Goal: Task Accomplishment & Management: Manage account settings

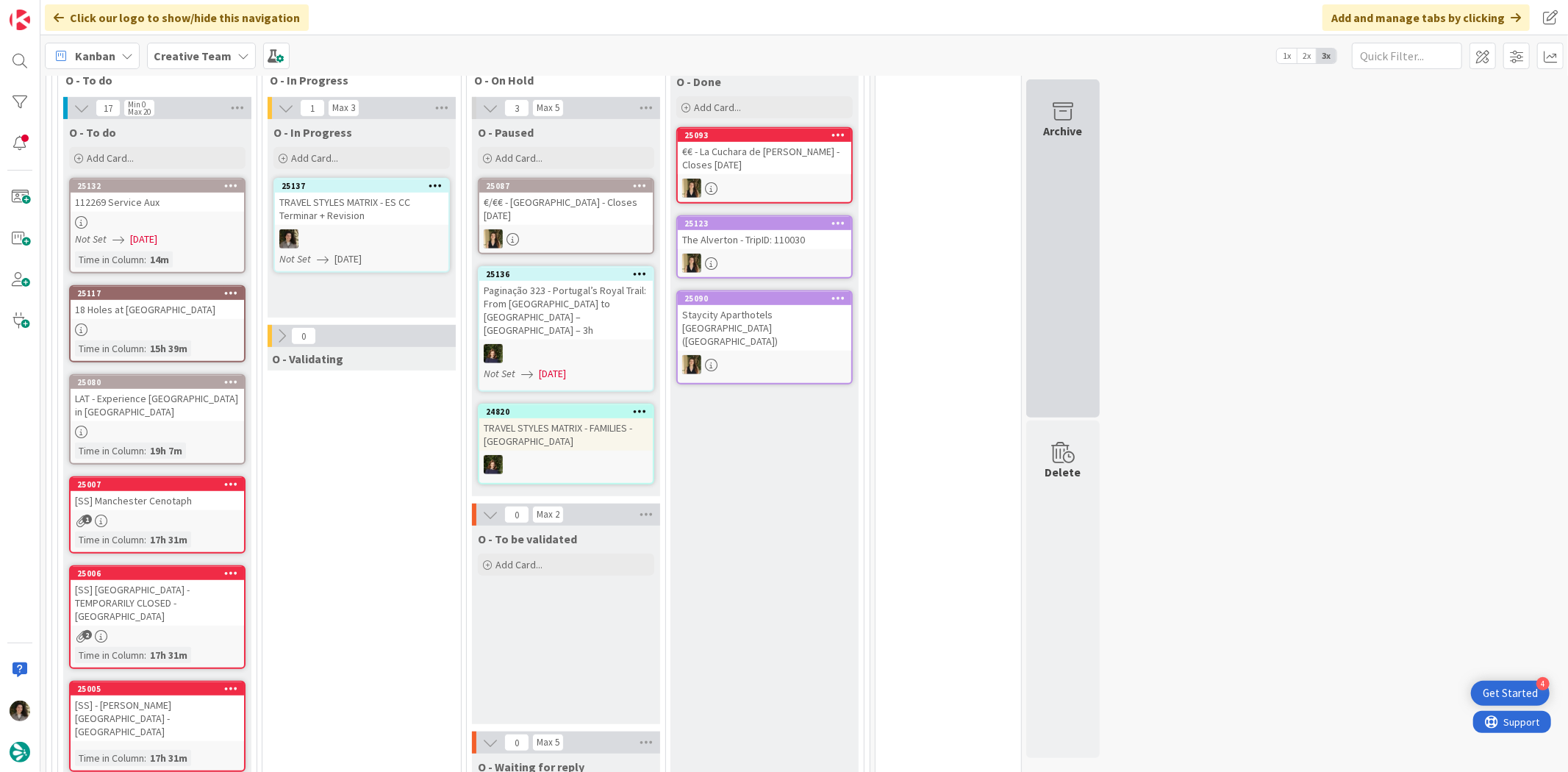
scroll to position [653, 0]
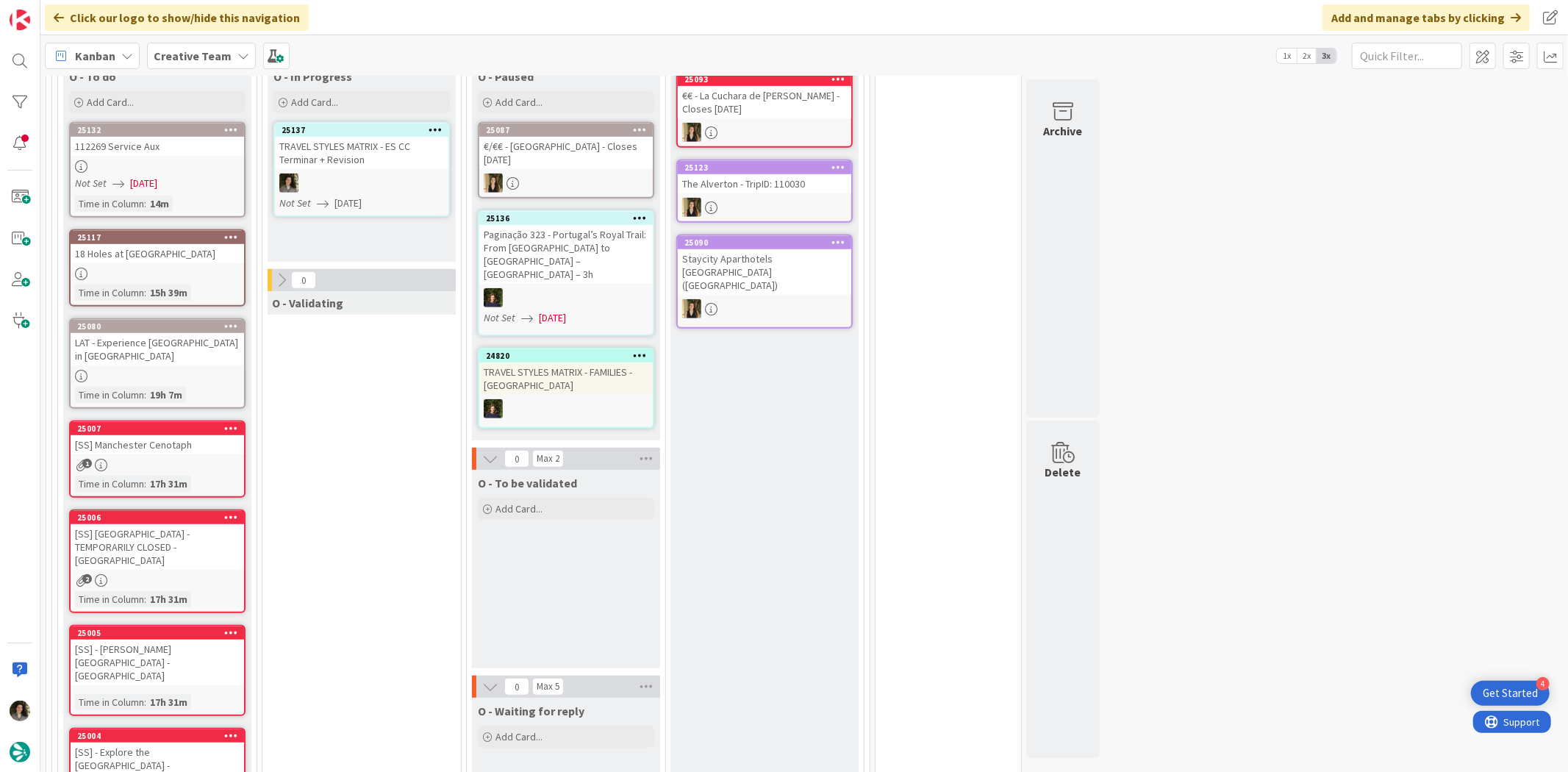
click at [130, 160] on div at bounding box center [157, 166] width 174 height 13
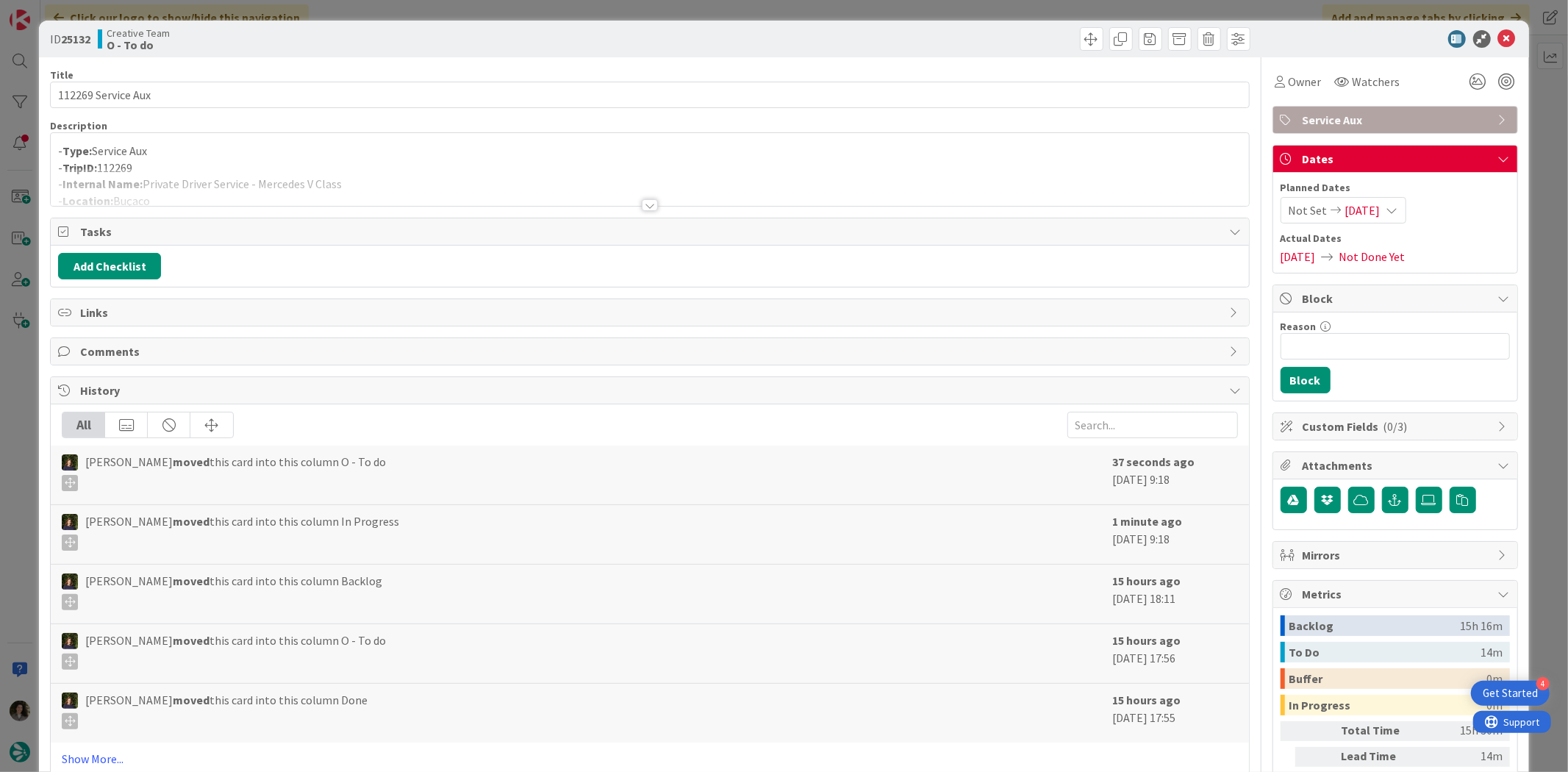
click at [639, 198] on div at bounding box center [649, 187] width 1198 height 38
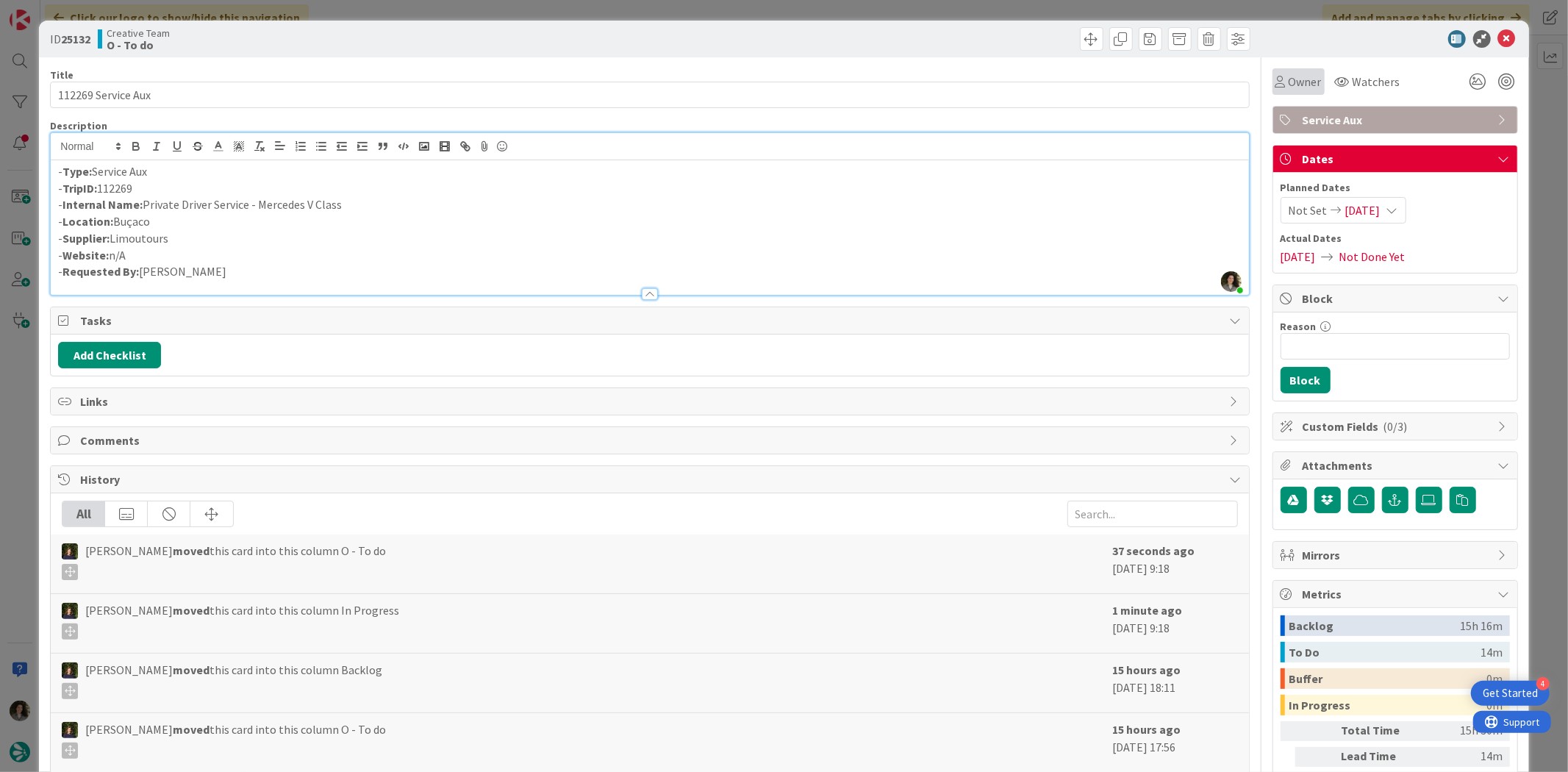
click at [1275, 84] on icon at bounding box center [1280, 81] width 10 height 12
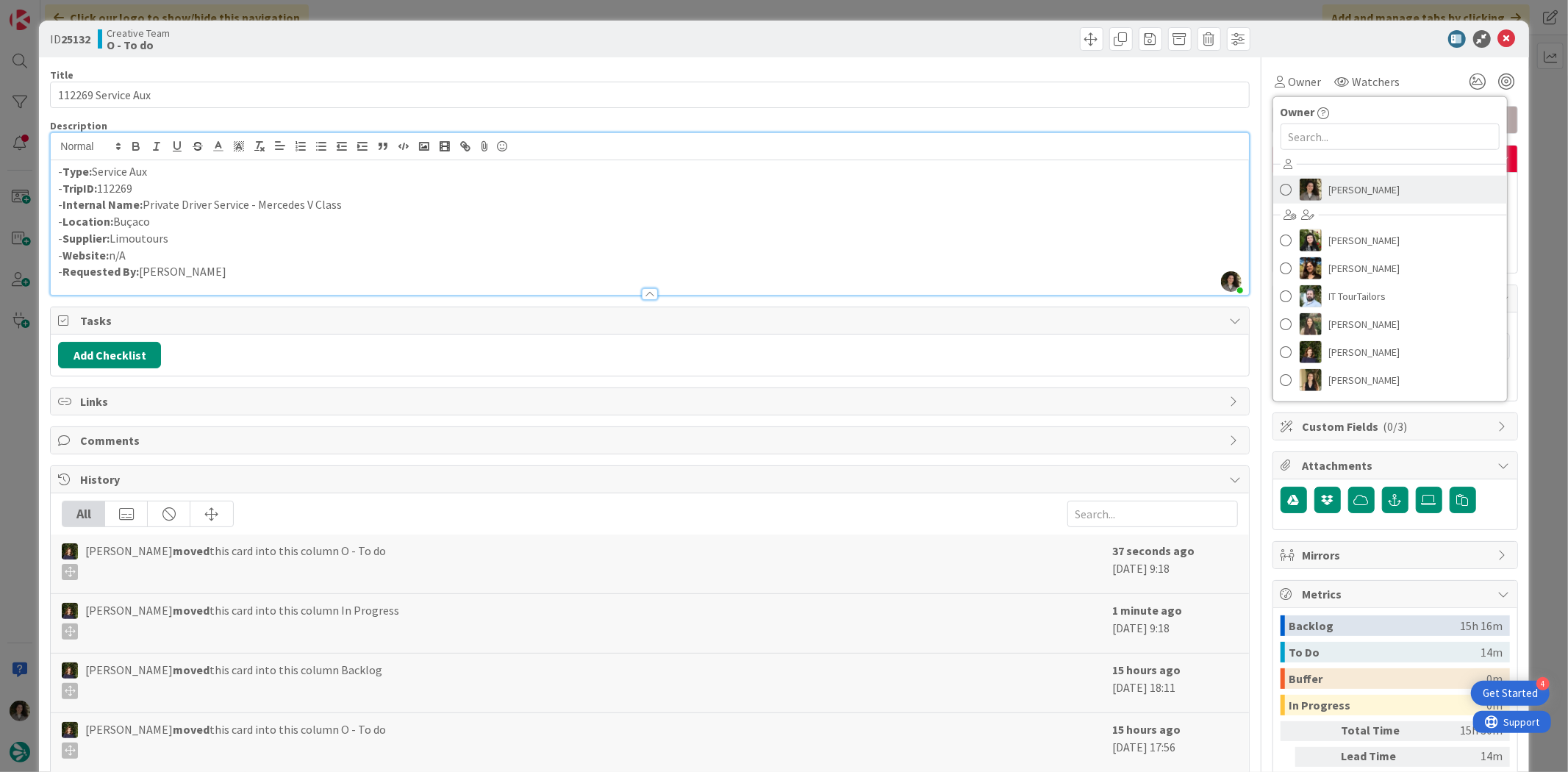
click at [1332, 186] on span "[PERSON_NAME]" at bounding box center [1364, 189] width 71 height 22
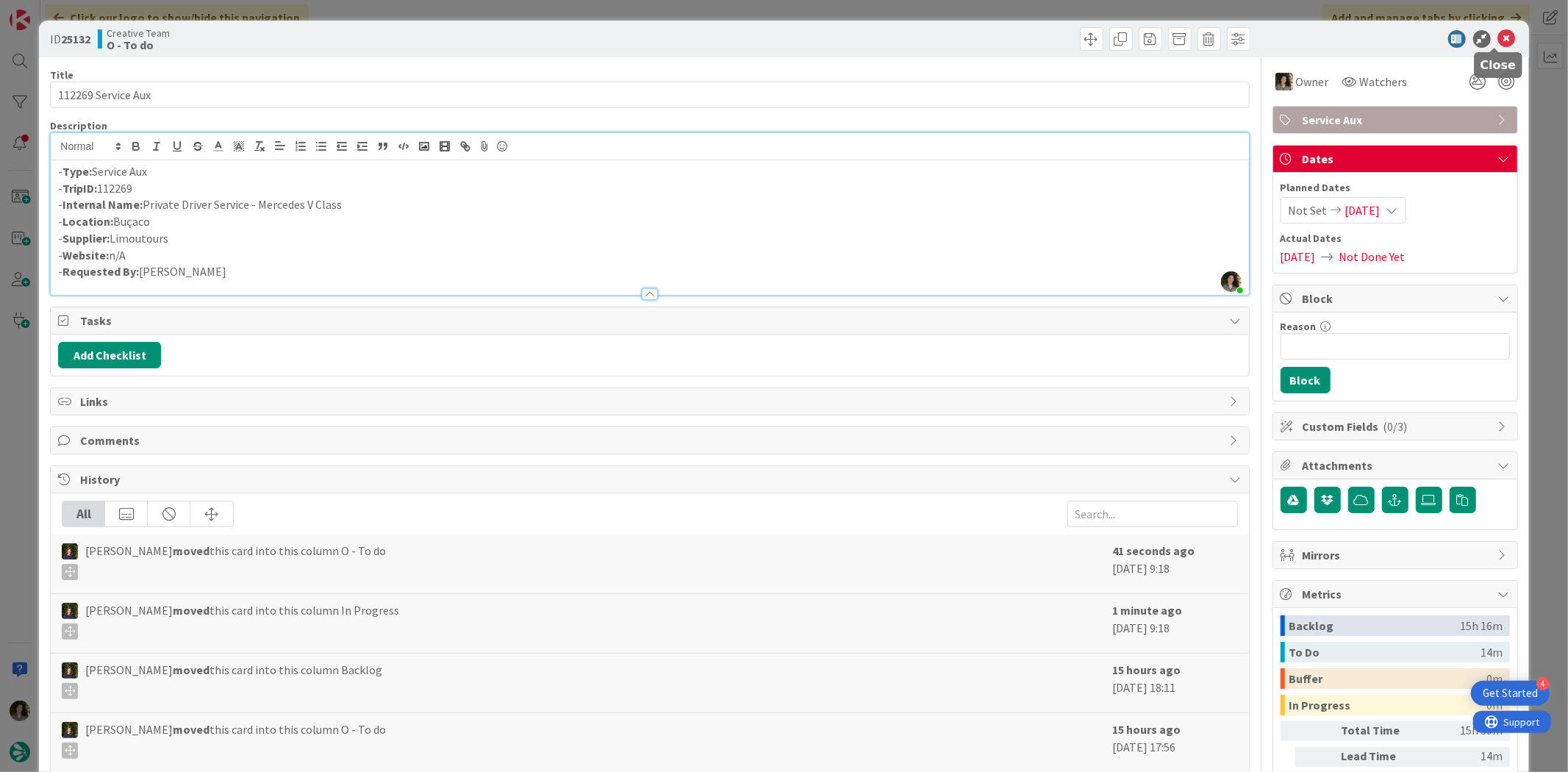
click at [1500, 36] on icon at bounding box center [1506, 38] width 17 height 17
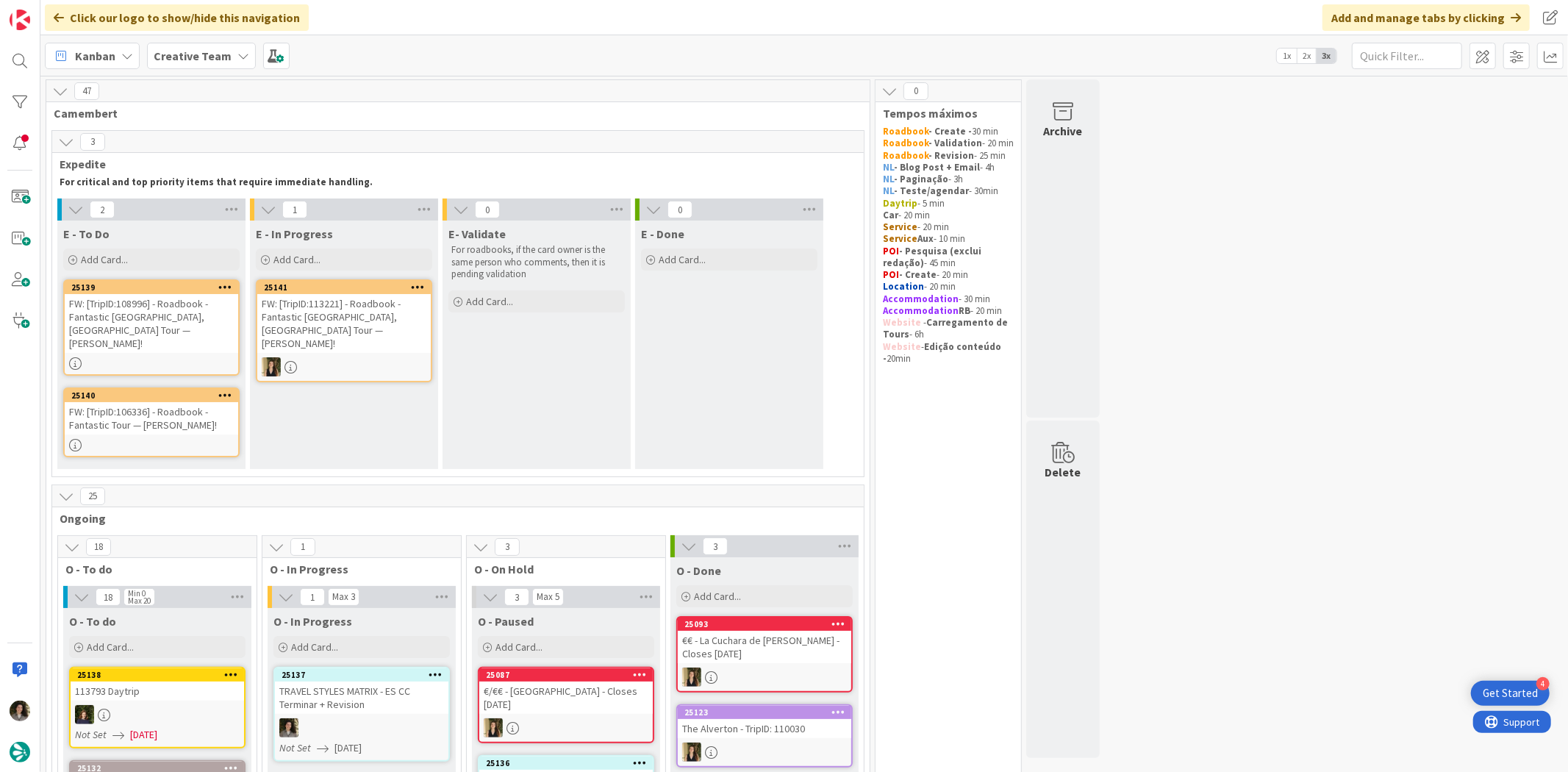
click at [125, 300] on div "FW: [TripID:108996] - Roadbook - Fantastic [GEOGRAPHIC_DATA], [GEOGRAPHIC_DATA]…" at bounding box center [152, 324] width 174 height 59
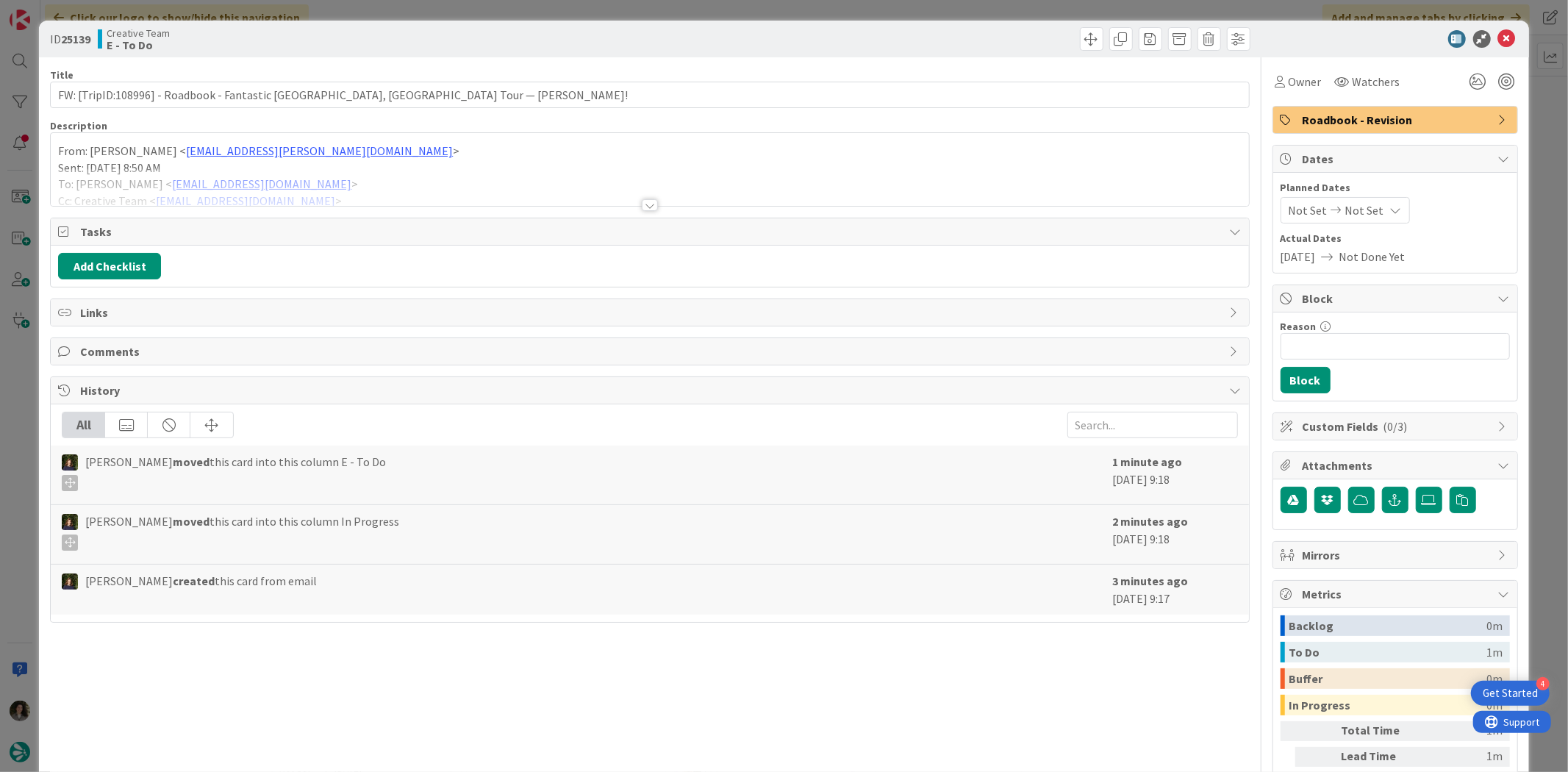
click at [644, 198] on div at bounding box center [649, 187] width 1198 height 38
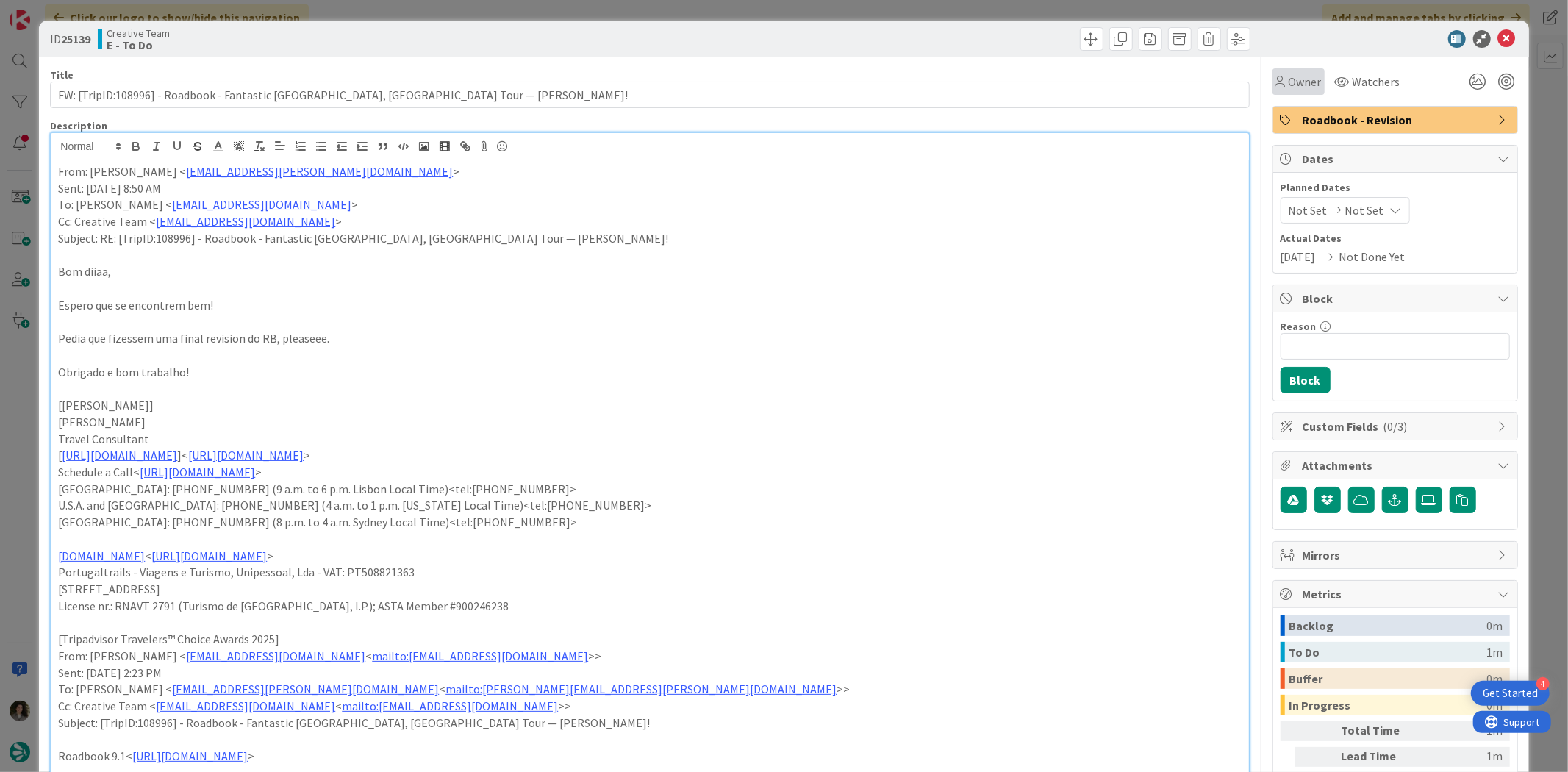
click at [1288, 77] on span "Owner" at bounding box center [1305, 81] width 33 height 17
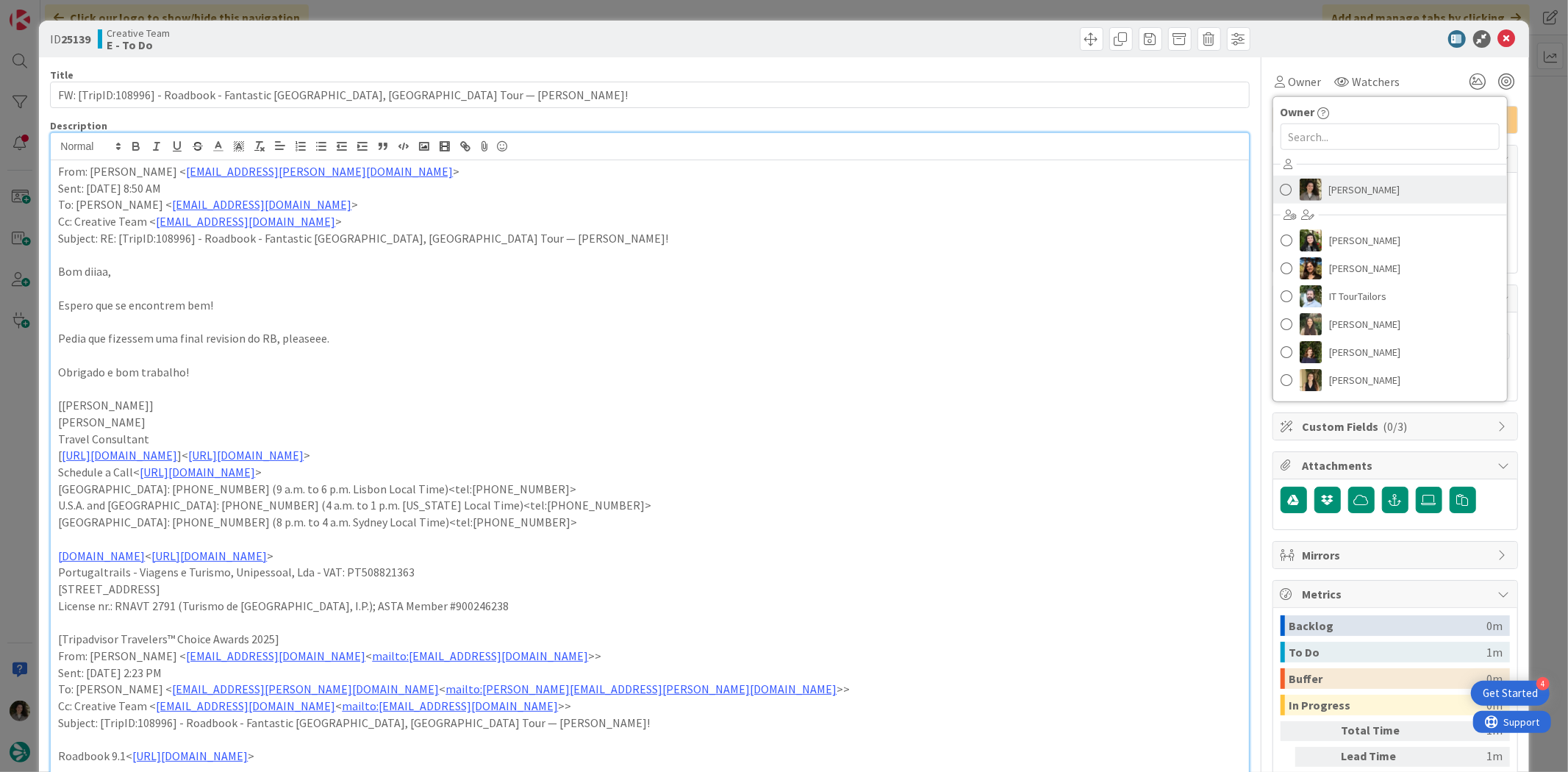
click at [1335, 191] on span "[PERSON_NAME]" at bounding box center [1364, 189] width 71 height 22
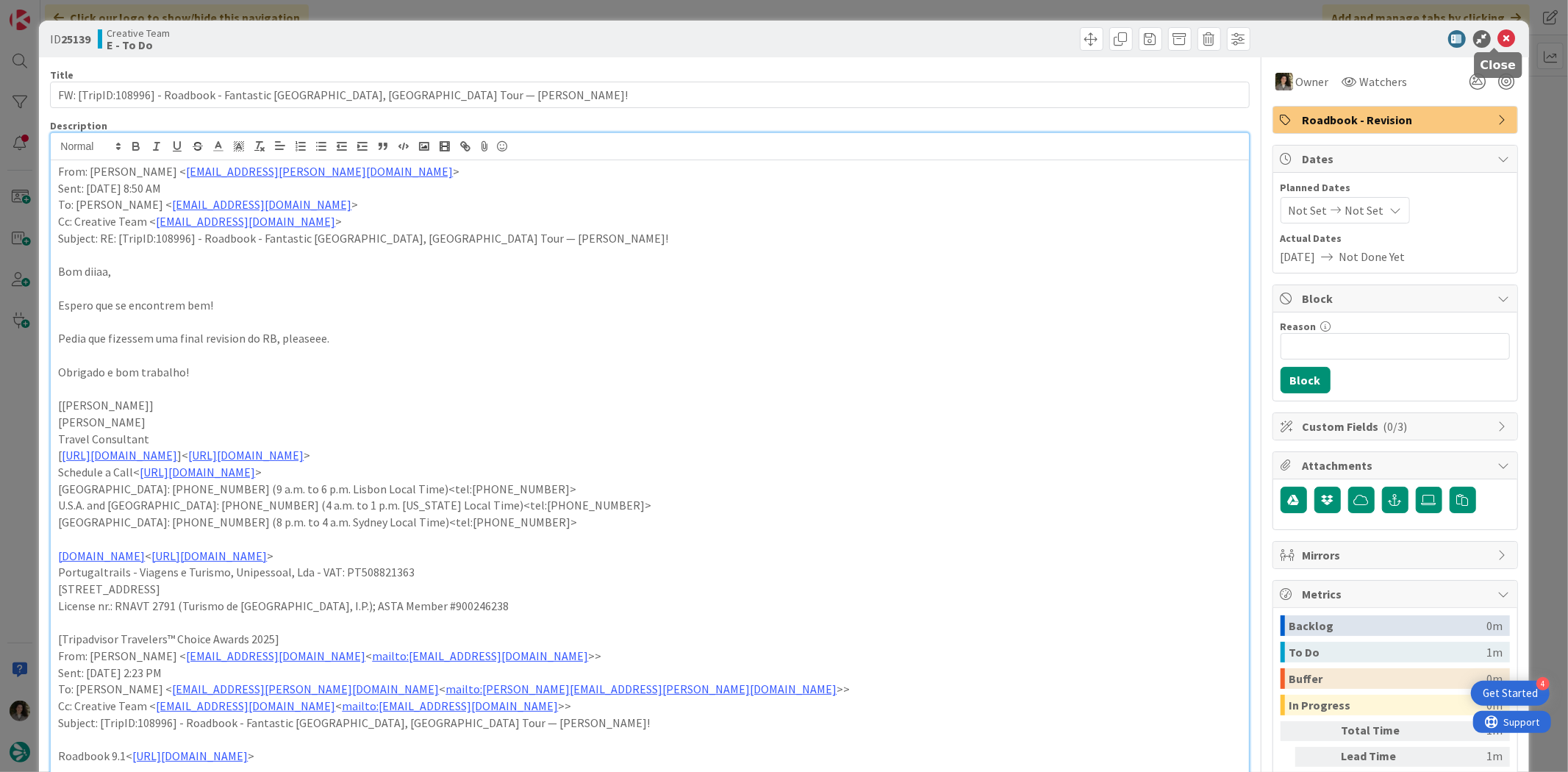
click at [1498, 30] on icon at bounding box center [1506, 38] width 17 height 17
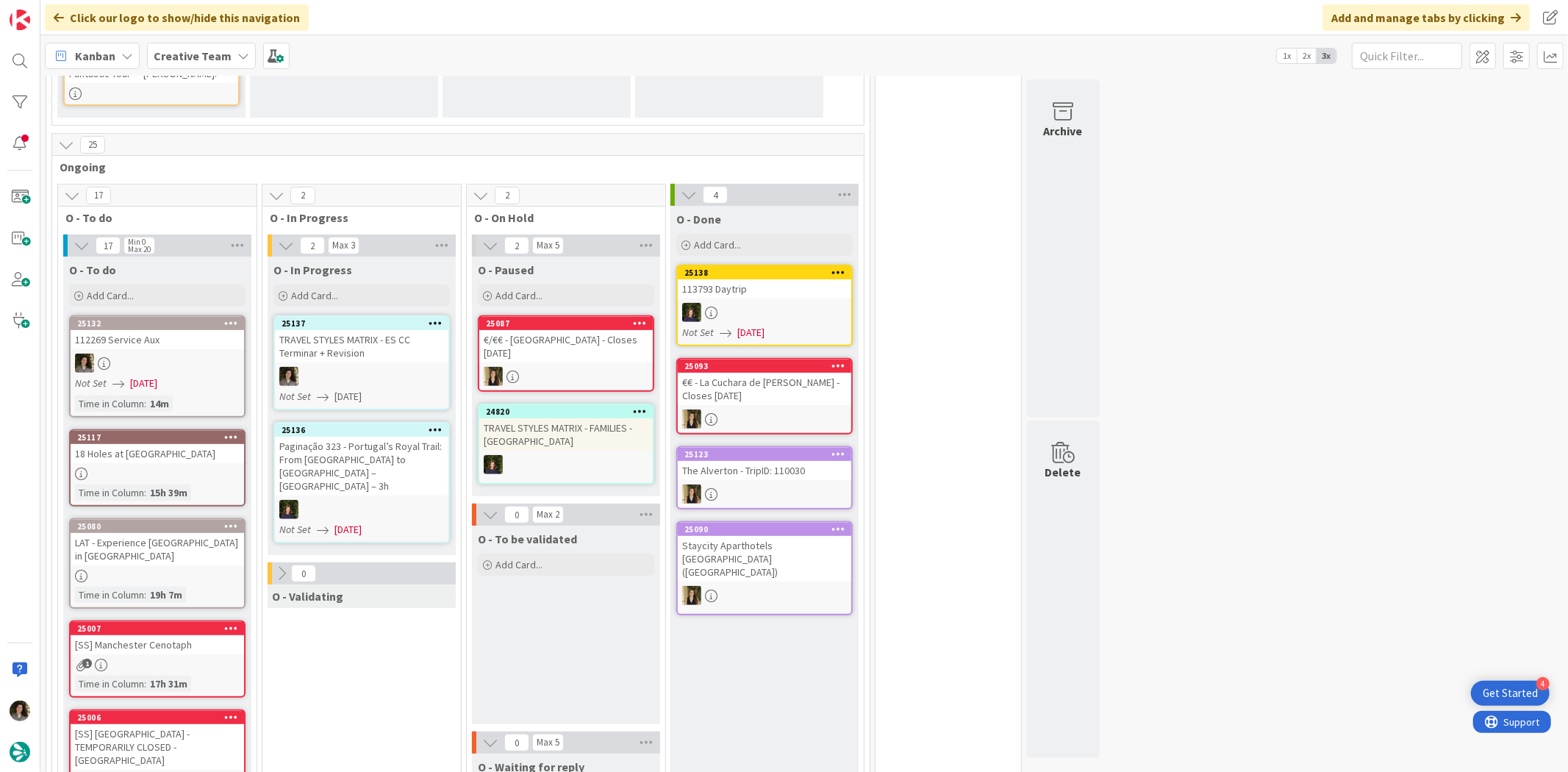
scroll to position [408, 0]
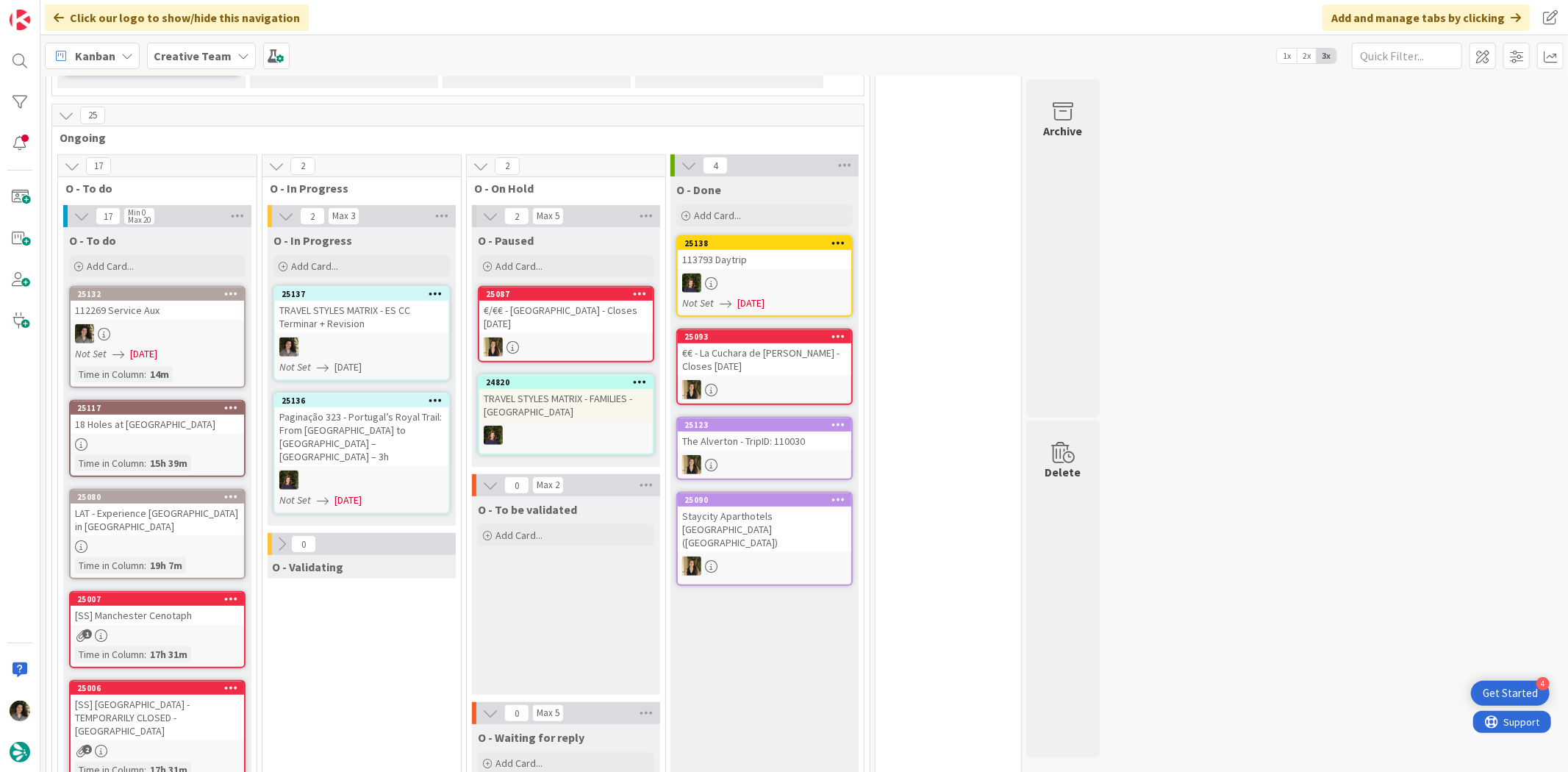
click at [328, 338] on div at bounding box center [362, 347] width 174 height 19
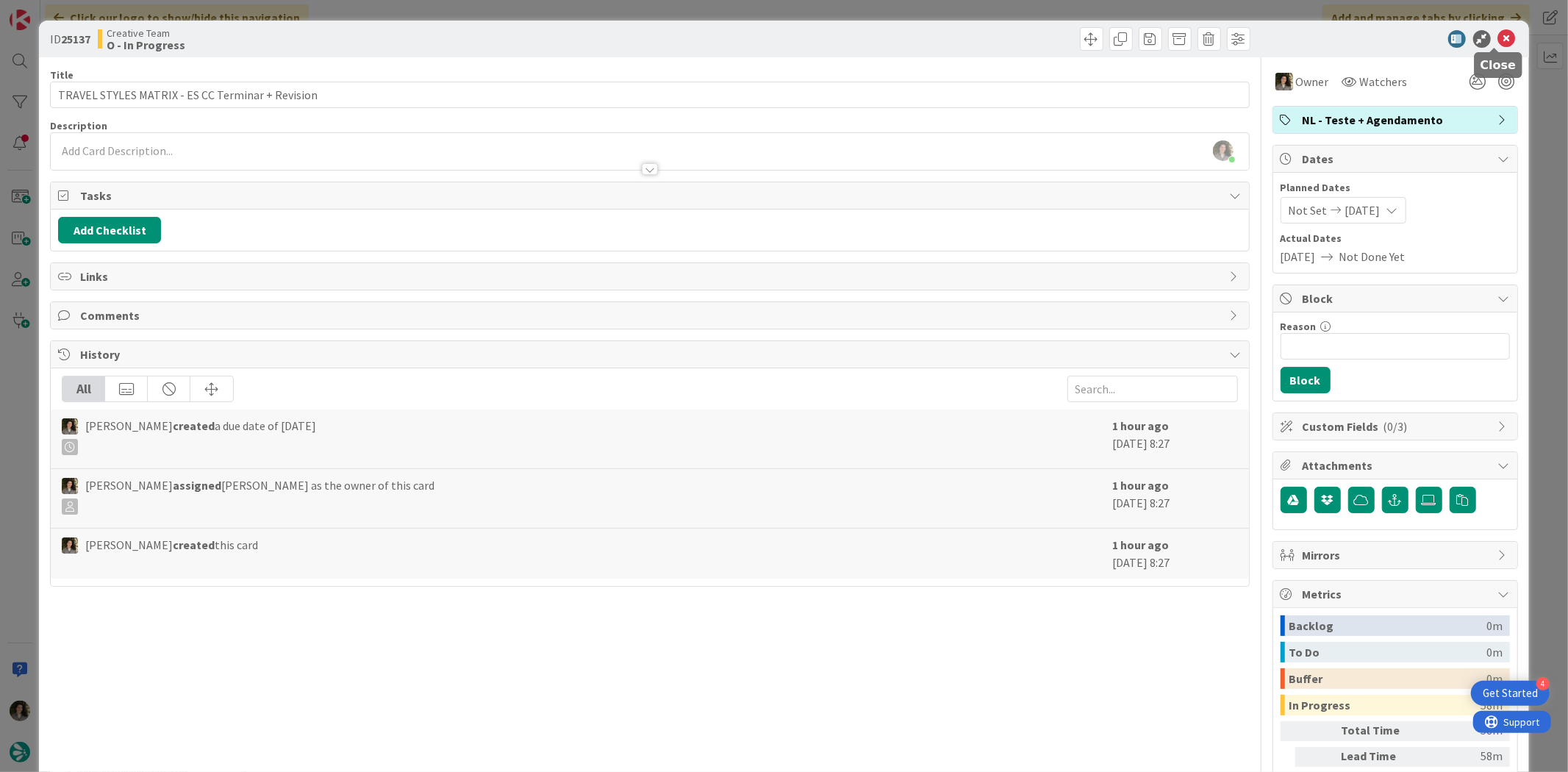
click at [1498, 39] on icon at bounding box center [1506, 38] width 17 height 17
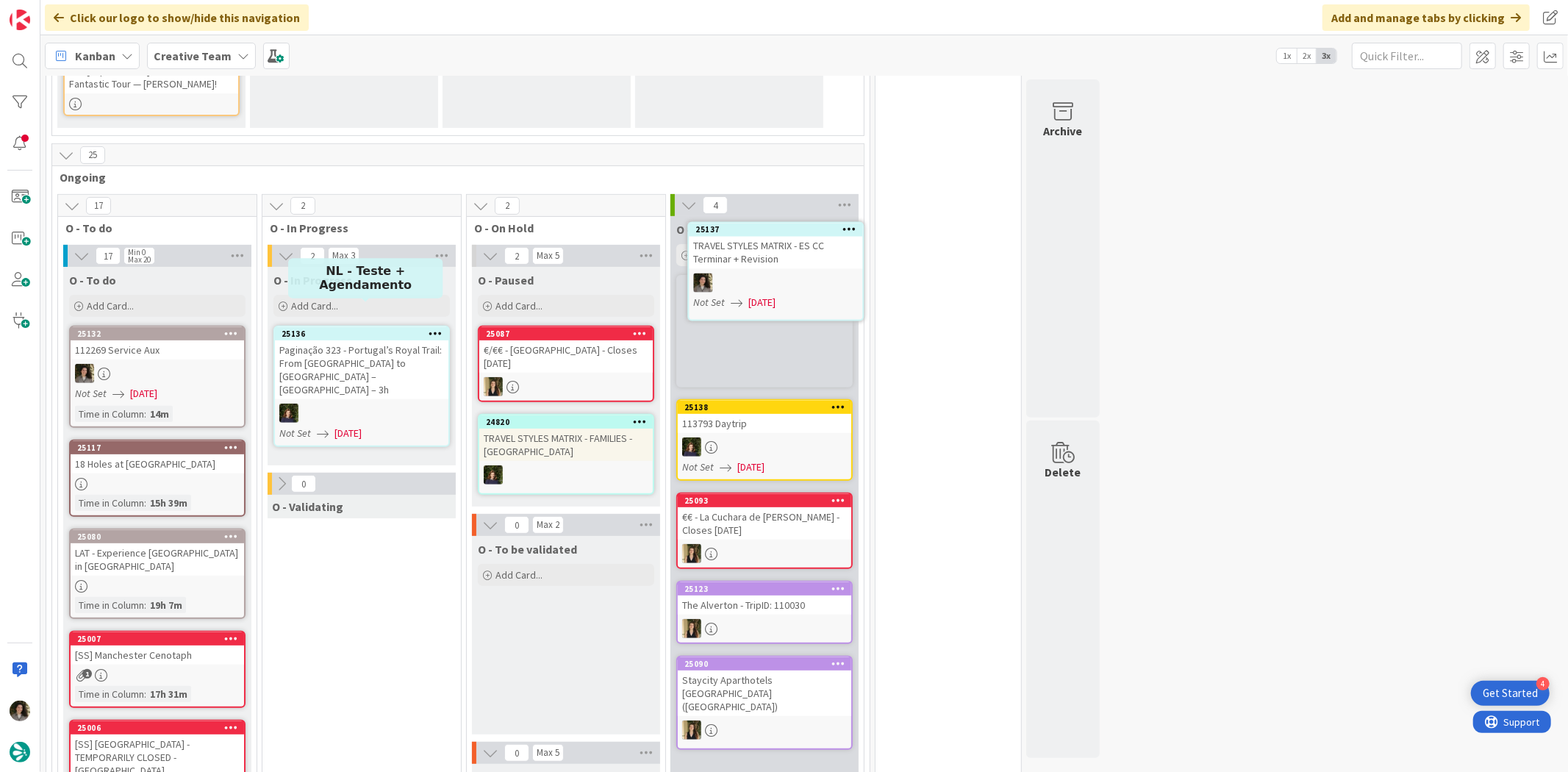
scroll to position [364, 0]
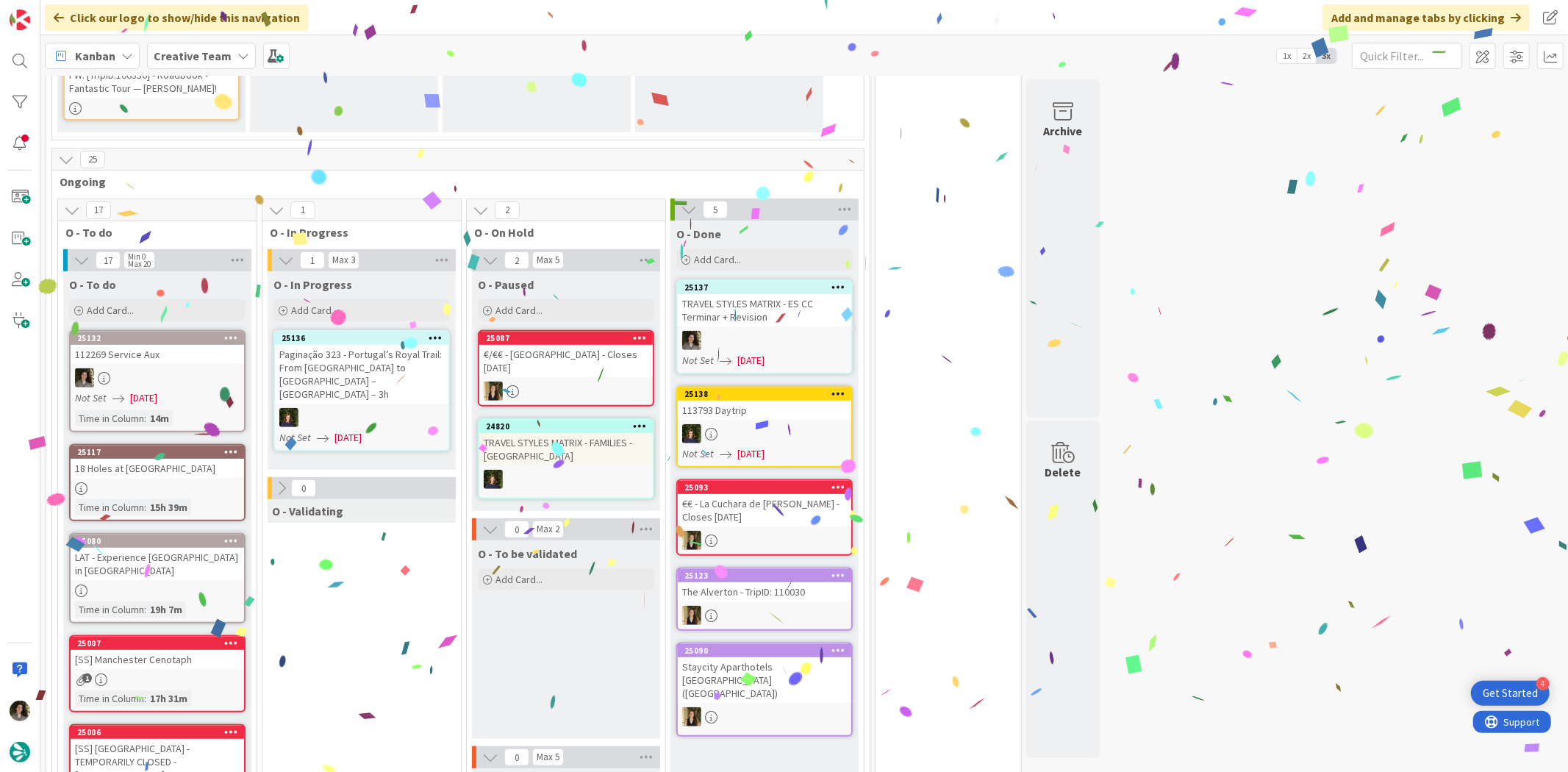
click at [762, 295] on div "TRAVEL STYLES MATRIX - ES CC Terminar + Revision" at bounding box center [764, 310] width 174 height 32
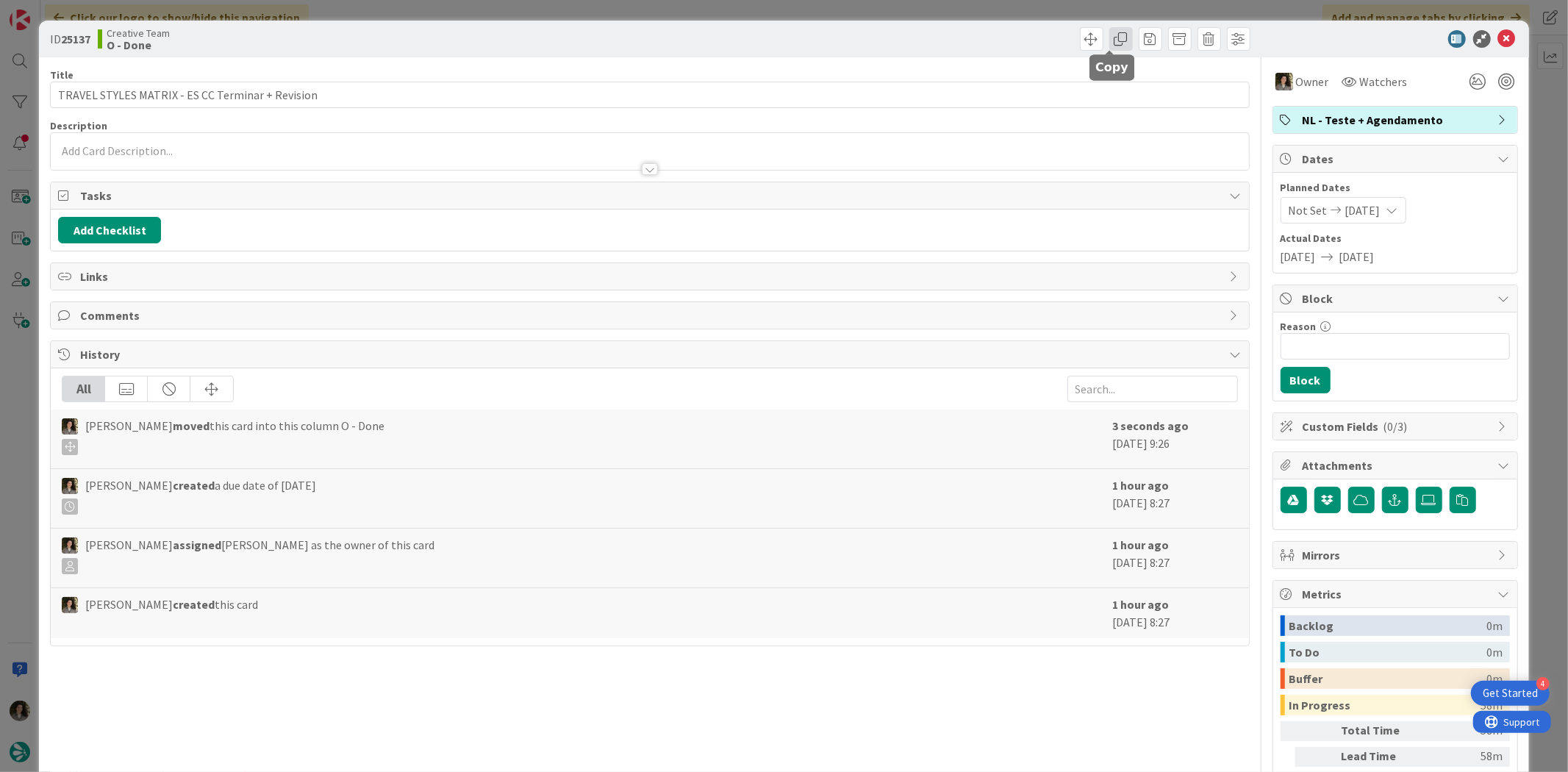
click at [1115, 37] on span at bounding box center [1121, 39] width 24 height 24
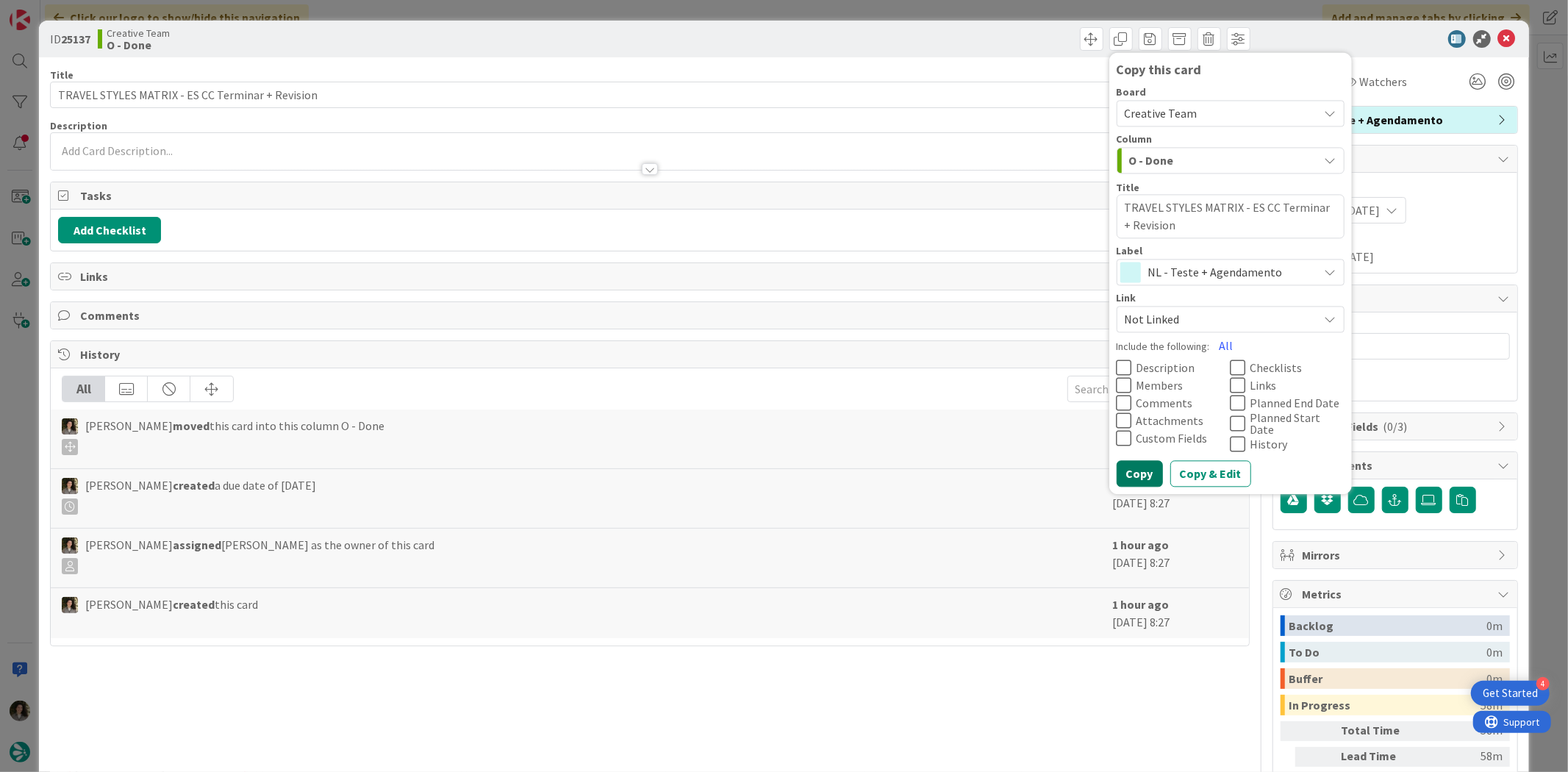
click at [1126, 461] on button "Copy" at bounding box center [1139, 474] width 47 height 27
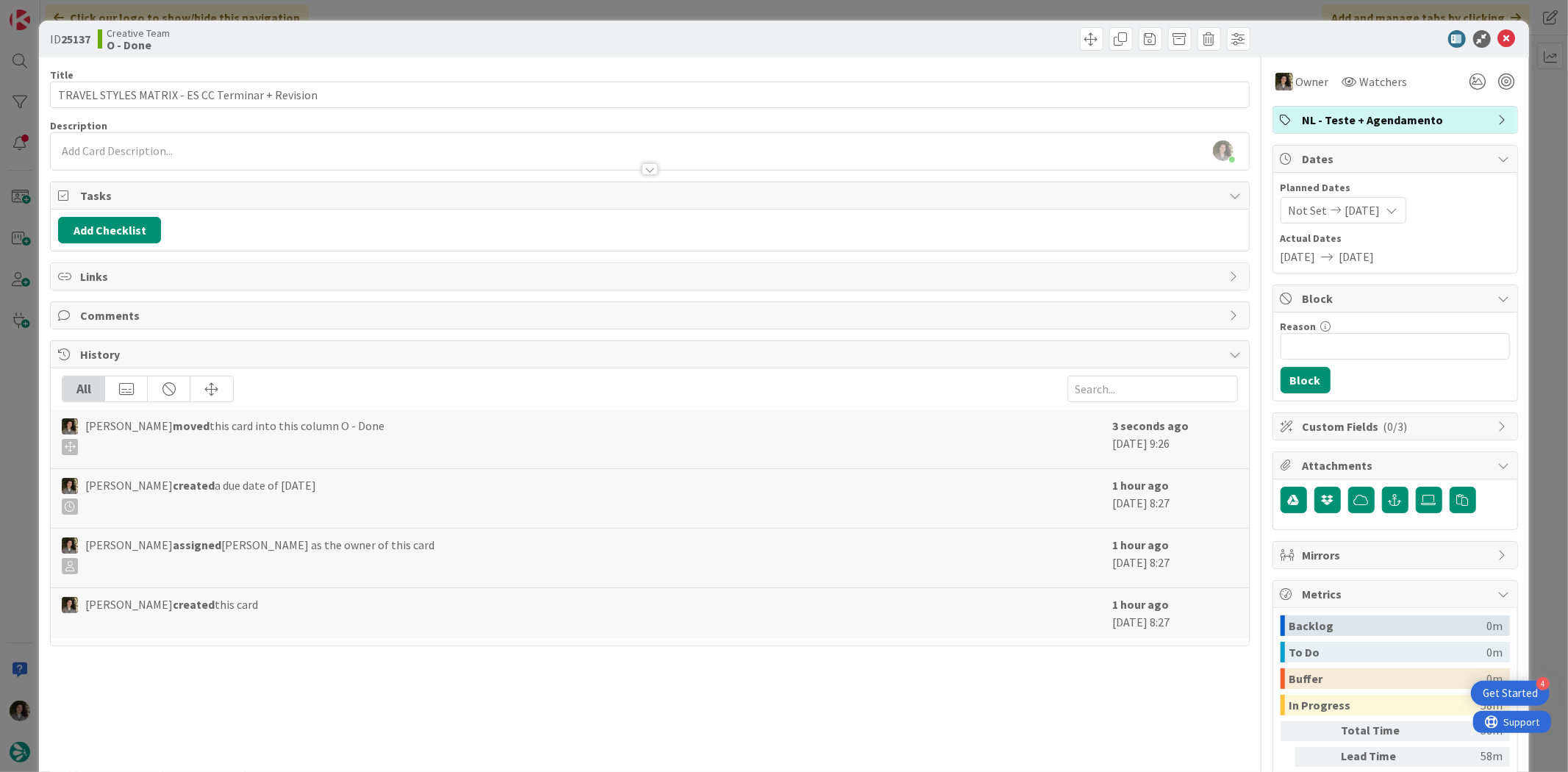
type textarea "x"
click at [1498, 34] on icon at bounding box center [1506, 38] width 17 height 17
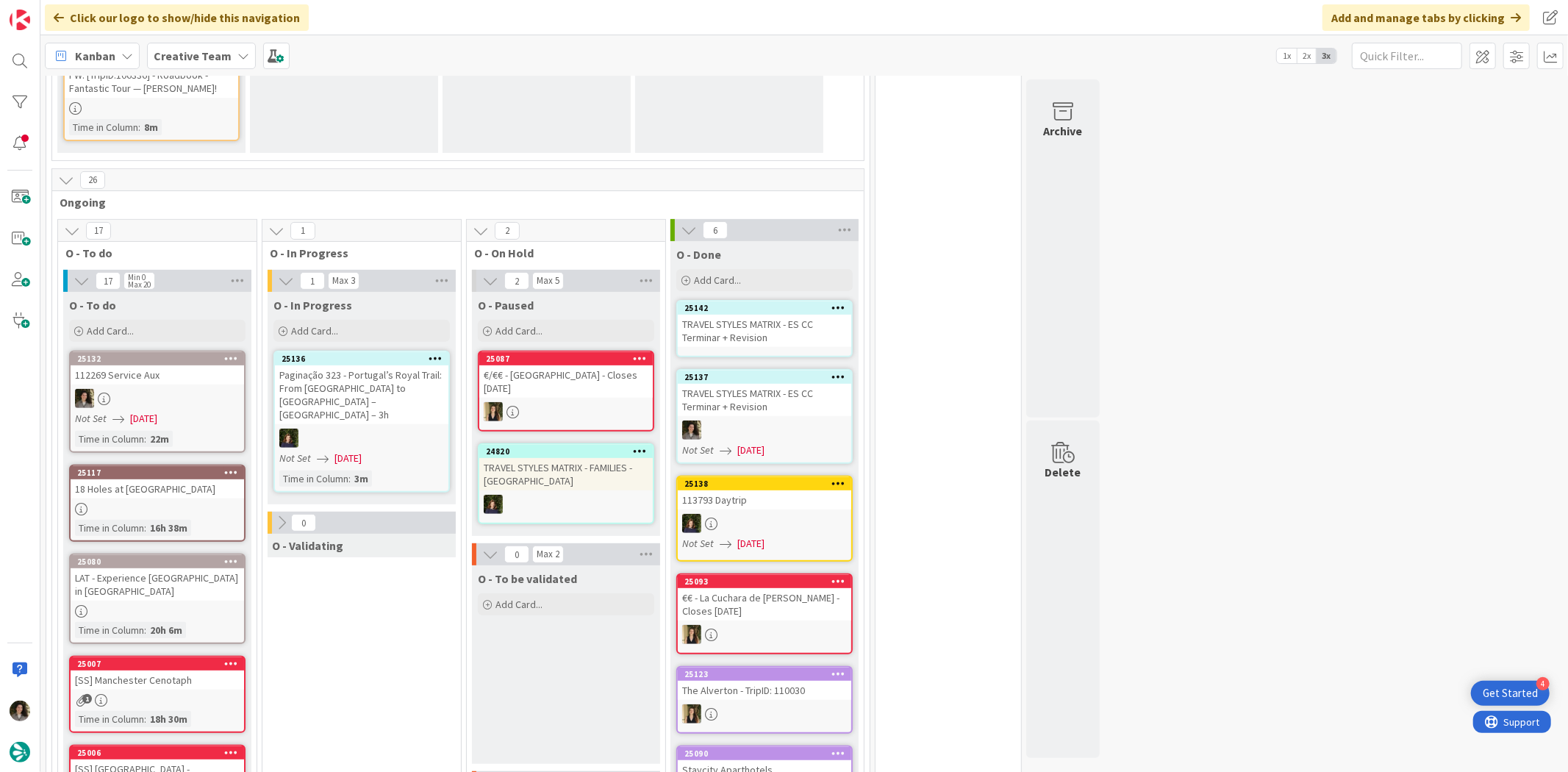
click at [770, 315] on div "TRAVEL STYLES MATRIX - ES CC Terminar + Revision" at bounding box center [764, 330] width 174 height 32
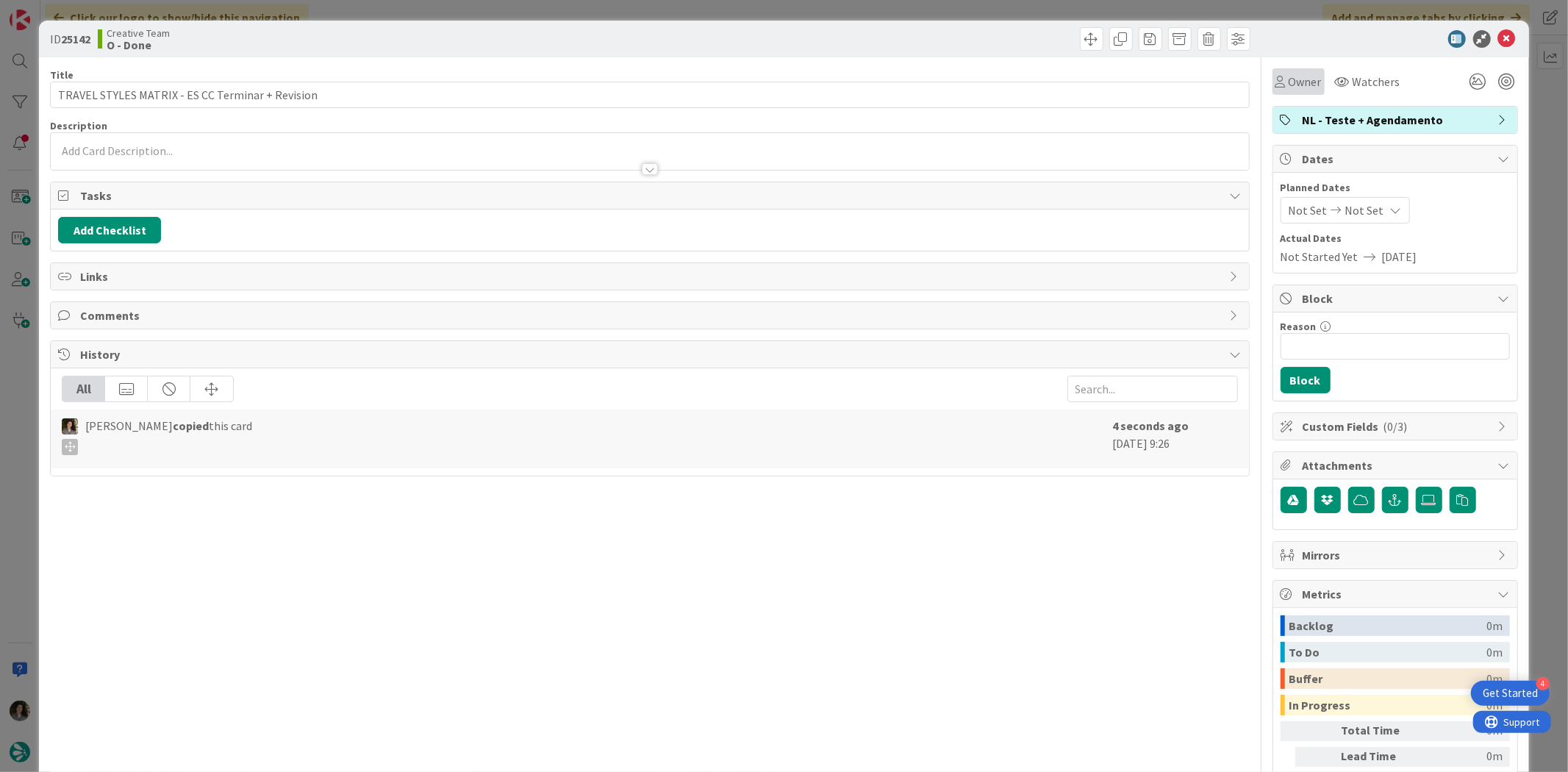
click at [1310, 81] on div "Owner" at bounding box center [1298, 81] width 52 height 27
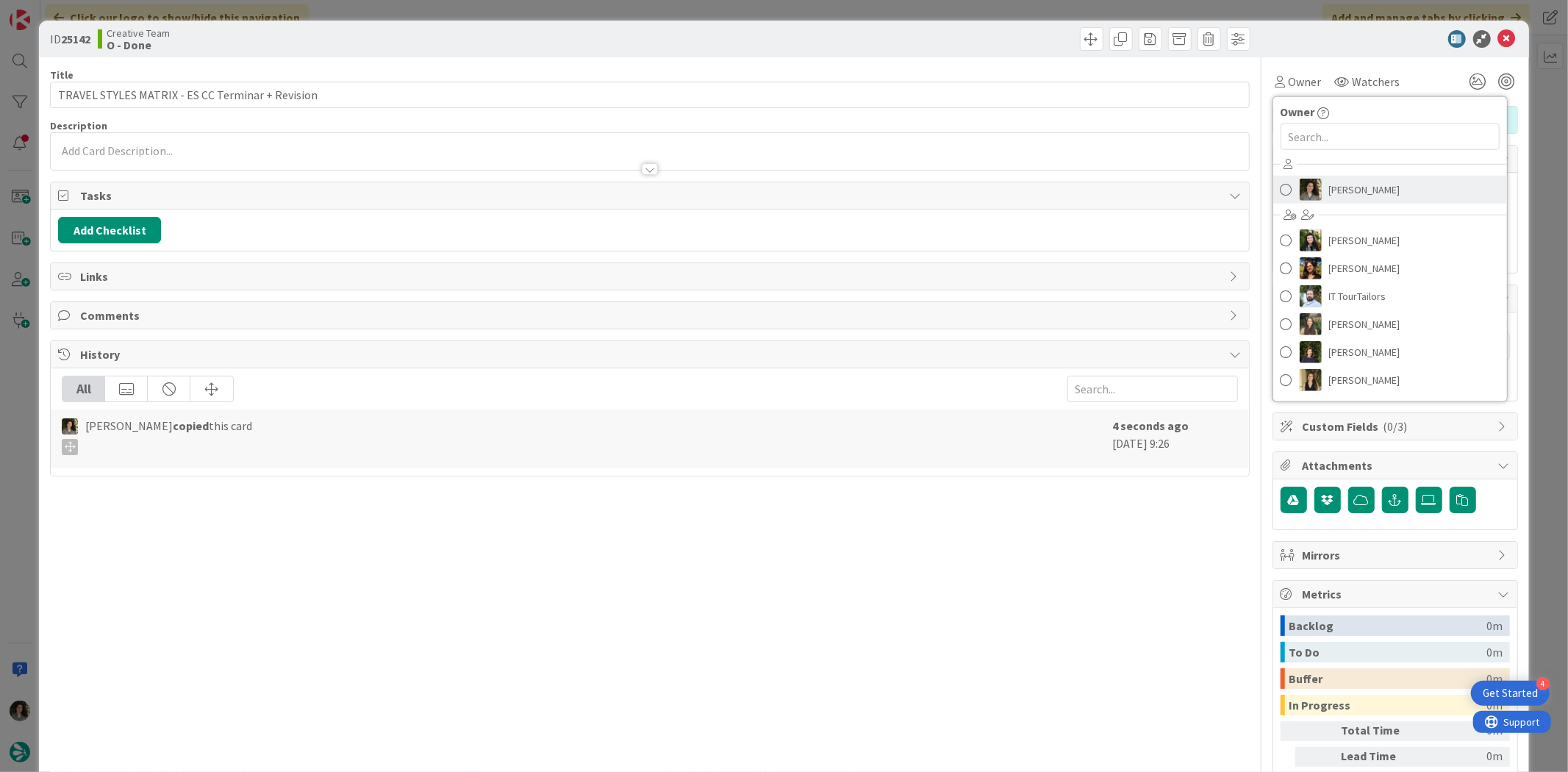
click at [1354, 193] on span "[PERSON_NAME]" at bounding box center [1364, 189] width 71 height 22
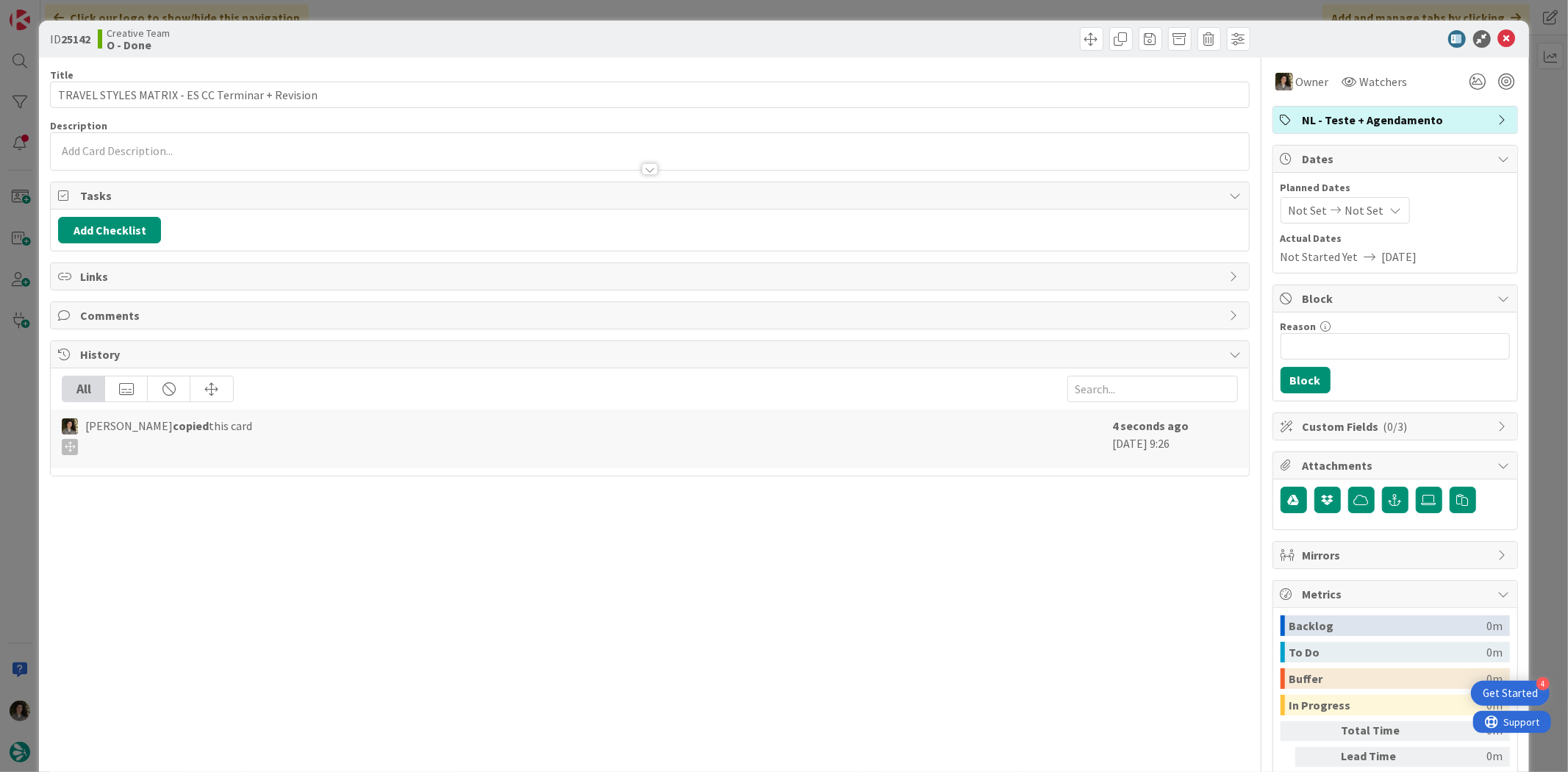
click at [1358, 201] on span "Not Set" at bounding box center [1364, 209] width 39 height 17
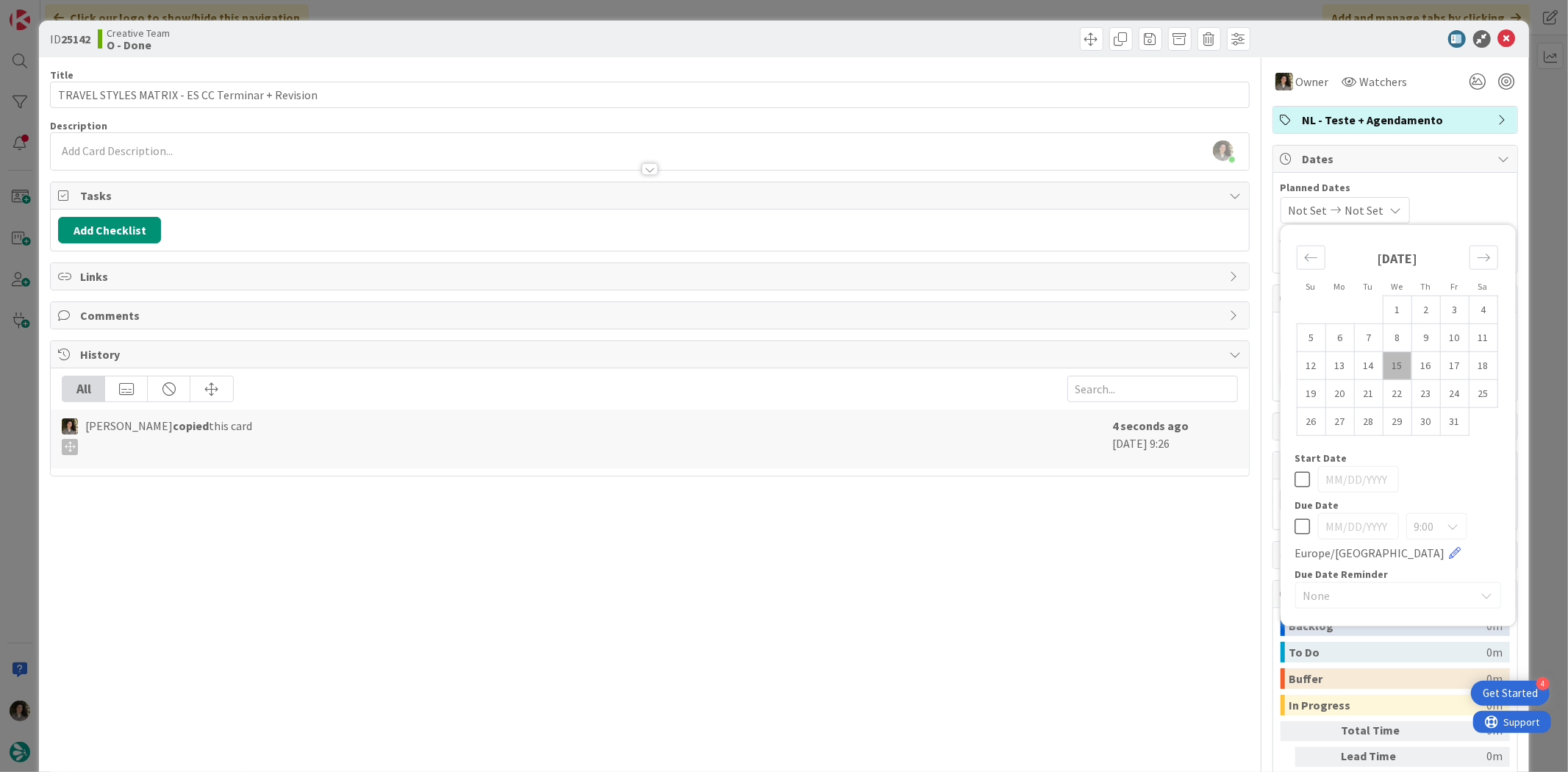
click at [1295, 531] on icon at bounding box center [1302, 526] width 16 height 17
type input "[DATE]"
click at [901, 535] on div "Title 49 / 128 TRAVEL STYLES MATRIX - ES CC Terminar + Revision Description [PE…" at bounding box center [649, 458] width 1199 height 801
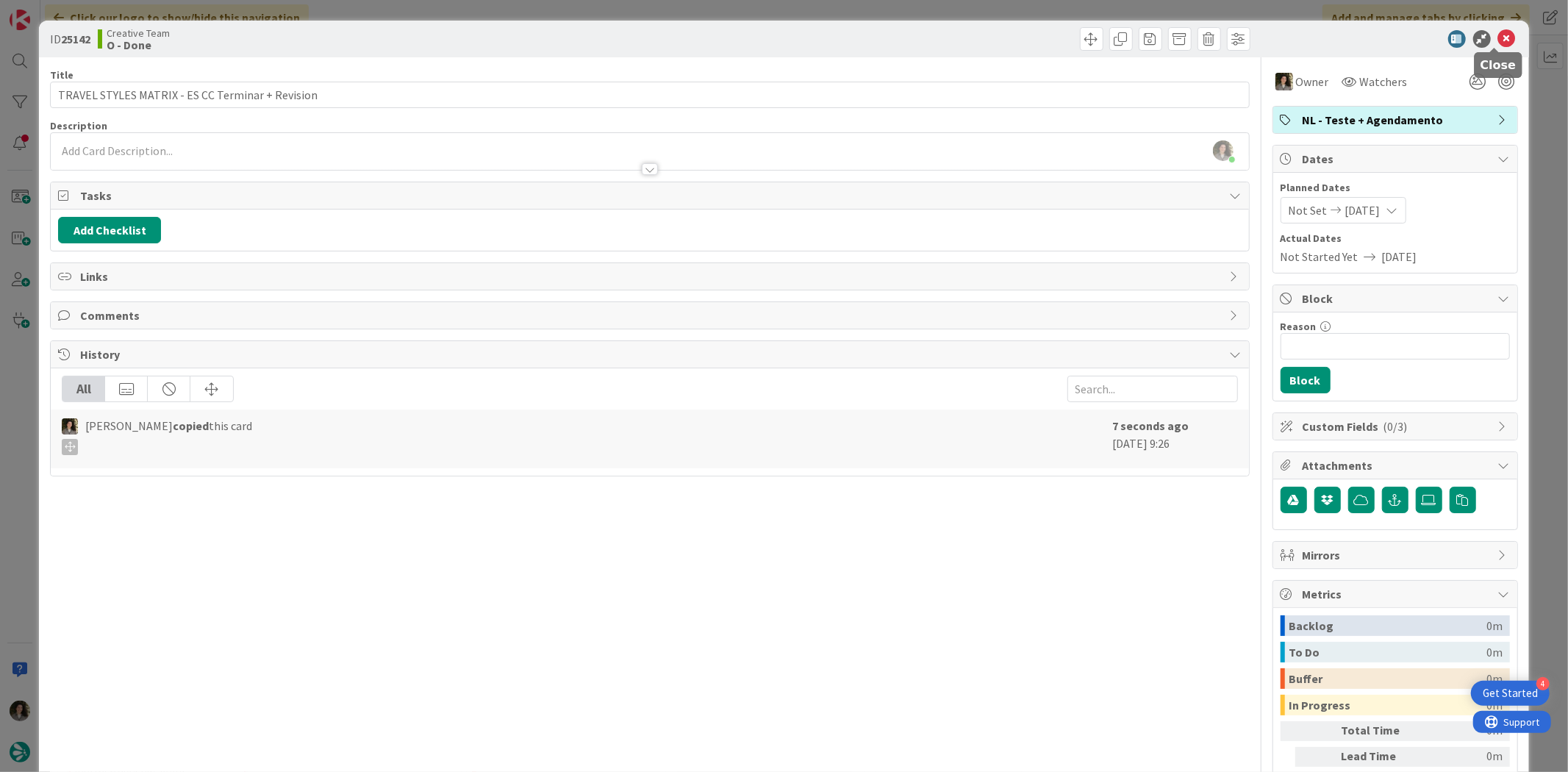
click at [1498, 38] on icon at bounding box center [1506, 38] width 17 height 17
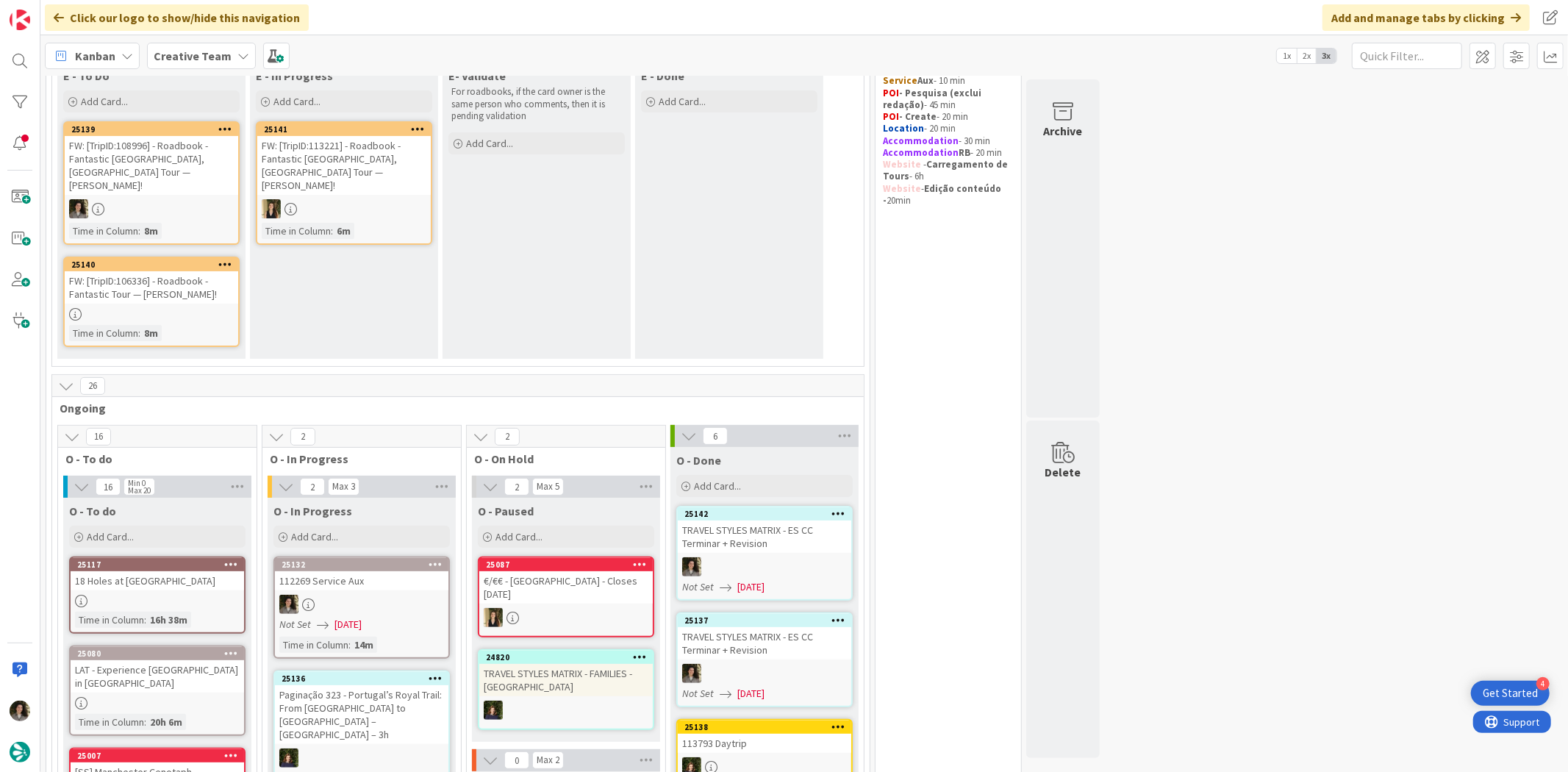
scroll to position [38, 0]
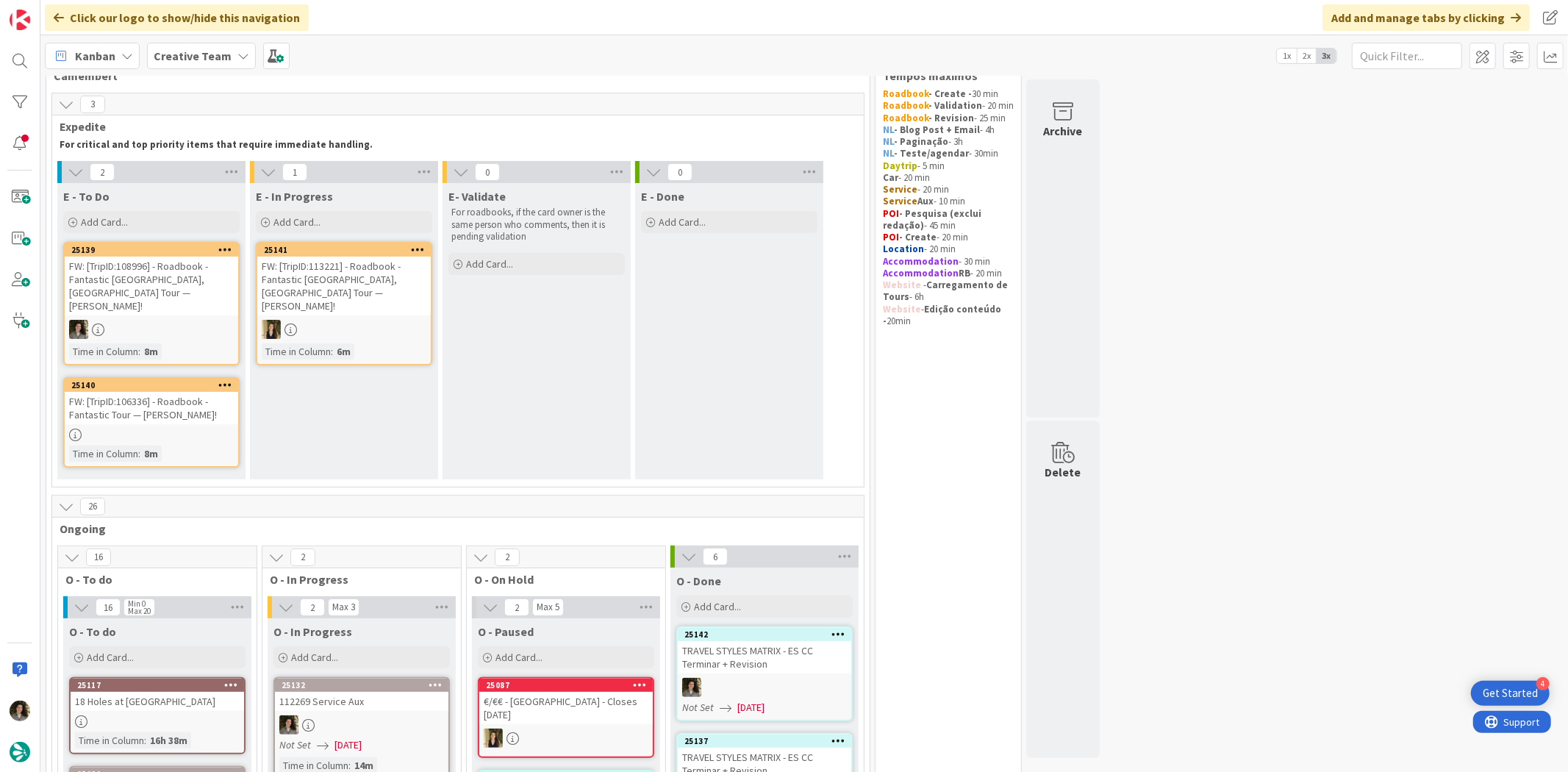
click at [159, 391] on div "FW: [TripID:106336] - Roadbook - Fantastic Tour — [PERSON_NAME]!" at bounding box center [152, 407] width 174 height 32
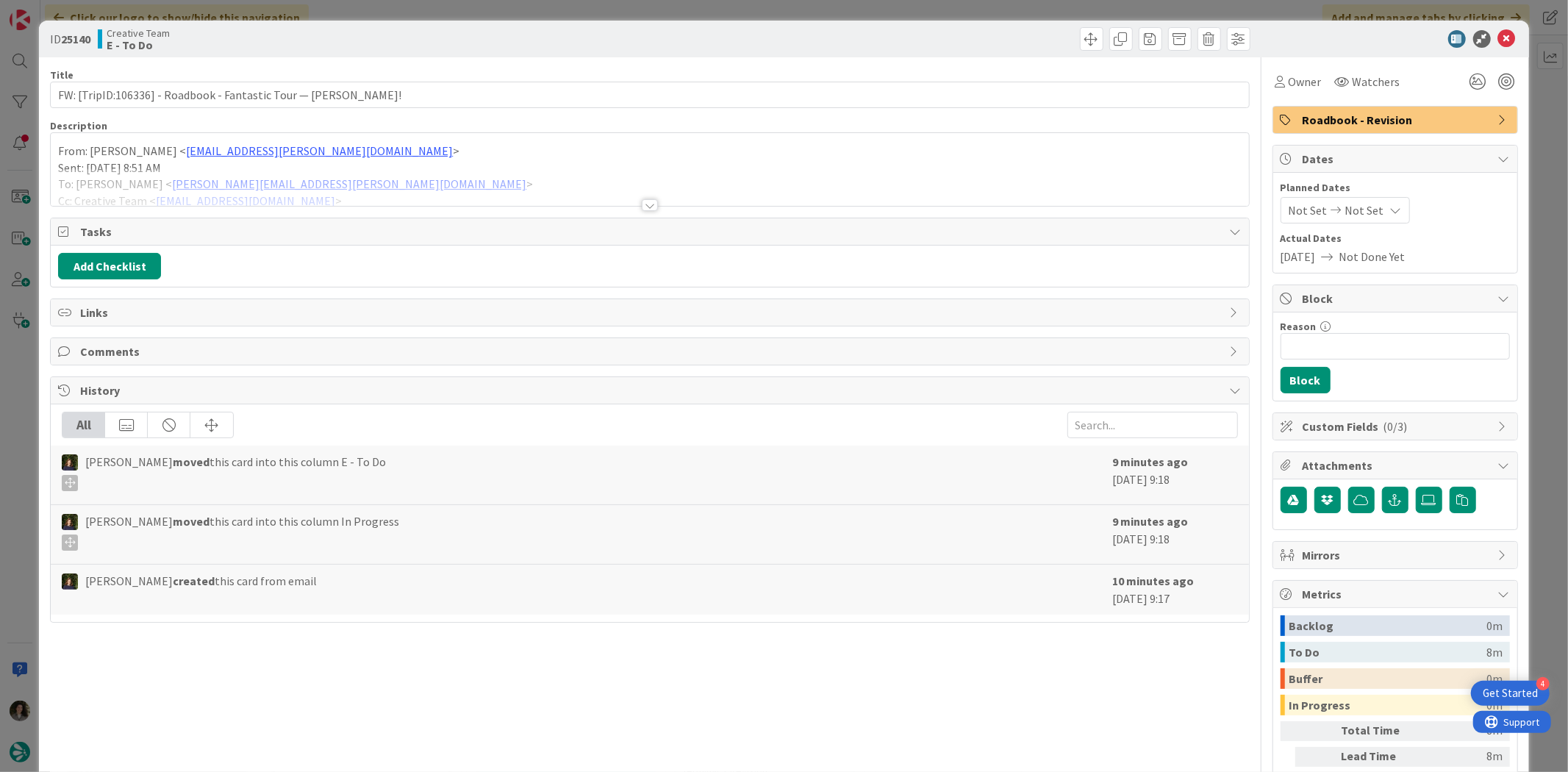
click at [649, 199] on div at bounding box center [650, 205] width 16 height 12
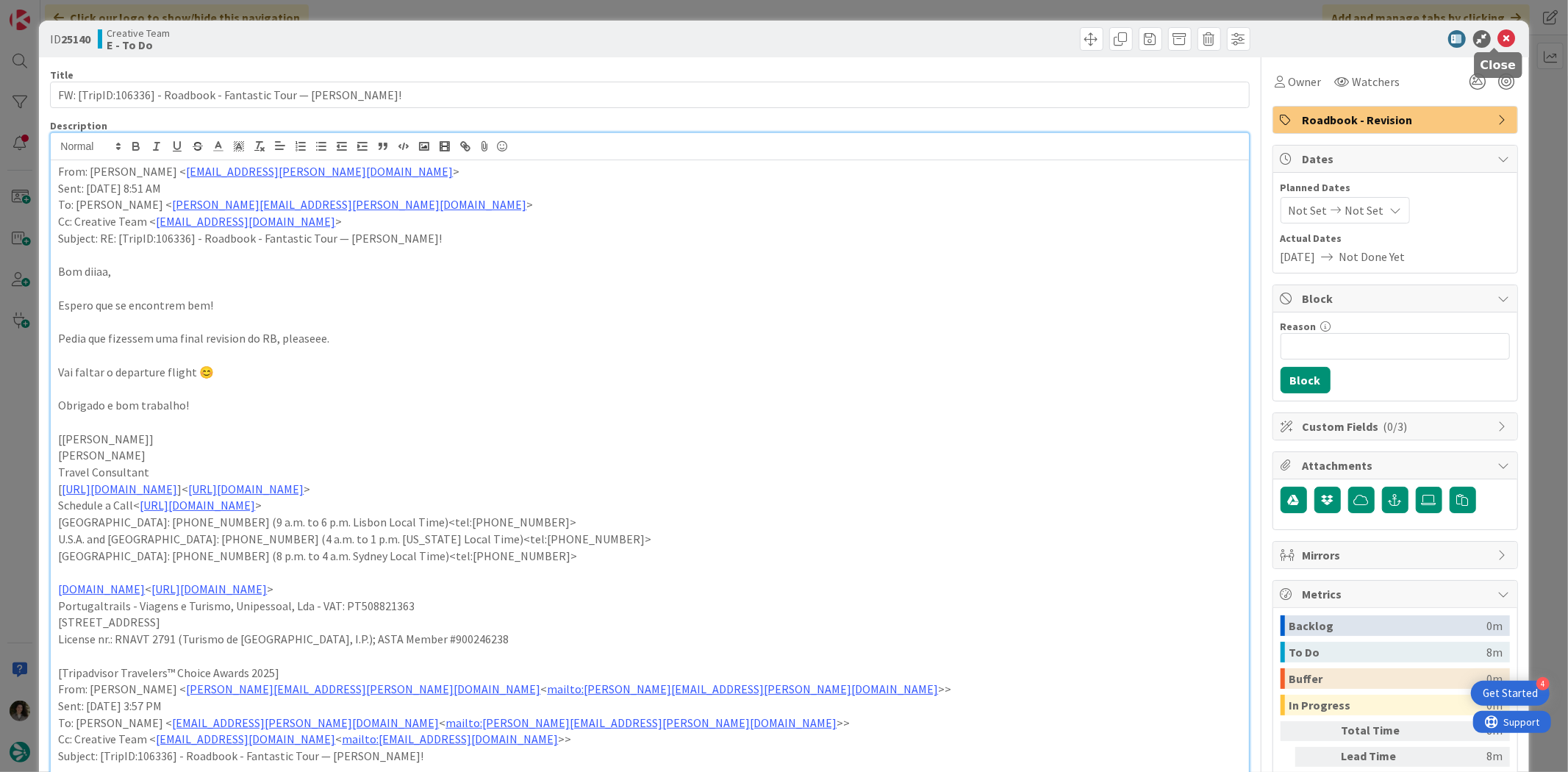
click at [1498, 41] on icon at bounding box center [1506, 38] width 17 height 17
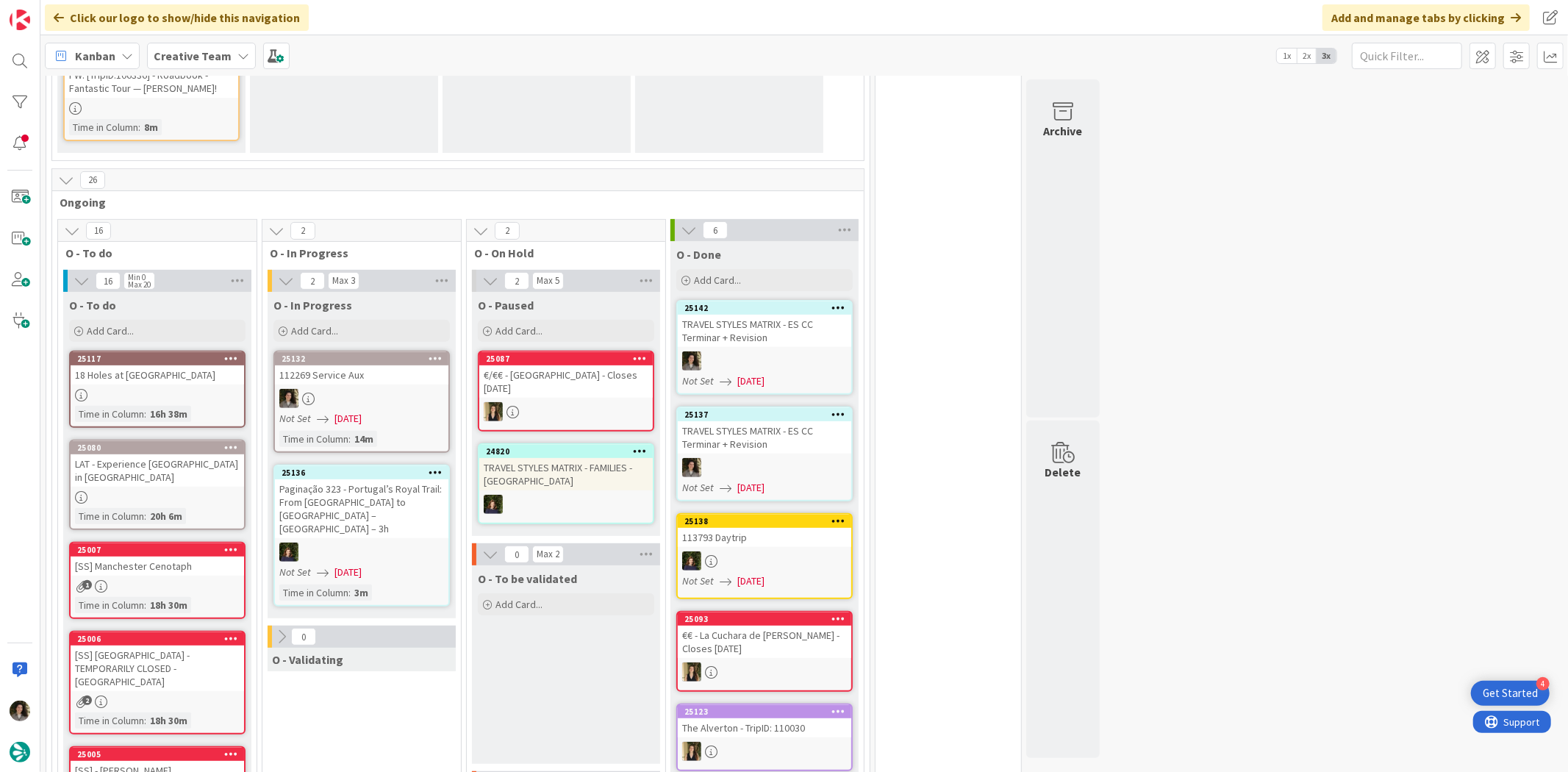
click at [356, 356] on div "25132 112269 Service Aux Not Set [DATE] Time in [GEOGRAPHIC_DATA] : 14m" at bounding box center [361, 402] width 176 height 102
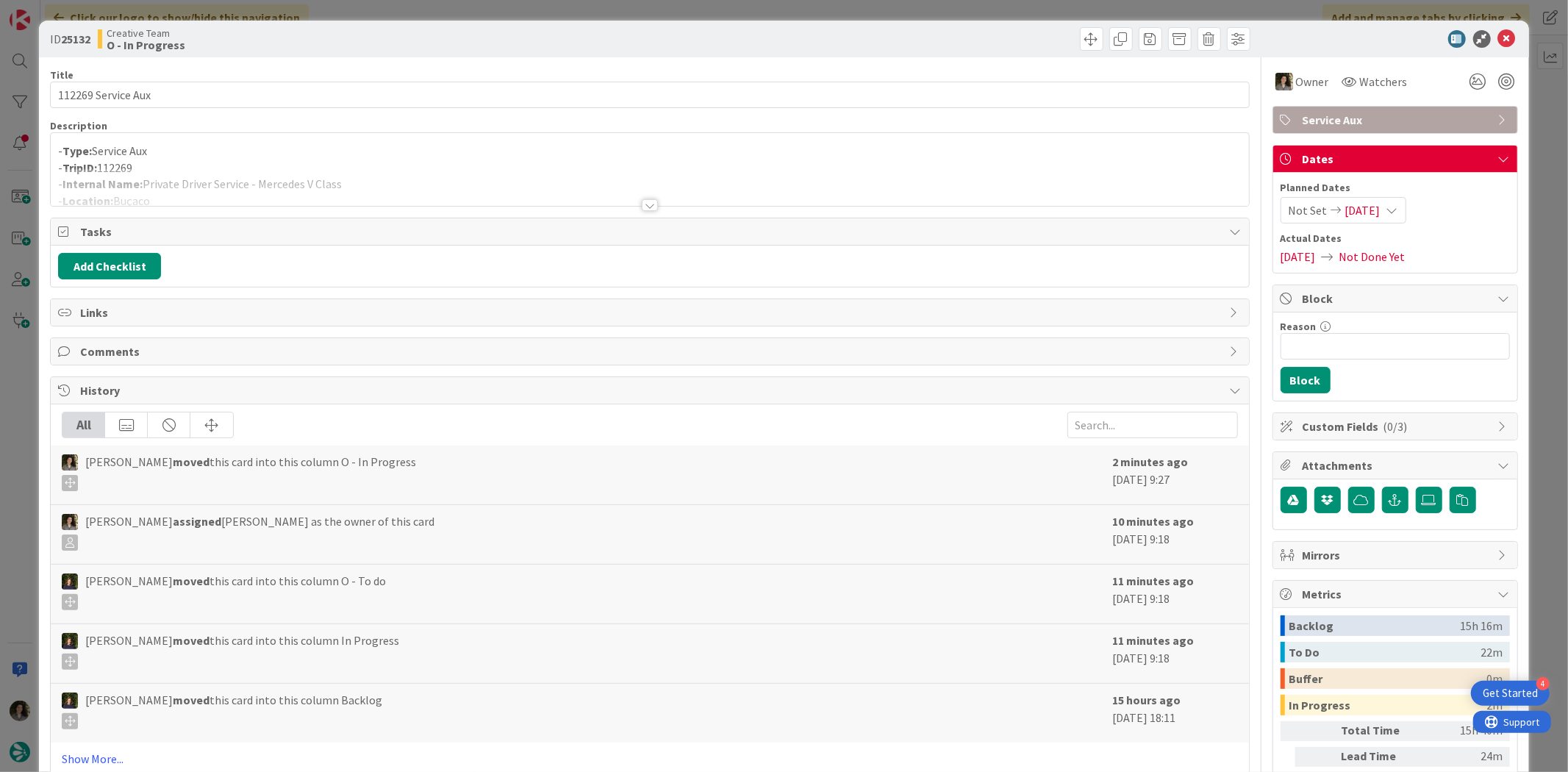
click at [651, 197] on div at bounding box center [649, 187] width 1198 height 38
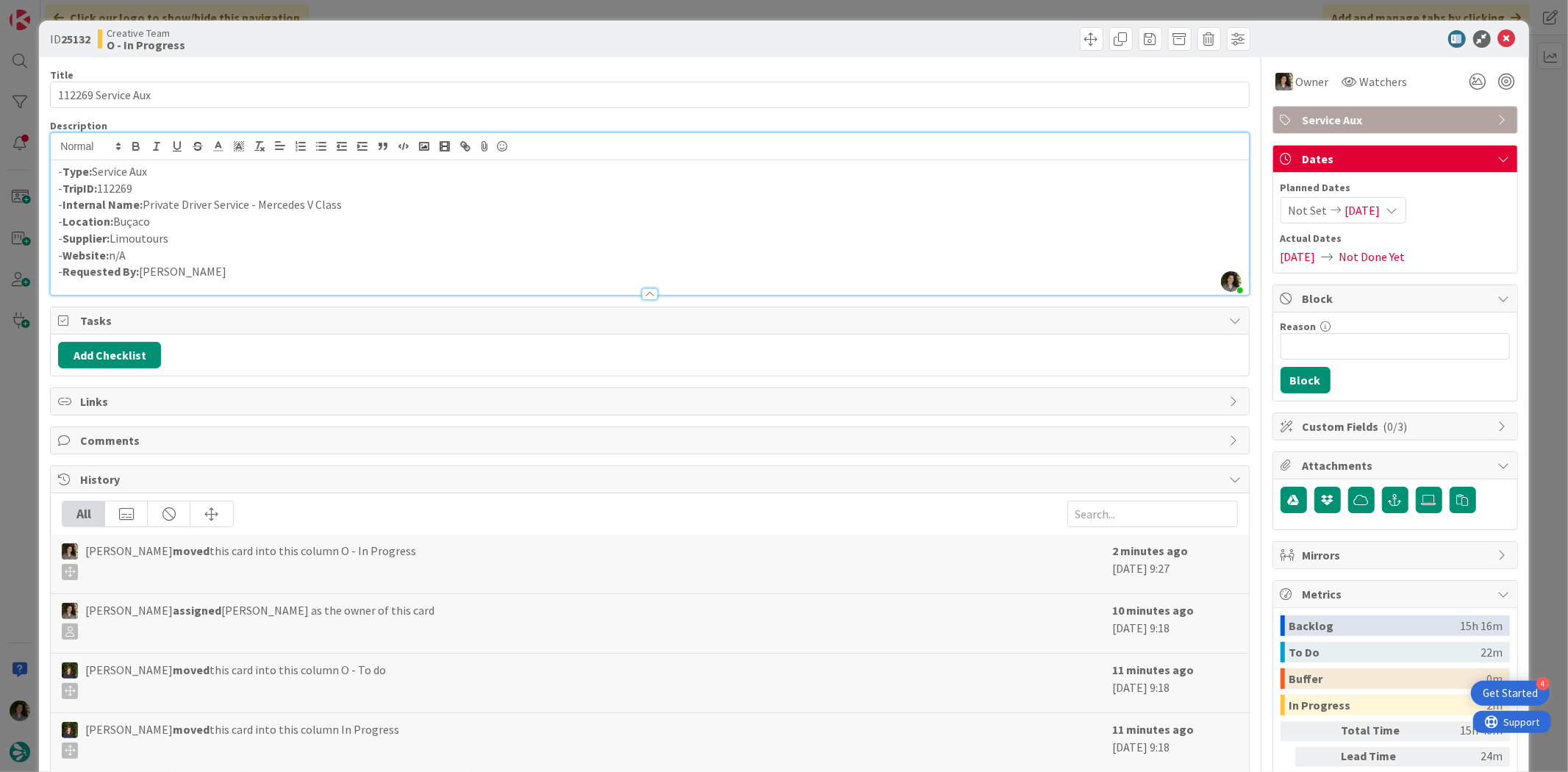
drag, startPoint x: 344, startPoint y: 206, endPoint x: 144, endPoint y: 212, distance: 200.1
click at [144, 212] on p "- Internal Name: Private Driver Service - Mercedes V Class" at bounding box center [649, 205] width 1182 height 16
copy p "Private Driver Service - Mercedes V Class"
click at [338, 204] on p "- Internal Name: Private Driver Service - Mercedes V Class" at bounding box center [649, 205] width 1182 height 16
drag, startPoint x: 305, startPoint y: 209, endPoint x: 144, endPoint y: 211, distance: 161.0
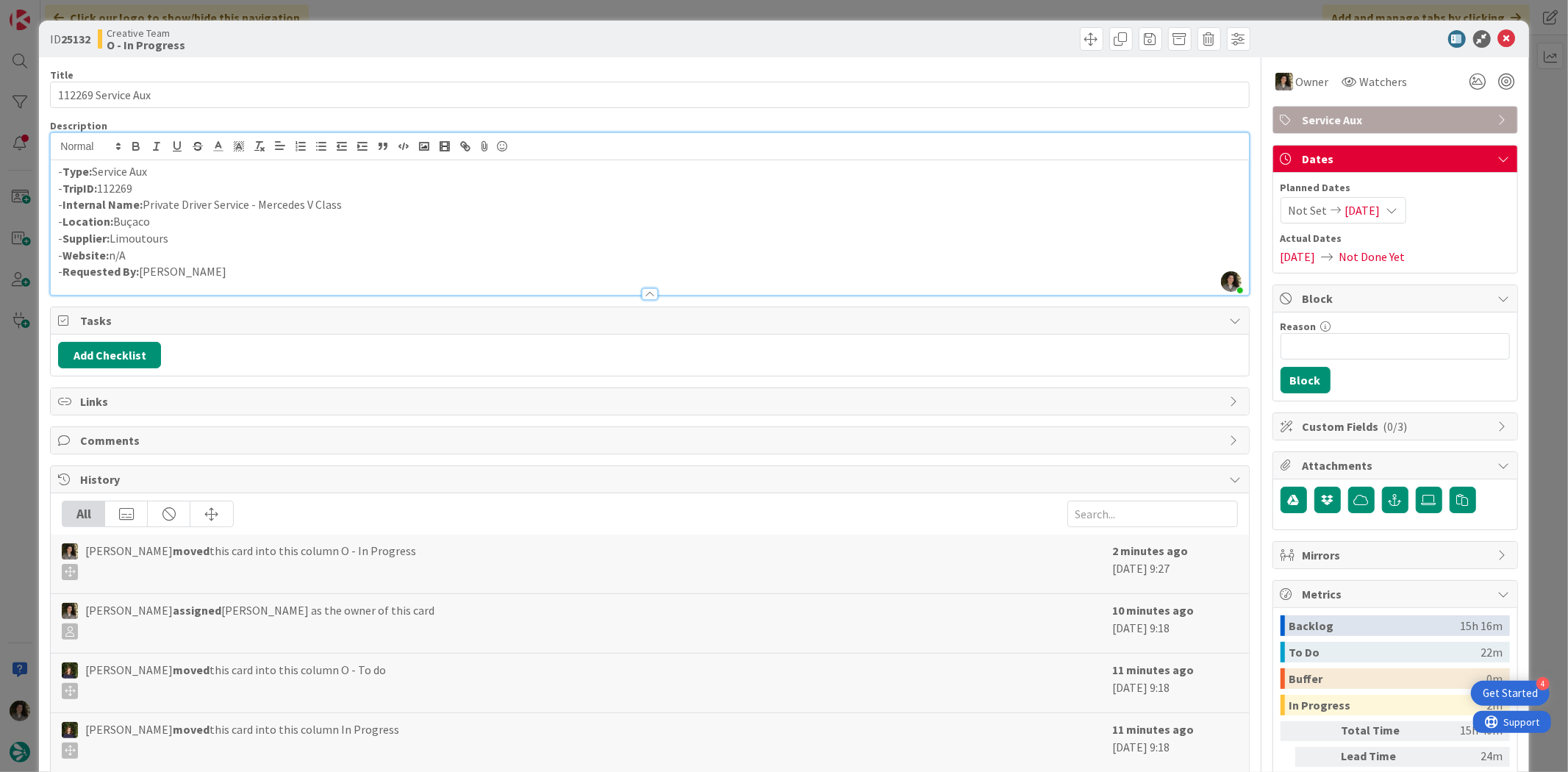
click at [144, 211] on p "- Internal Name: Private Driver Service - Mercedes V Class" at bounding box center [649, 205] width 1182 height 16
copy p "Private Driver Service - Mercedes V Class"
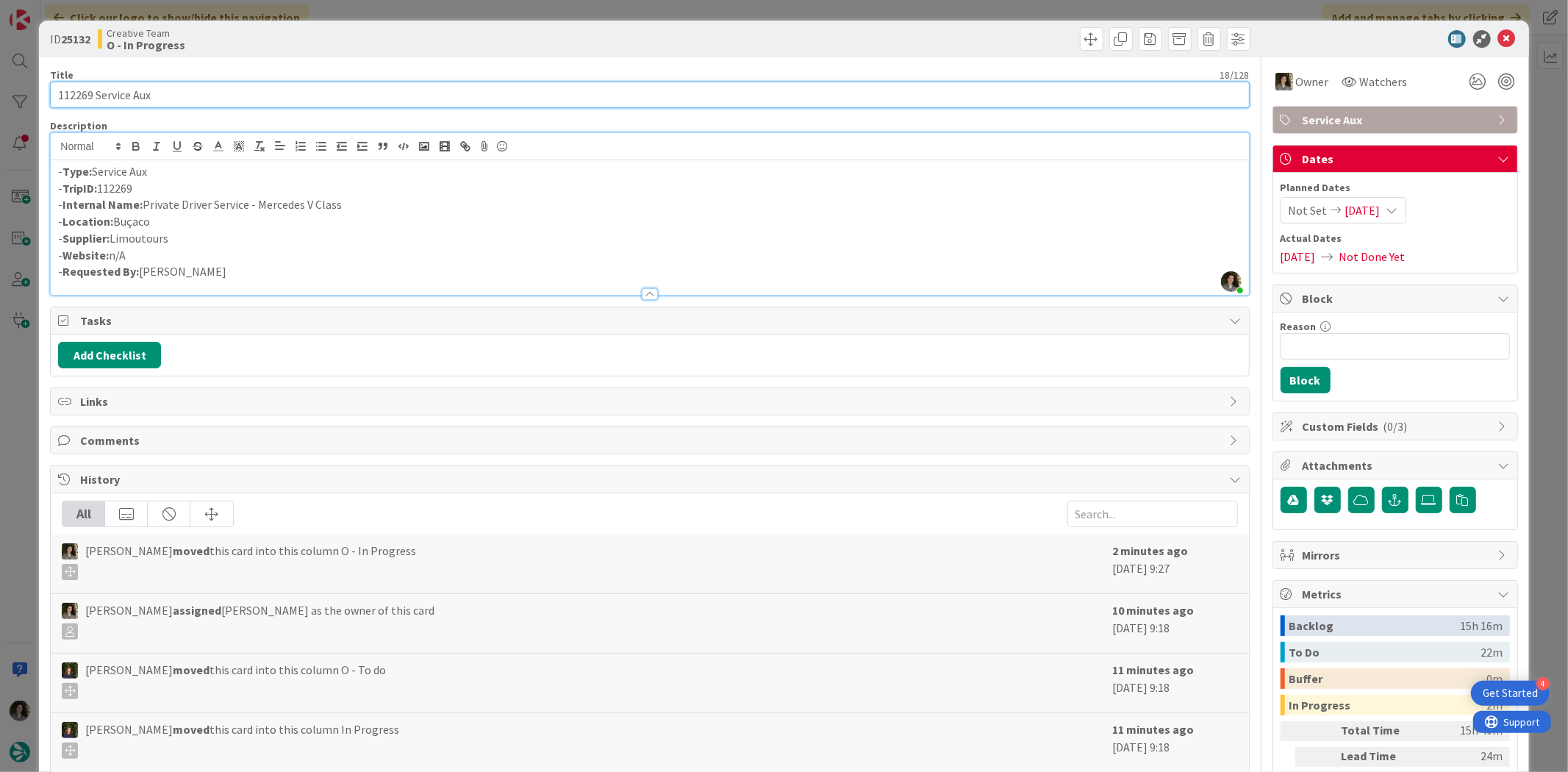
click at [204, 103] on input "112269 Service Aux" at bounding box center [649, 94] width 1199 height 27
click at [209, 94] on input "112269 Service Aux" at bounding box center [649, 94] width 1199 height 27
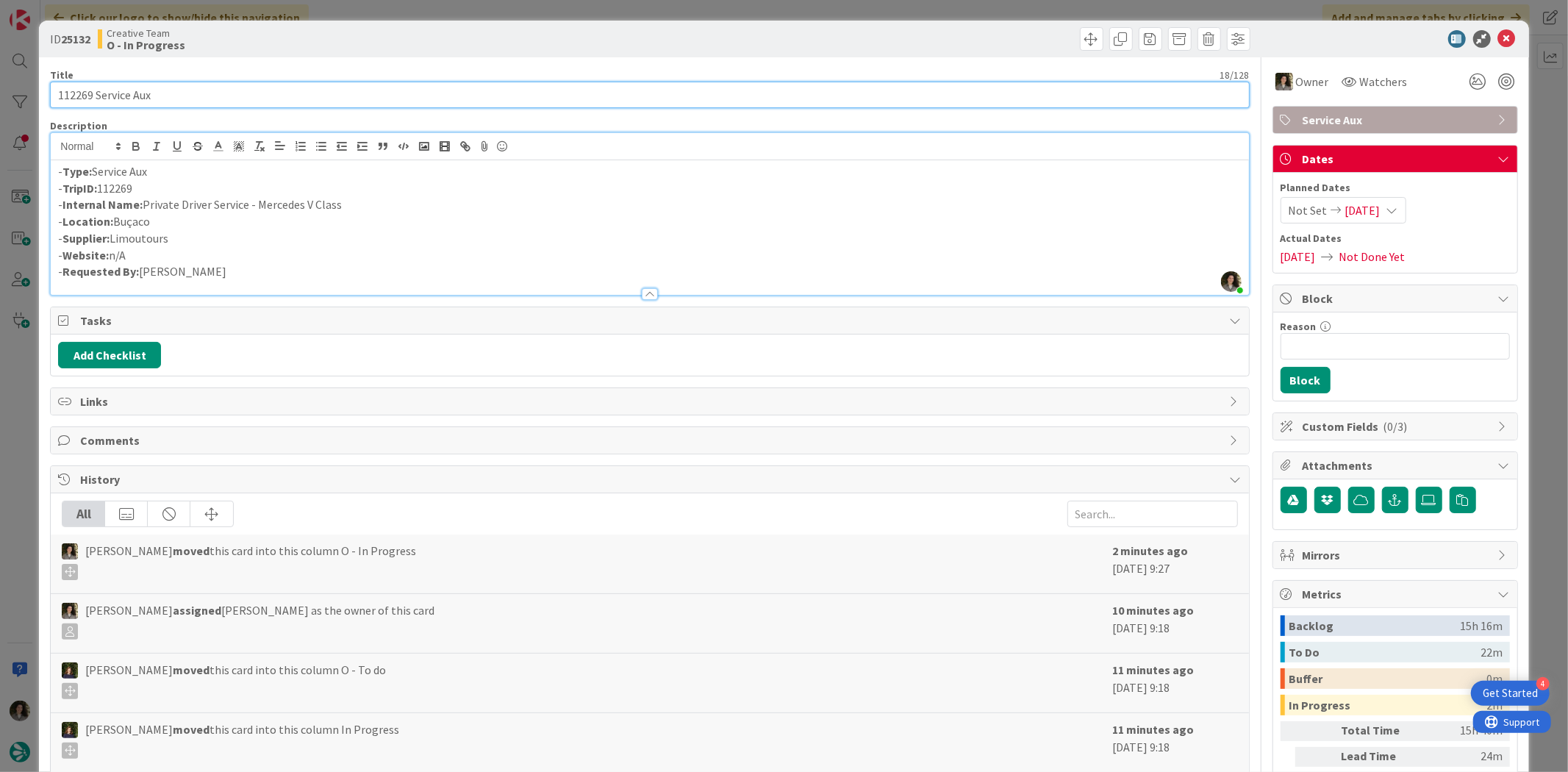
click at [209, 94] on input "112269 Service Aux" at bounding box center [649, 94] width 1199 height 27
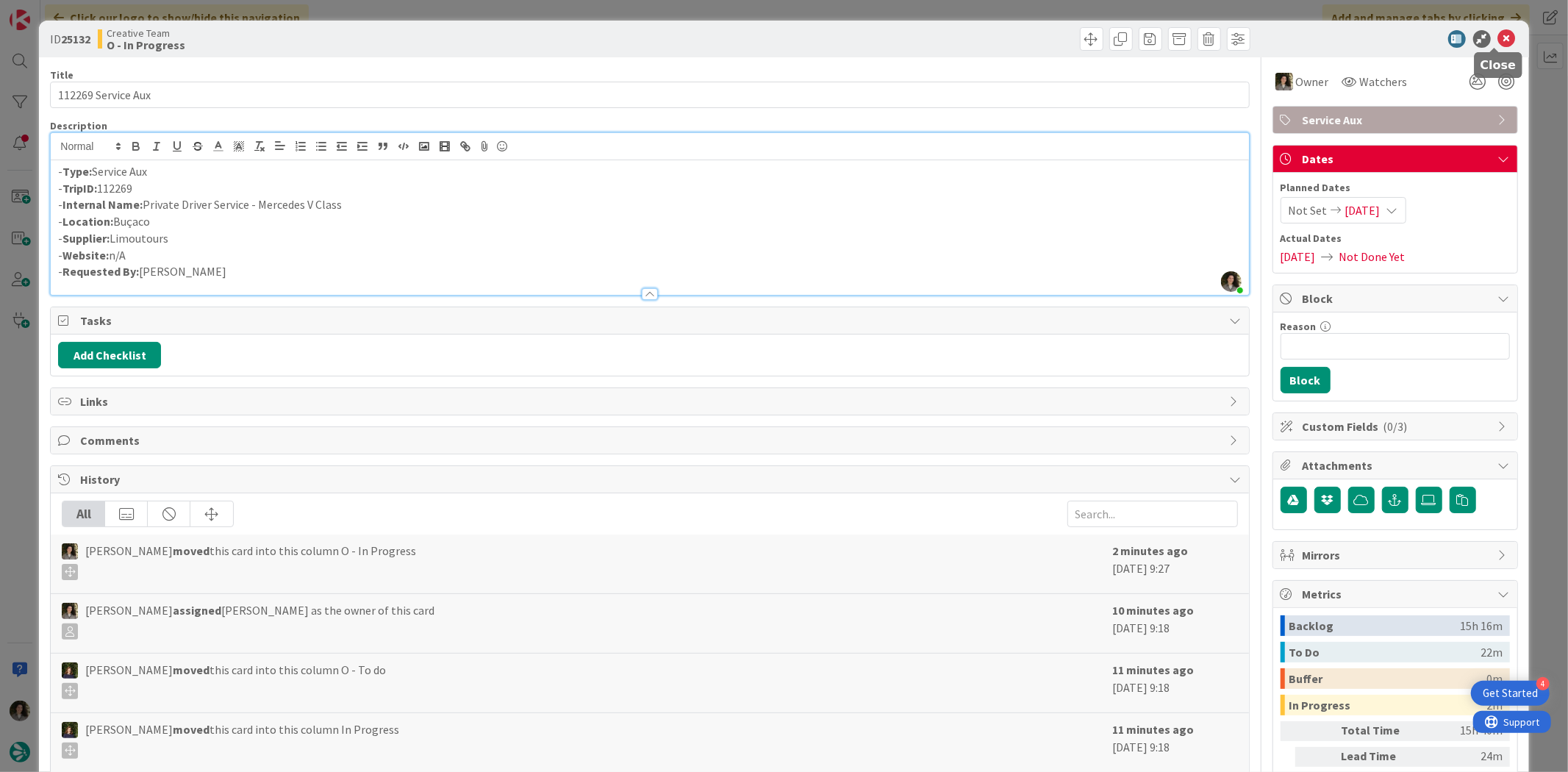
drag, startPoint x: 1503, startPoint y: 35, endPoint x: 1495, endPoint y: 32, distance: 8.5
click at [1503, 35] on icon at bounding box center [1506, 38] width 17 height 17
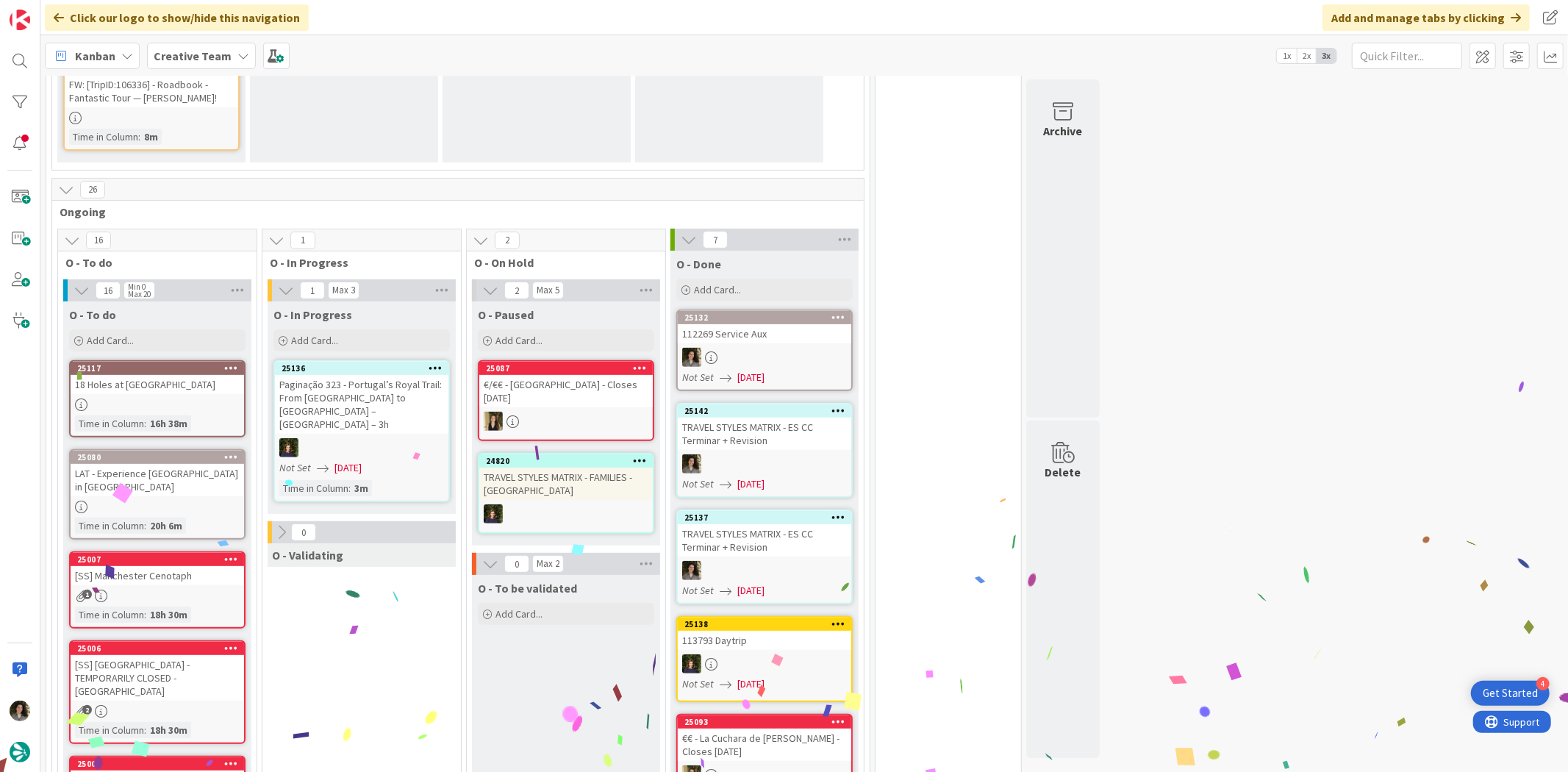
click at [774, 325] on div "112269 Service Aux" at bounding box center [764, 334] width 174 height 19
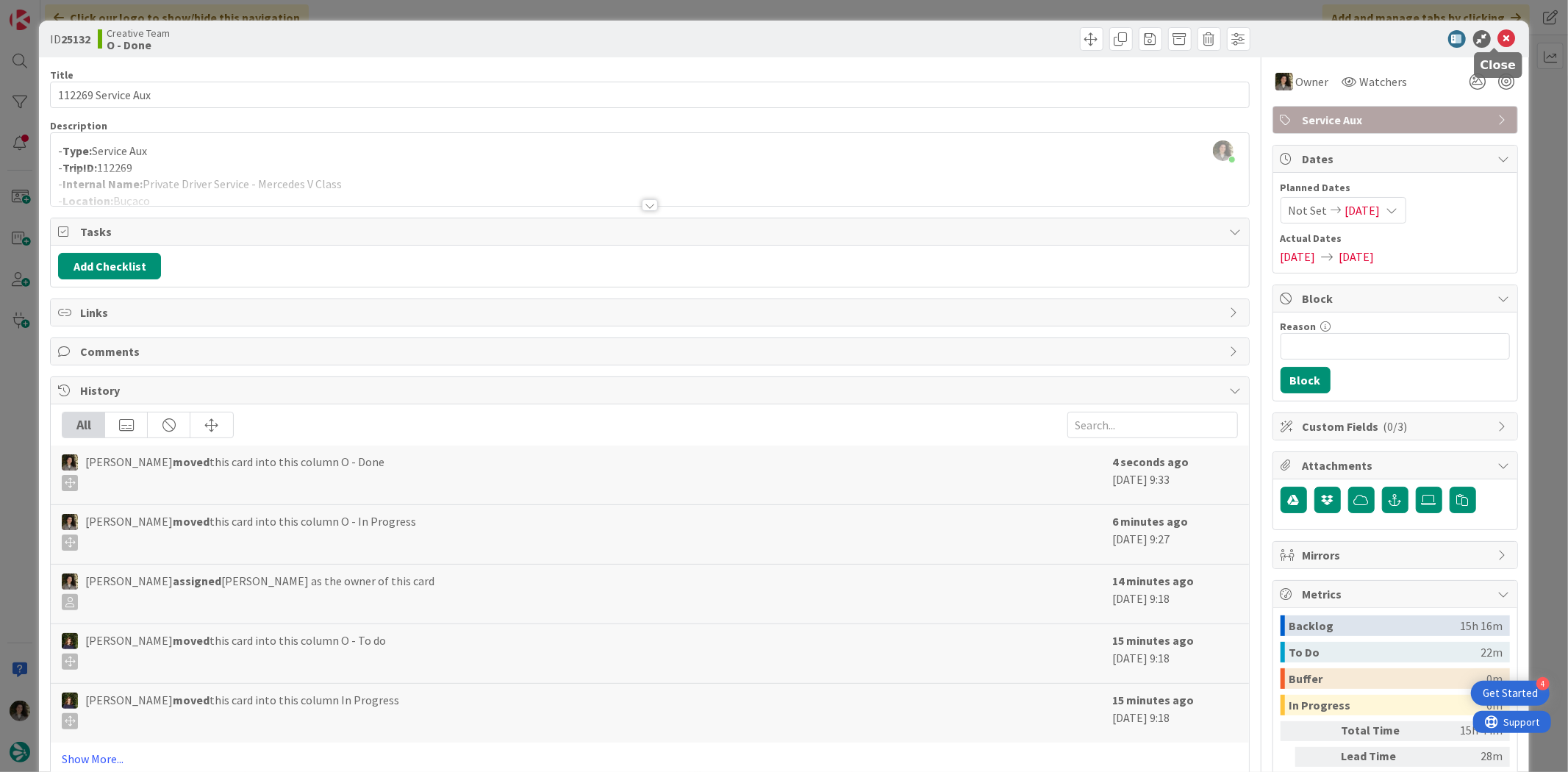
click at [1498, 34] on icon at bounding box center [1506, 38] width 17 height 17
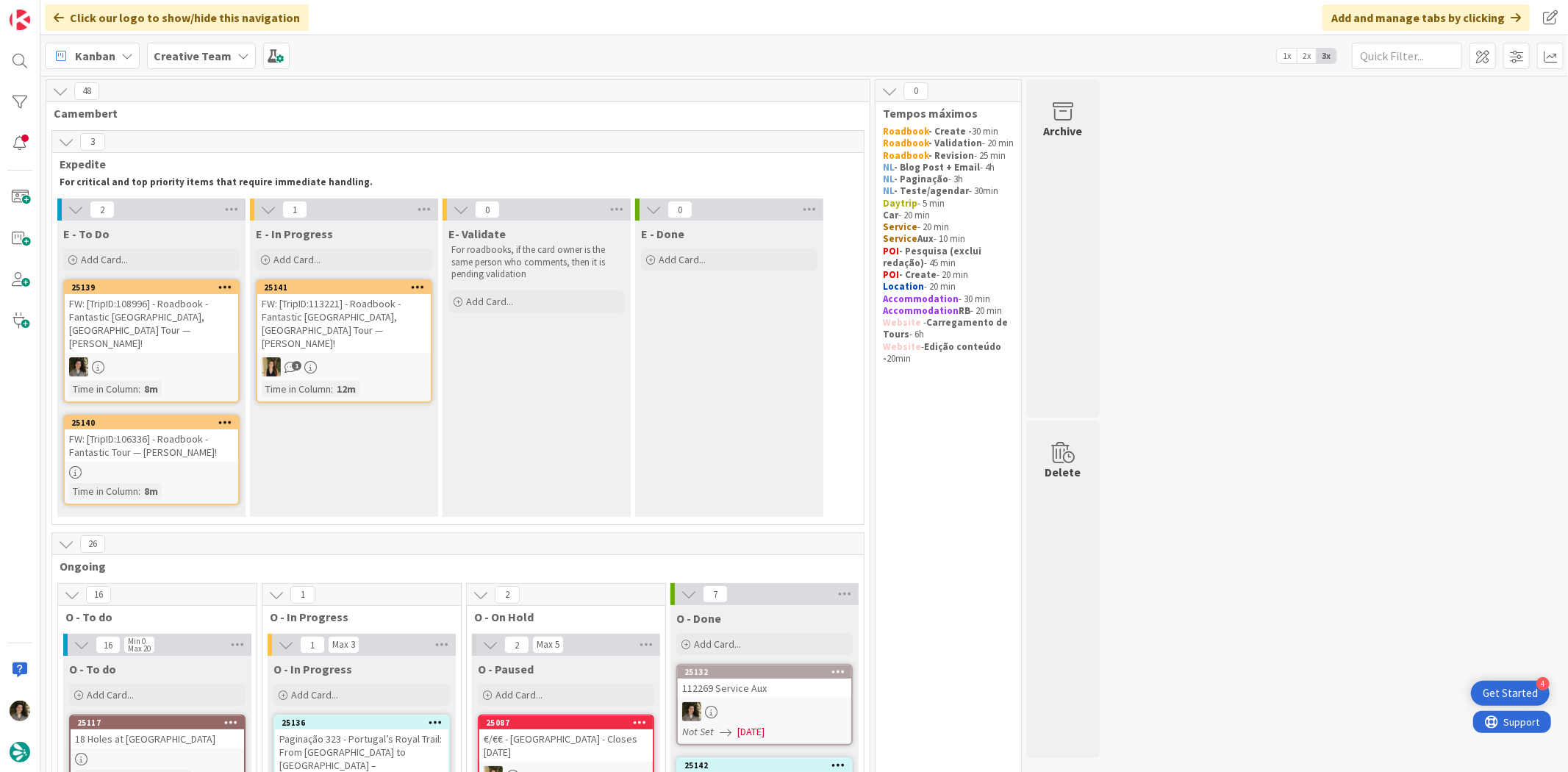
click at [195, 320] on div "FW: [TripID:108996] - Roadbook - Fantastic [GEOGRAPHIC_DATA], [GEOGRAPHIC_DATA]…" at bounding box center [152, 324] width 174 height 59
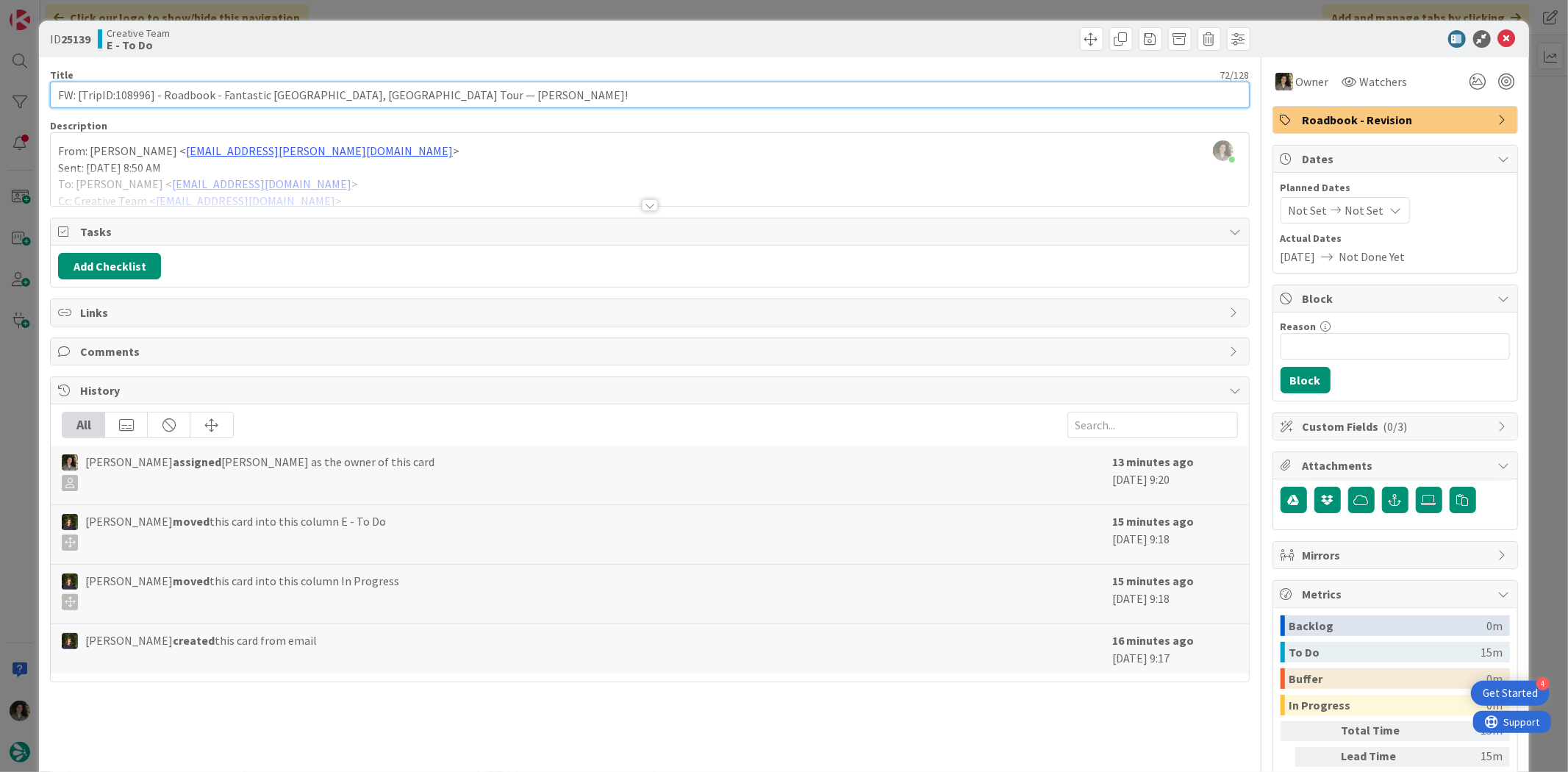
drag, startPoint x: 148, startPoint y: 97, endPoint x: 114, endPoint y: 98, distance: 34.0
click at [114, 98] on input "FW: [TripID:108996] - Roadbook - Fantastic [GEOGRAPHIC_DATA], [GEOGRAPHIC_DATA]…" at bounding box center [649, 94] width 1199 height 27
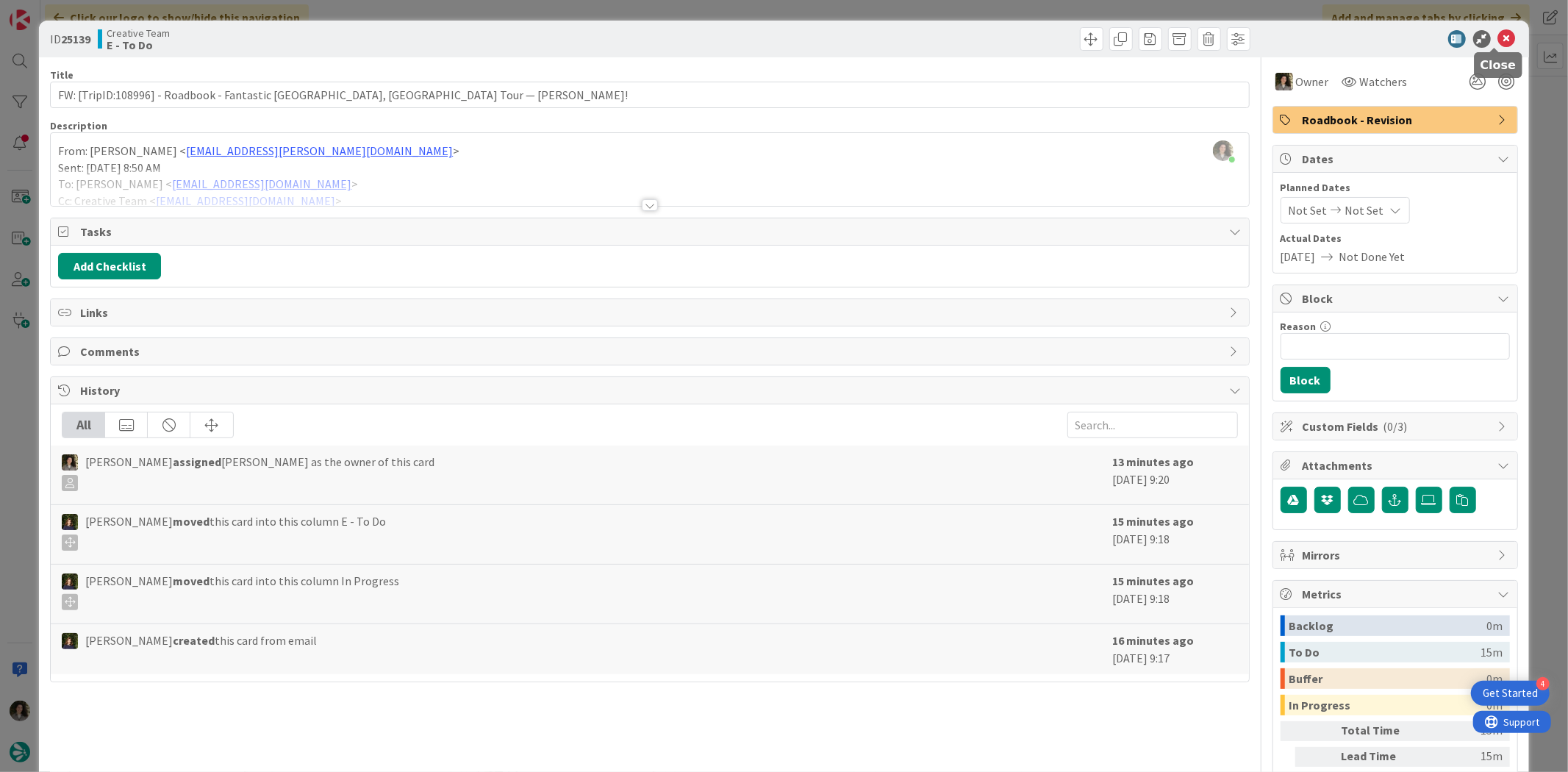
click at [1498, 35] on icon at bounding box center [1506, 38] width 17 height 17
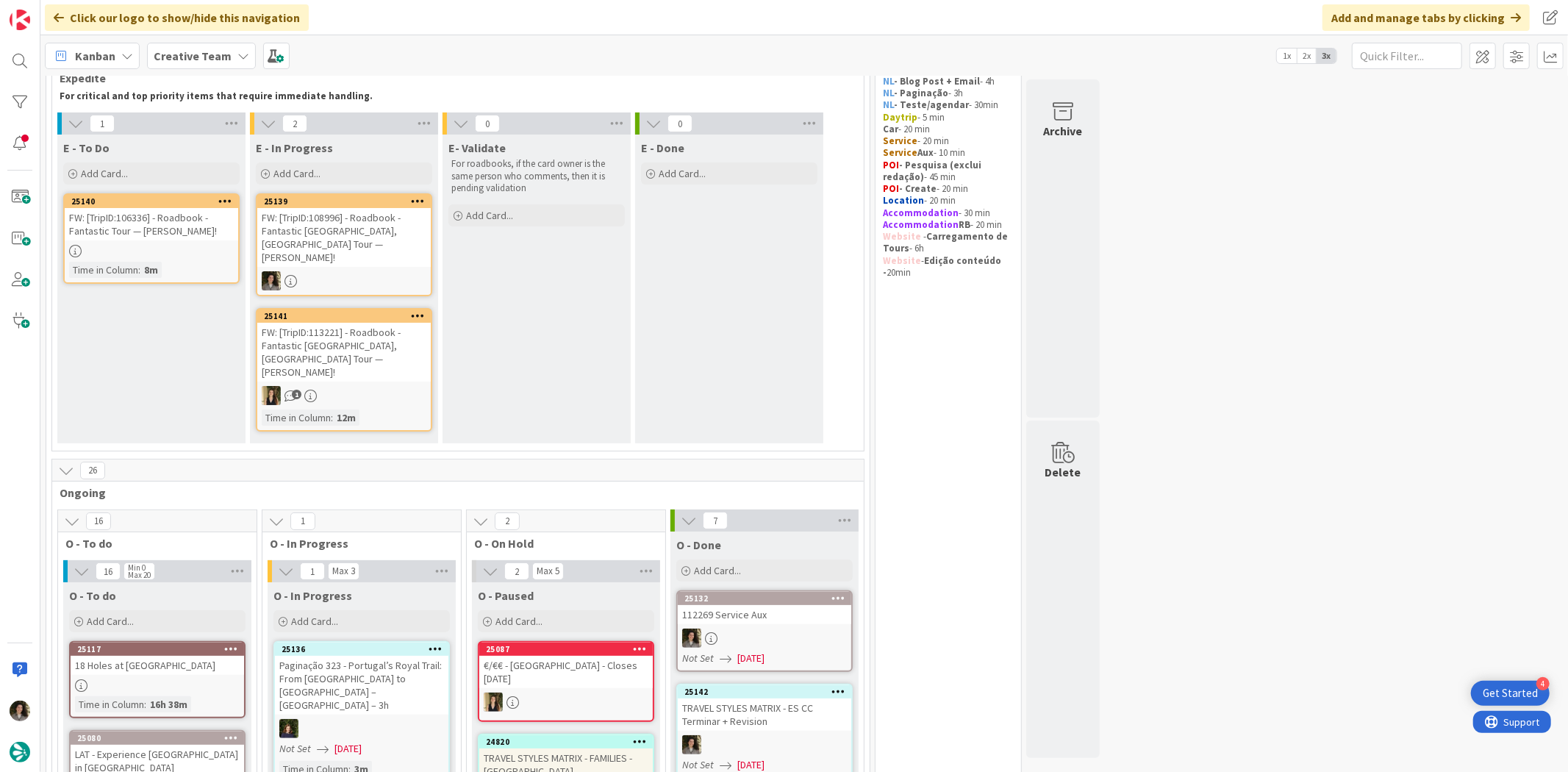
scroll to position [163, 0]
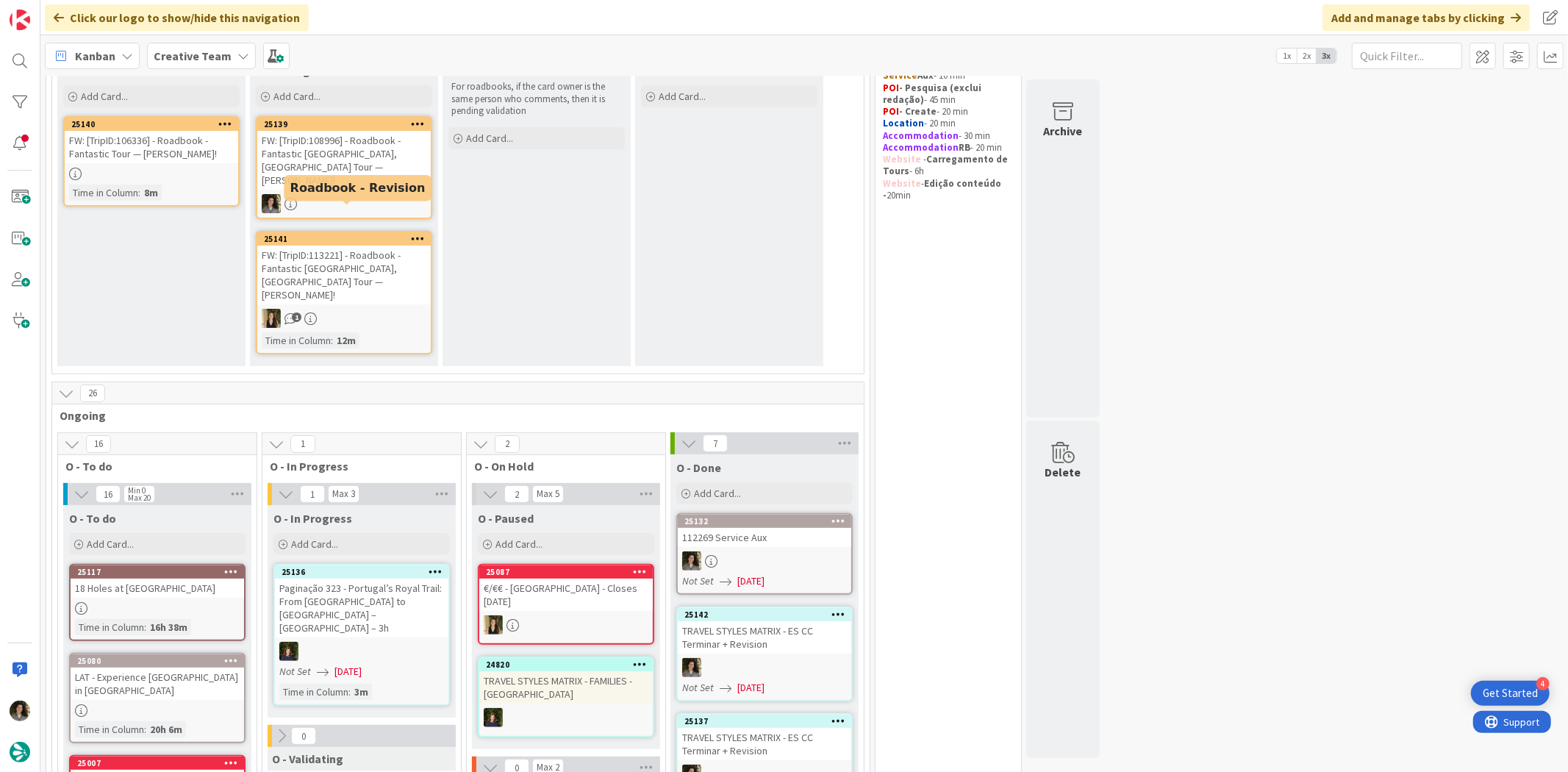
click at [384, 151] on div "FW: [TripID:108996] - Roadbook - Fantastic [GEOGRAPHIC_DATA], [GEOGRAPHIC_DATA]…" at bounding box center [344, 160] width 174 height 59
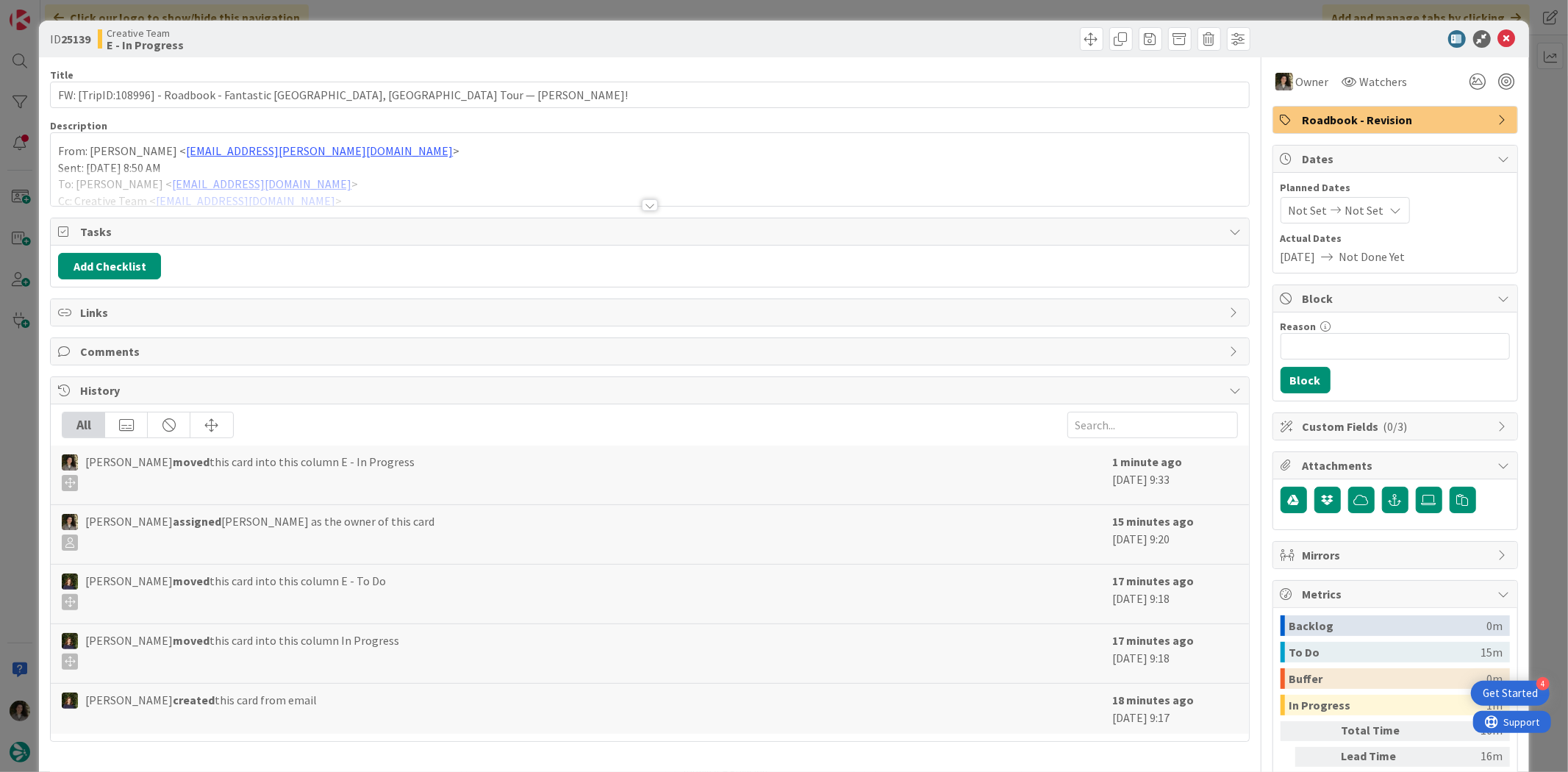
click at [642, 209] on div at bounding box center [650, 205] width 16 height 12
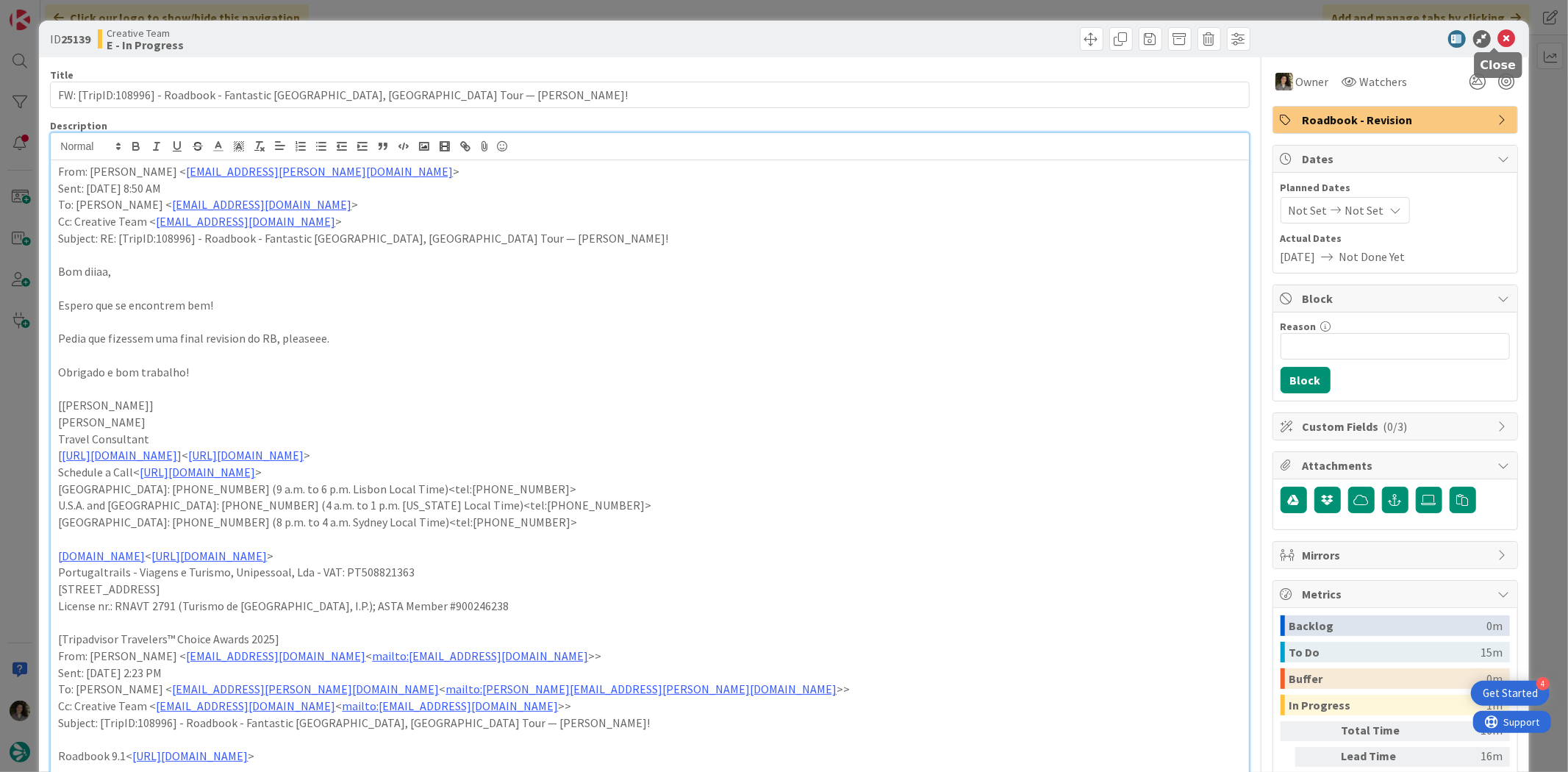
click at [1498, 36] on icon at bounding box center [1506, 38] width 17 height 17
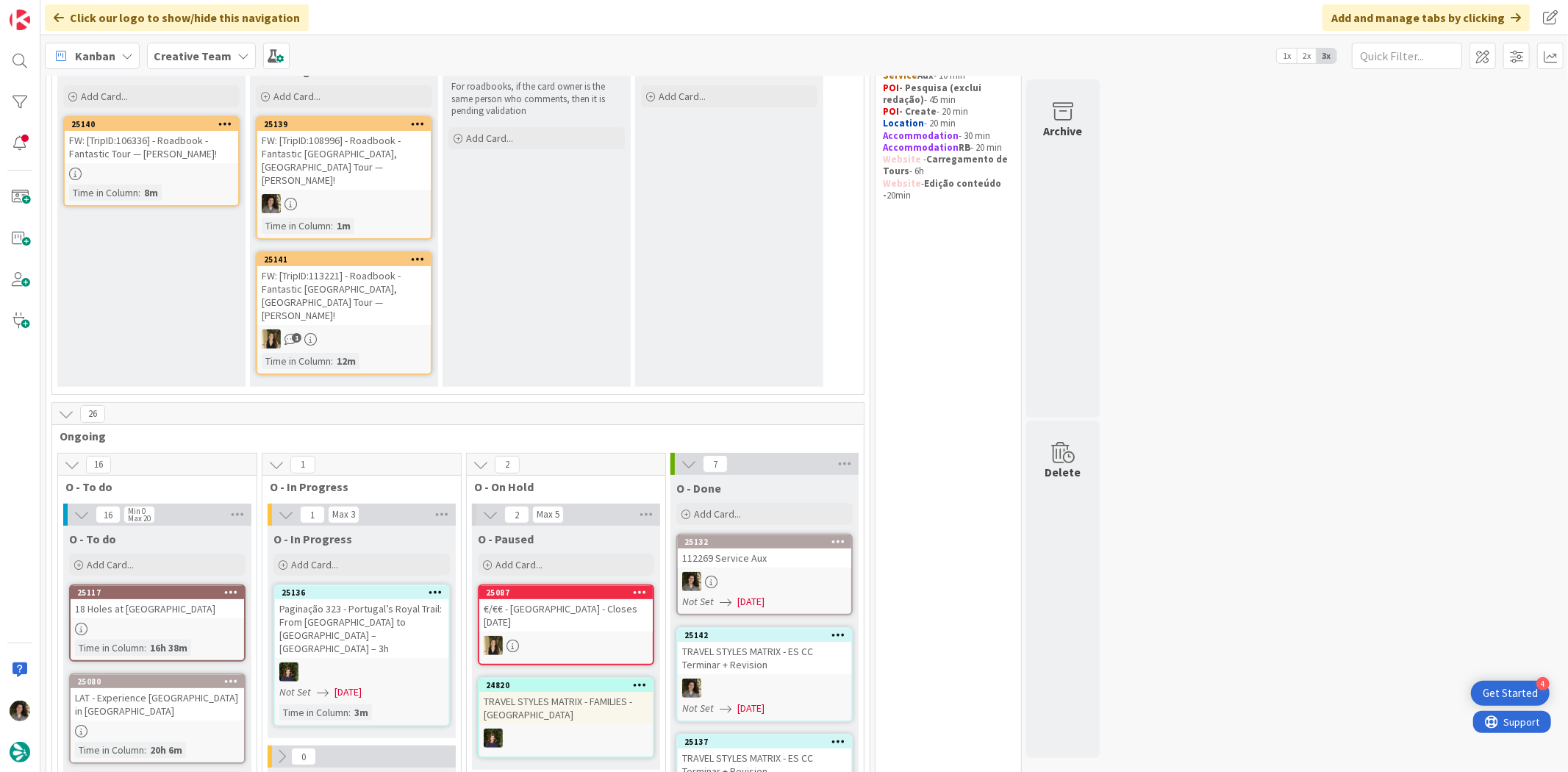
click at [186, 171] on div at bounding box center [152, 174] width 174 height 13
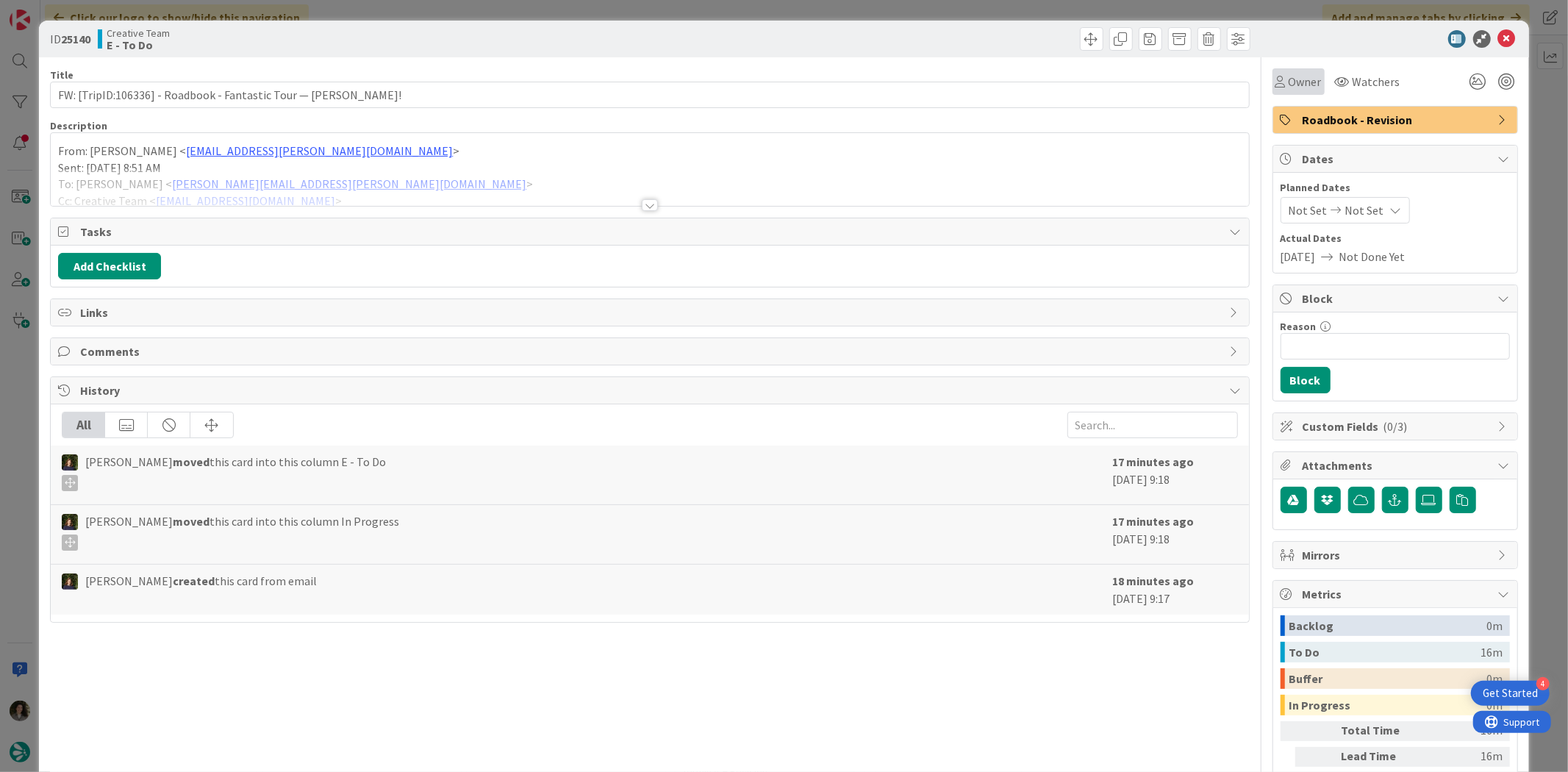
drag, startPoint x: 1306, startPoint y: 68, endPoint x: 1298, endPoint y: 75, distance: 10.6
click at [1302, 70] on div "Owner" at bounding box center [1298, 81] width 52 height 27
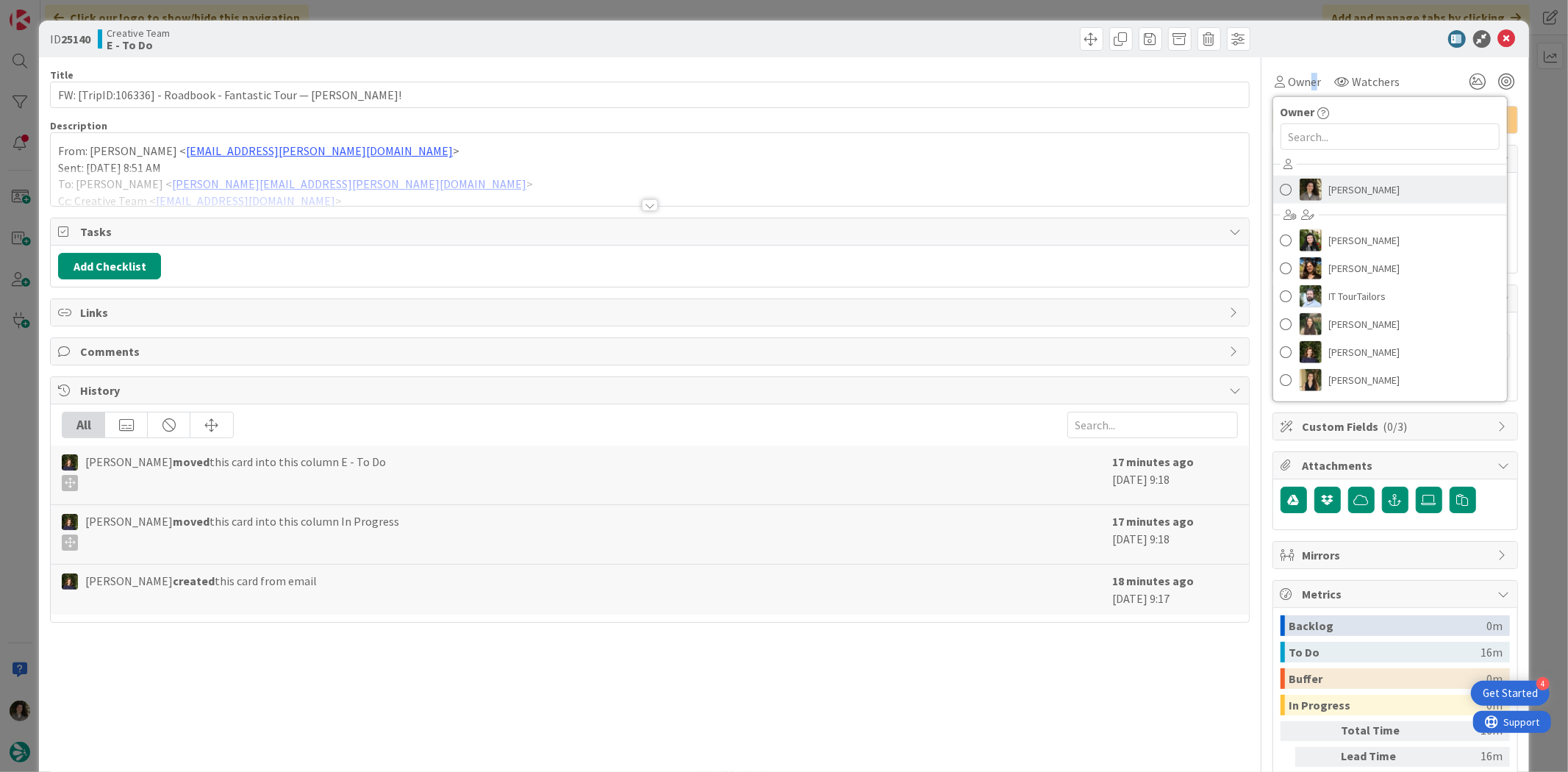
click at [1406, 193] on link "[PERSON_NAME]" at bounding box center [1390, 189] width 234 height 28
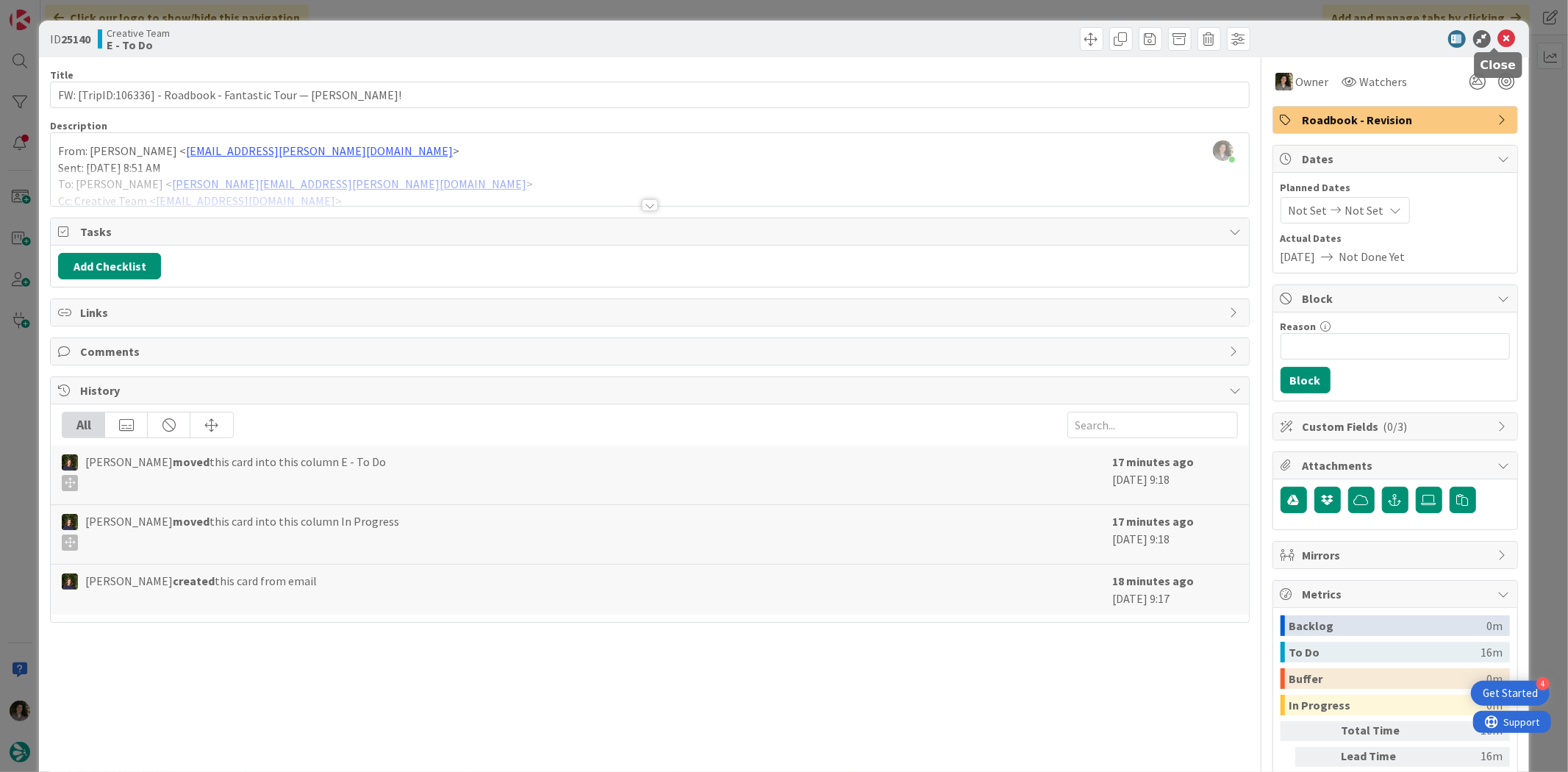
click at [1498, 33] on icon at bounding box center [1506, 38] width 17 height 17
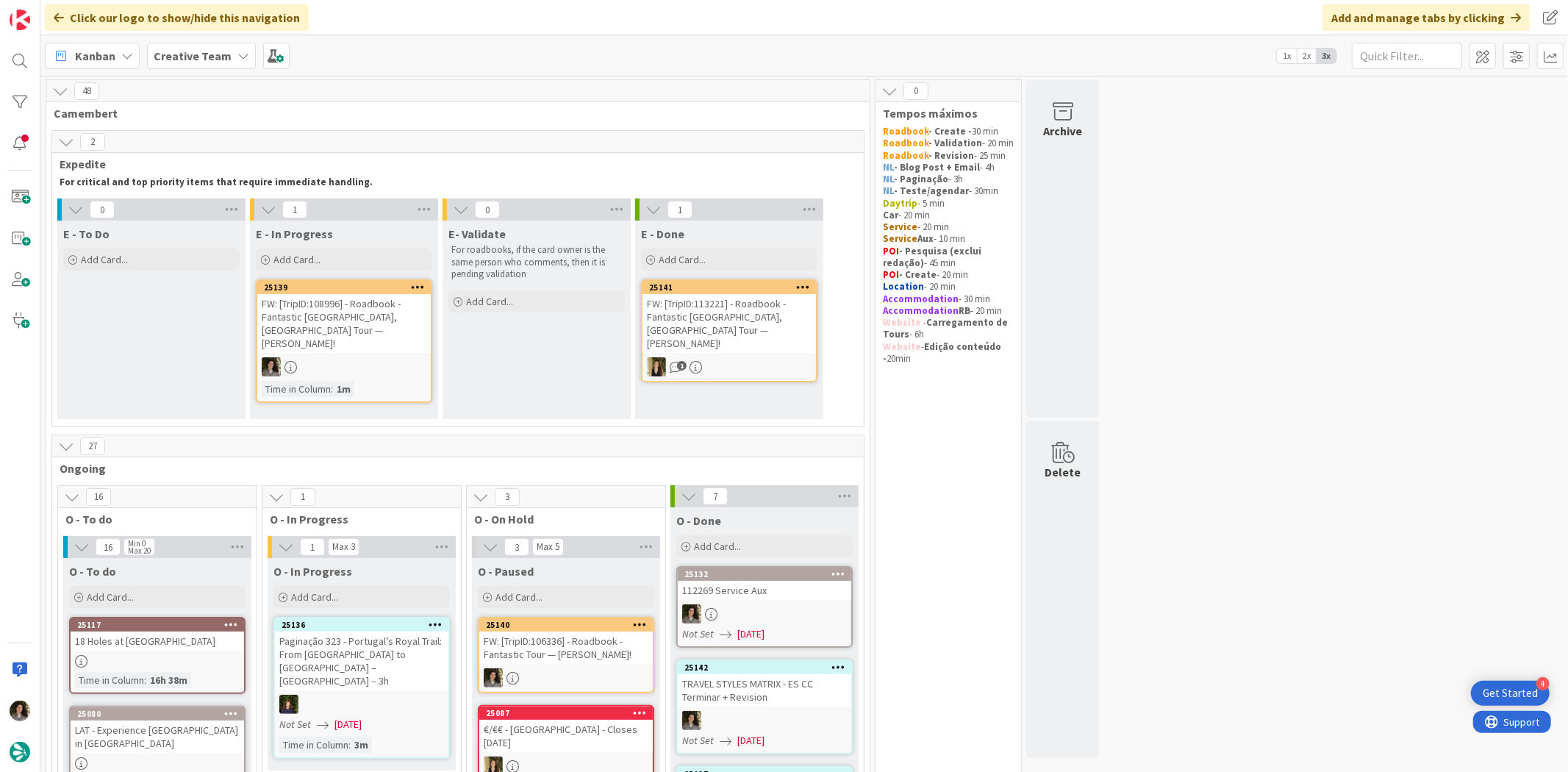
click at [378, 381] on div "Time in Column : 1m" at bounding box center [344, 389] width 165 height 16
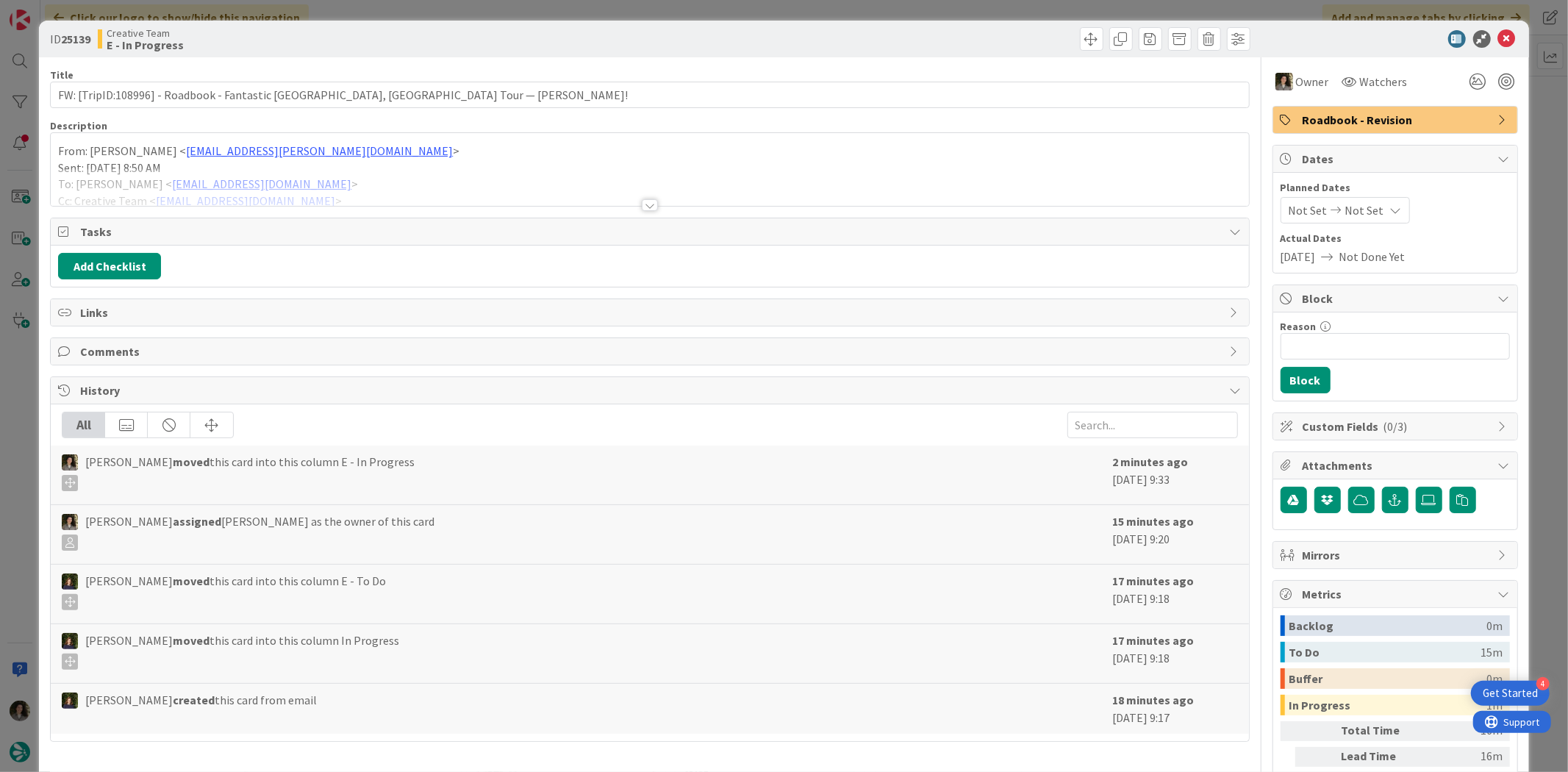
click at [643, 203] on div at bounding box center [650, 205] width 16 height 12
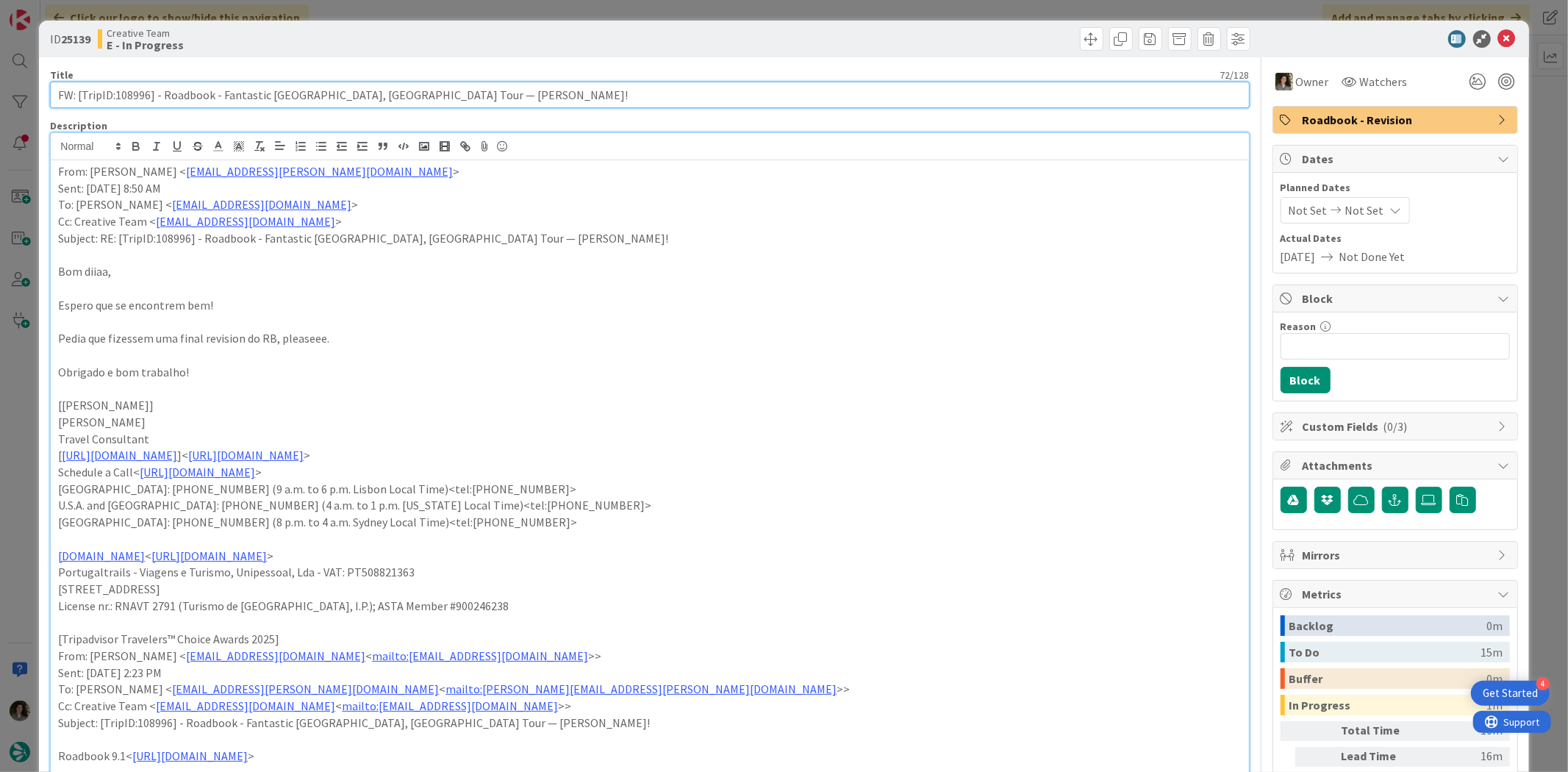
click at [177, 99] on input "FW: [TripID:108996] - Roadbook - Fantastic [GEOGRAPHIC_DATA], [GEOGRAPHIC_DATA]…" at bounding box center [649, 94] width 1199 height 27
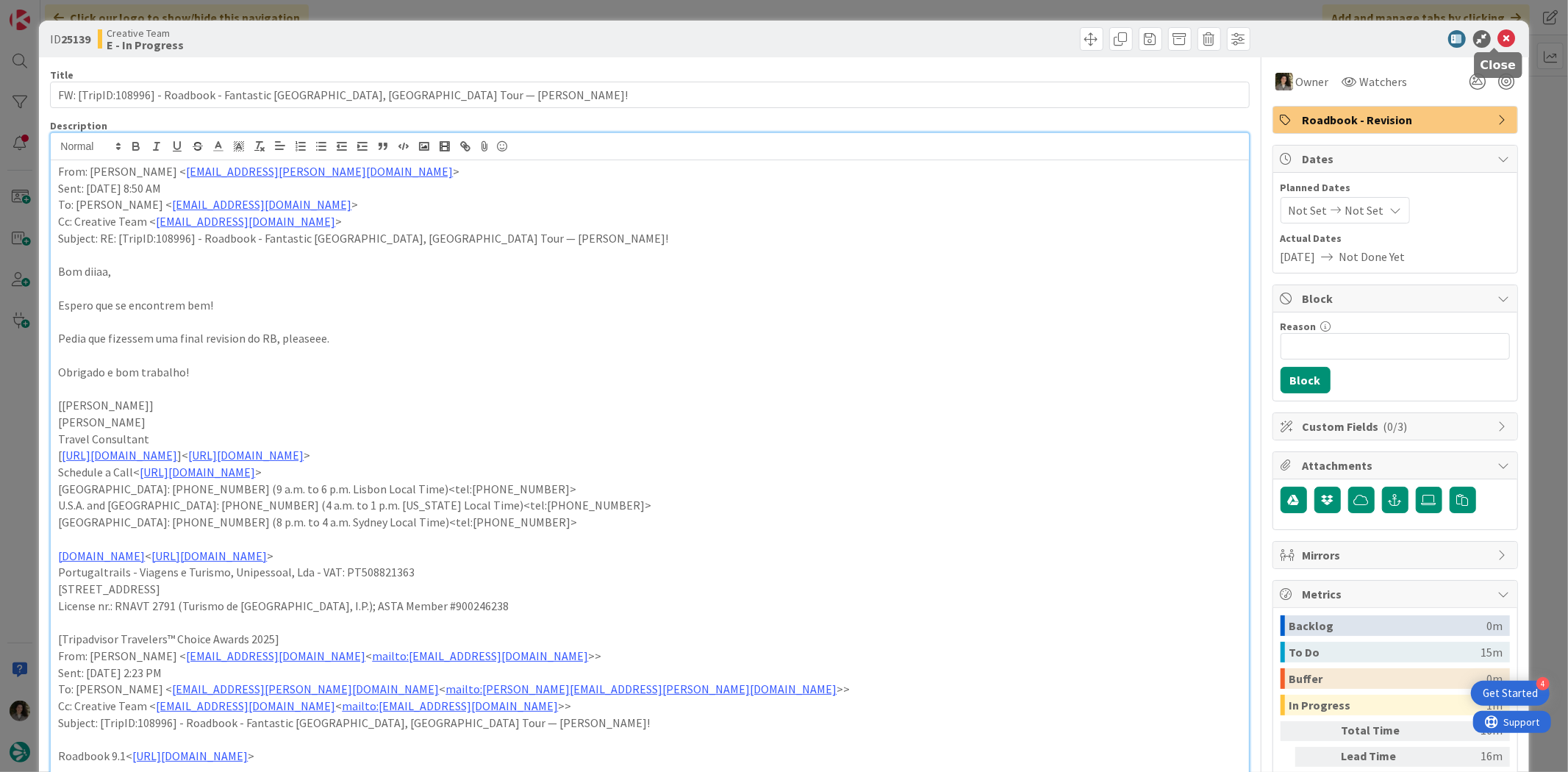
click at [1498, 38] on icon at bounding box center [1506, 38] width 17 height 17
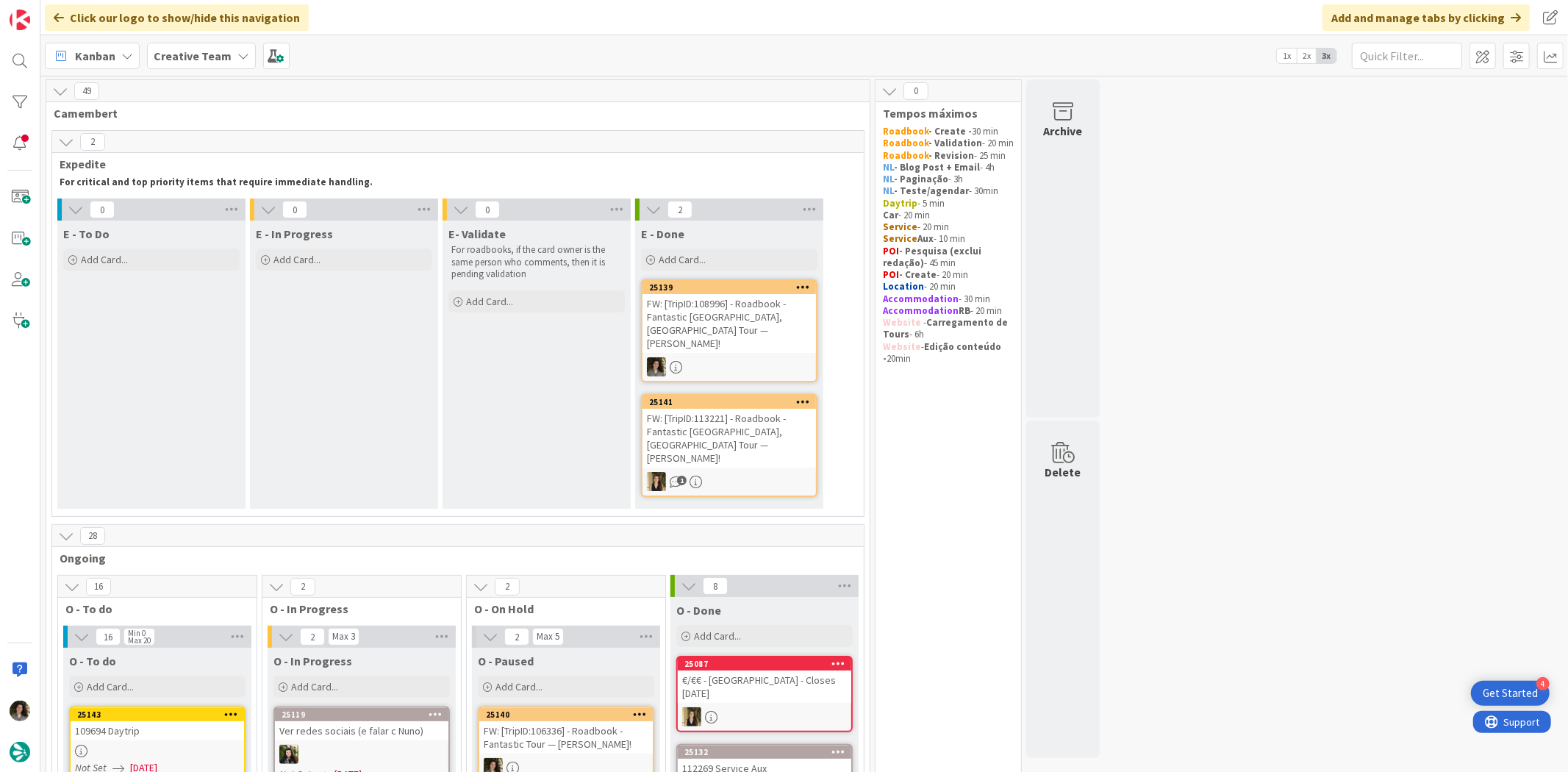
click at [773, 300] on div "FW: [TripID:108996] - Roadbook - Fantastic [GEOGRAPHIC_DATA], [GEOGRAPHIC_DATA]…" at bounding box center [730, 324] width 174 height 59
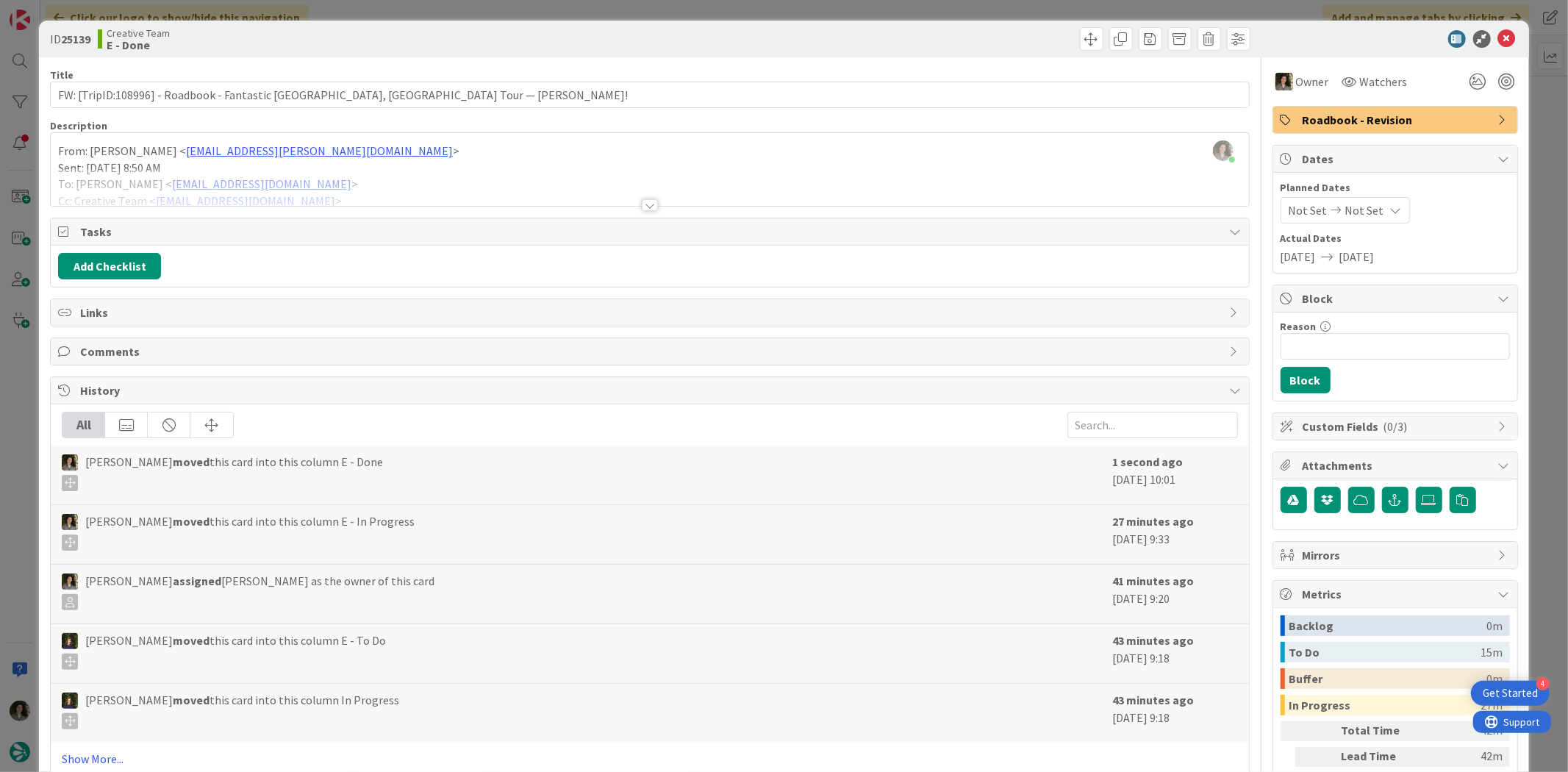
click at [1302, 118] on span "Roadbook - Revision" at bounding box center [1396, 119] width 188 height 17
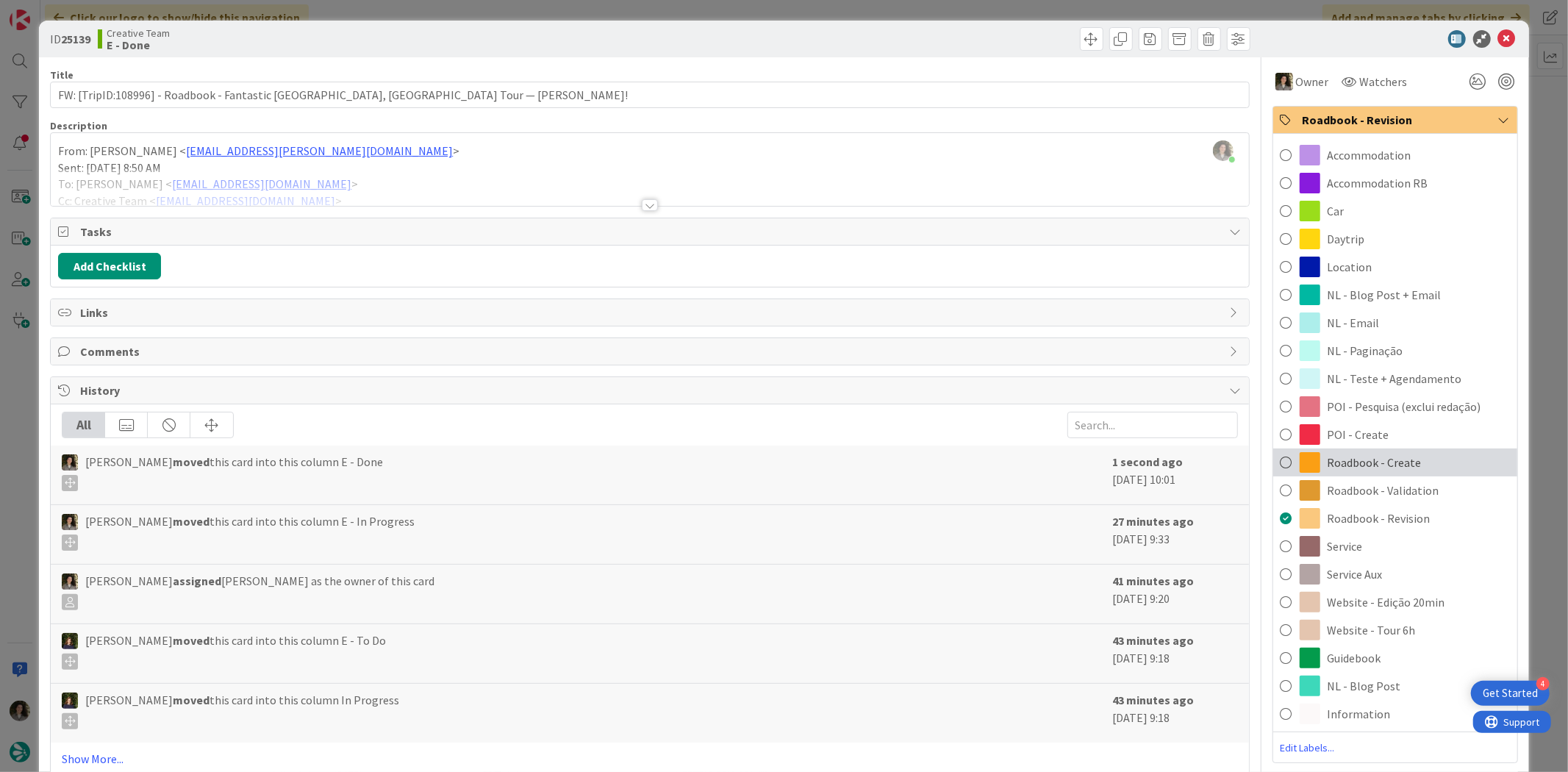
click at [1379, 457] on span "Roadbook - Create" at bounding box center [1374, 462] width 94 height 17
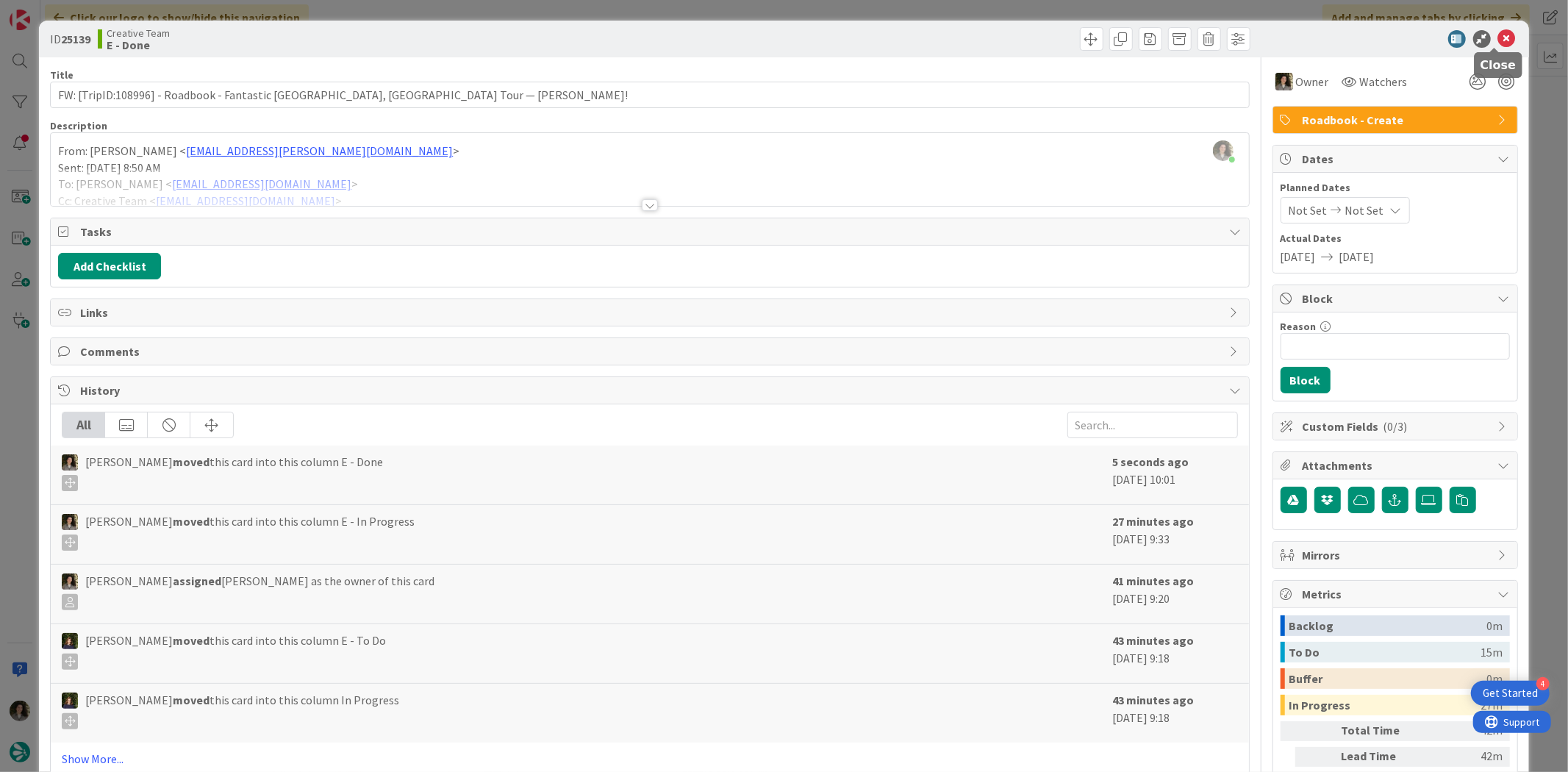
click at [1498, 35] on icon at bounding box center [1506, 38] width 17 height 17
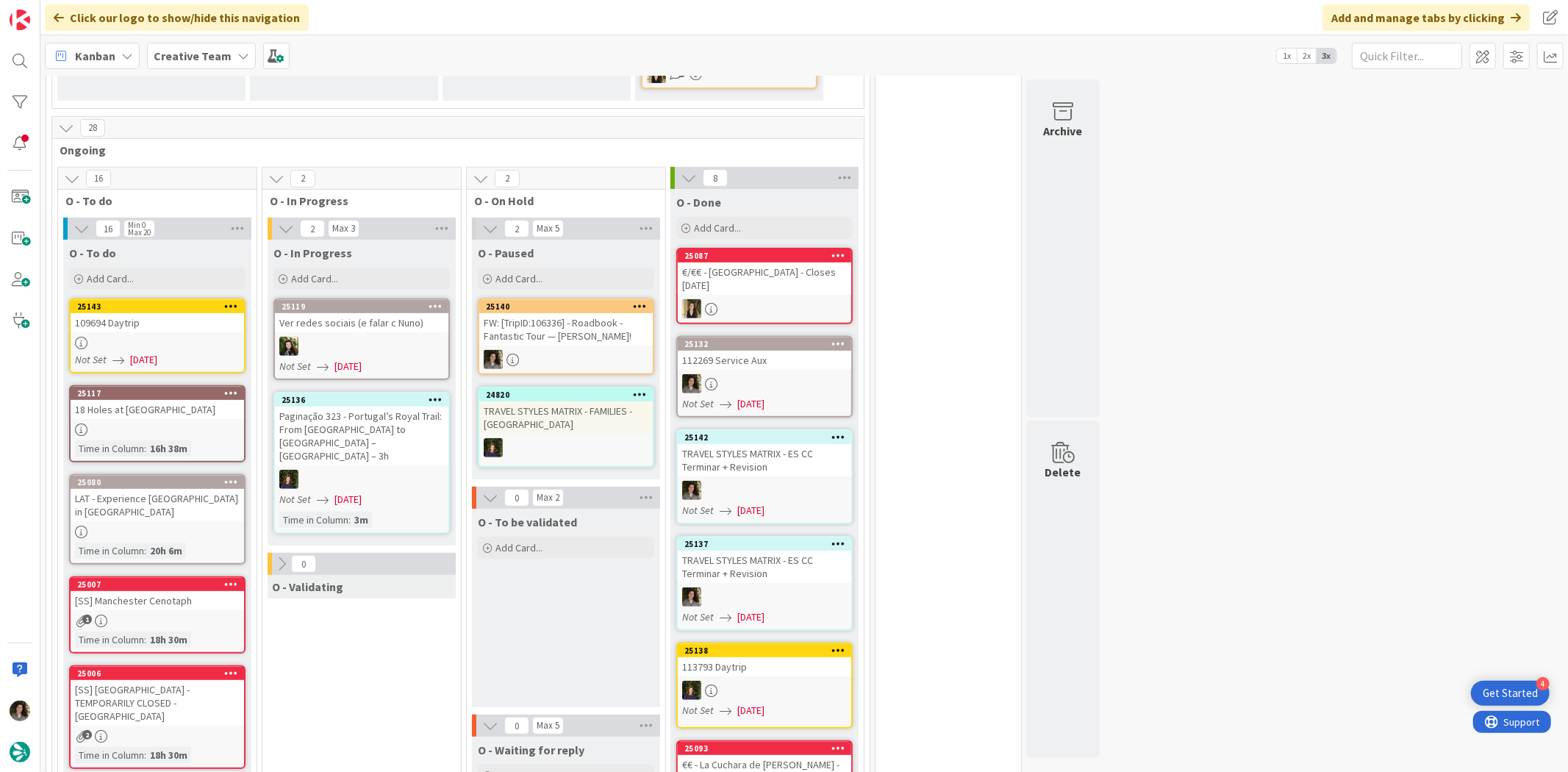
click at [175, 313] on div "109694 Daytrip" at bounding box center [157, 322] width 174 height 19
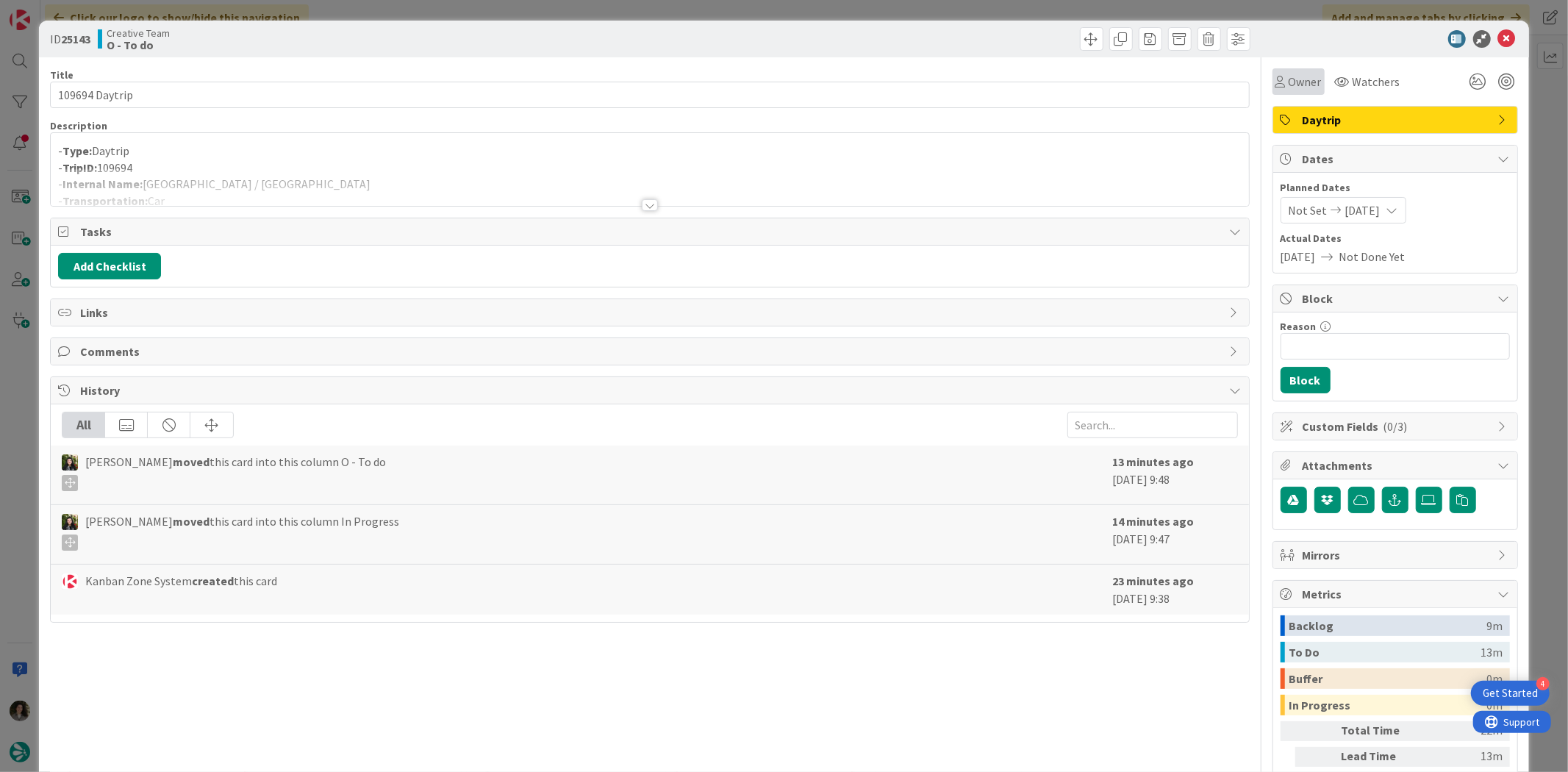
click at [1288, 77] on span "Owner" at bounding box center [1305, 81] width 33 height 17
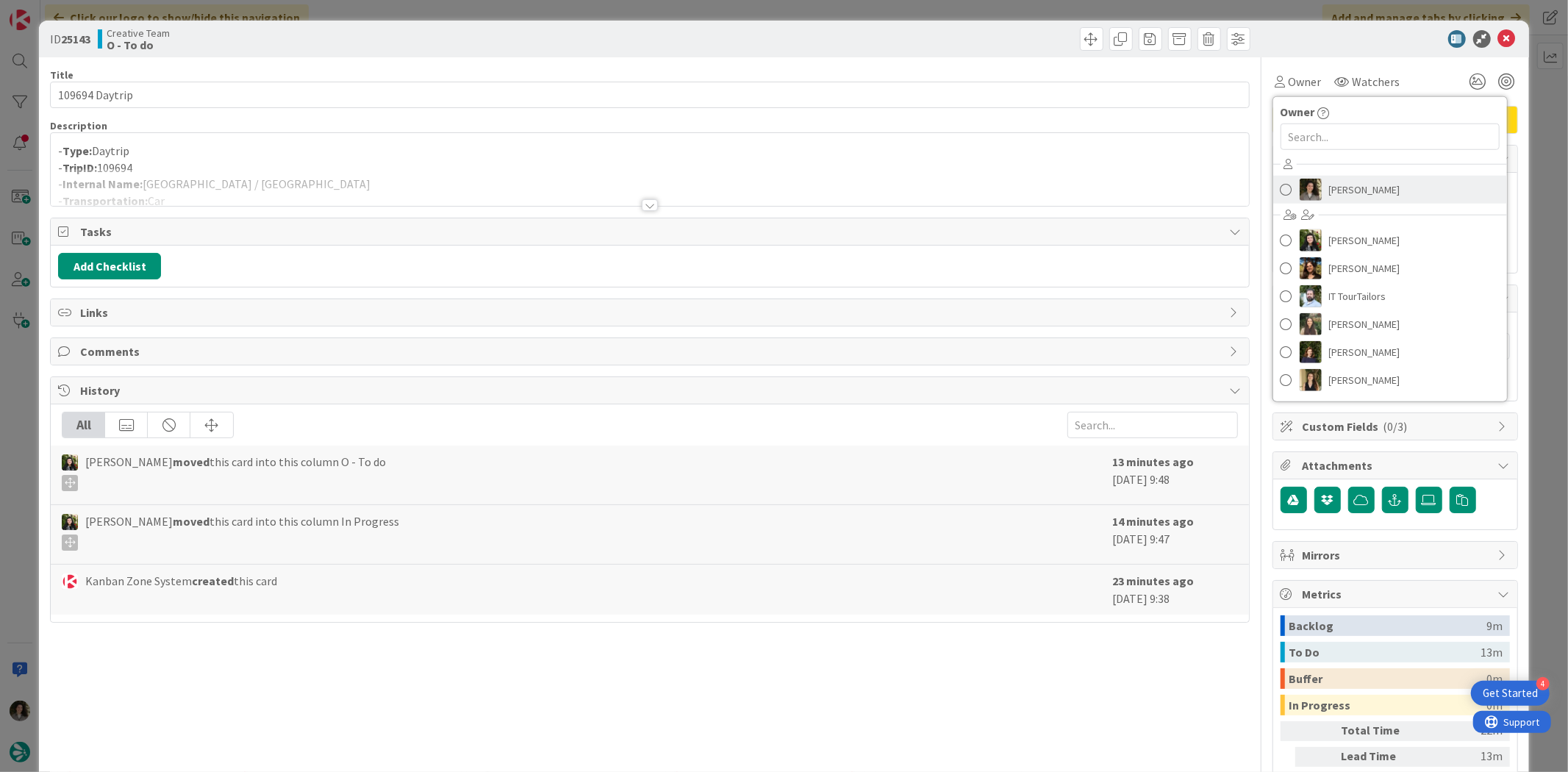
click at [1328, 179] on span "[PERSON_NAME]" at bounding box center [1364, 189] width 71 height 22
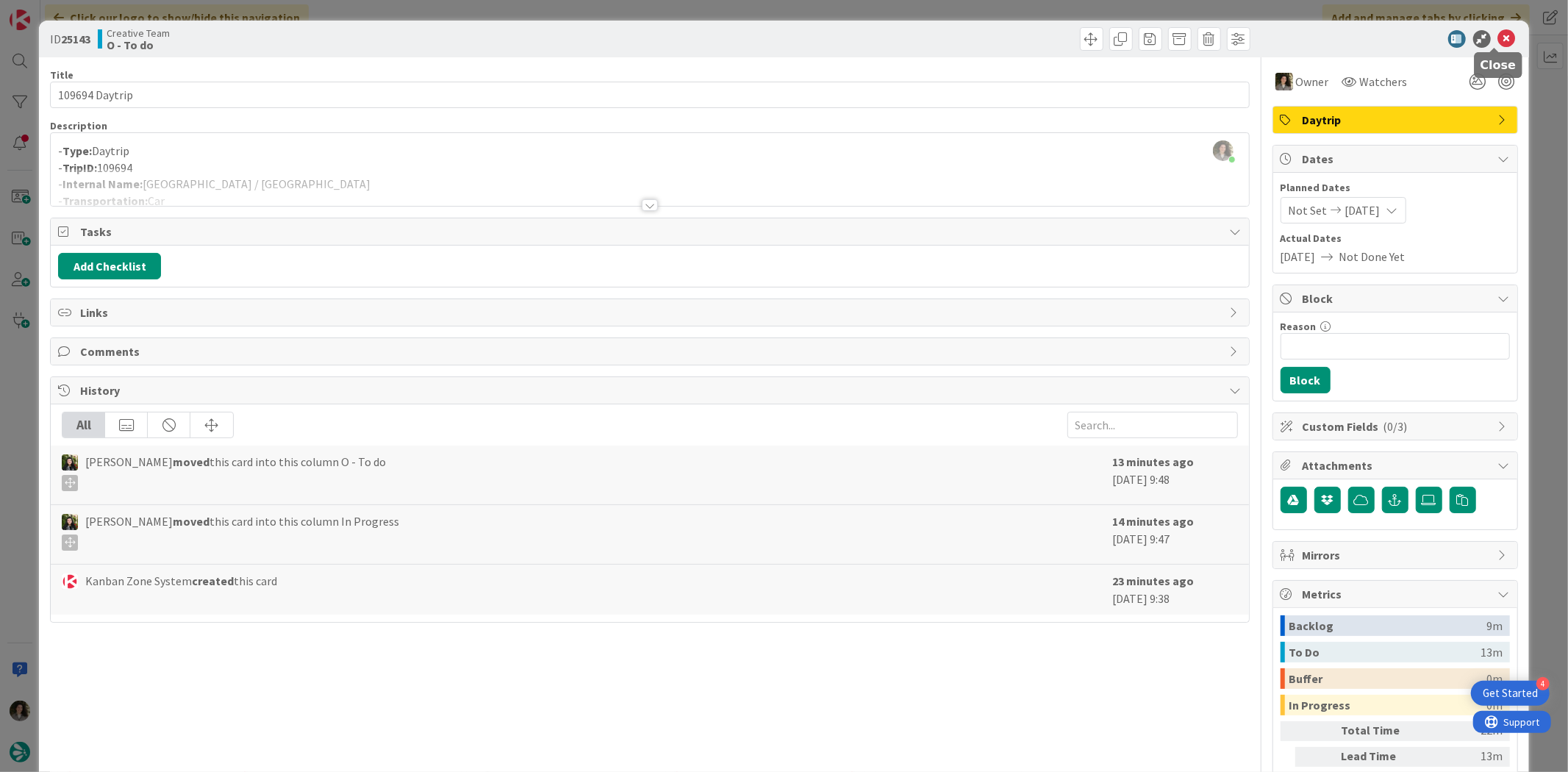
click at [1498, 39] on icon at bounding box center [1506, 38] width 17 height 17
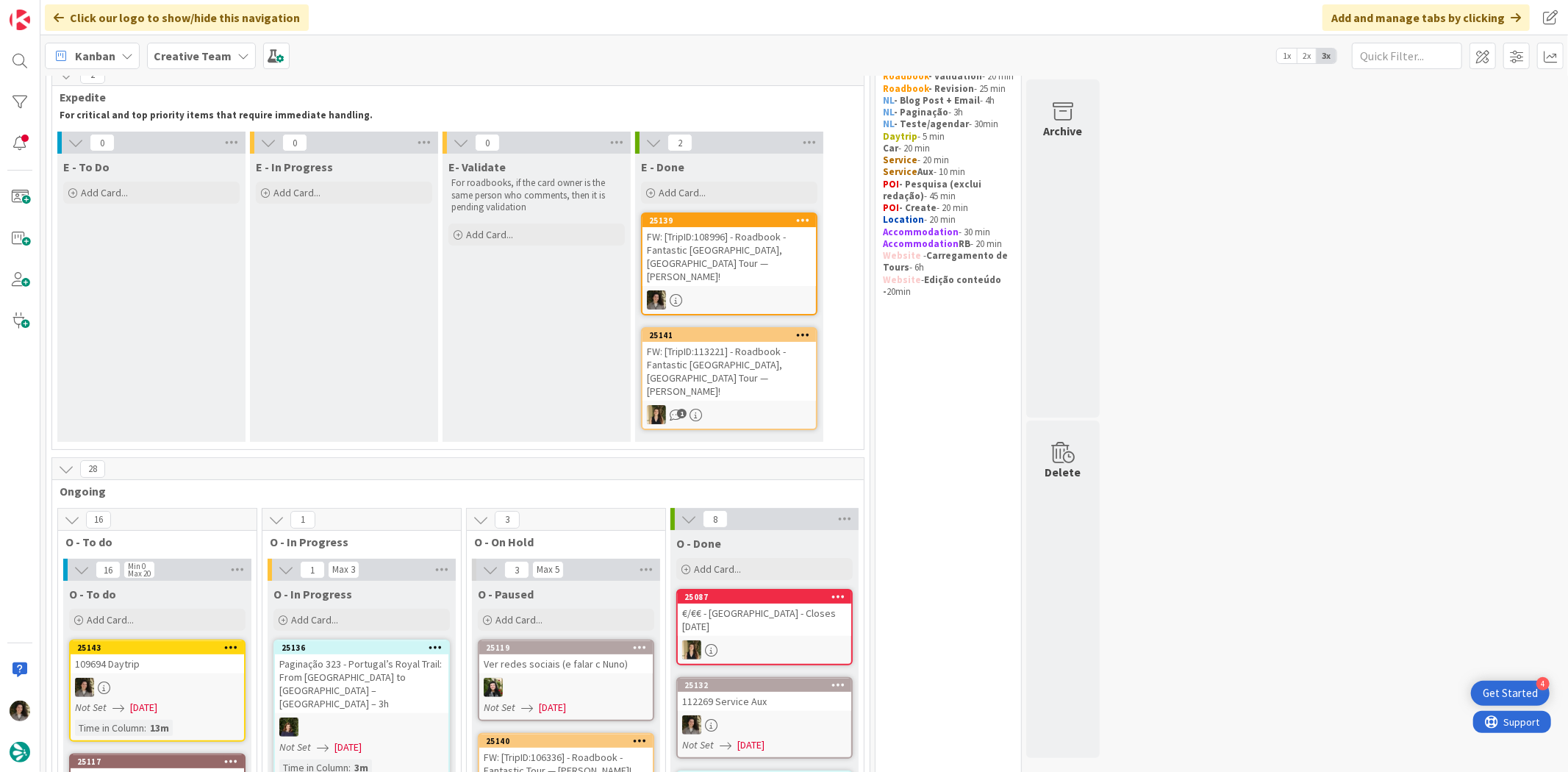
scroll to position [163, 0]
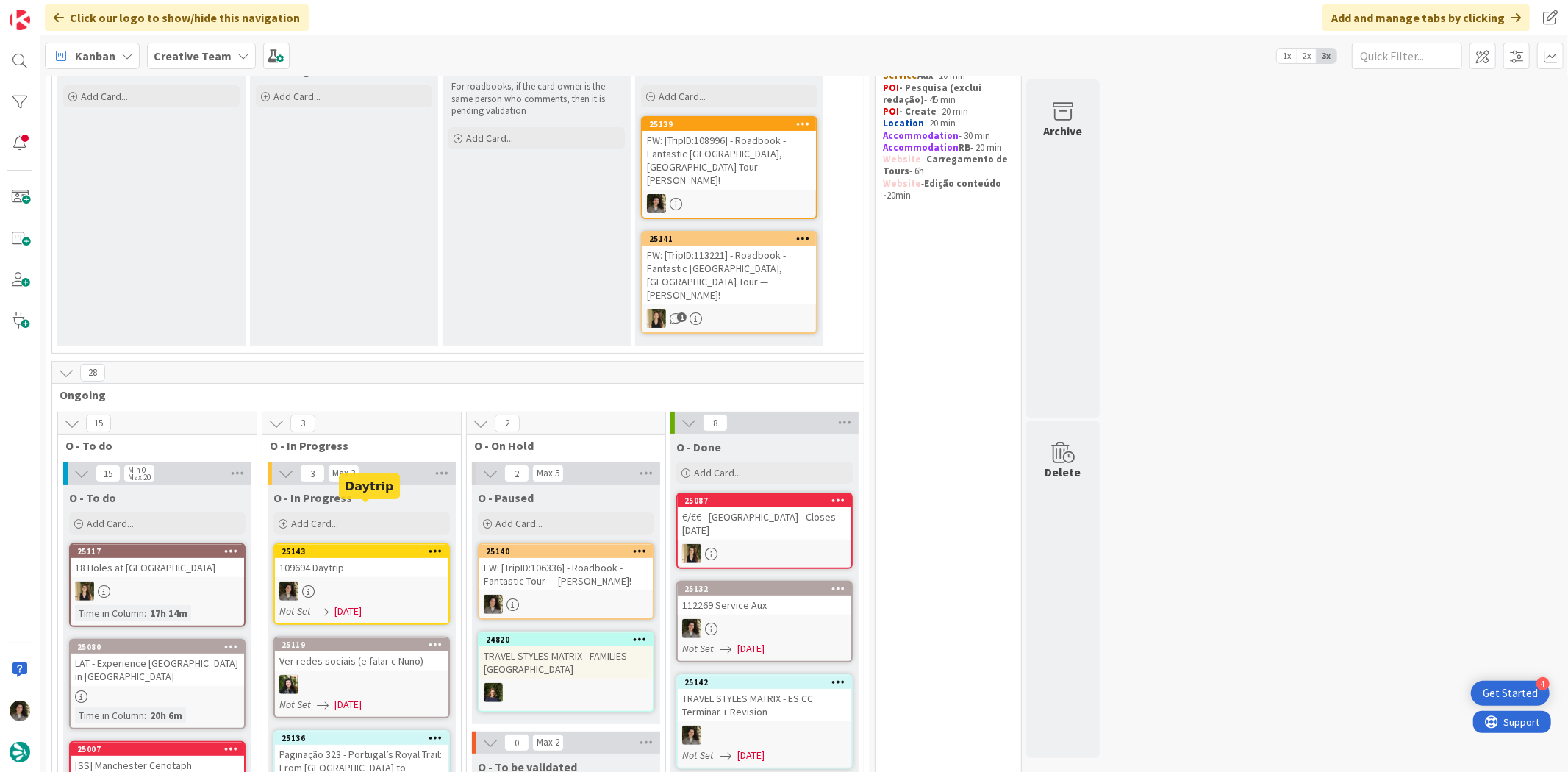
click at [414, 546] on div "25143" at bounding box center [365, 551] width 166 height 10
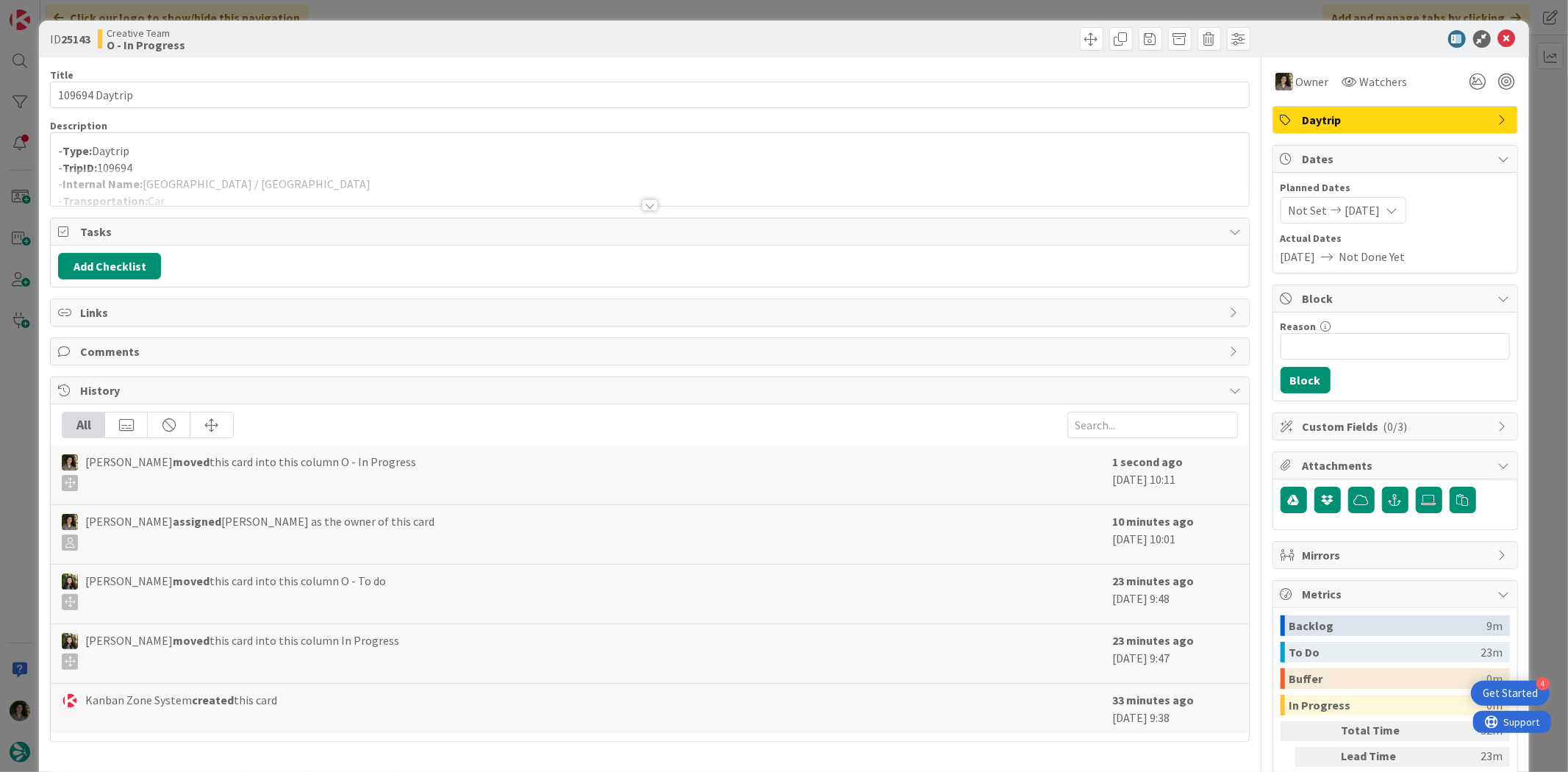
click at [642, 201] on div at bounding box center [650, 205] width 16 height 12
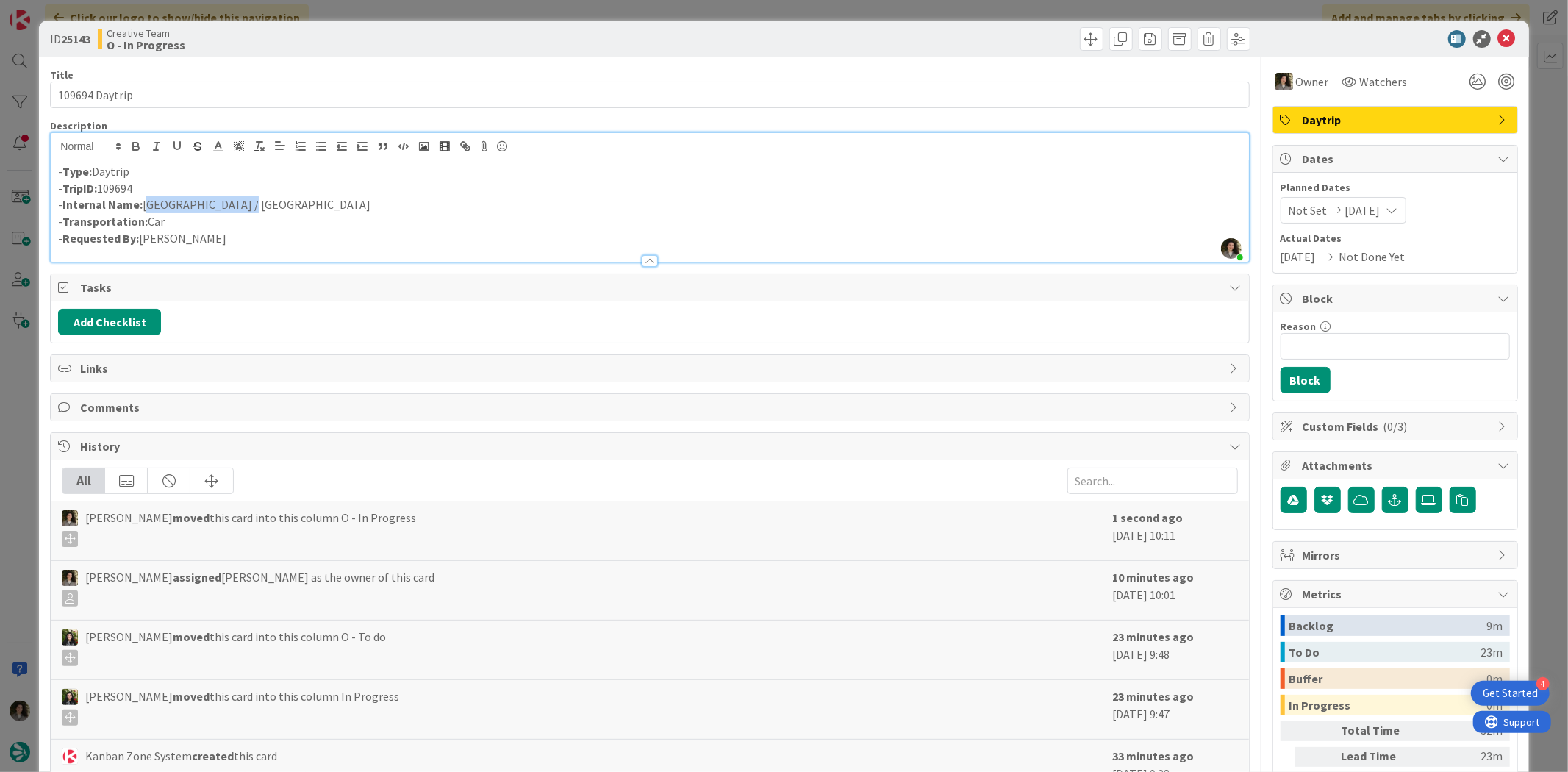
drag, startPoint x: 243, startPoint y: 204, endPoint x: 144, endPoint y: 210, distance: 99.2
click at [144, 210] on p "- Internal Name: [GEOGRAPHIC_DATA] / [GEOGRAPHIC_DATA]" at bounding box center [649, 205] width 1182 height 16
copy p "[GEOGRAPHIC_DATA] / [GEOGRAPHIC_DATA]"
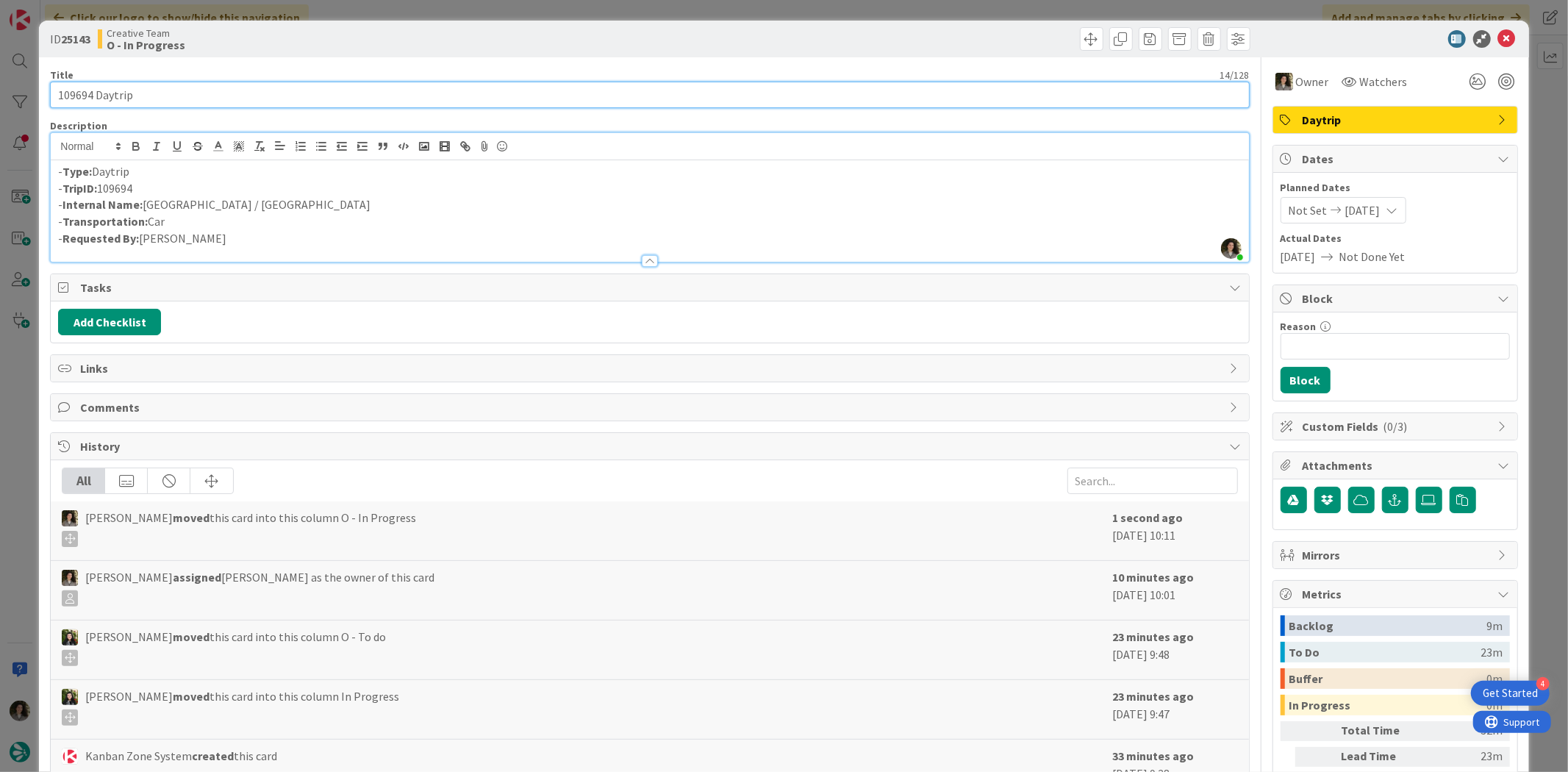
click at [253, 87] on input "109694 Daytrip" at bounding box center [649, 94] width 1199 height 27
click at [204, 101] on input "109694 Daytrip" at bounding box center [649, 94] width 1199 height 27
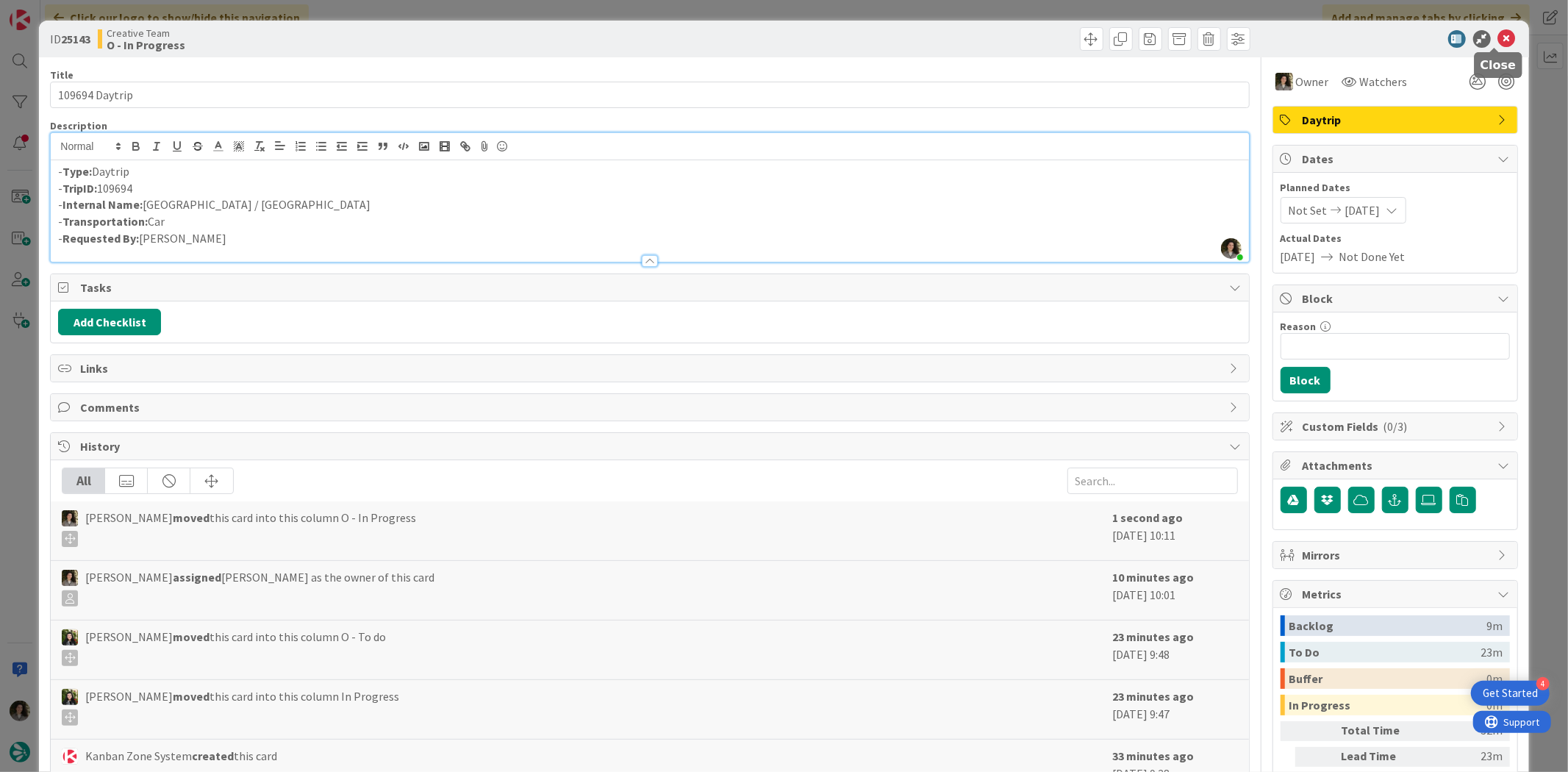
click at [1498, 32] on icon at bounding box center [1506, 38] width 17 height 17
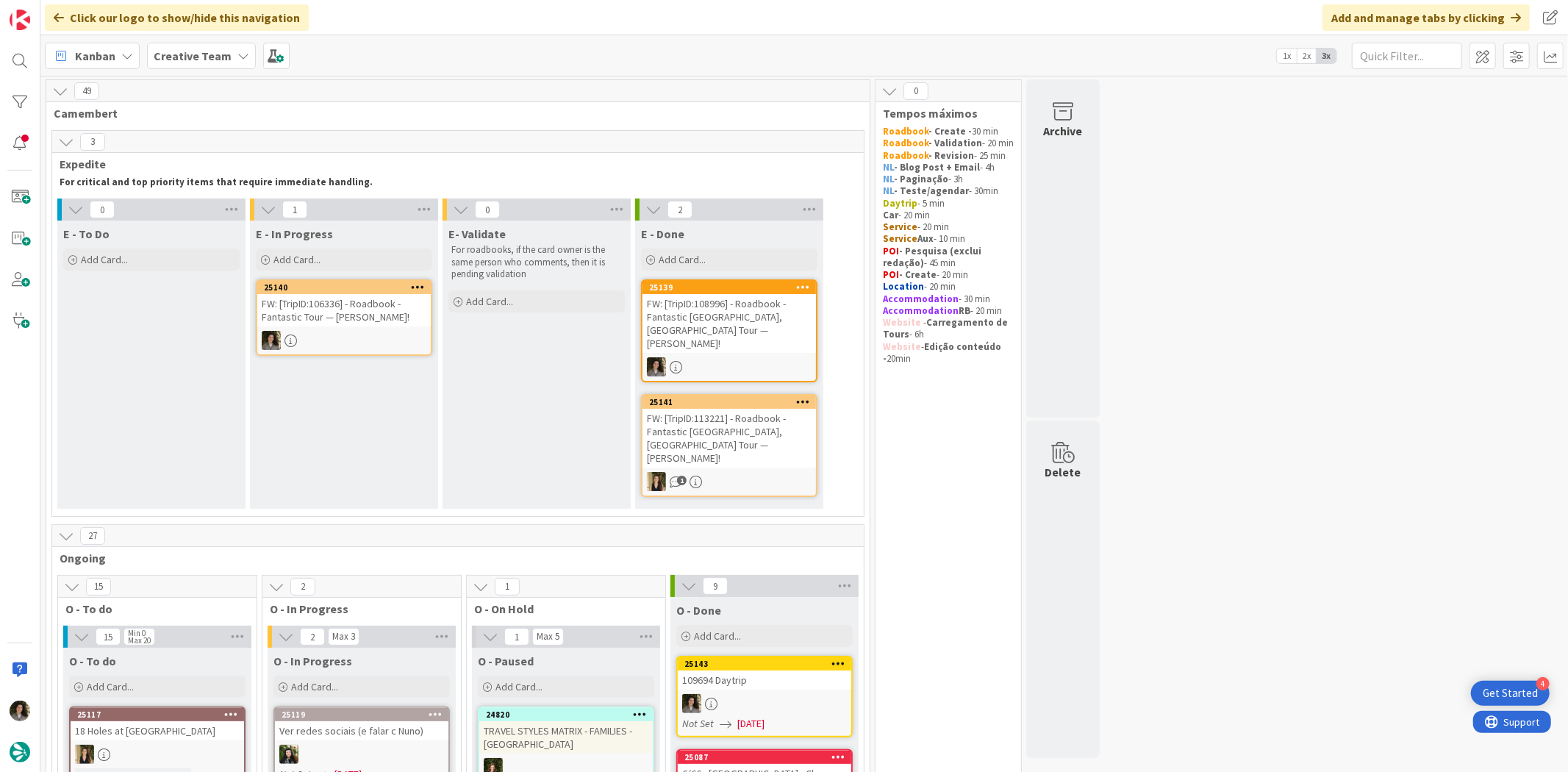
click at [356, 336] on div at bounding box center [344, 340] width 174 height 19
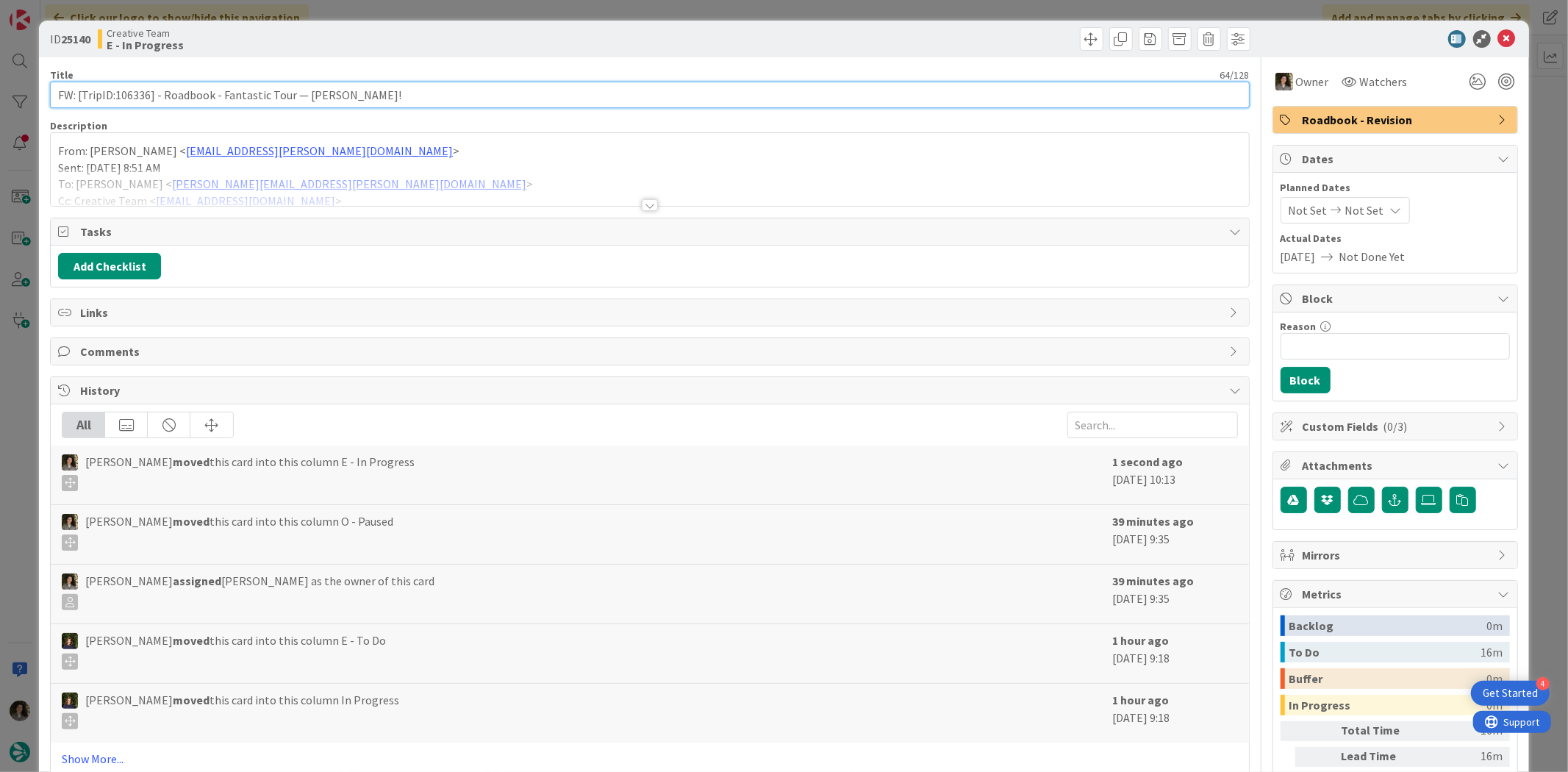
drag, startPoint x: 149, startPoint y: 93, endPoint x: 116, endPoint y: 93, distance: 33.0
click at [116, 93] on input "FW: [TripID:106336] - Roadbook - Fantastic Tour — [PERSON_NAME]!" at bounding box center [649, 94] width 1199 height 27
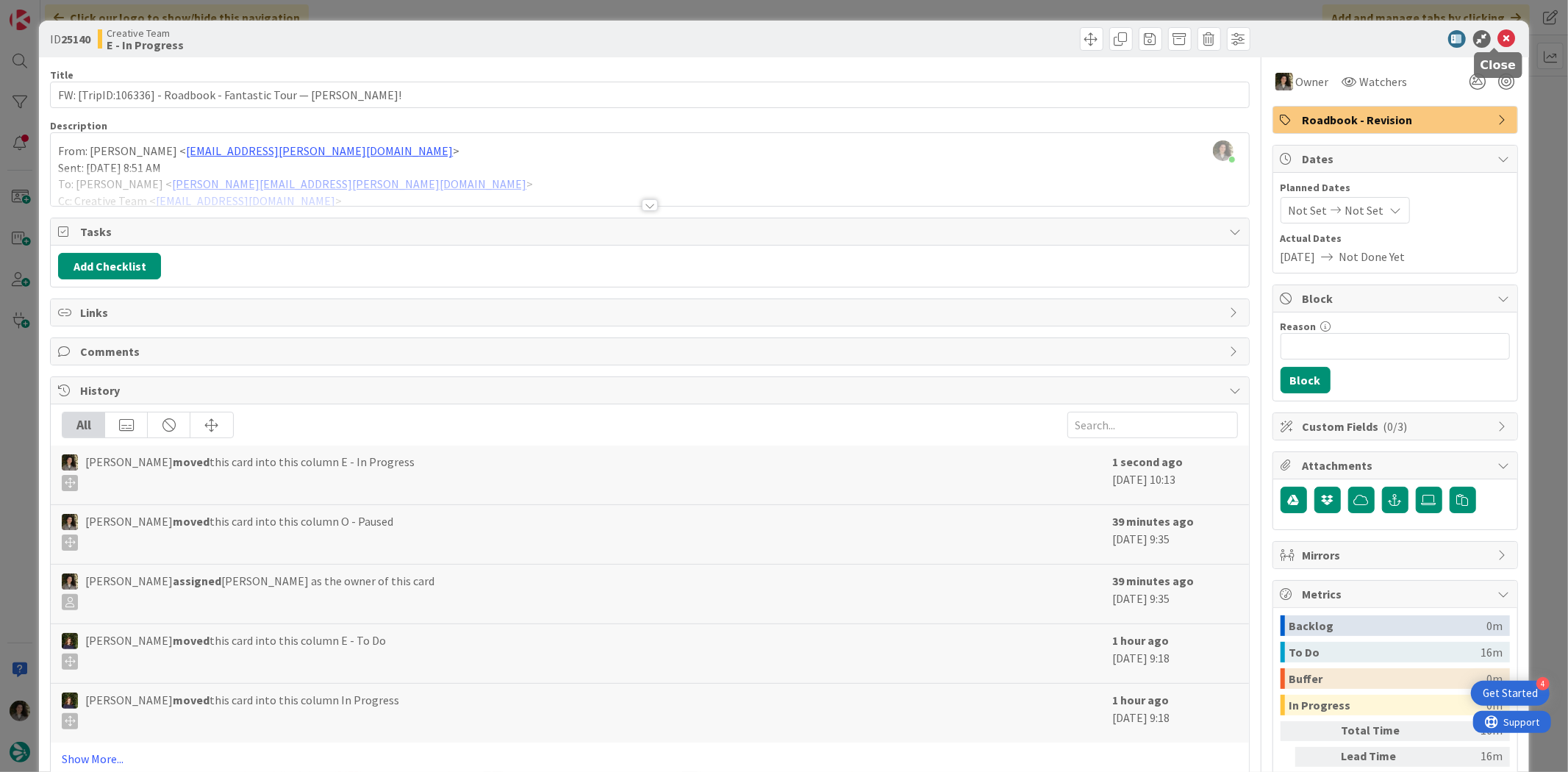
click at [1504, 38] on div at bounding box center [1387, 38] width 261 height 17
click at [1498, 33] on icon at bounding box center [1506, 38] width 17 height 17
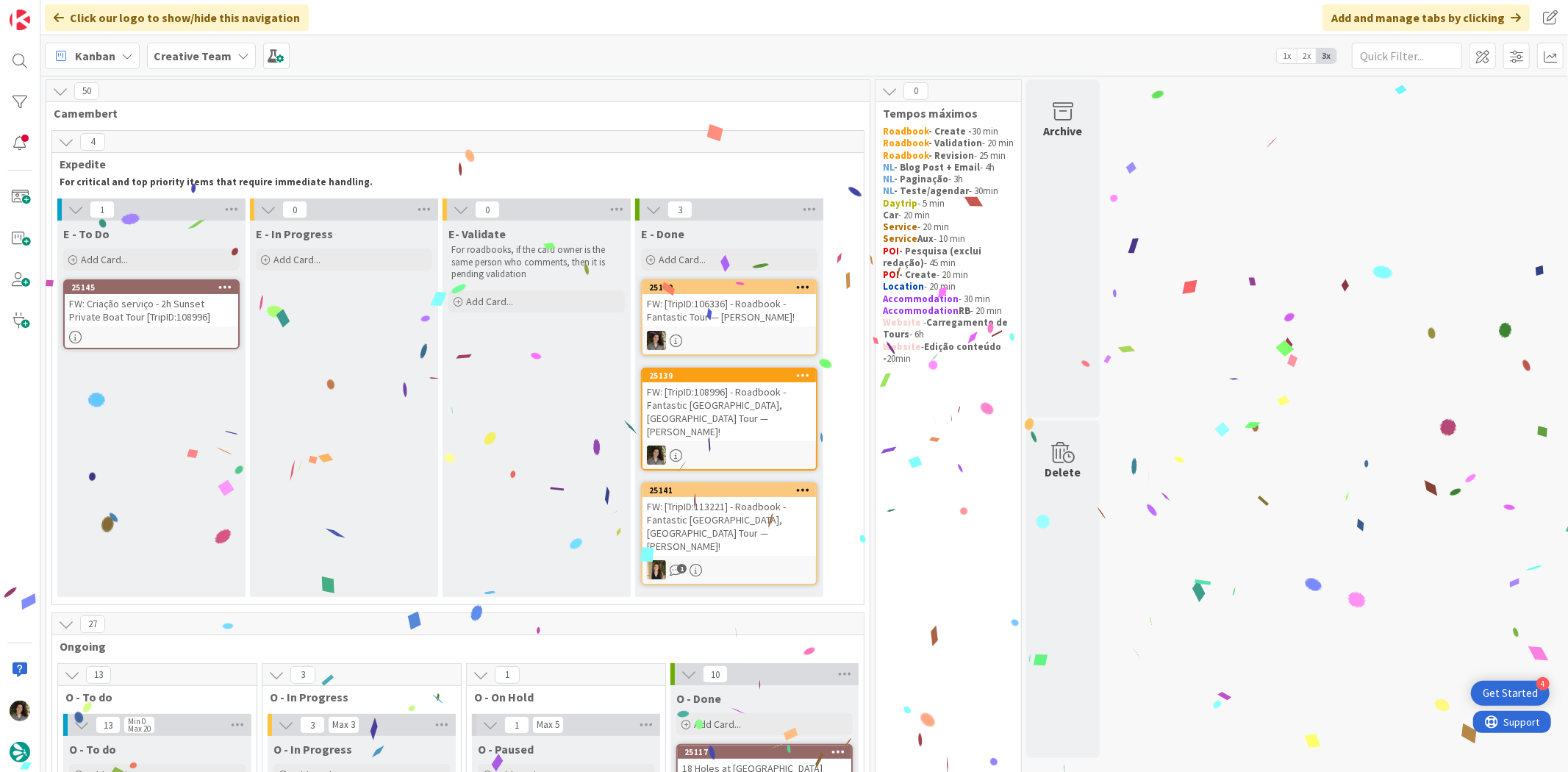
click at [757, 304] on div "FW: [TripID:106336] - Roadbook - Fantastic Tour — [PERSON_NAME]!" at bounding box center [730, 310] width 174 height 32
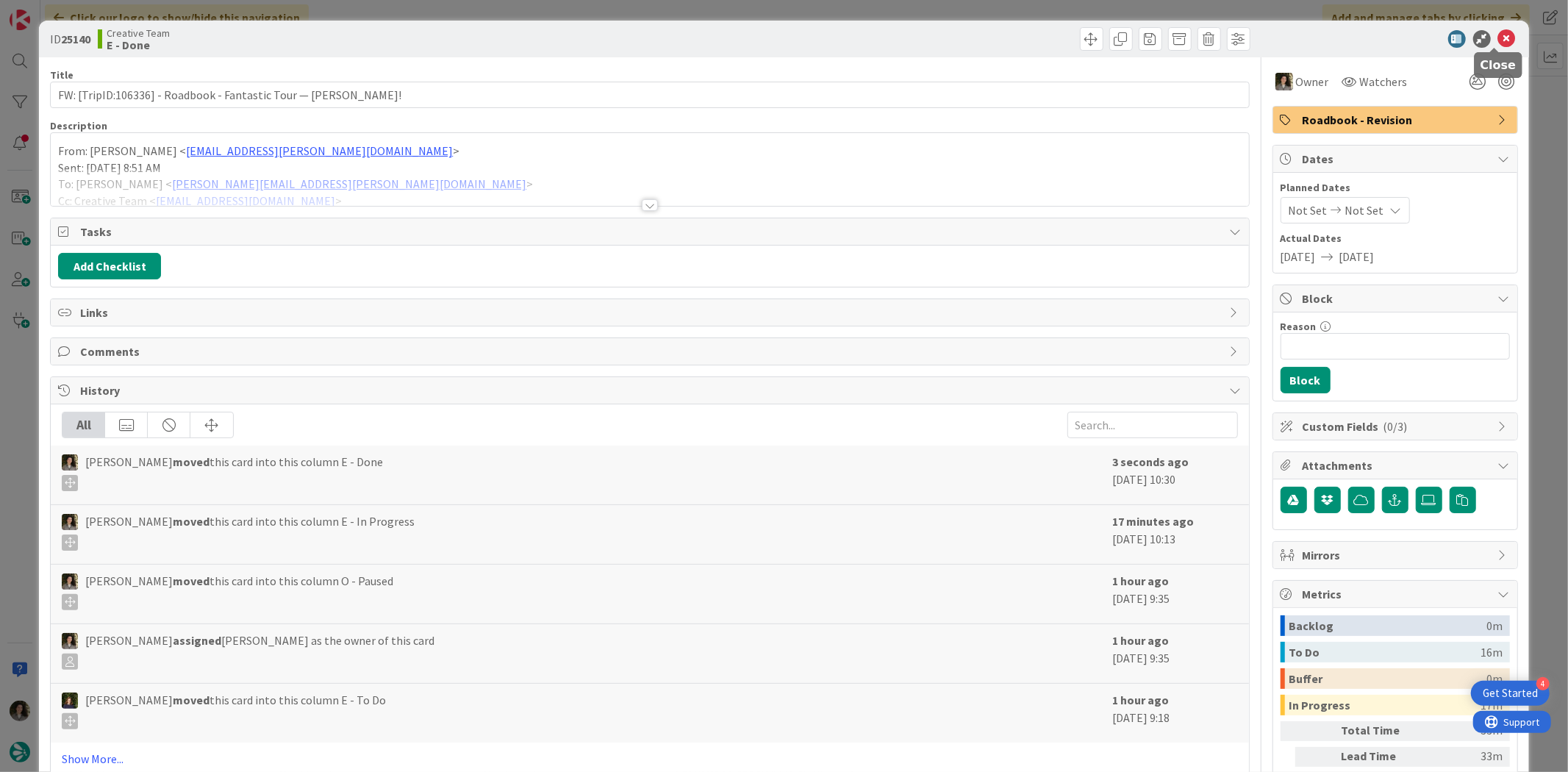
drag, startPoint x: 1501, startPoint y: 39, endPoint x: 1406, endPoint y: 106, distance: 116.2
click at [1501, 39] on icon at bounding box center [1506, 38] width 17 height 17
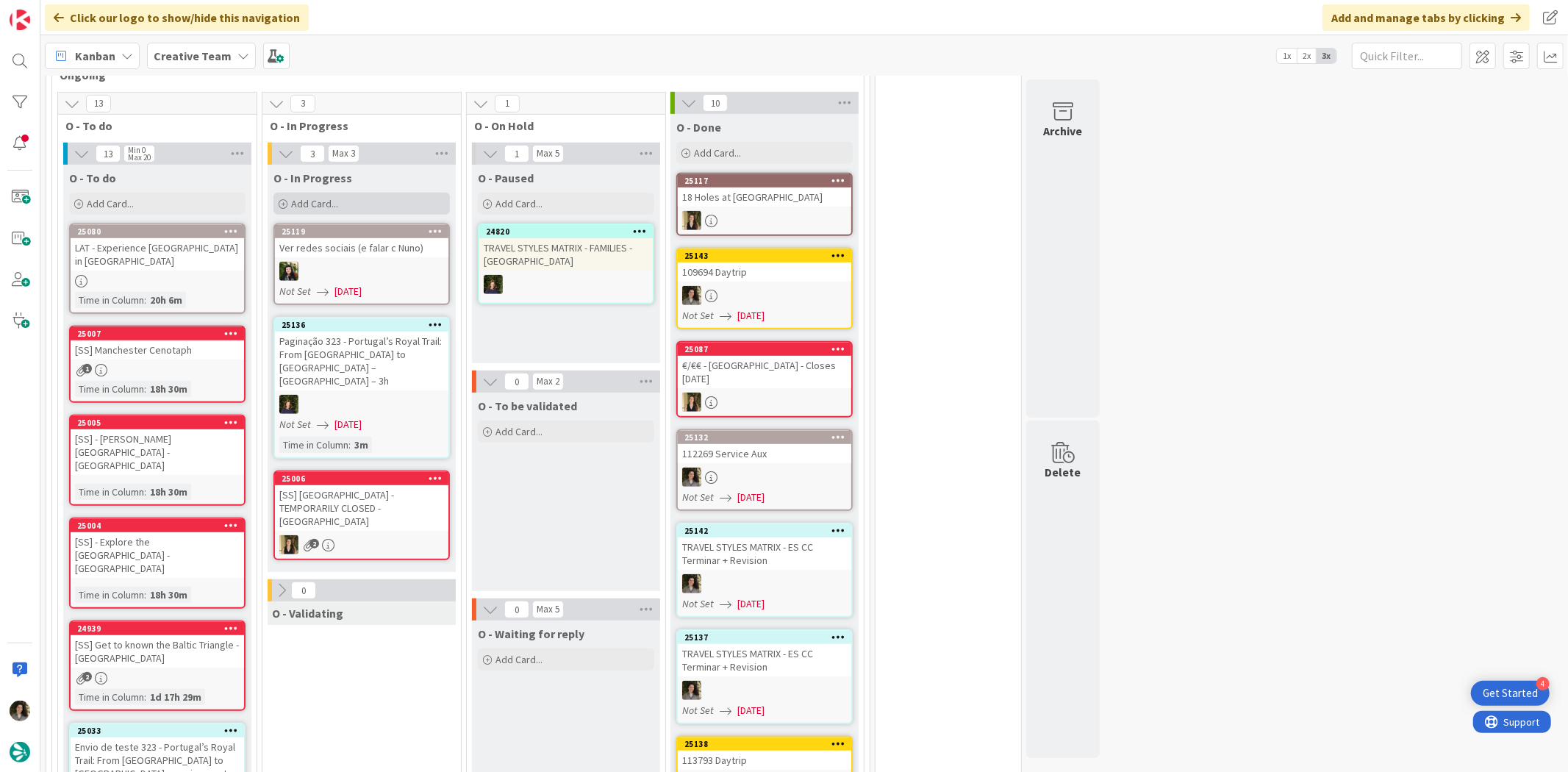
click at [366, 193] on div "Add Card..." at bounding box center [361, 204] width 176 height 22
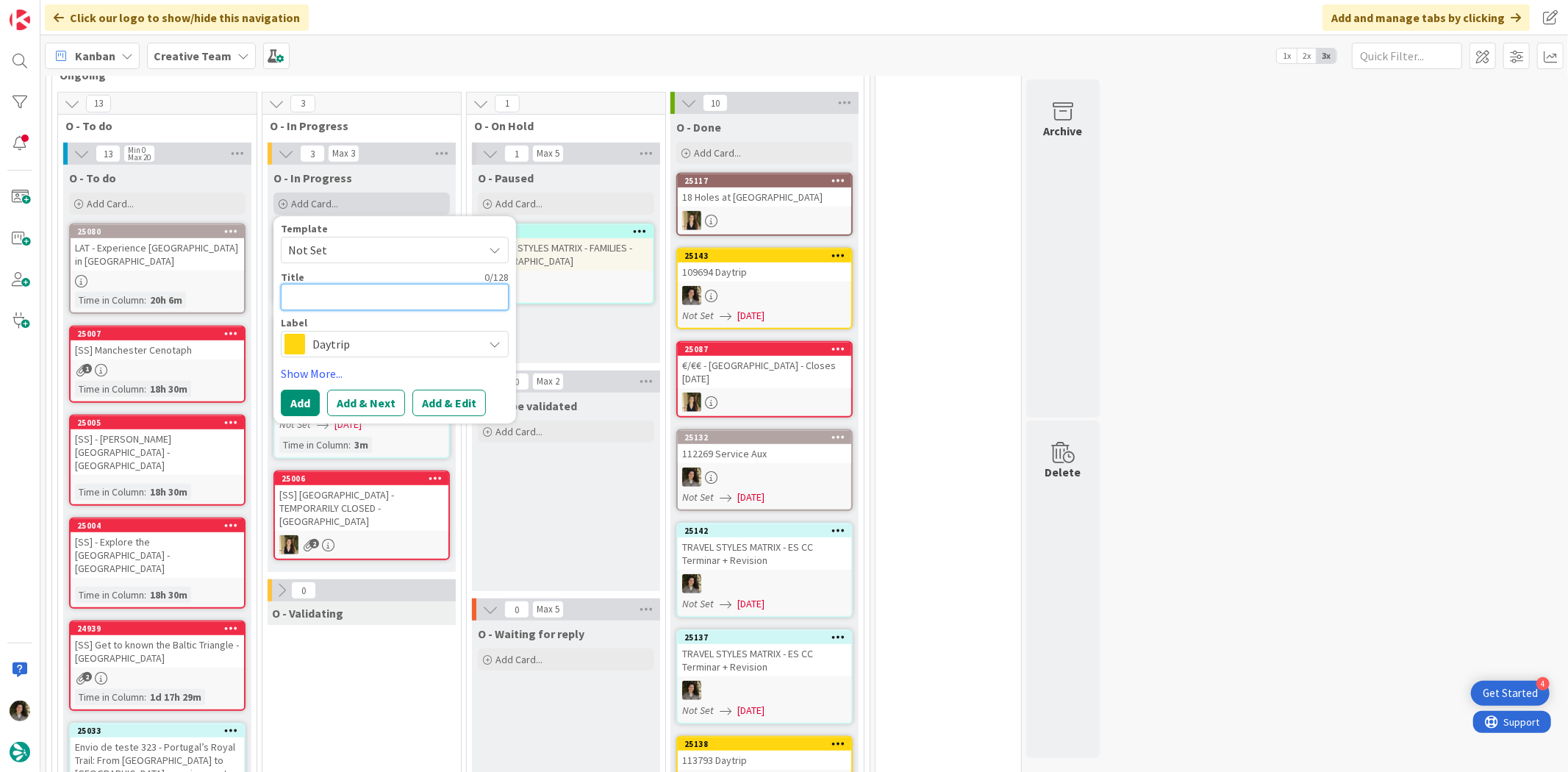
type textarea "T"
type textarea "x"
type textarea "TR"
type textarea "x"
type textarea "TRA"
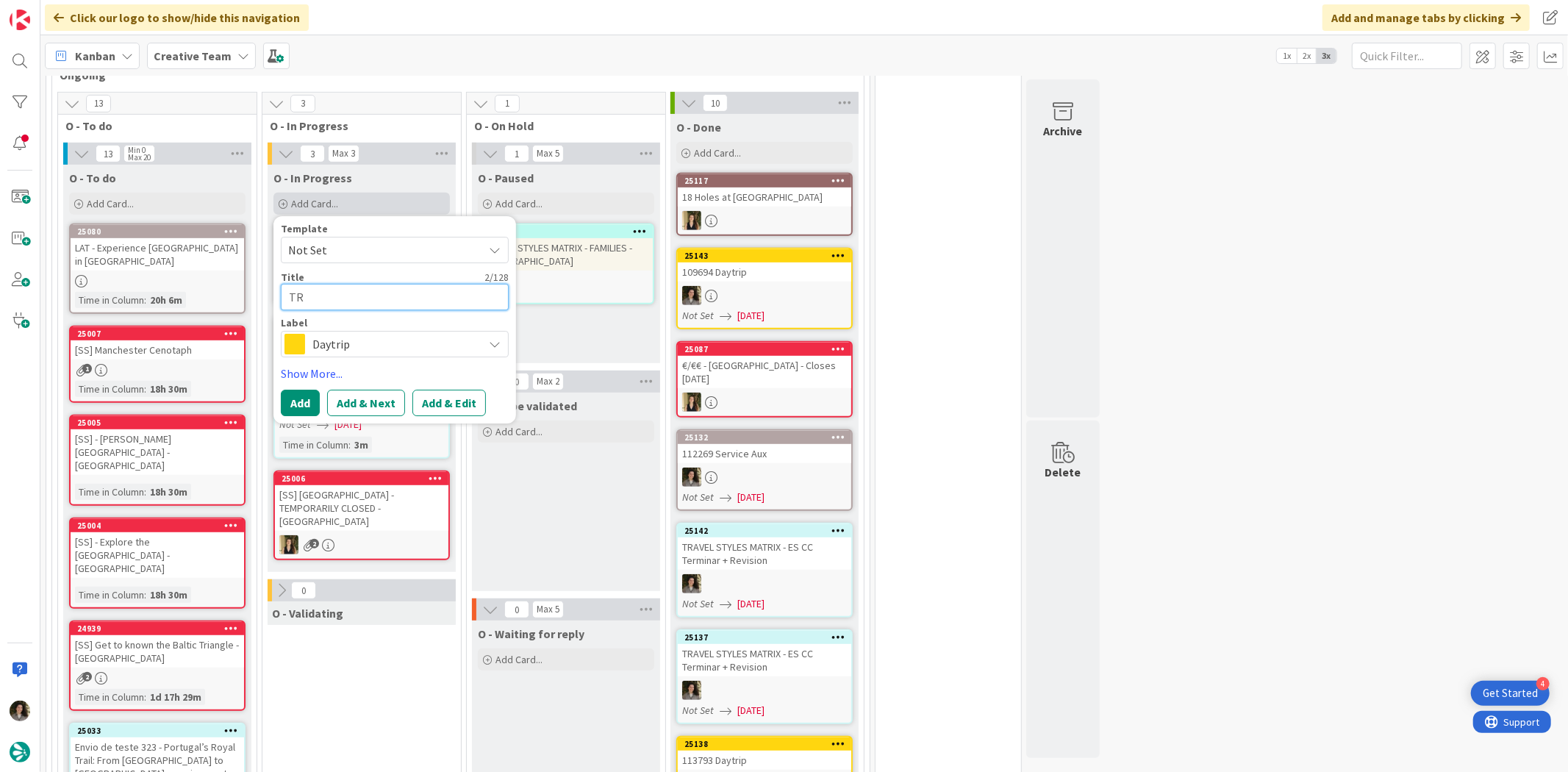
type textarea "x"
type textarea "TRAB"
type textarea "x"
type textarea "TRABE"
type textarea "x"
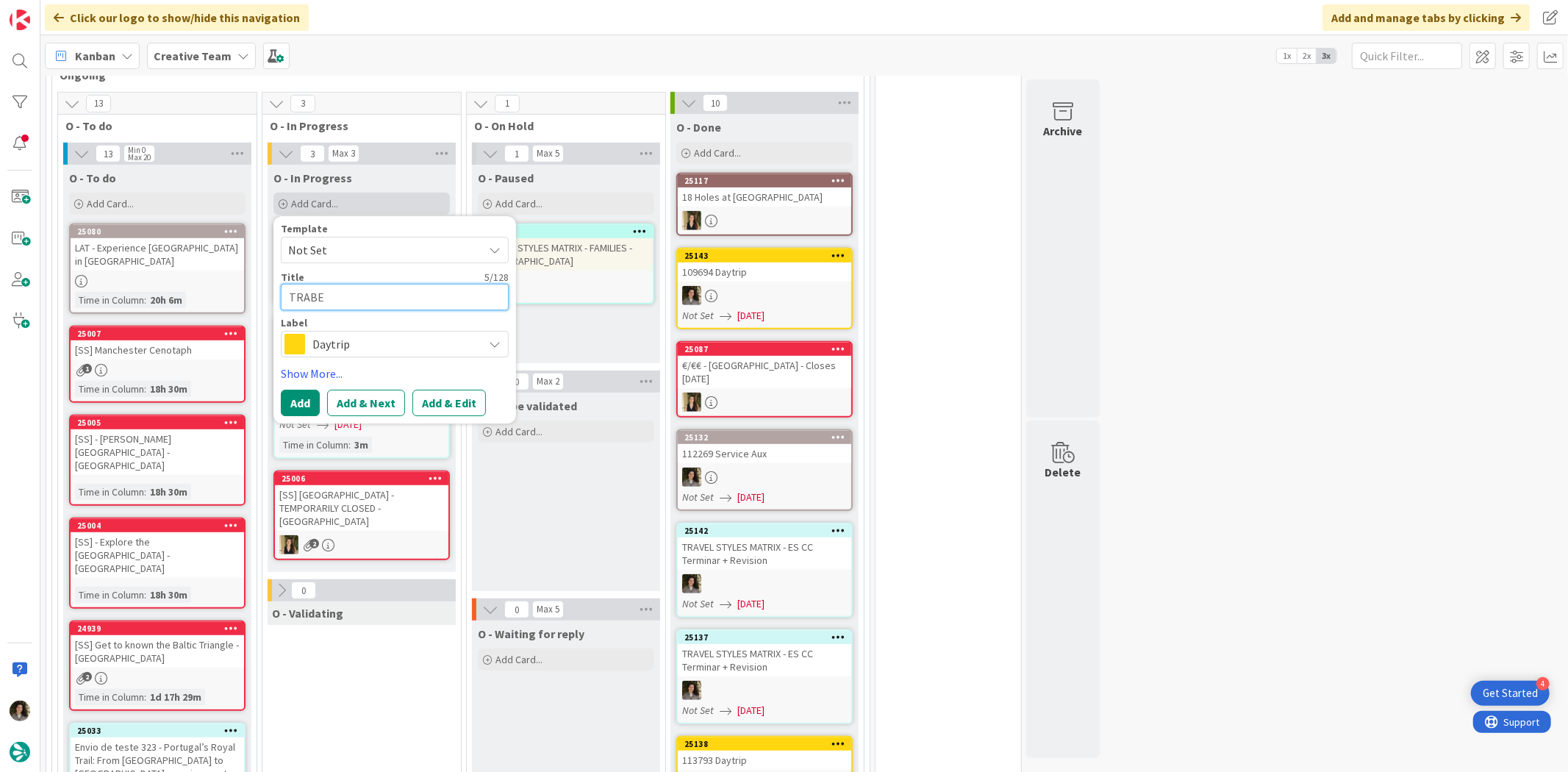
type textarea "TRAB"
type textarea "x"
type textarea "TRA"
type textarea "x"
type textarea "TRAV"
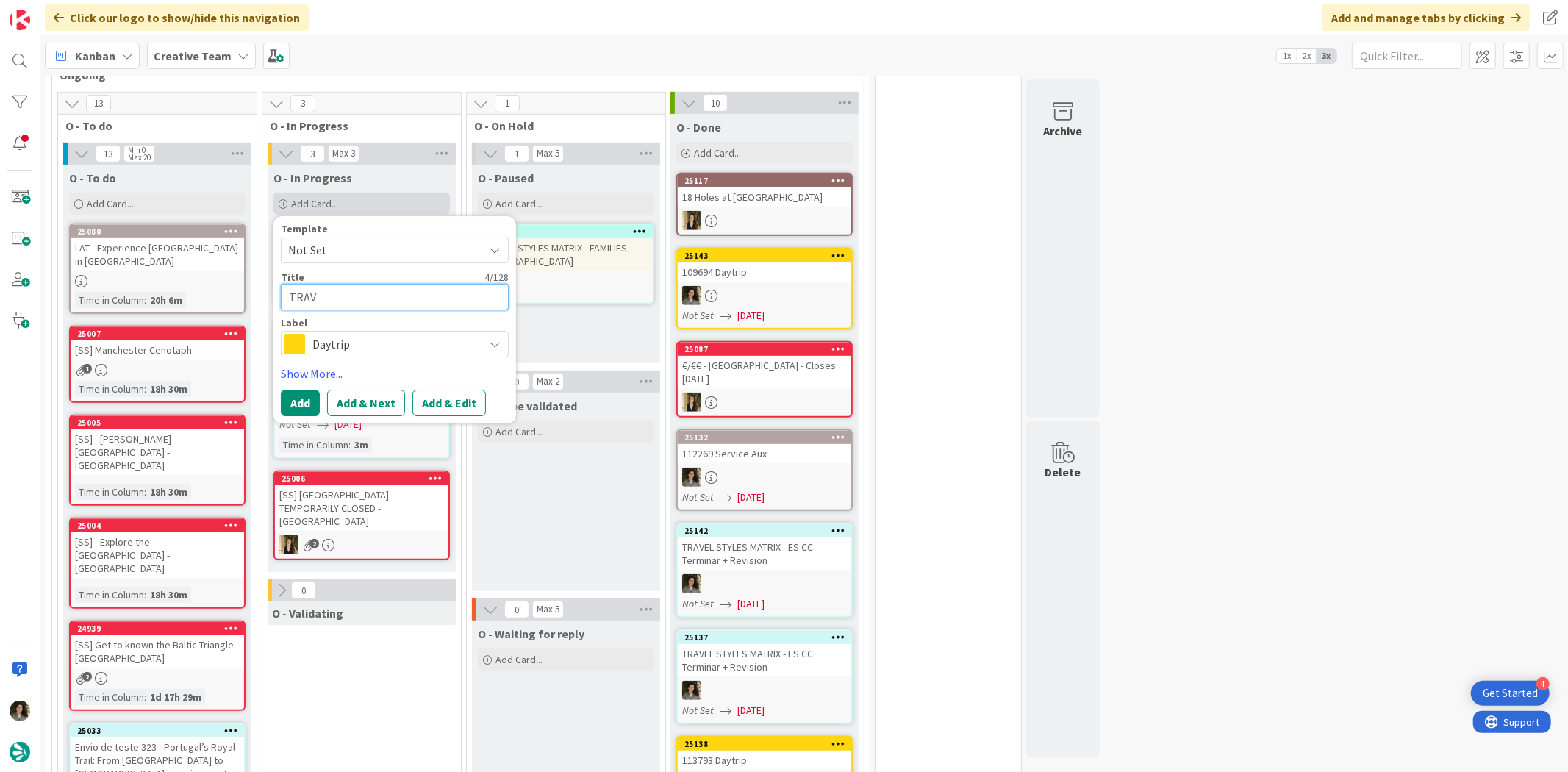
type textarea "x"
type textarea "TRAVE"
type textarea "x"
type textarea "TRAVEL"
type textarea "x"
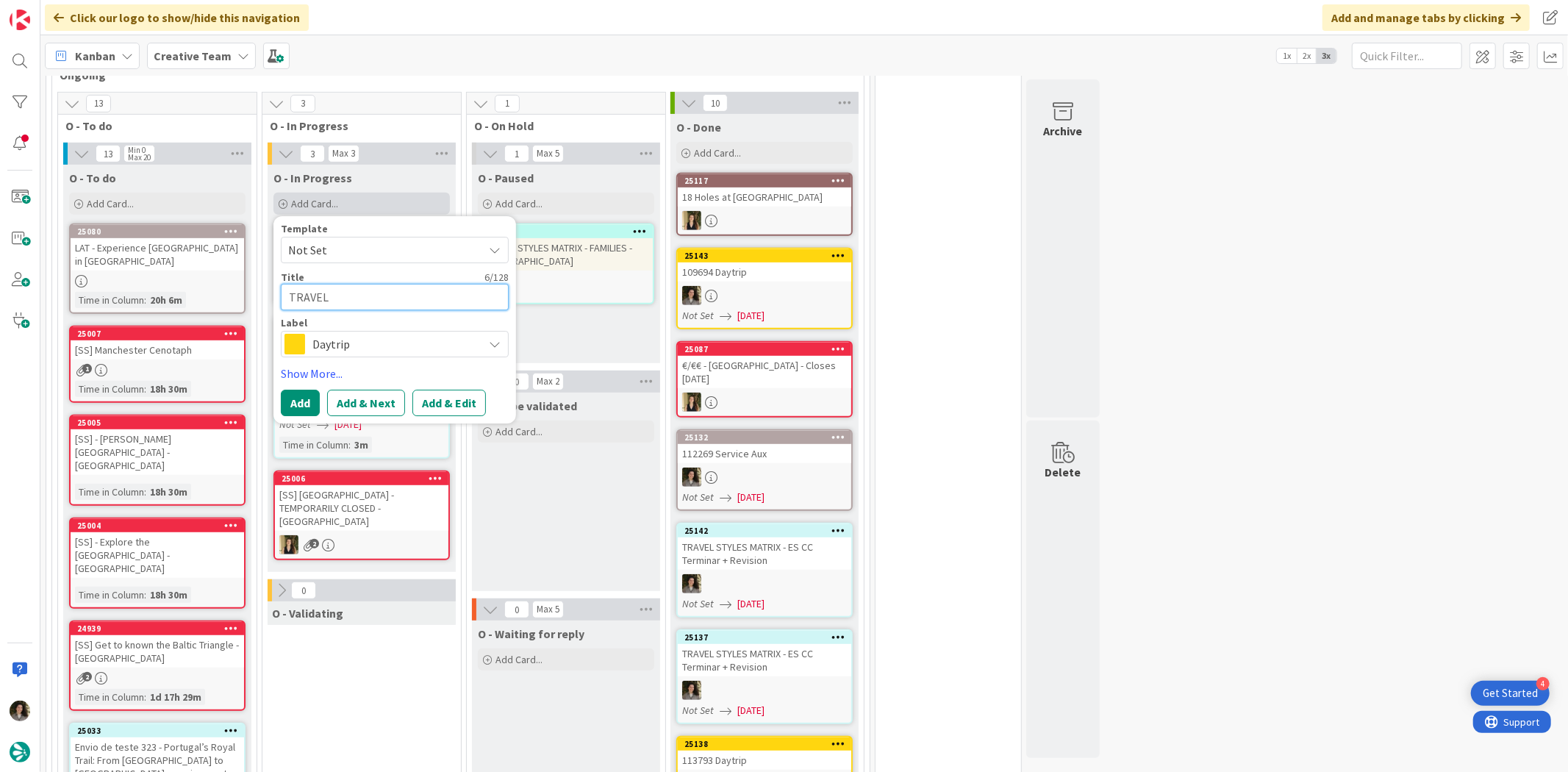
type textarea "TRAVEL"
type textarea "x"
type textarea "TRAVEL S"
type textarea "x"
type textarea "TRAVEL ST"
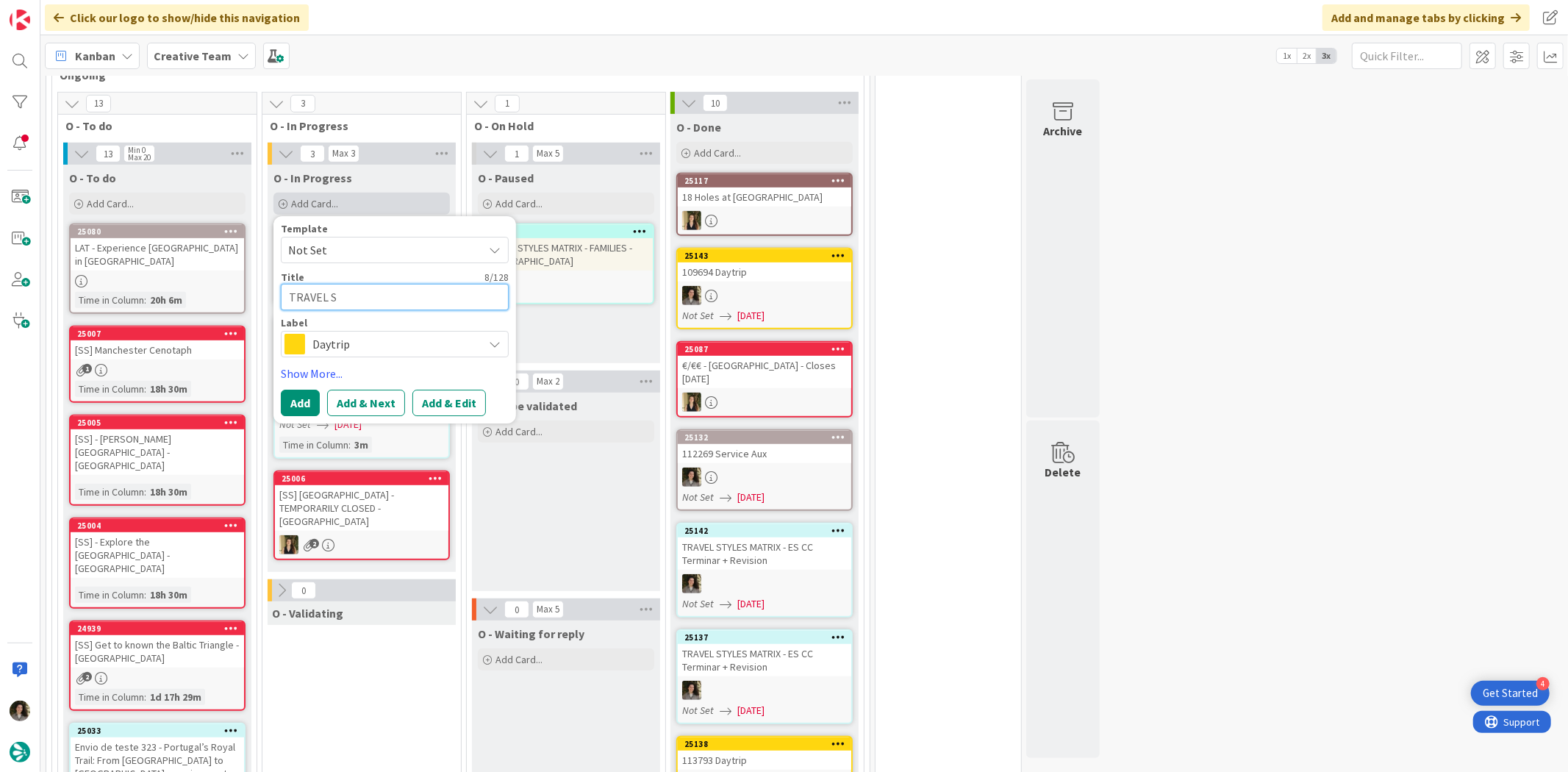
type textarea "x"
type textarea "TRAVEL STY"
type textarea "x"
type textarea "TRAVEL STYL"
type textarea "x"
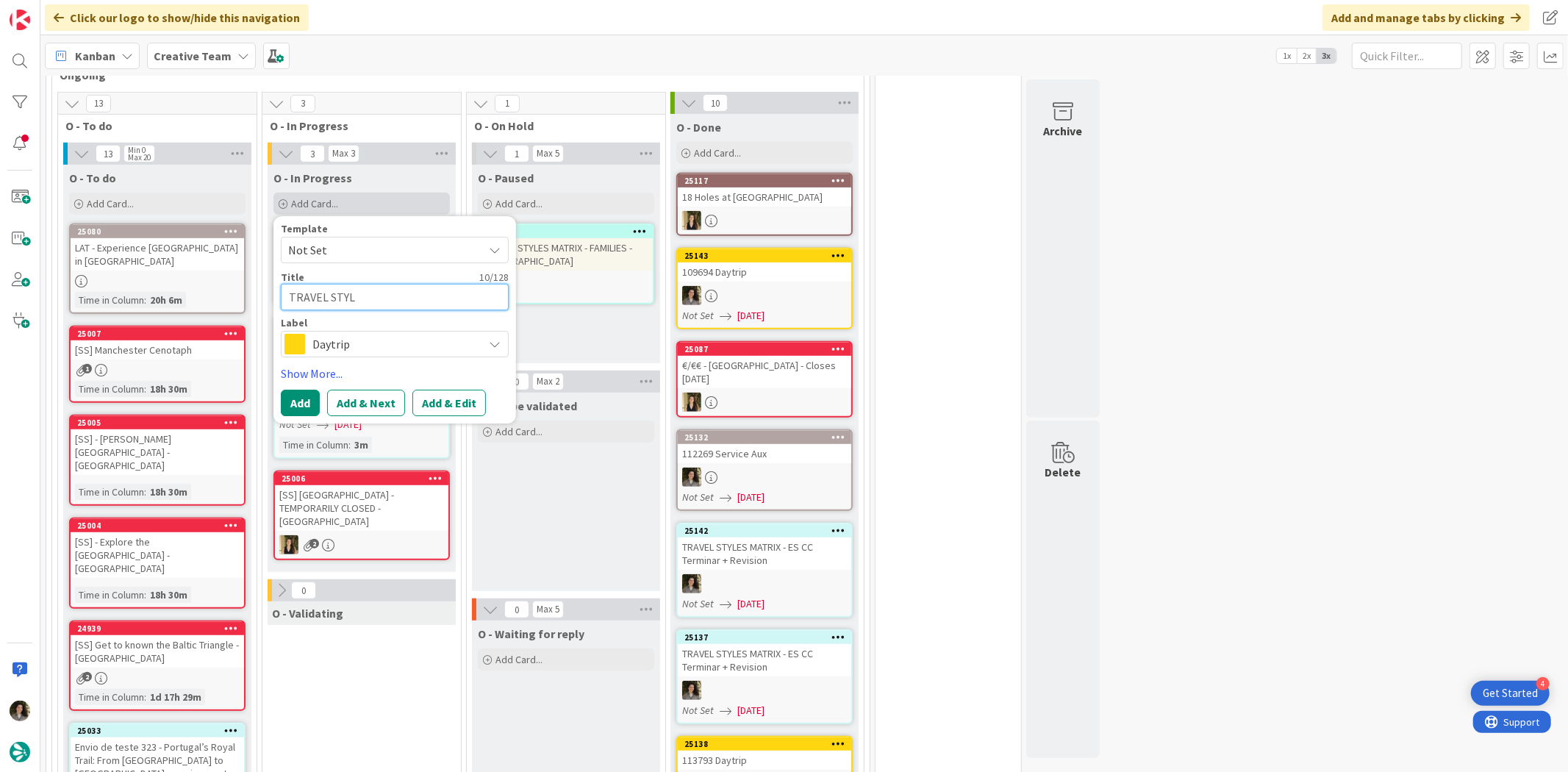
type textarea "TRAVEL STYLE"
type textarea "x"
type textarea "TRAVEL STYLES"
type textarea "x"
type textarea "TRAVEL STYLES"
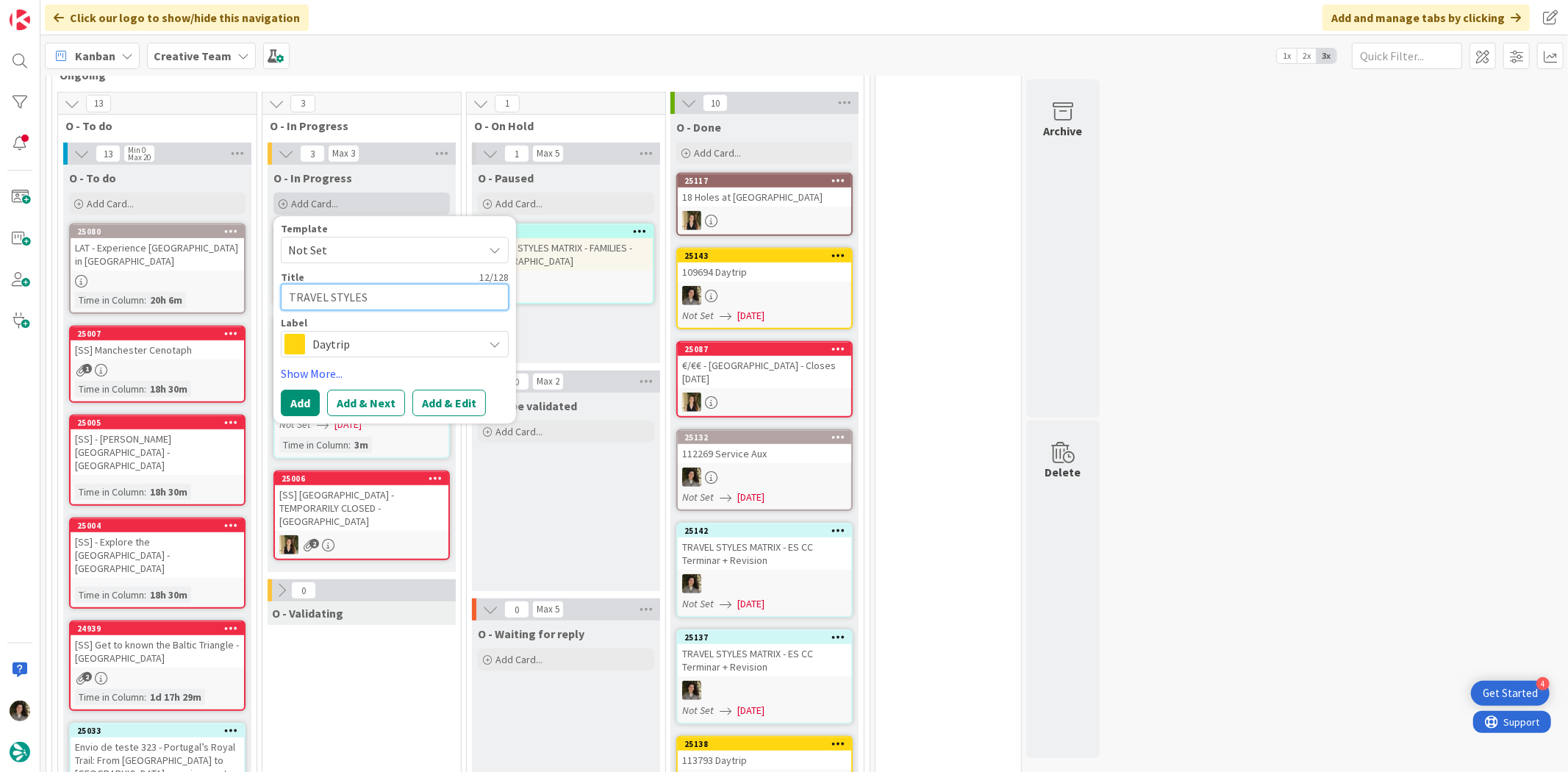
type textarea "x"
type textarea "TRAVEL STYLES M"
type textarea "x"
type textarea "TRAVEL STYLES MA"
type textarea "x"
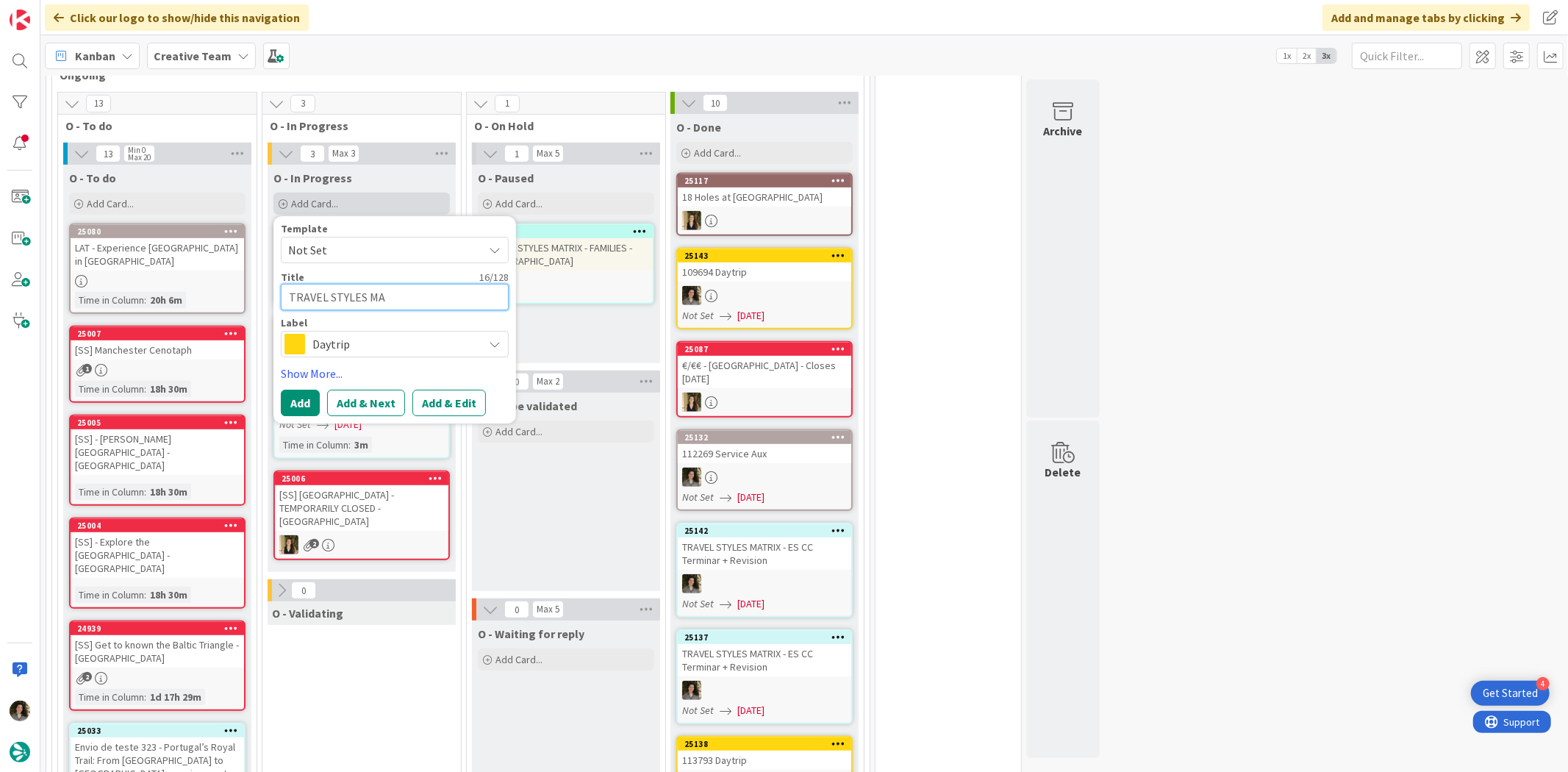
type textarea "TRAVEL STYLES MAT"
type textarea "x"
type textarea "TRAVEL STYLES MATR"
type textarea "x"
type textarea "TRAVEL STYLES MATRI"
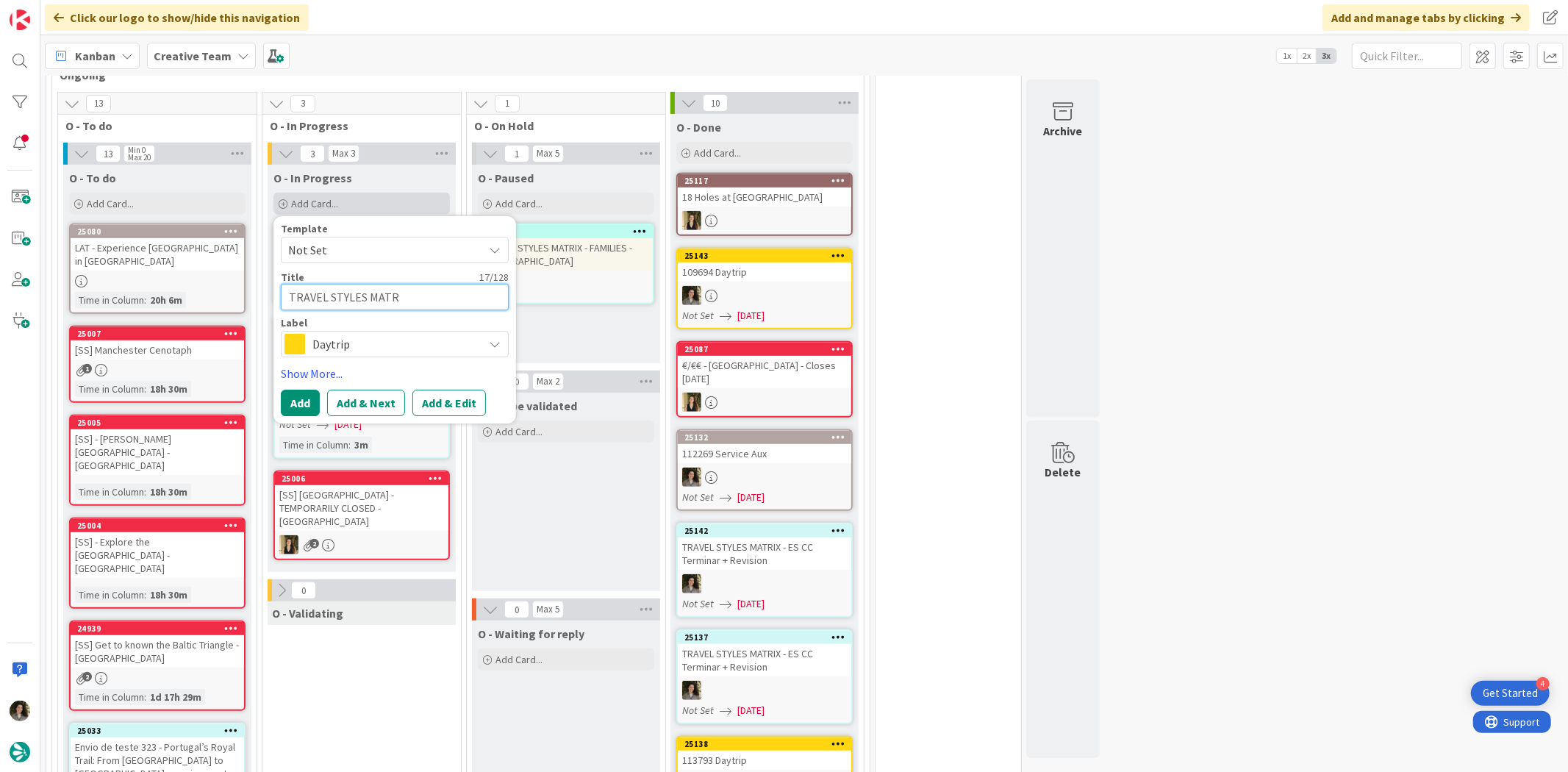
type textarea "x"
type textarea "TRAVEL STYLES MATRIX"
type textarea "x"
type textarea "TRAVEL STYLES MATRIX"
type textarea "x"
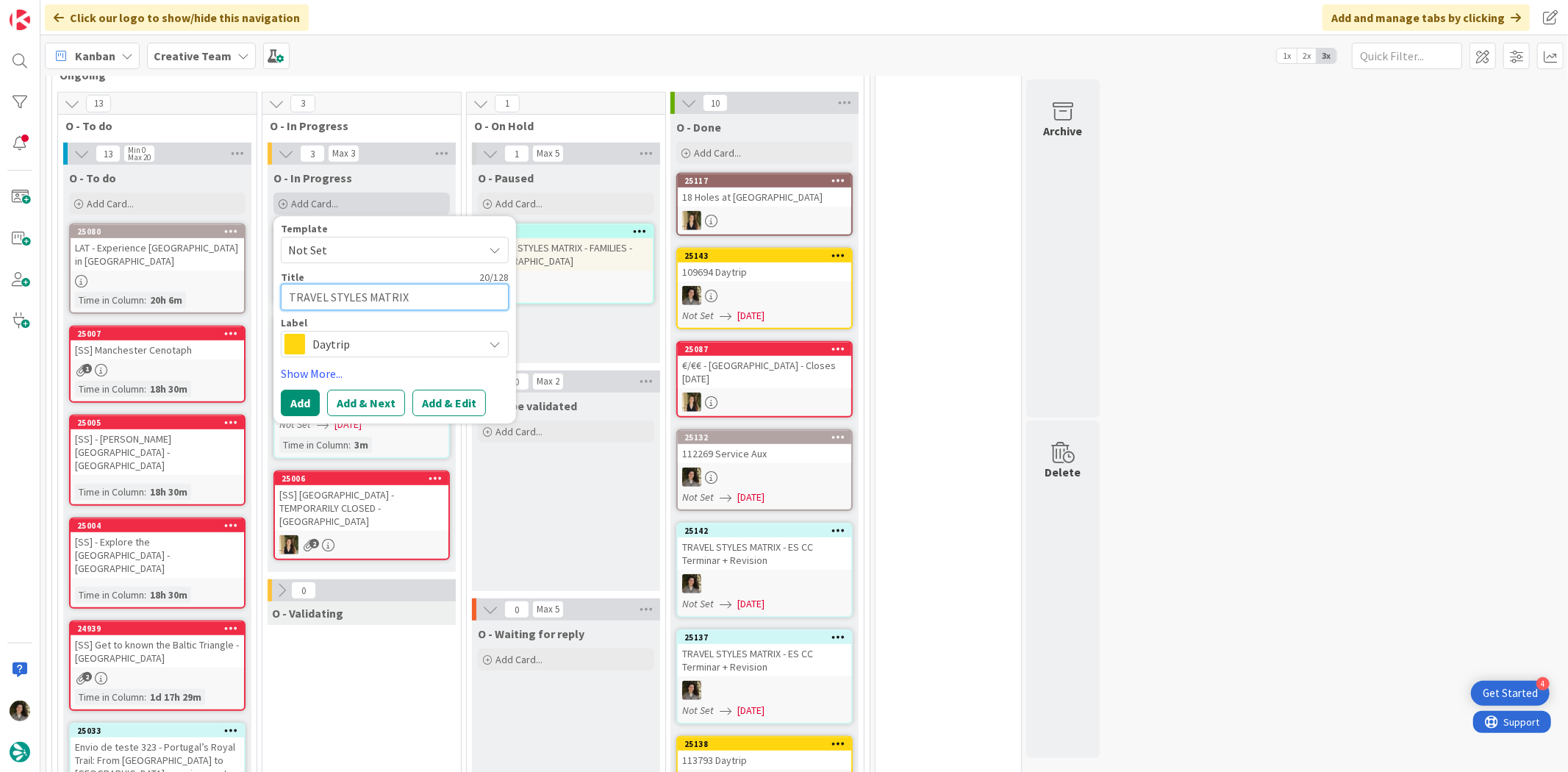
type textarea "TRAVEL STYLES MATRIX -"
type textarea "x"
type textarea "TRAVEL STYLES MATRIX -"
type textarea "x"
type textarea "TRAVEL STYLES MATRIX - E"
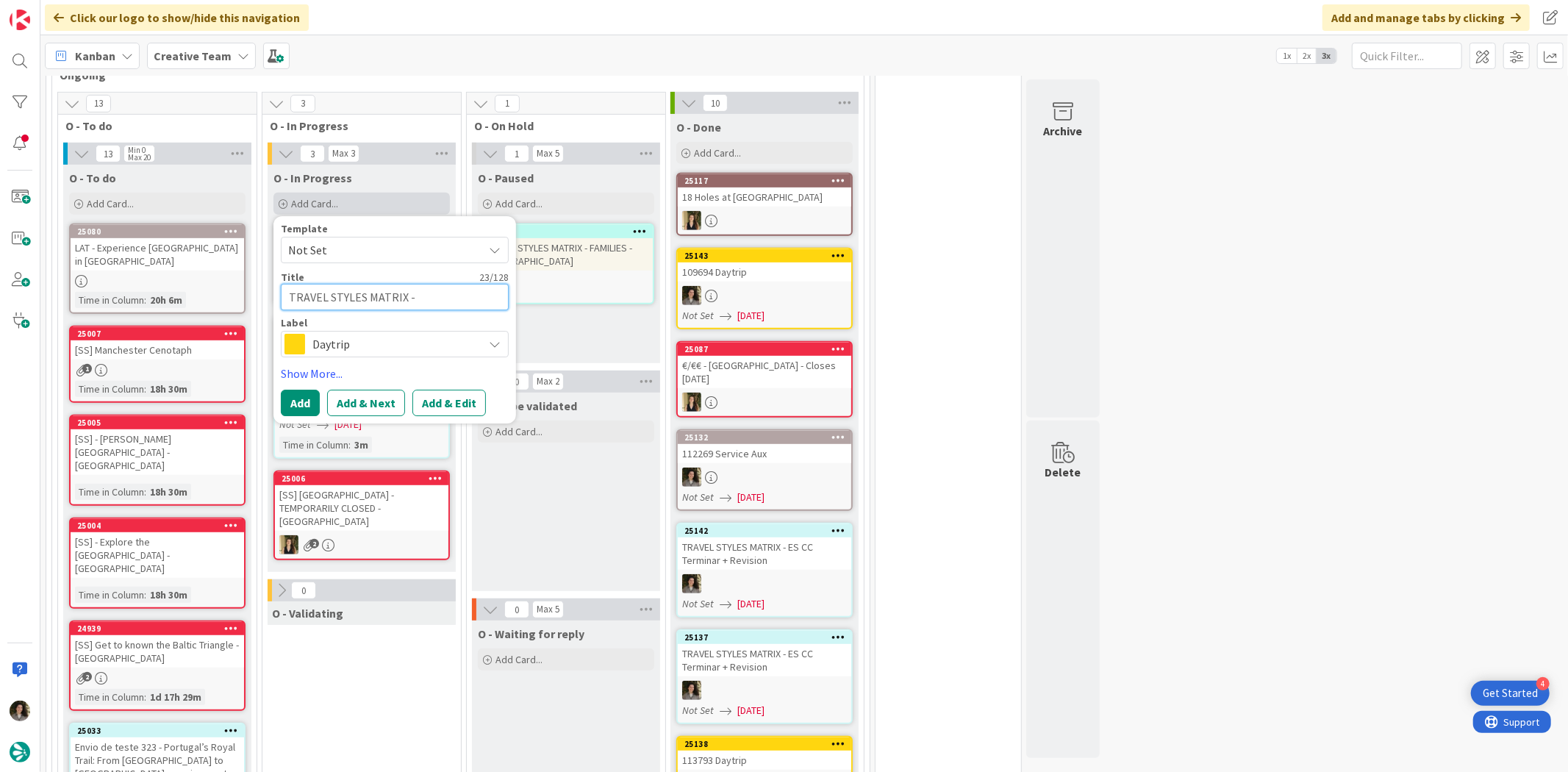
type textarea "x"
type textarea "TRAVEL STYLES MATRIX - ES"
type textarea "x"
type textarea "TRAVEL STYLES MATRIX - ES"
type textarea "x"
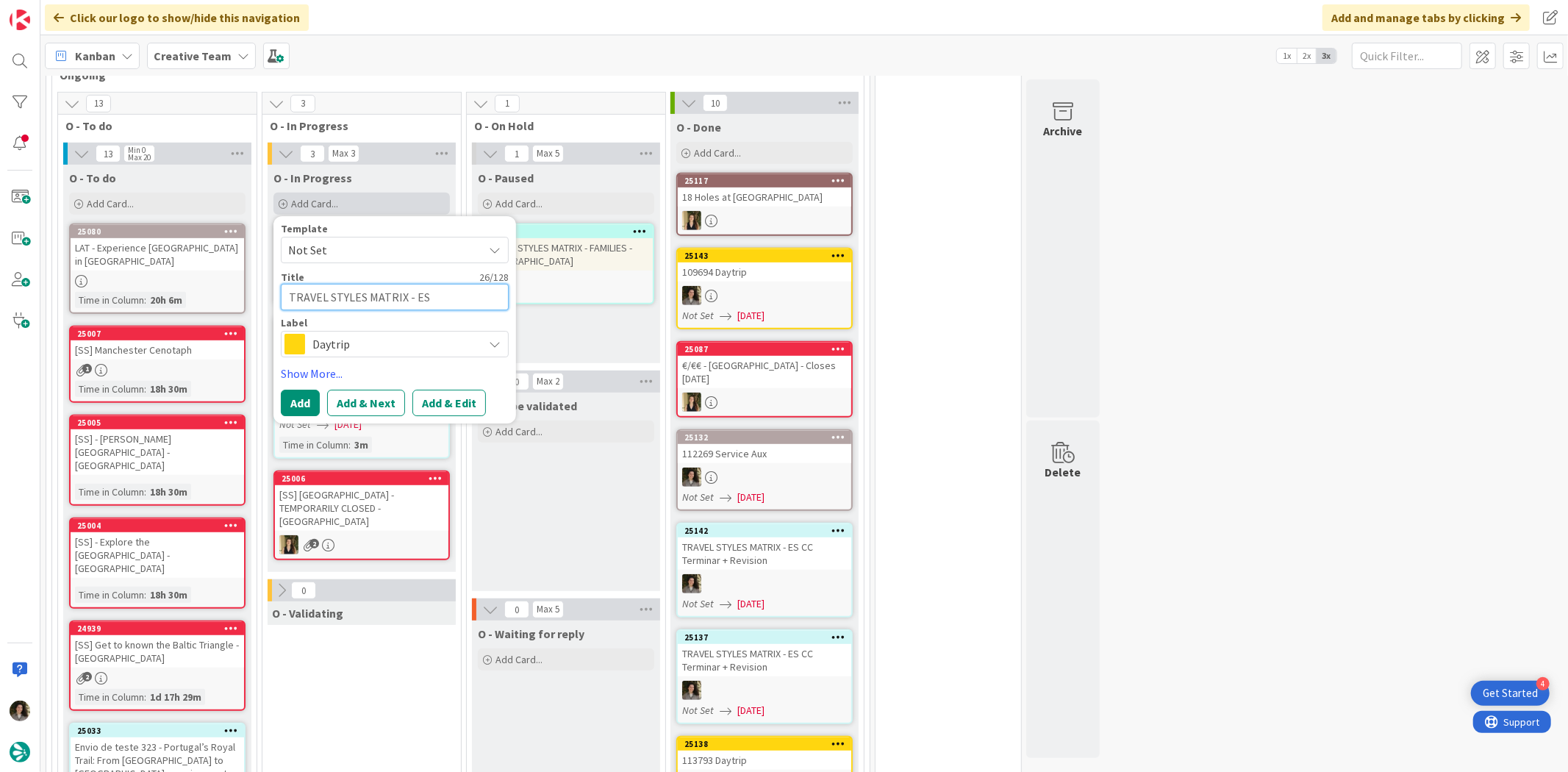
type textarea "TRAVEL STYLES MATRIX - ES C"
type textarea "x"
type textarea "TRAVEL STYLES MATRIX - ES CC"
type textarea "x"
type textarea "TRAVEL STYLES MATRIX - ES CC"
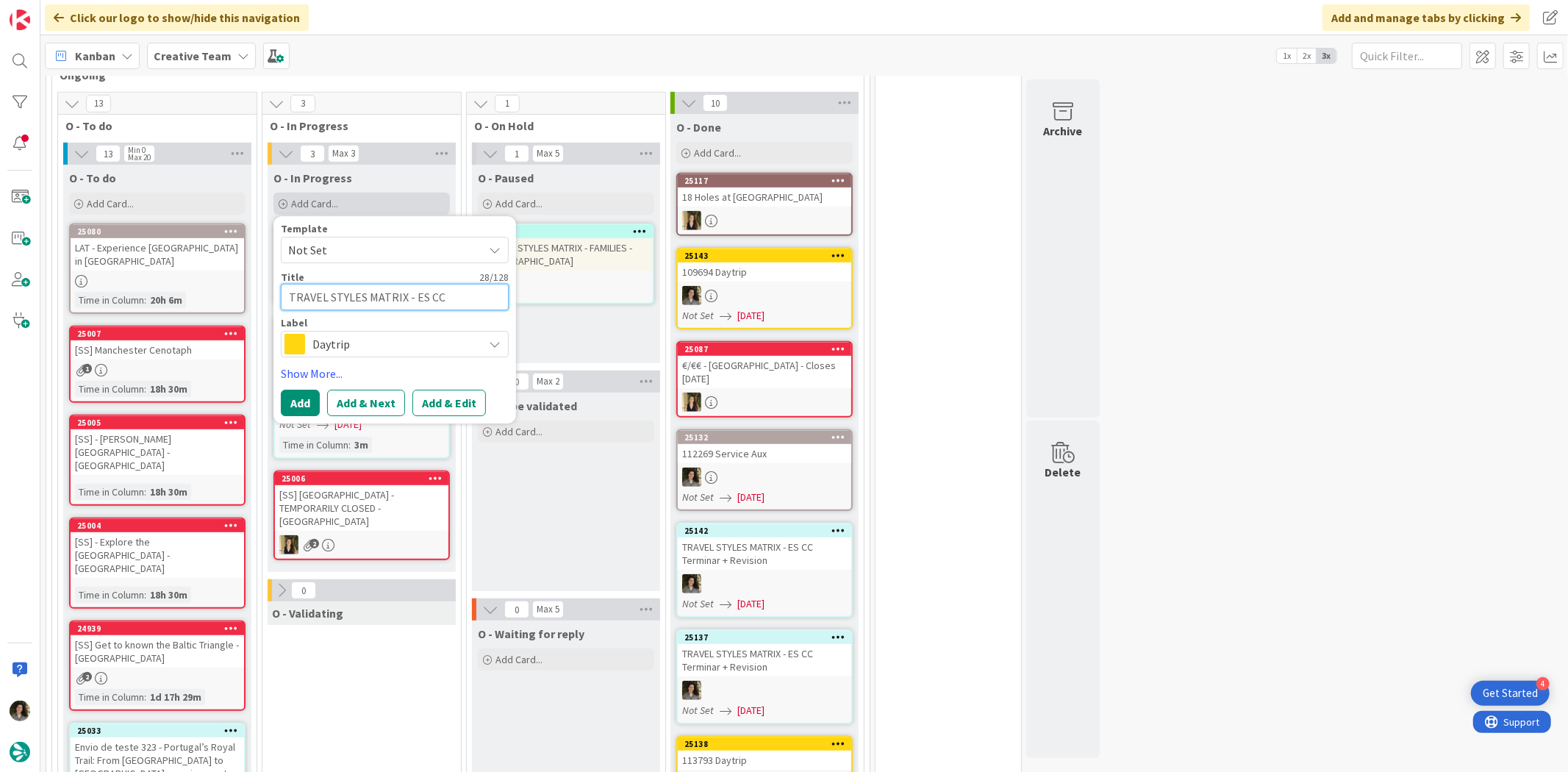
type textarea "x"
type textarea "TRAVEL STYLES MATRIX - ES CC +"
type textarea "x"
type textarea "TRAVEL STYLES MATRIX - ES CC +"
type textarea "x"
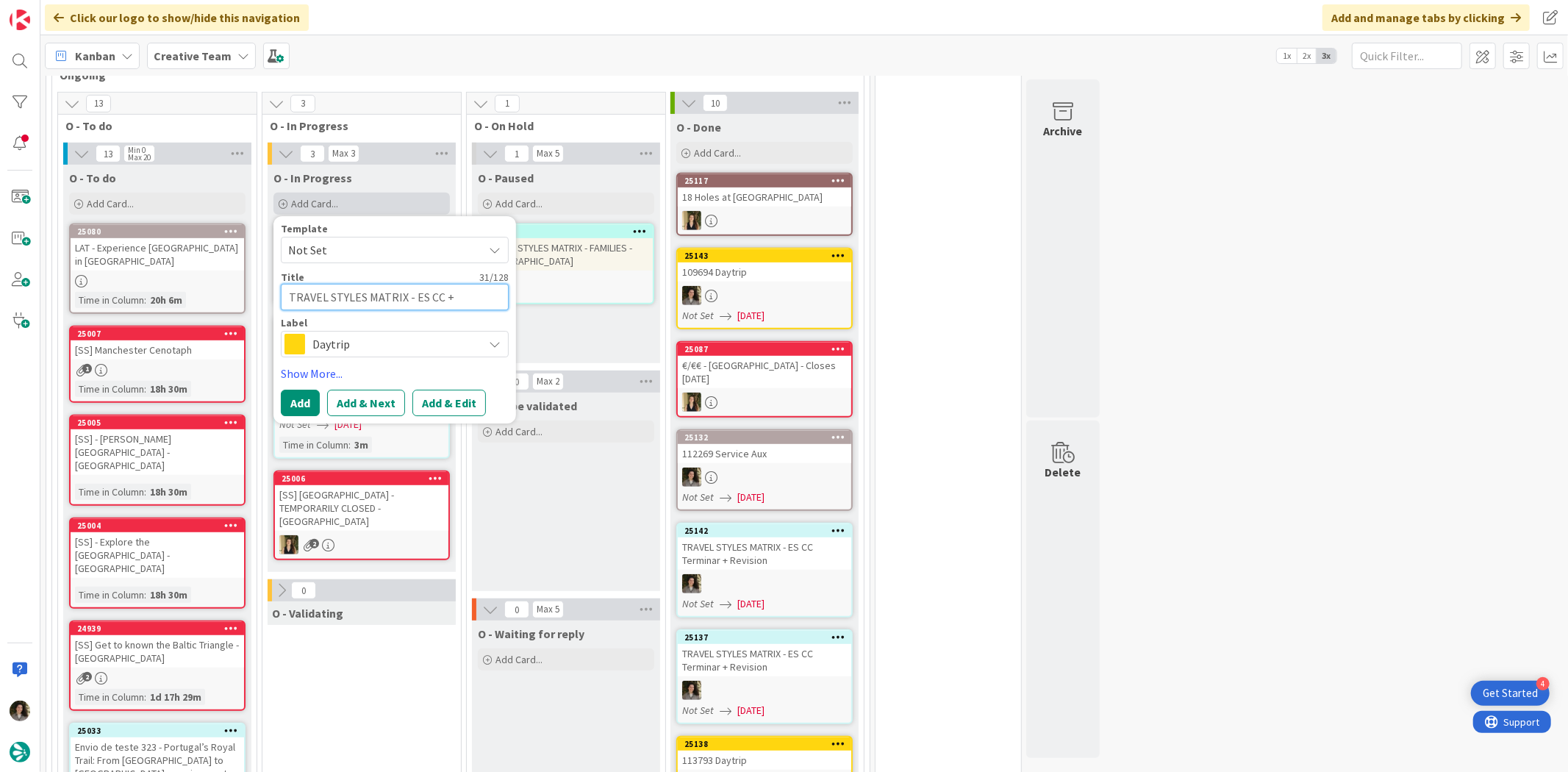
type textarea "TRAVEL STYLES MATRIX - ES CC + R"
type textarea "x"
type textarea "TRAVEL STYLES MATRIX - ES CC + RE"
type textarea "x"
type textarea "TRAVEL STYLES MATRIX - ES CC + REV"
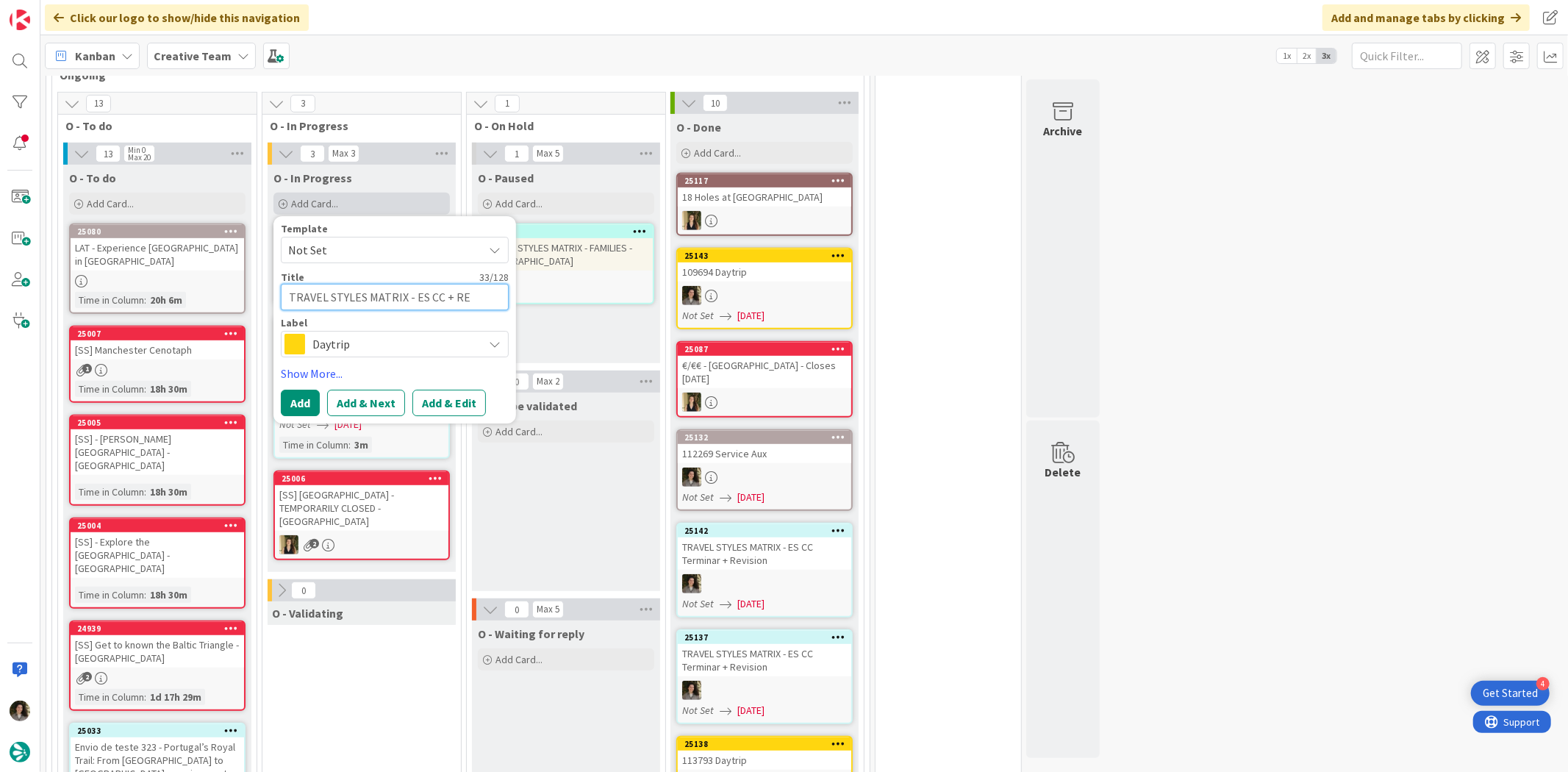
type textarea "x"
type textarea "TRAVEL STYLES MATRIX - ES CC + RE"
type textarea "x"
type textarea "TRAVEL STYLES MATRIX - ES CC + R"
type textarea "x"
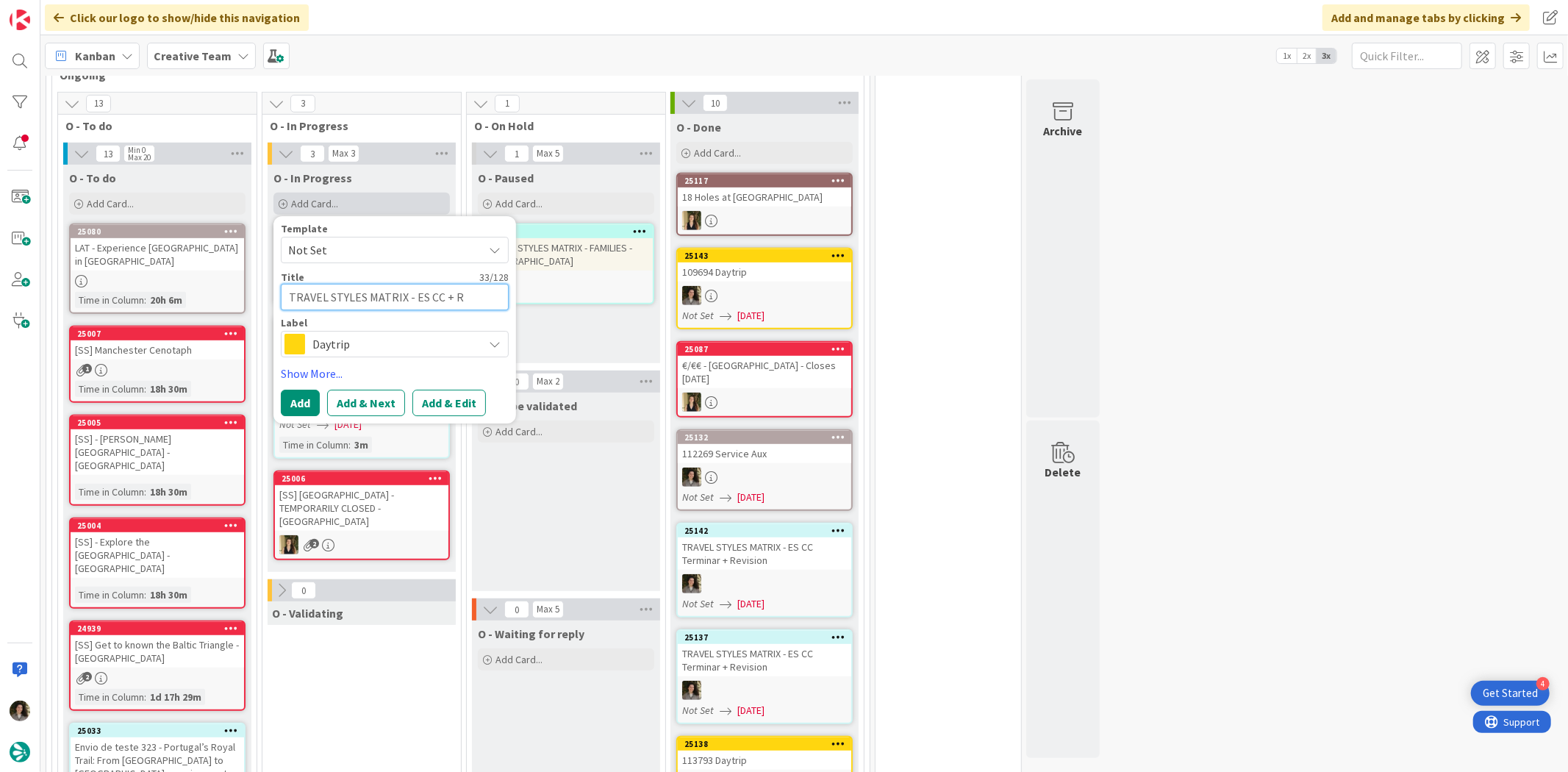
type textarea "TRAVEL STYLES MATRIX - ES CC + Re"
type textarea "x"
type textarea "TRAVEL STYLES MATRIX - ES CC + Rev"
type textarea "x"
type textarea "TRAVEL STYLES MATRIX - ES CC + Revs"
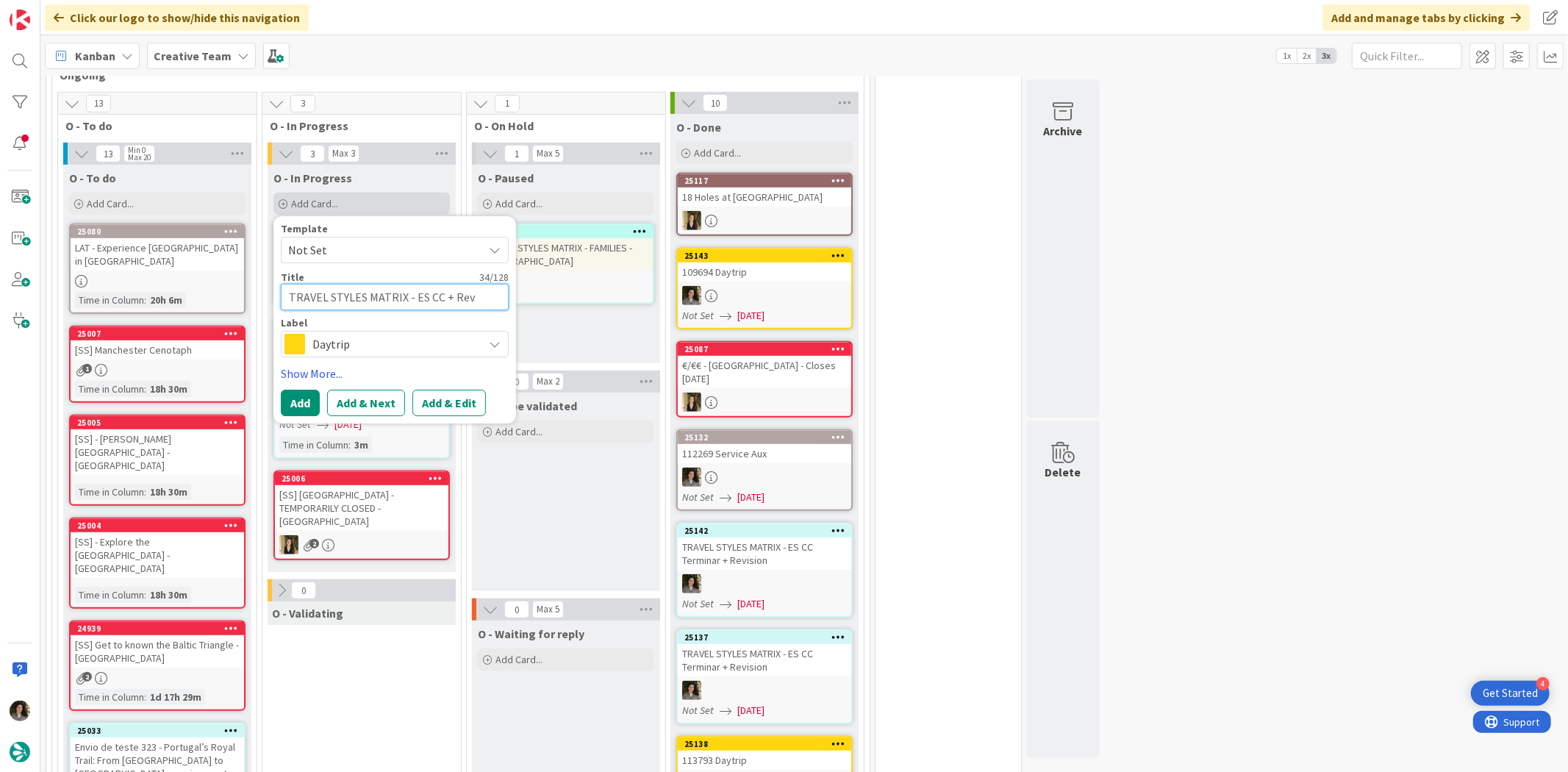
type textarea "x"
type textarea "TRAVEL STYLES MATRIX - ES CC + Revsi"
type textarea "x"
type textarea "TRAVEL STYLES MATRIX - ES CC + Revs"
type textarea "x"
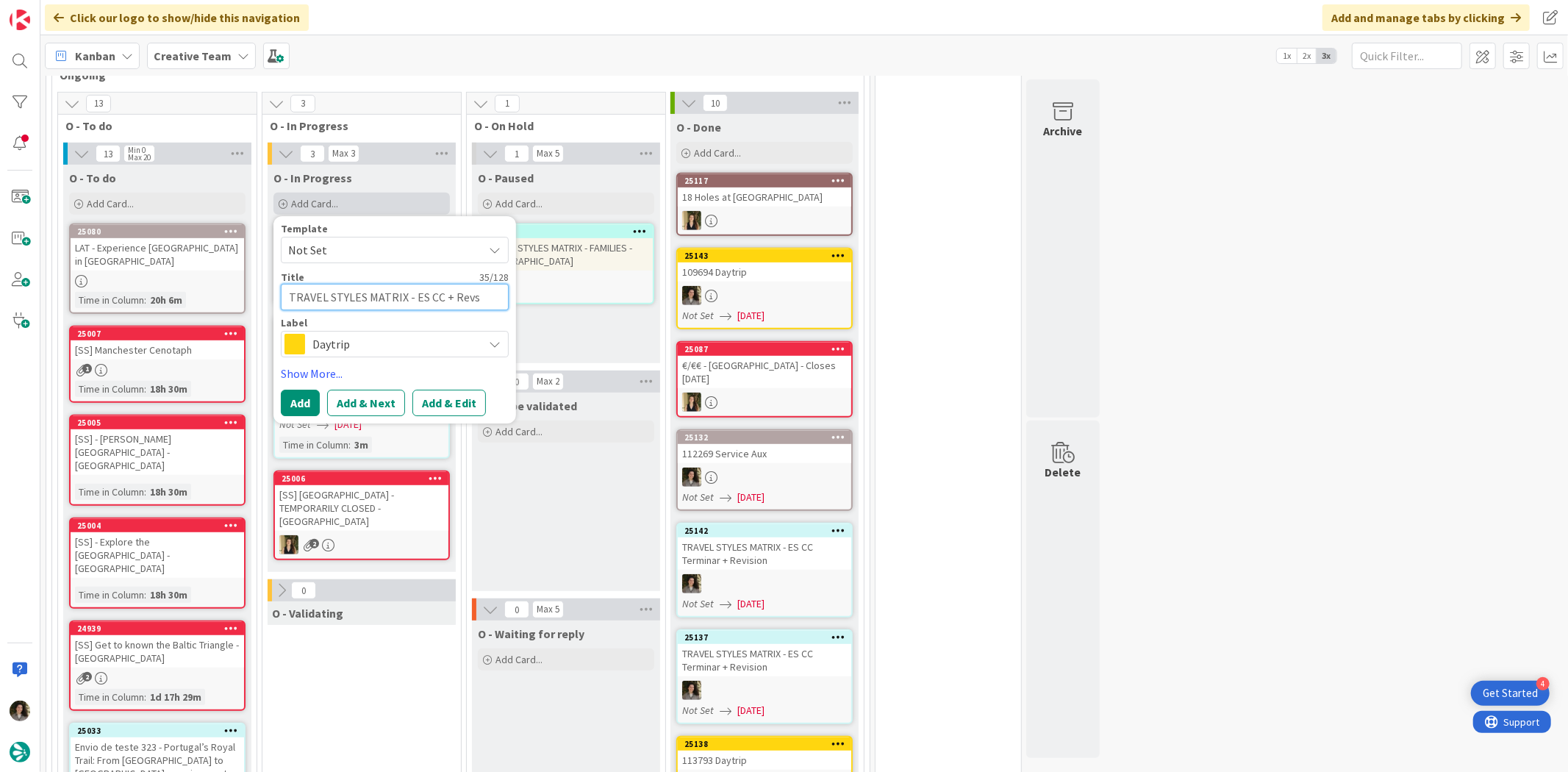
type textarea "TRAVEL STYLES MATRIX - ES CC + Rev"
type textarea "x"
type textarea "TRAVEL STYLES MATRIX - ES CC + Revu"
type textarea "x"
type textarea "TRAVEL STYLES MATRIX - ES CC + Rev"
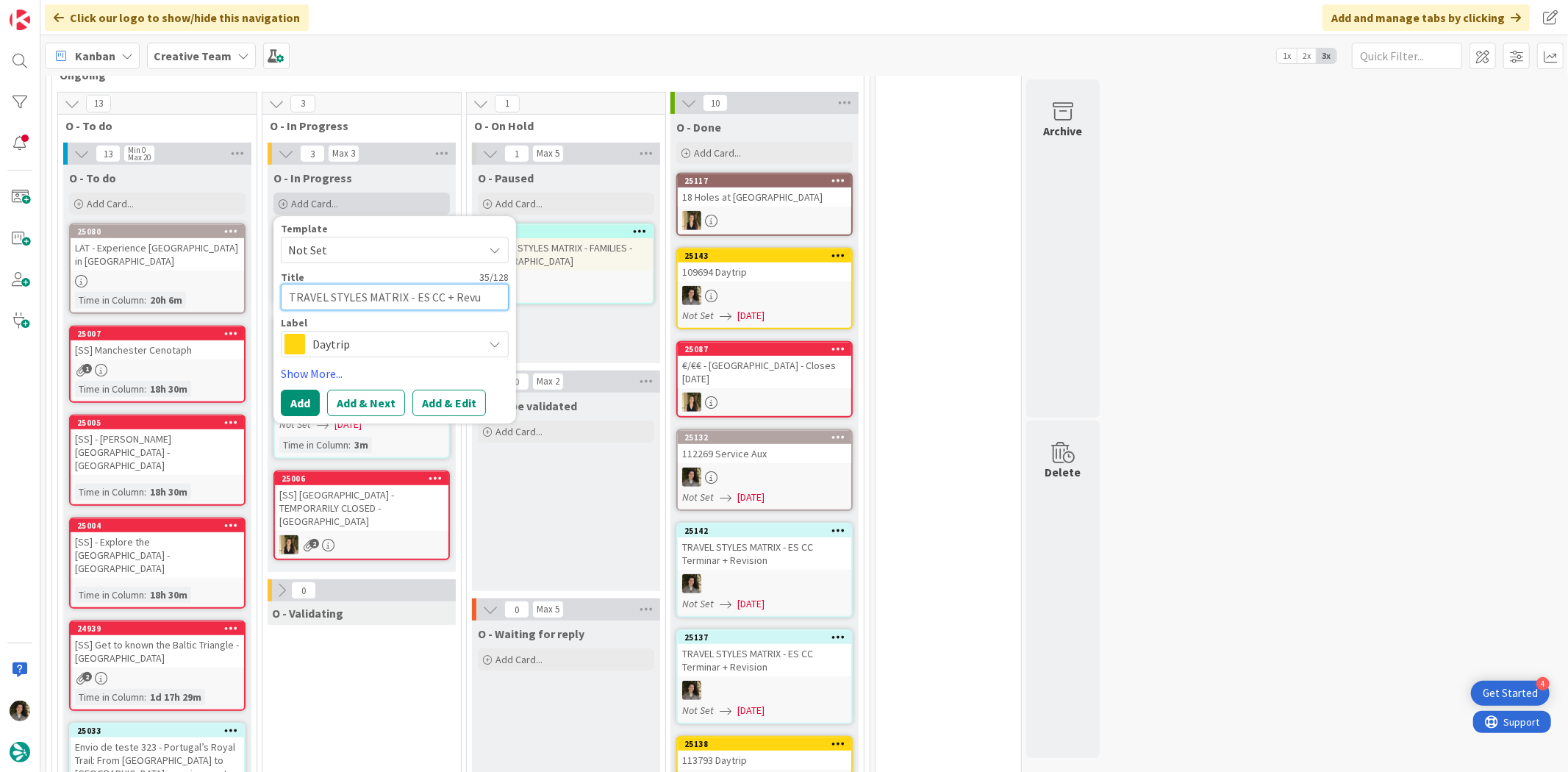
type textarea "x"
type textarea "TRAVEL STYLES MATRIX - ES CC + Revi"
type textarea "x"
type textarea "TRAVEL STYLES MATRIX - ES CC + [PERSON_NAME]"
type textarea "x"
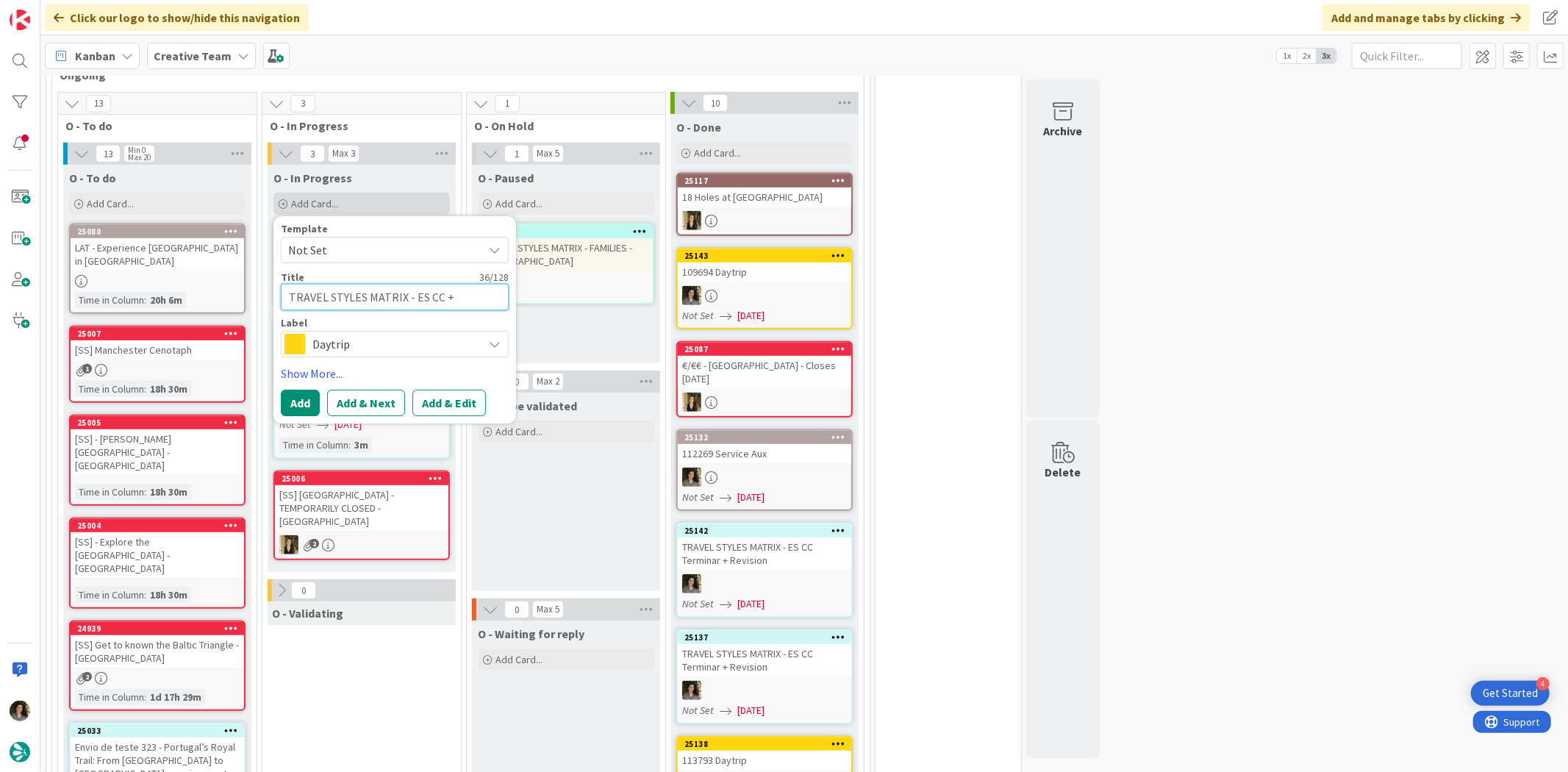
type textarea "TRAVEL STYLES MATRIX - ES CC + Revisi"
type textarea "x"
type textarea "TRAVEL STYLES MATRIX - ES CC + Revisio"
type textarea "x"
type textarea "TRAVEL STYLES MATRIX - ES CC + Revision"
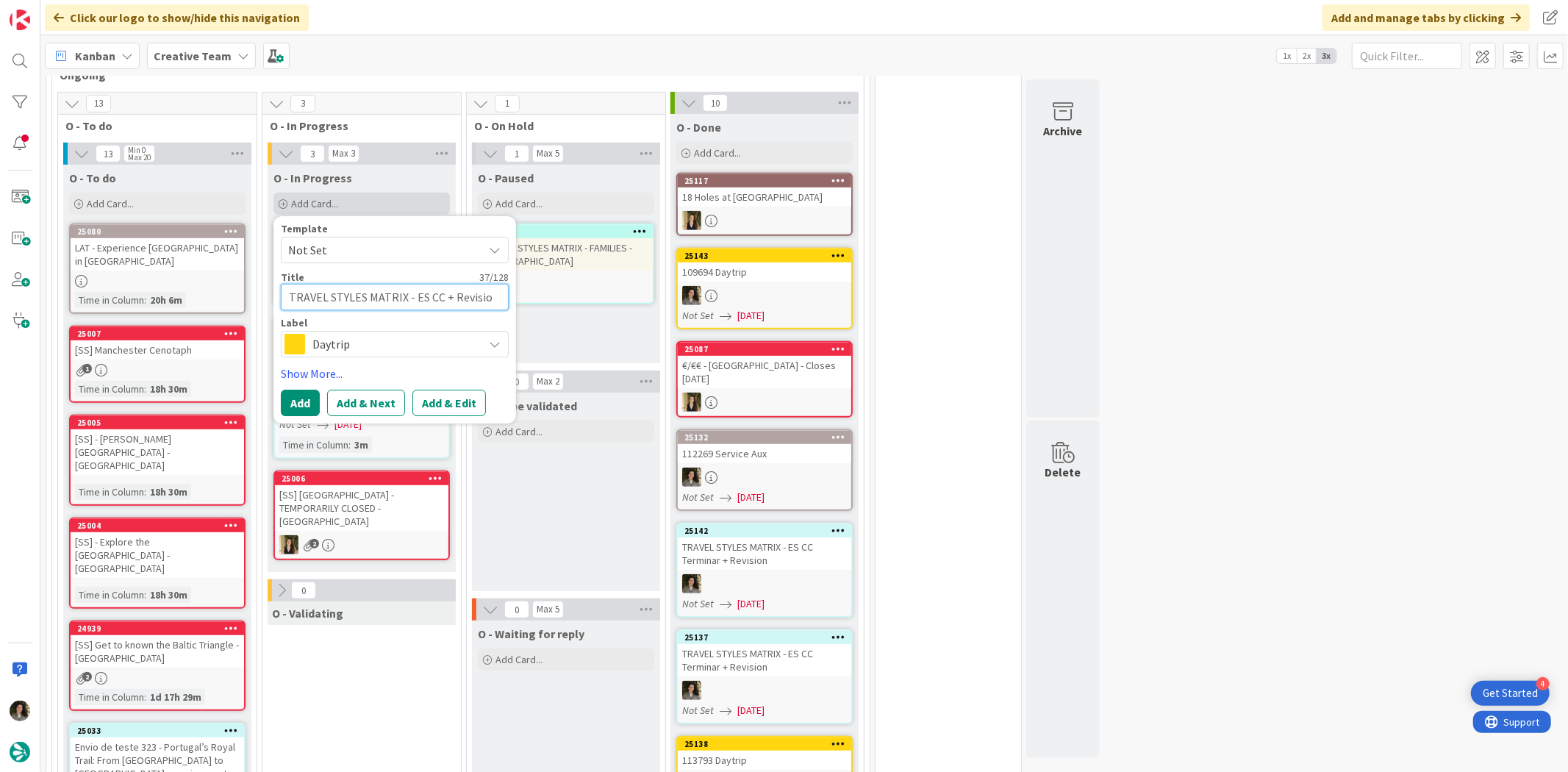
type textarea "x"
type textarea "TRAVEL STYLES MATRIX - ES CC + Revision"
type textarea "x"
type textarea "TRAVEL STYLES MATRIX - ES CC + Revision c"
type textarea "x"
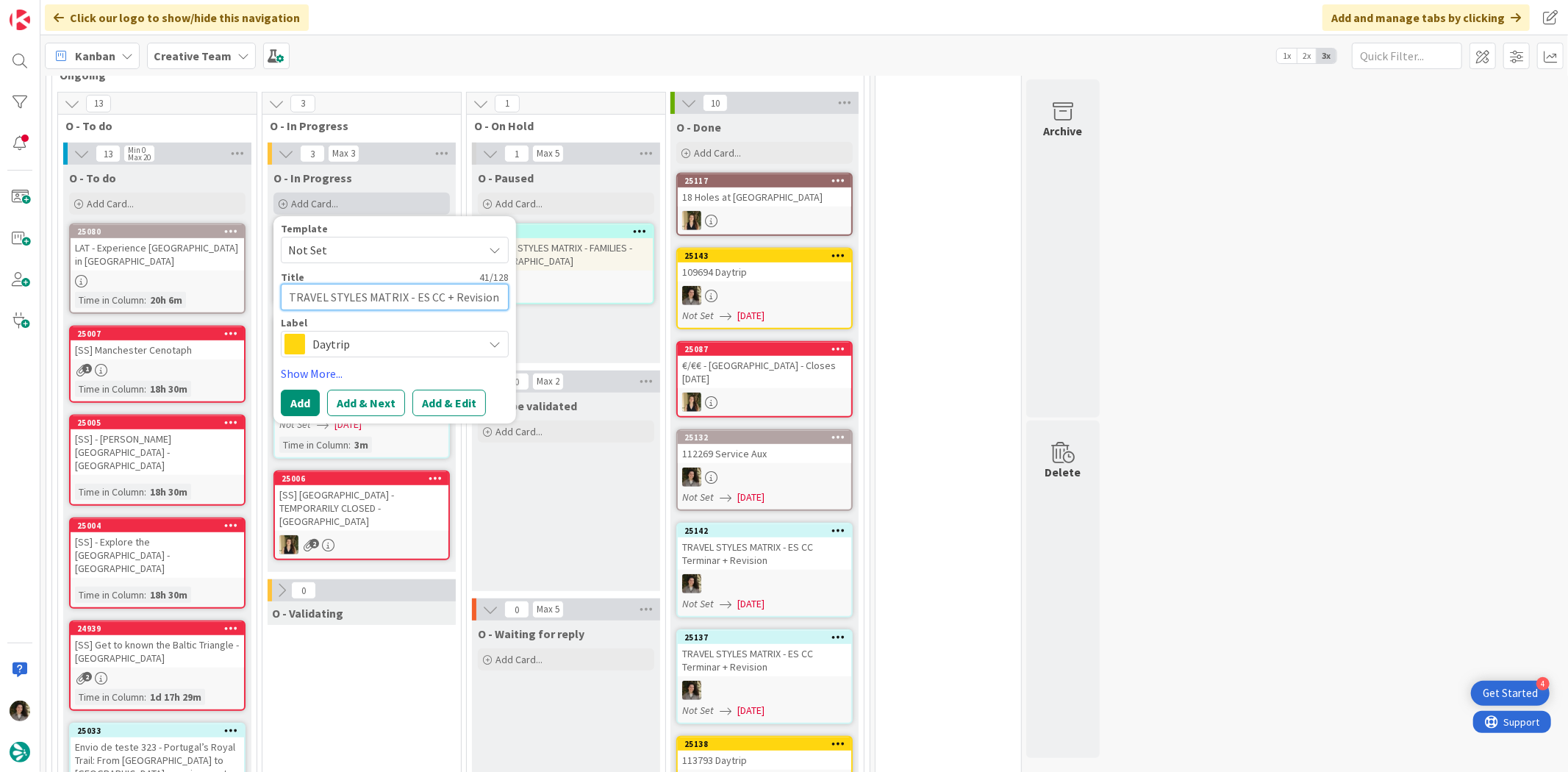
type textarea "TRAVEL STYLES MATRIX - ES CC + Revision"
type textarea "x"
type textarea "TRAVEL STYLES MATRIX - ES CC + Revision C"
type textarea "x"
type textarea "TRAVEL STYLES MATRIX - ES CC + Revision C%"
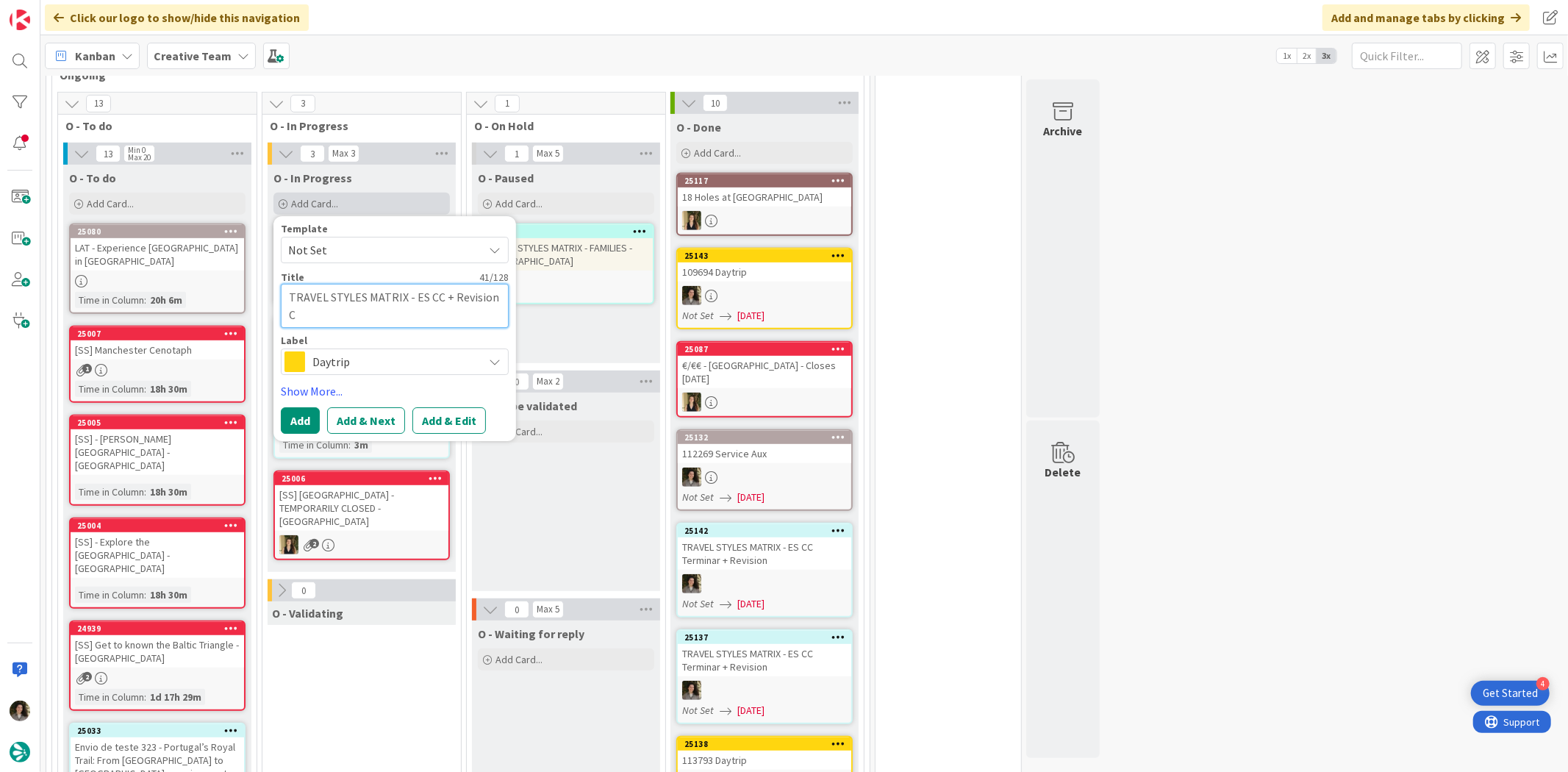
type textarea "x"
type textarea "TRAVEL STYLES MATRIX - ES CC + Revision C"
type textarea "x"
type textarea "TRAVEL STYLES MATRIX - ES CC + Revision C&"
type textarea "x"
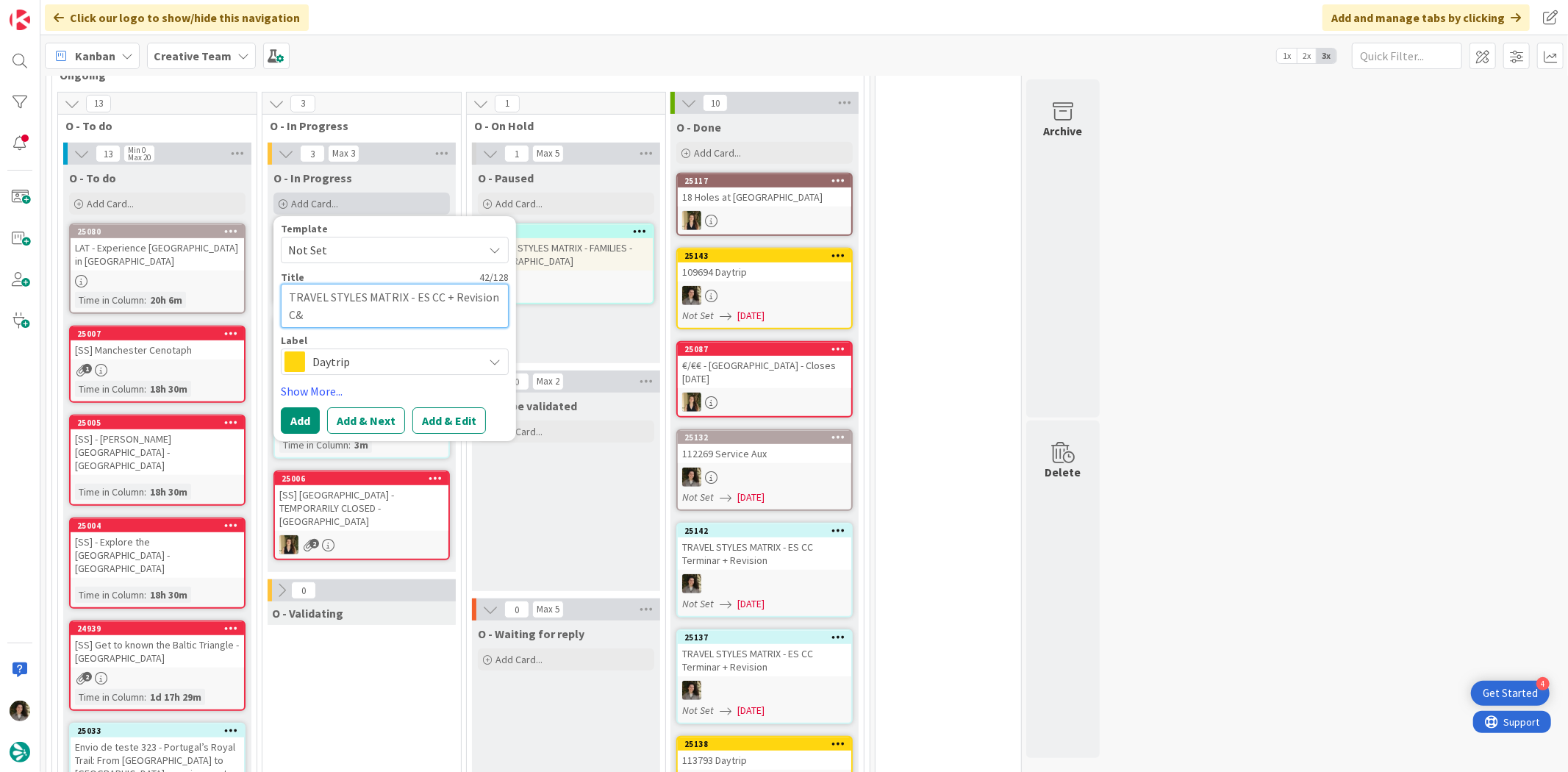
type textarea "TRAVEL STYLES MATRIX - ES CC + Revision C&A"
type textarea "x"
type textarea "TRAVEL STYLES MATRIX - ES CC + Revision C&A"
click at [446, 352] on span "Daytrip" at bounding box center [394, 362] width 163 height 21
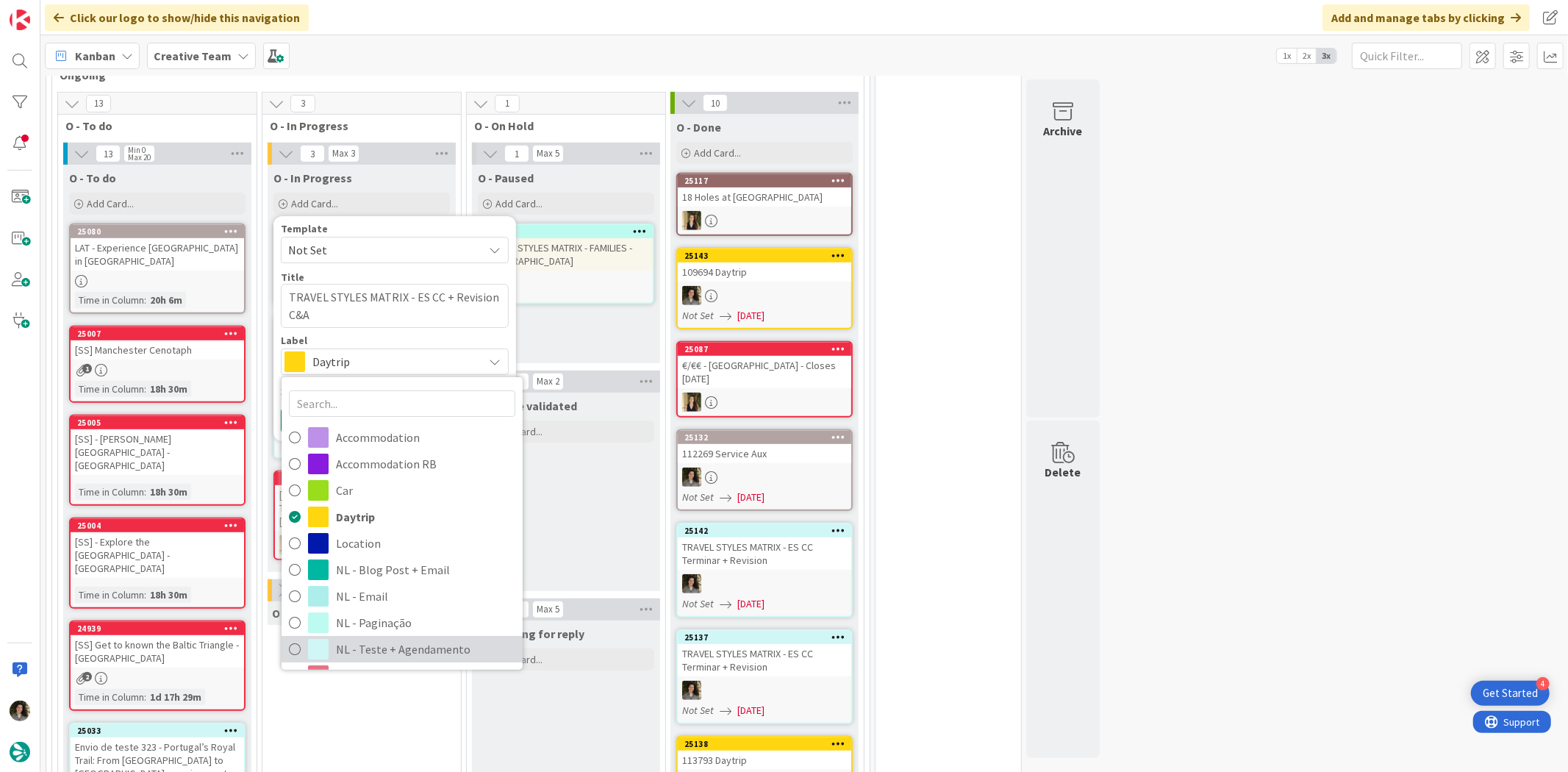
click at [411, 638] on span "NL - Teste + Agendamento" at bounding box center [425, 649] width 179 height 22
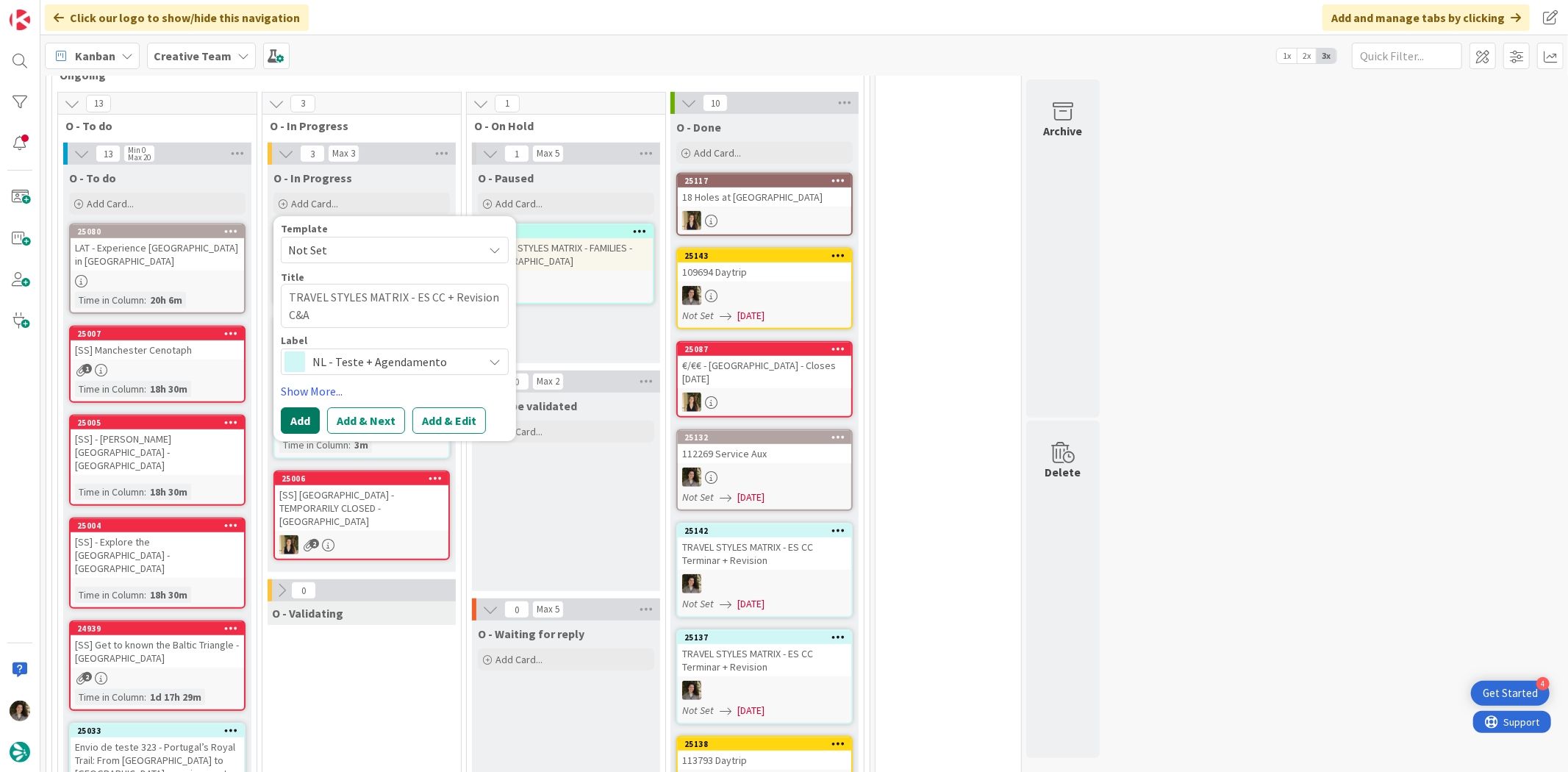
click at [302, 408] on button "Add" at bounding box center [300, 421] width 39 height 27
type textarea "x"
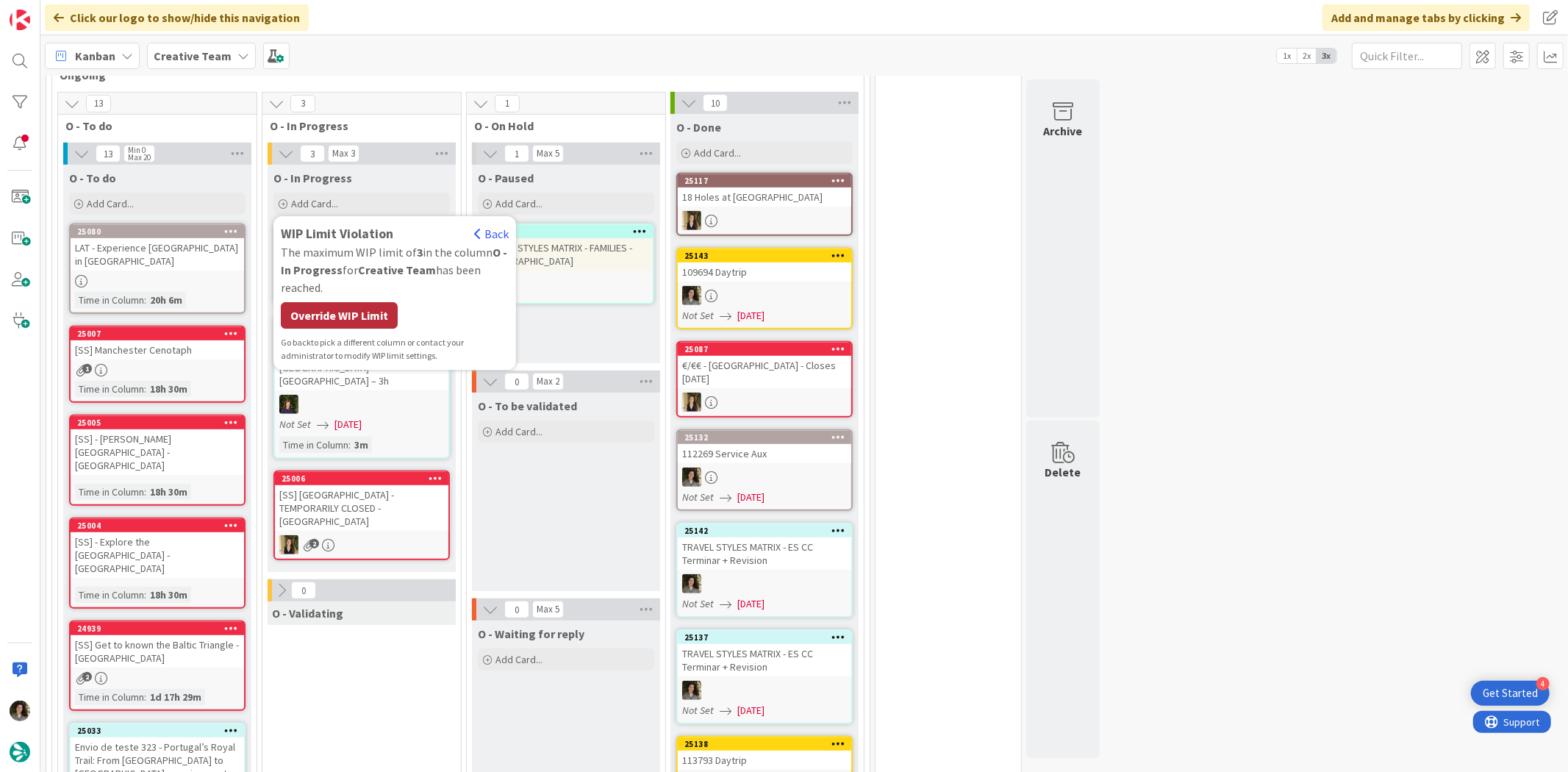
click at [368, 302] on div "Override WIP Limit" at bounding box center [339, 315] width 117 height 27
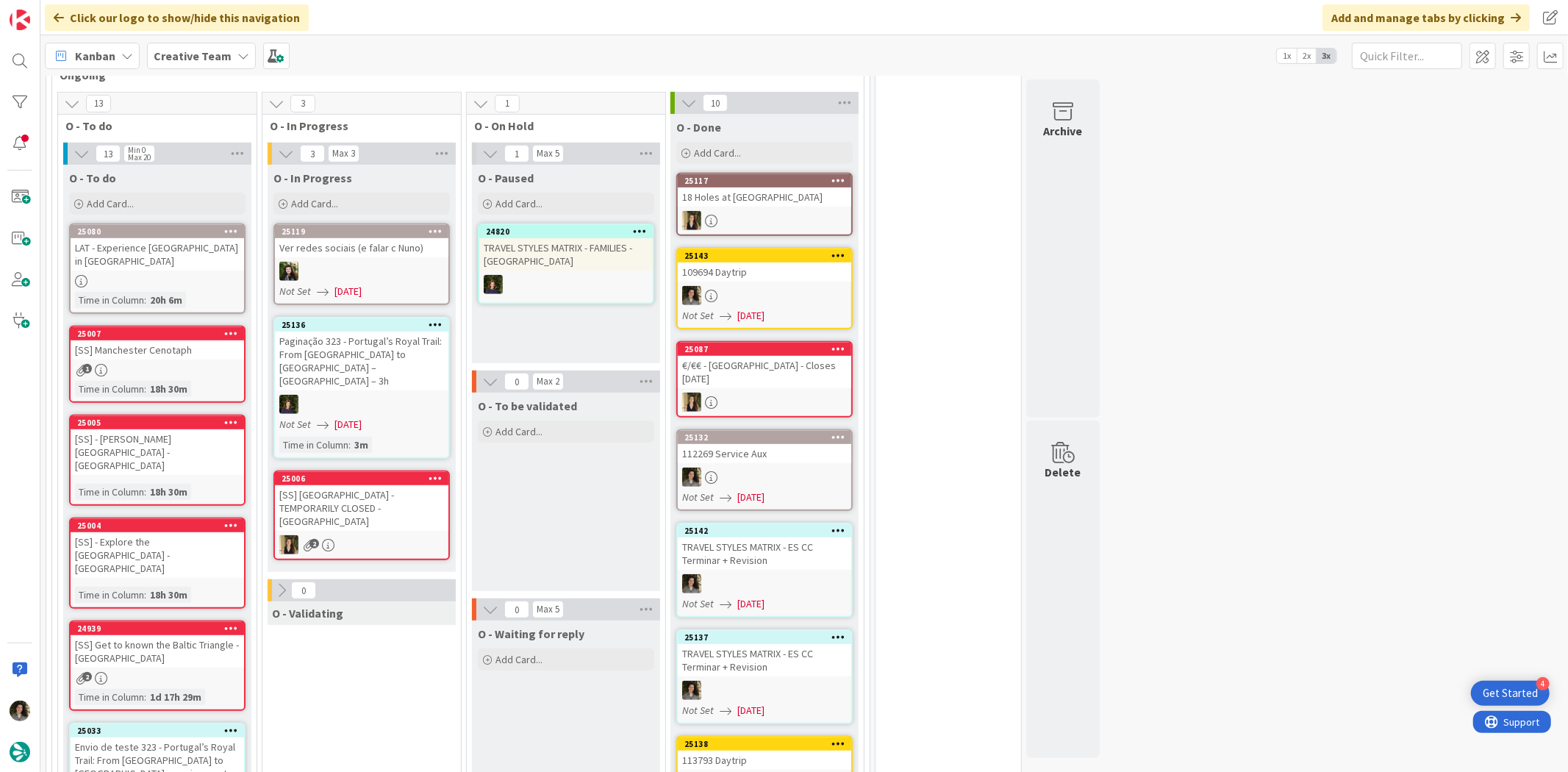
scroll to position [579, 0]
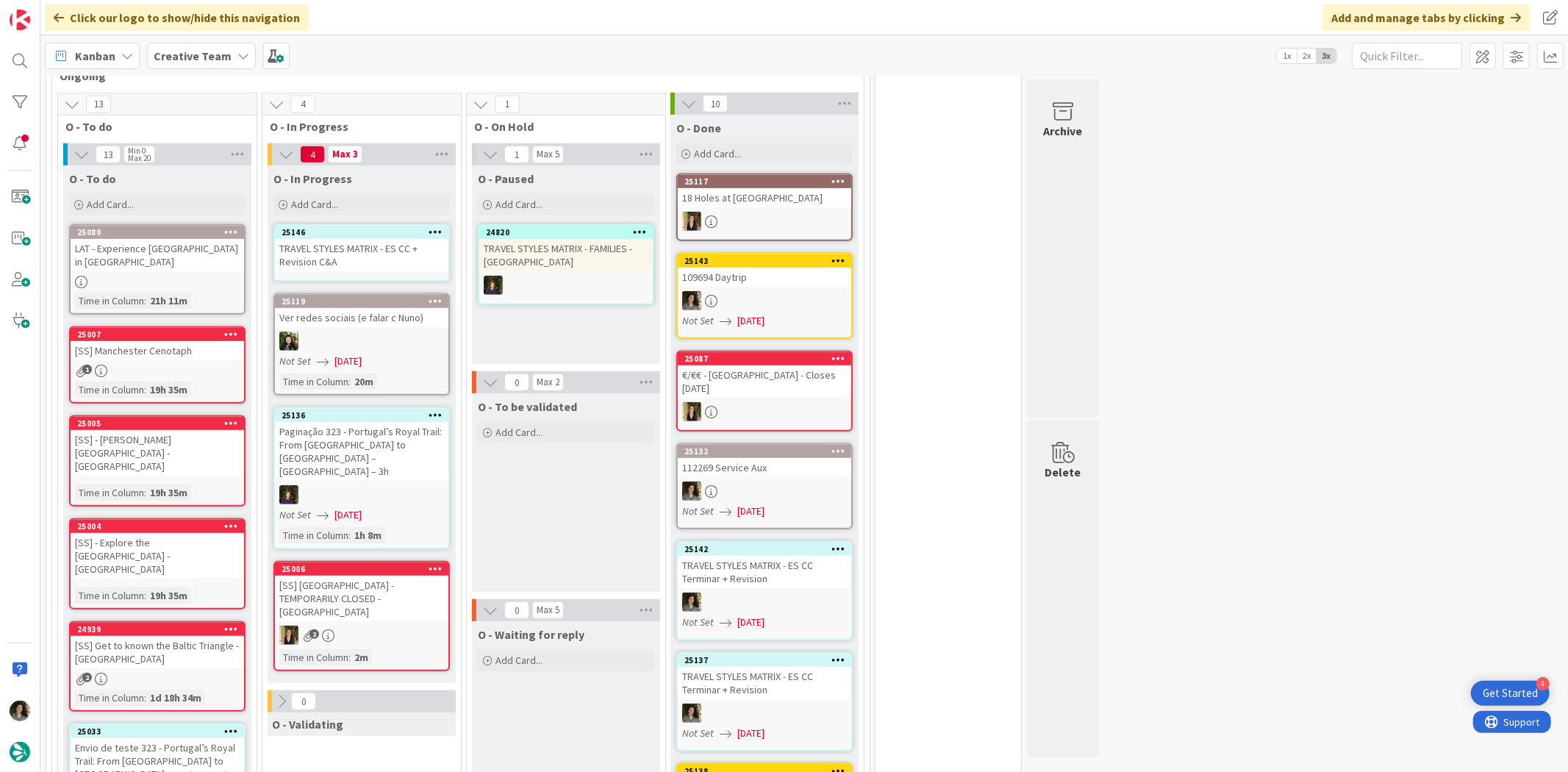
click at [341, 239] on div "TRAVEL STYLES MATRIX - ES CC + Revision C&A" at bounding box center [362, 254] width 174 height 32
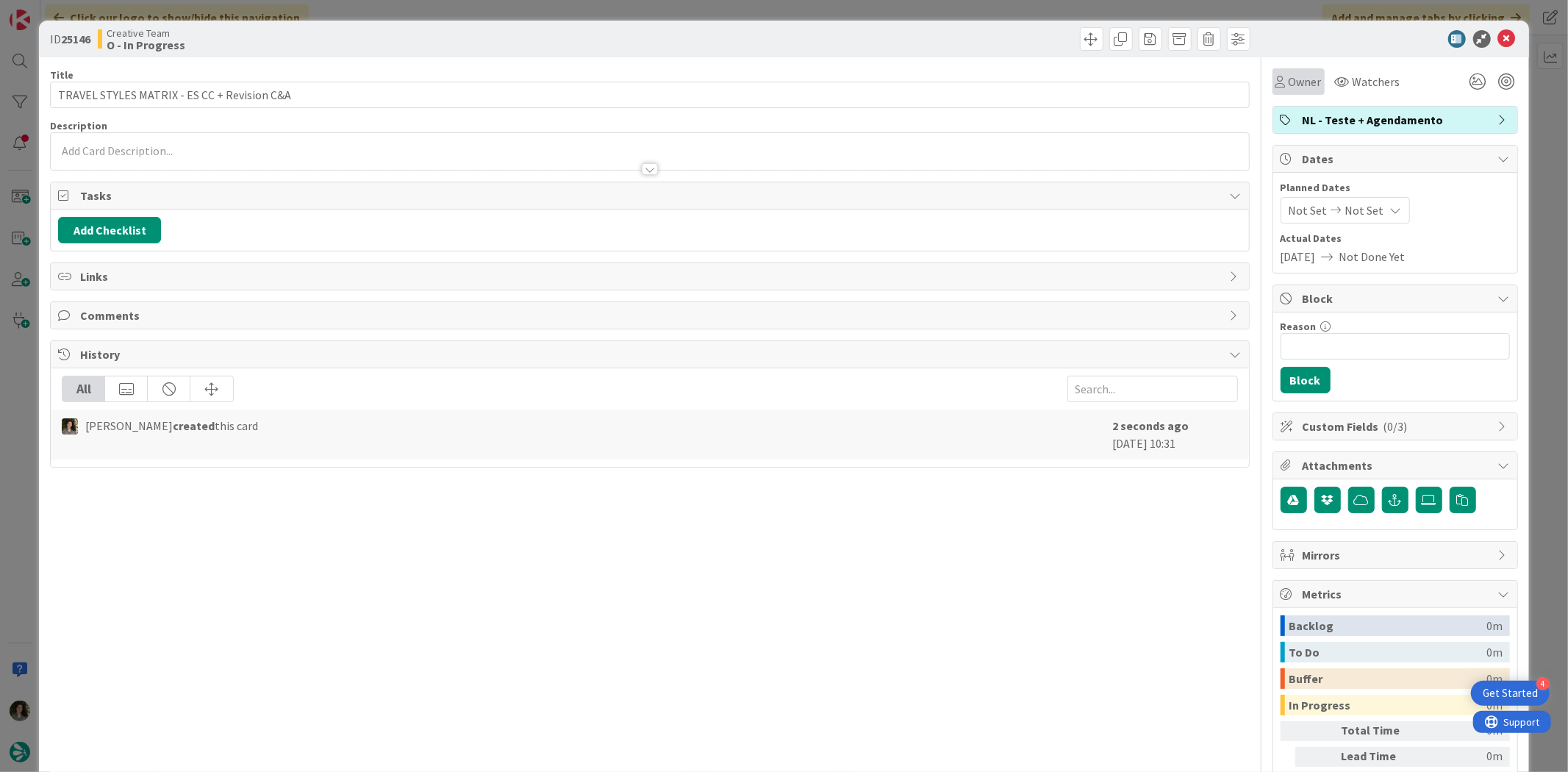
click at [1288, 88] on span "Owner" at bounding box center [1305, 81] width 33 height 17
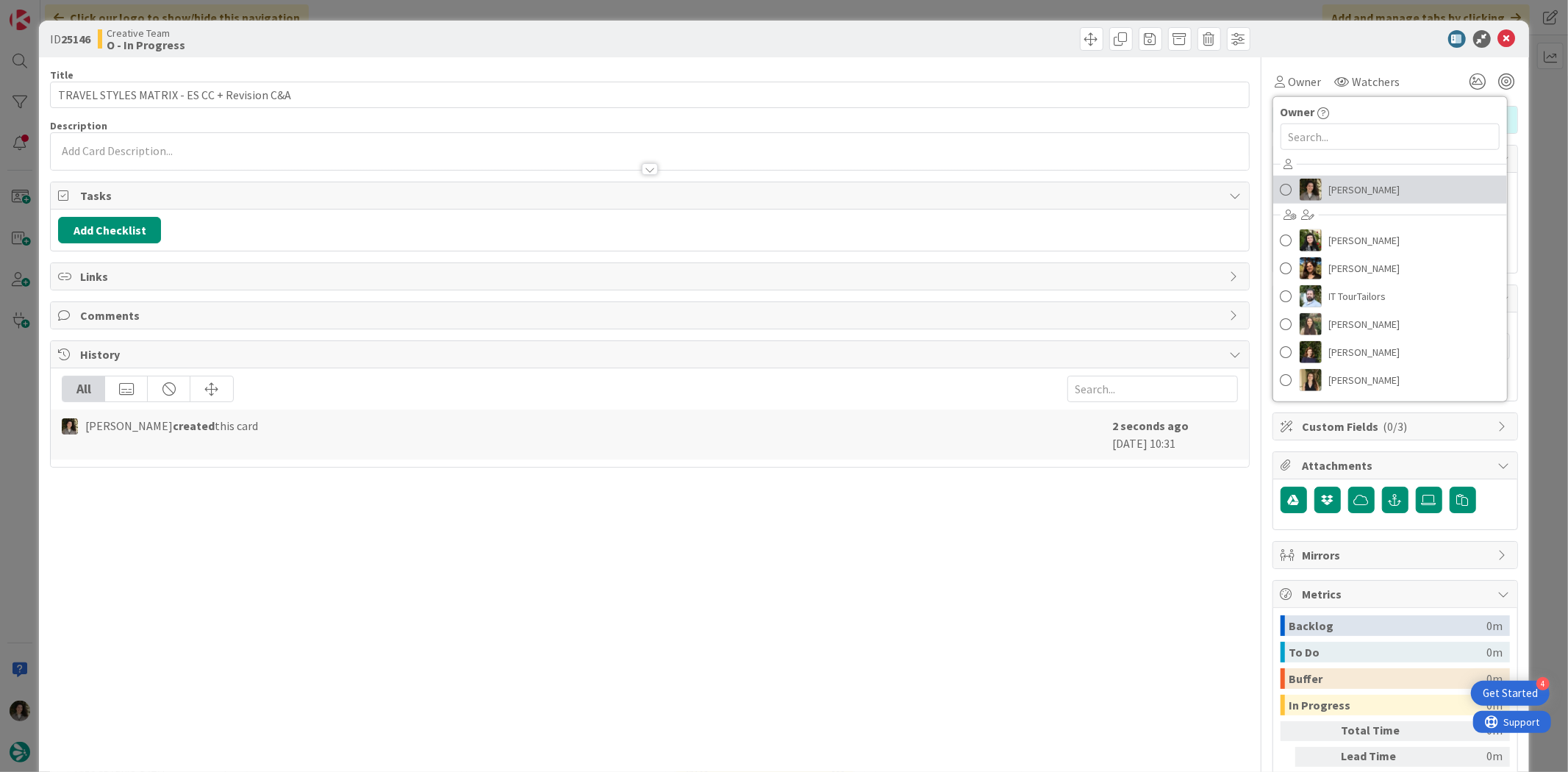
click at [1331, 178] on link "[PERSON_NAME]" at bounding box center [1390, 189] width 234 height 28
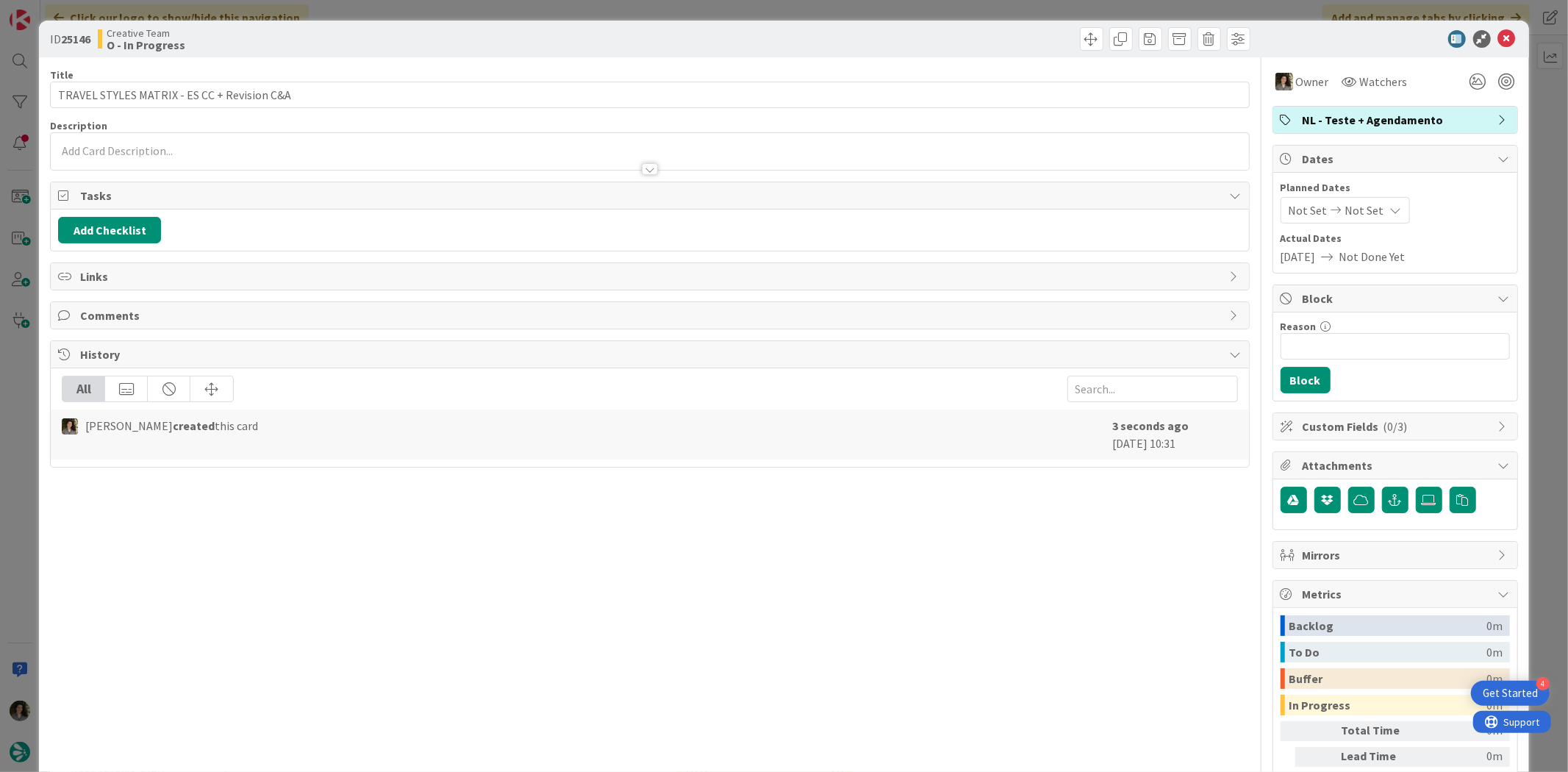
click at [1362, 213] on span "Not Set" at bounding box center [1364, 209] width 39 height 17
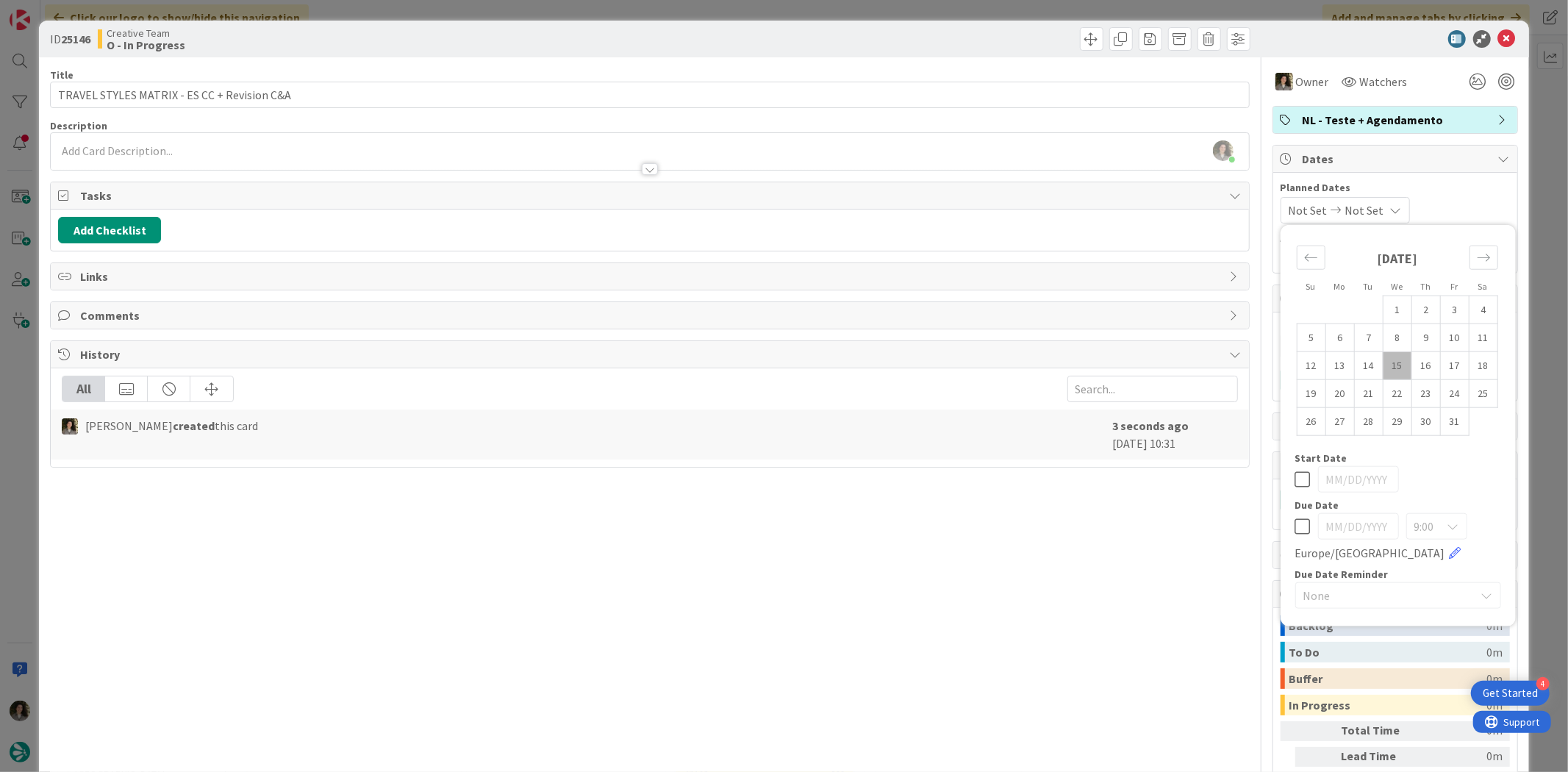
click at [1295, 513] on div "9:00 [GEOGRAPHIC_DATA]/[GEOGRAPHIC_DATA]" at bounding box center [1397, 537] width 206 height 48
click at [1295, 522] on icon at bounding box center [1302, 526] width 16 height 17
type input "[DATE]"
click at [1100, 533] on div "Title 43 / 128 TRAVEL STYLES MATRIX - ES CC + Revision C&A Description [PERSON_…" at bounding box center [649, 458] width 1199 height 801
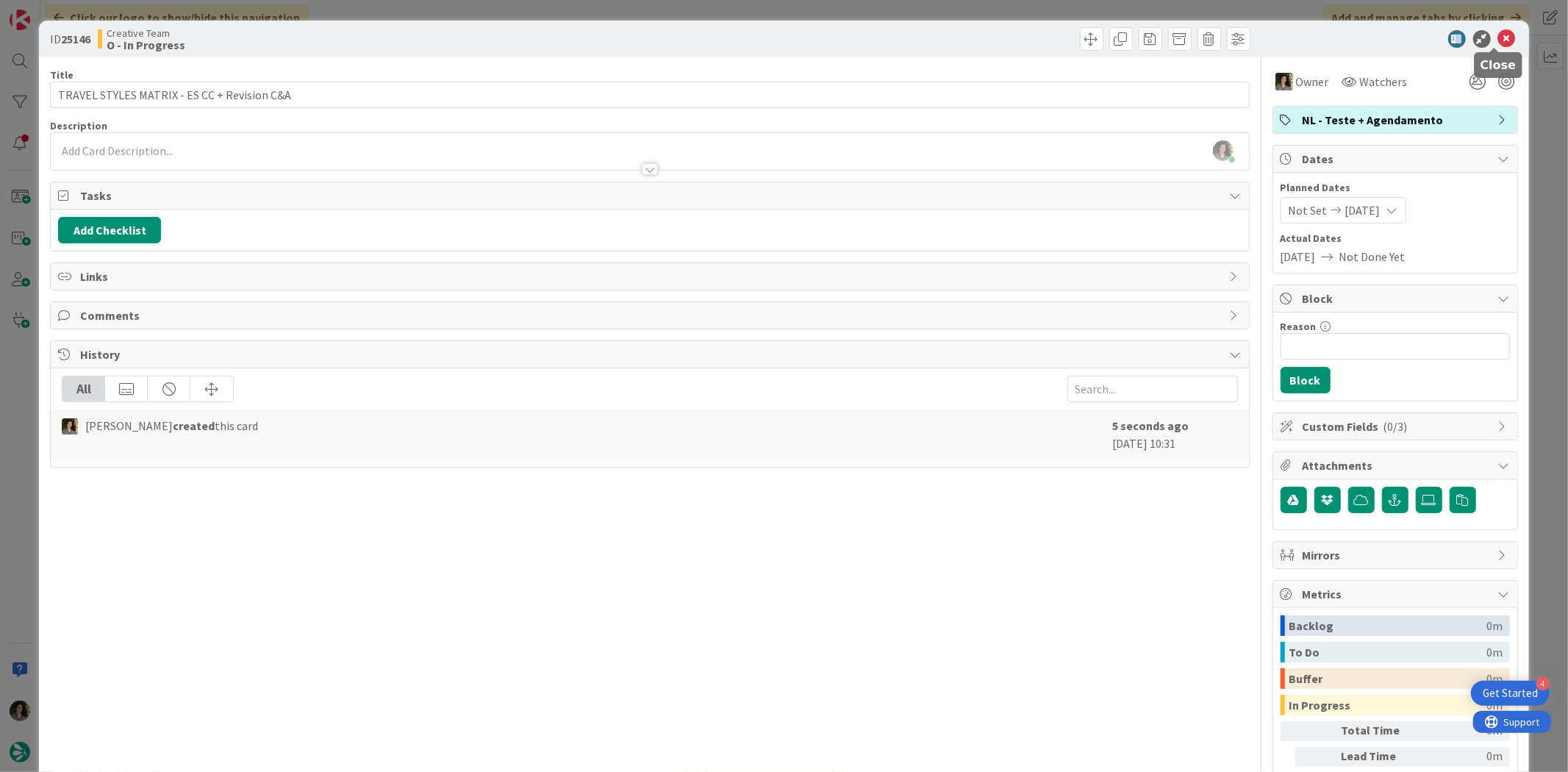
click at [1498, 38] on icon at bounding box center [1506, 38] width 17 height 17
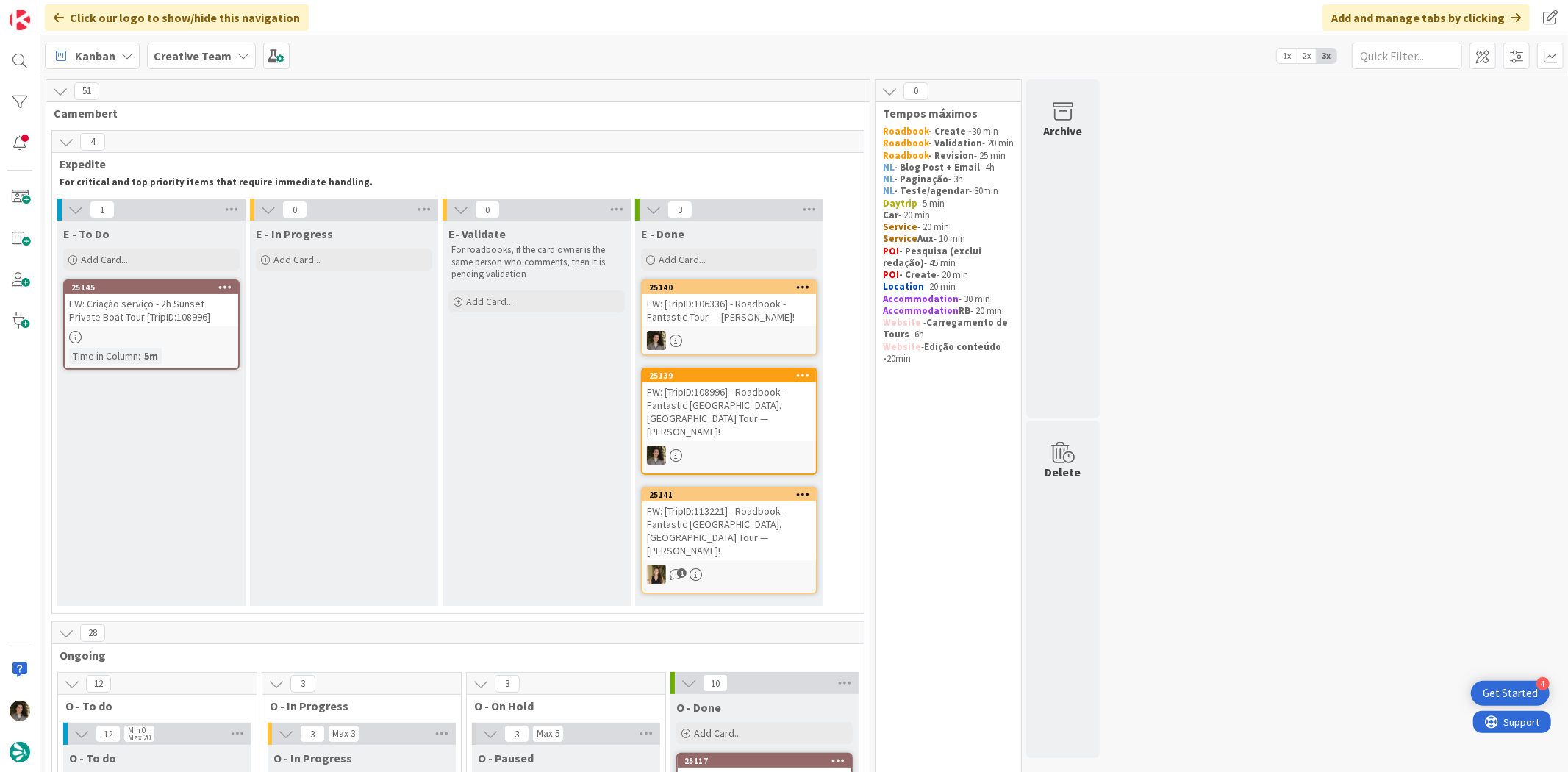
scroll to position [408, 0]
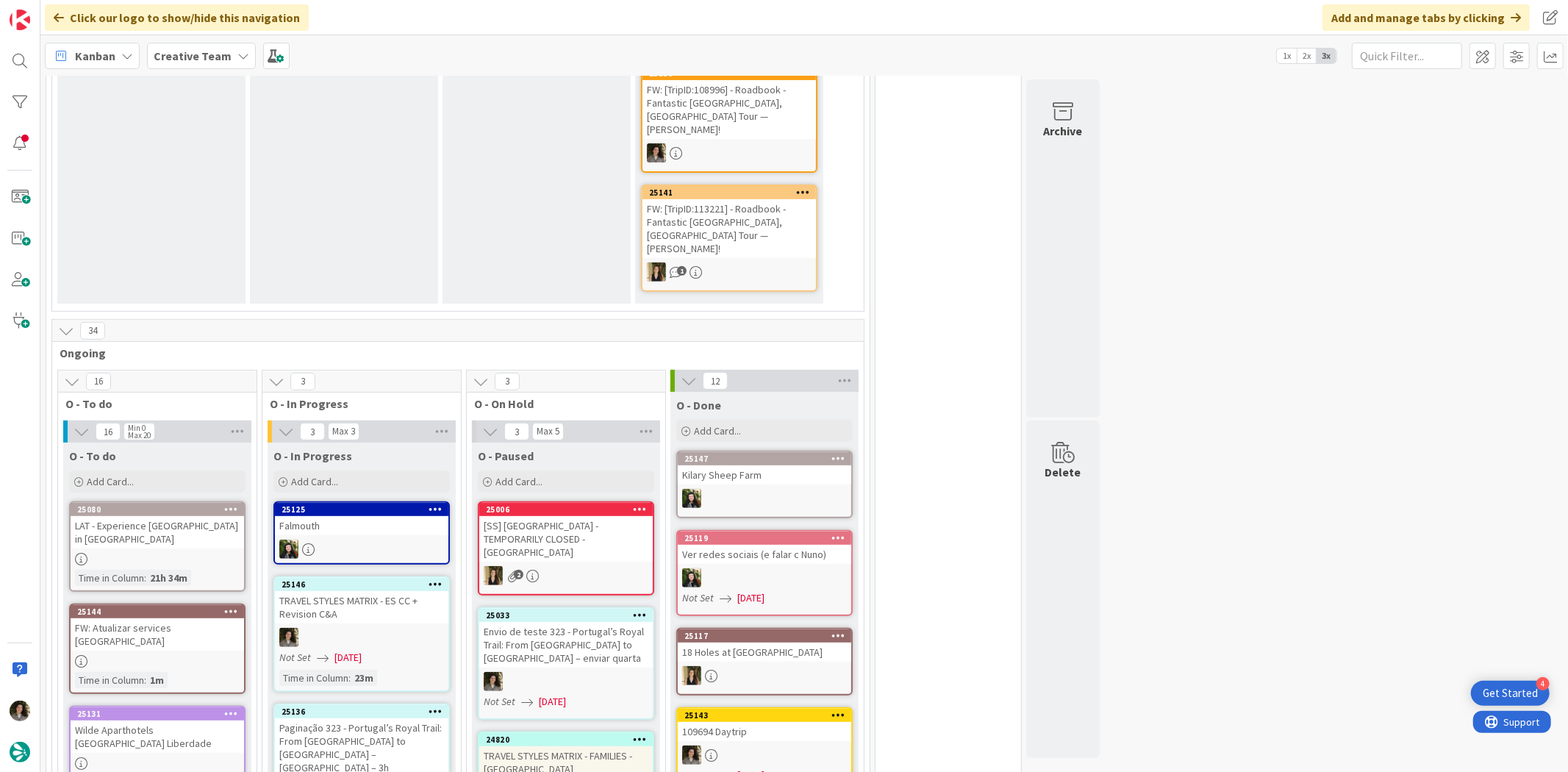
click at [165, 655] on div at bounding box center [157, 661] width 174 height 13
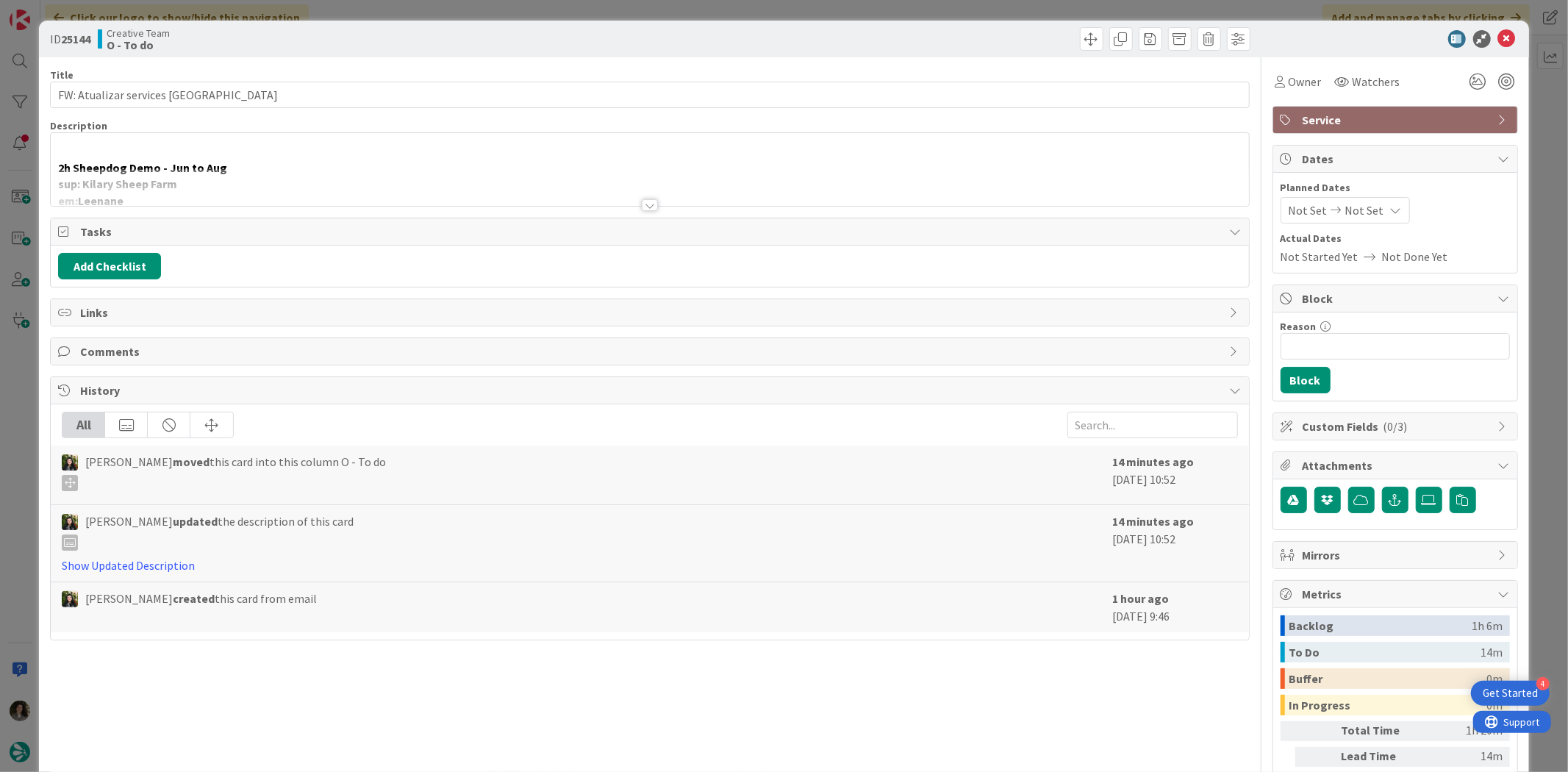
click at [647, 179] on div at bounding box center [649, 187] width 1198 height 38
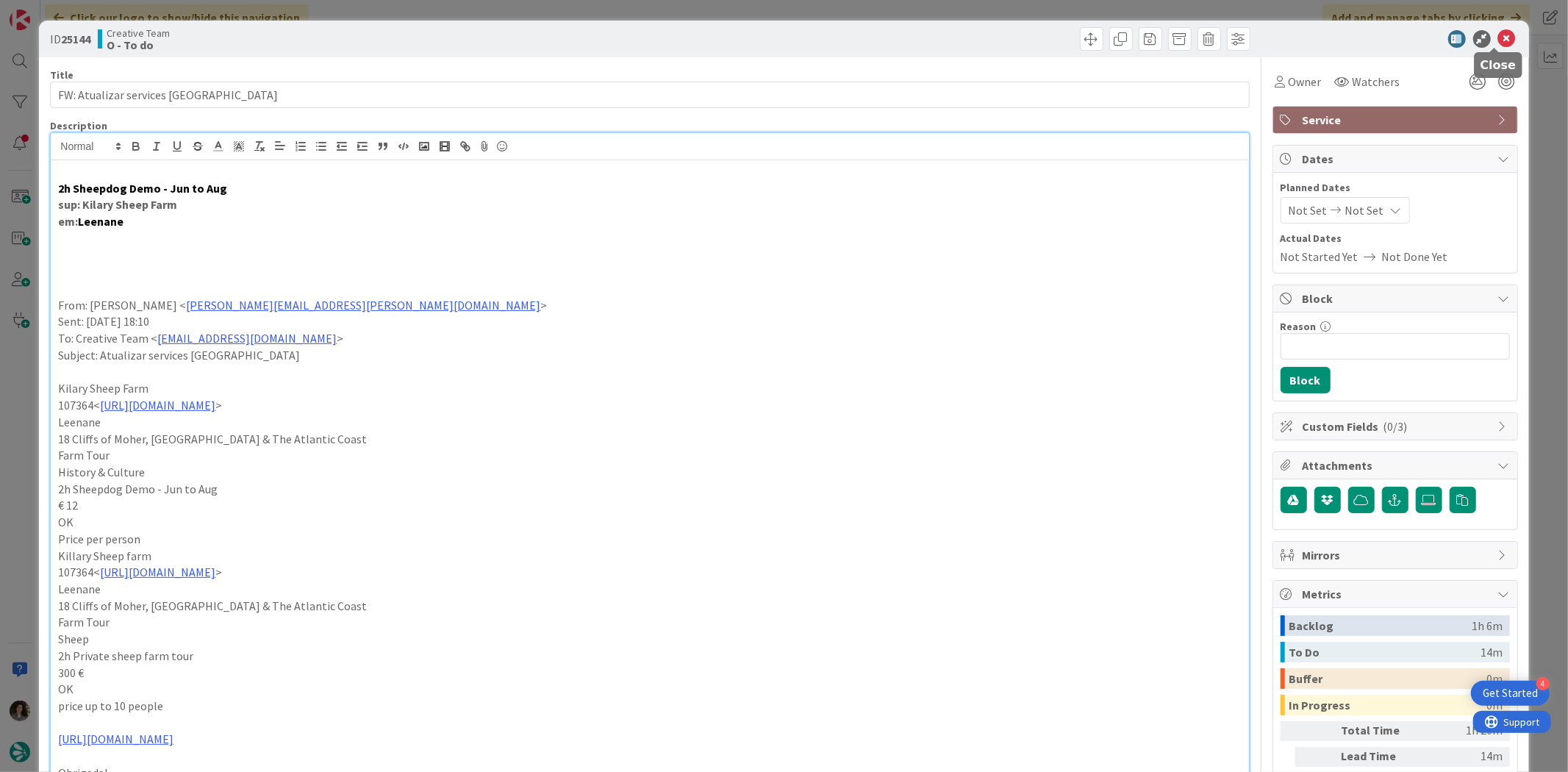
click at [1498, 32] on icon at bounding box center [1506, 38] width 17 height 17
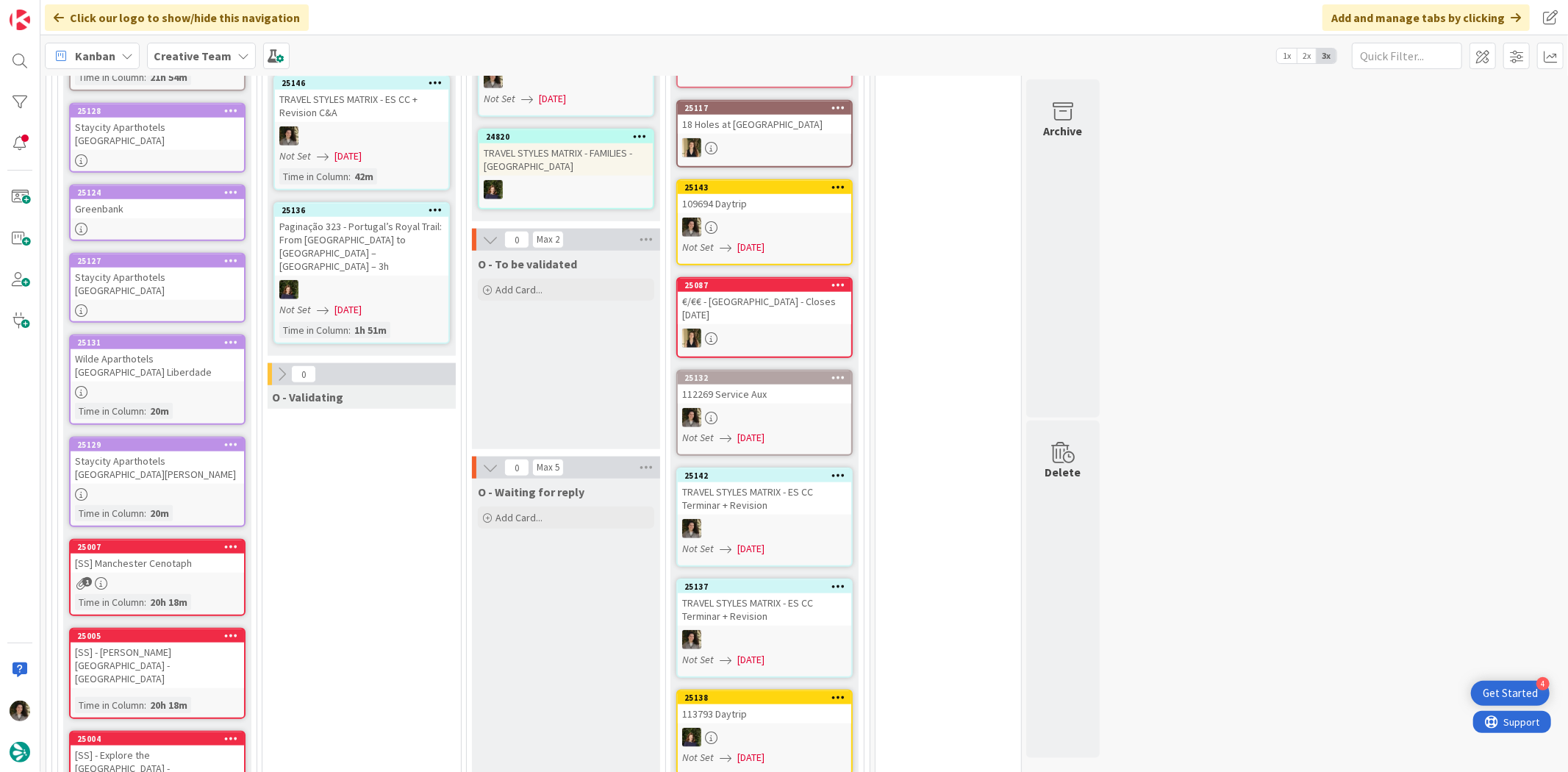
scroll to position [1076, 0]
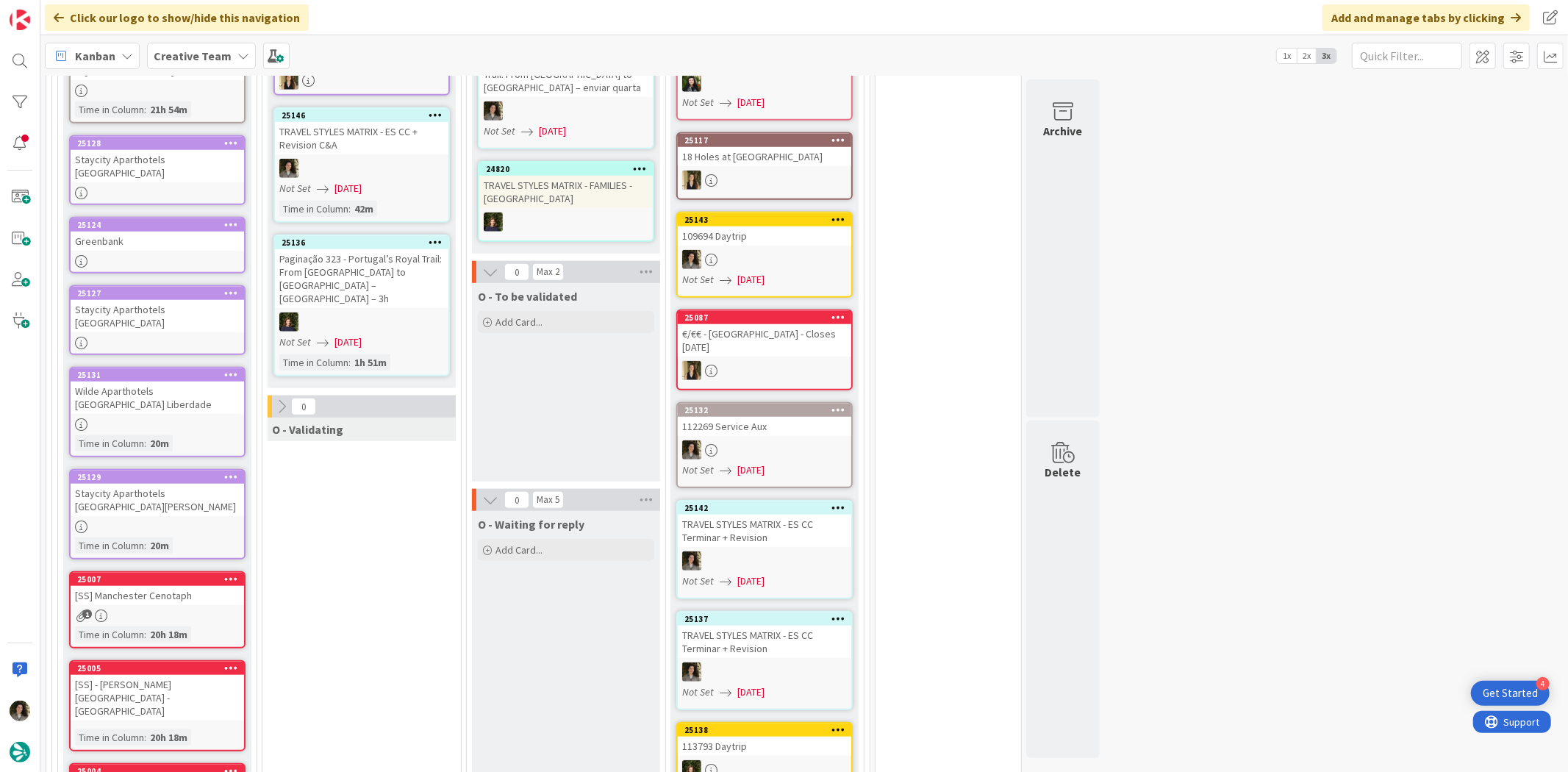
click at [181, 520] on div at bounding box center [157, 527] width 174 height 13
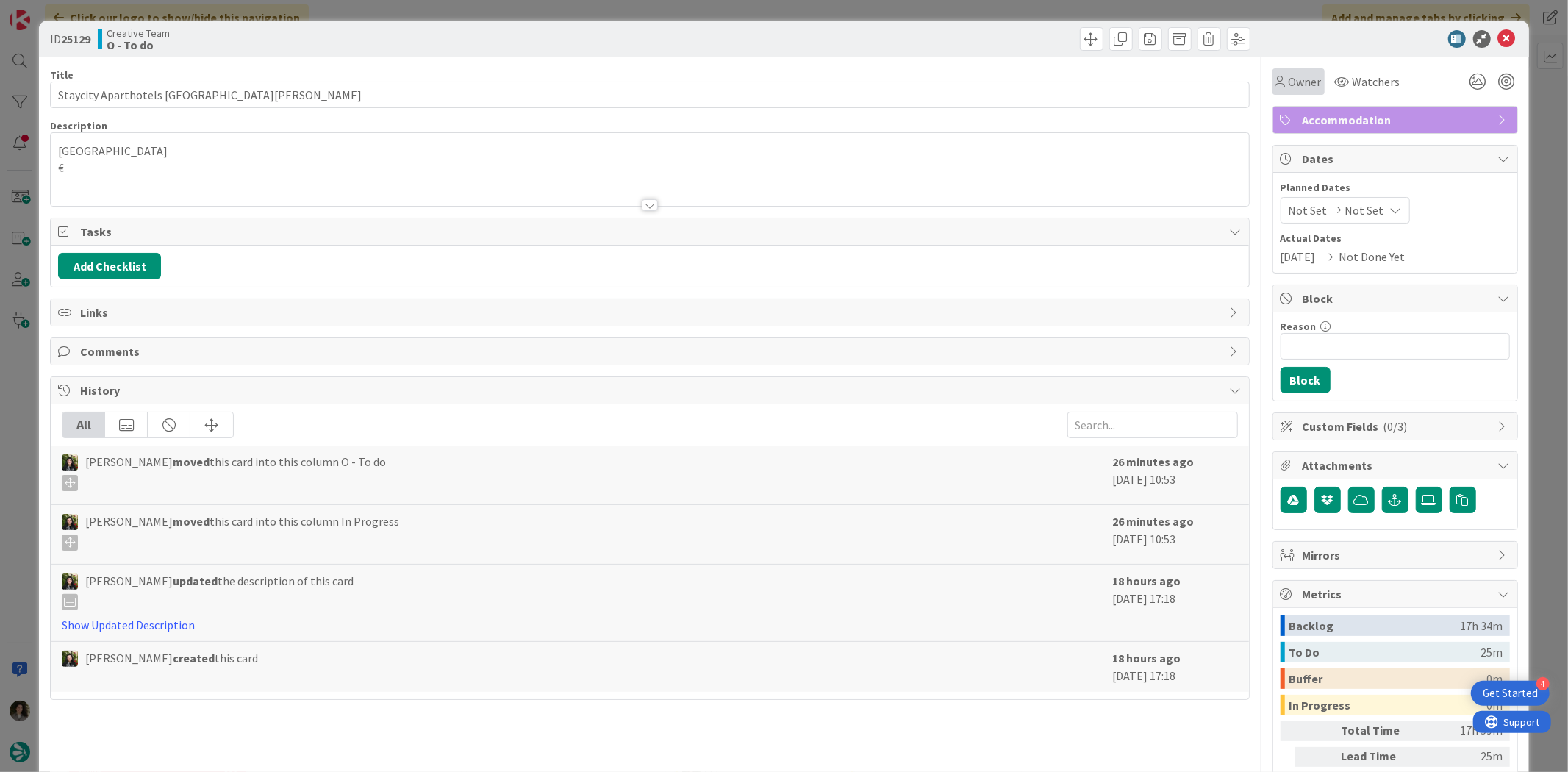
click at [1292, 77] on span "Owner" at bounding box center [1305, 81] width 33 height 17
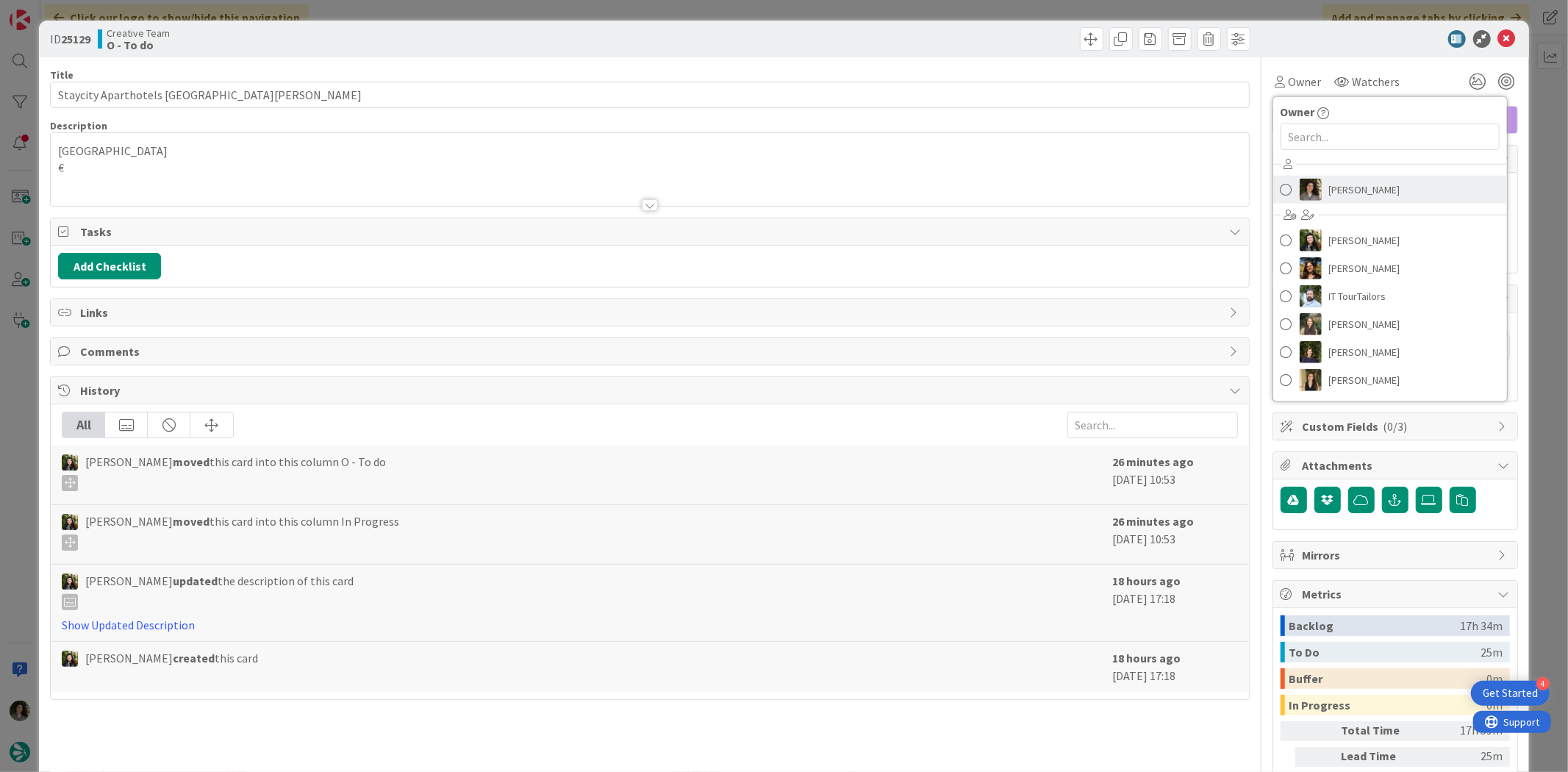
click at [1360, 182] on span "[PERSON_NAME]" at bounding box center [1364, 189] width 71 height 22
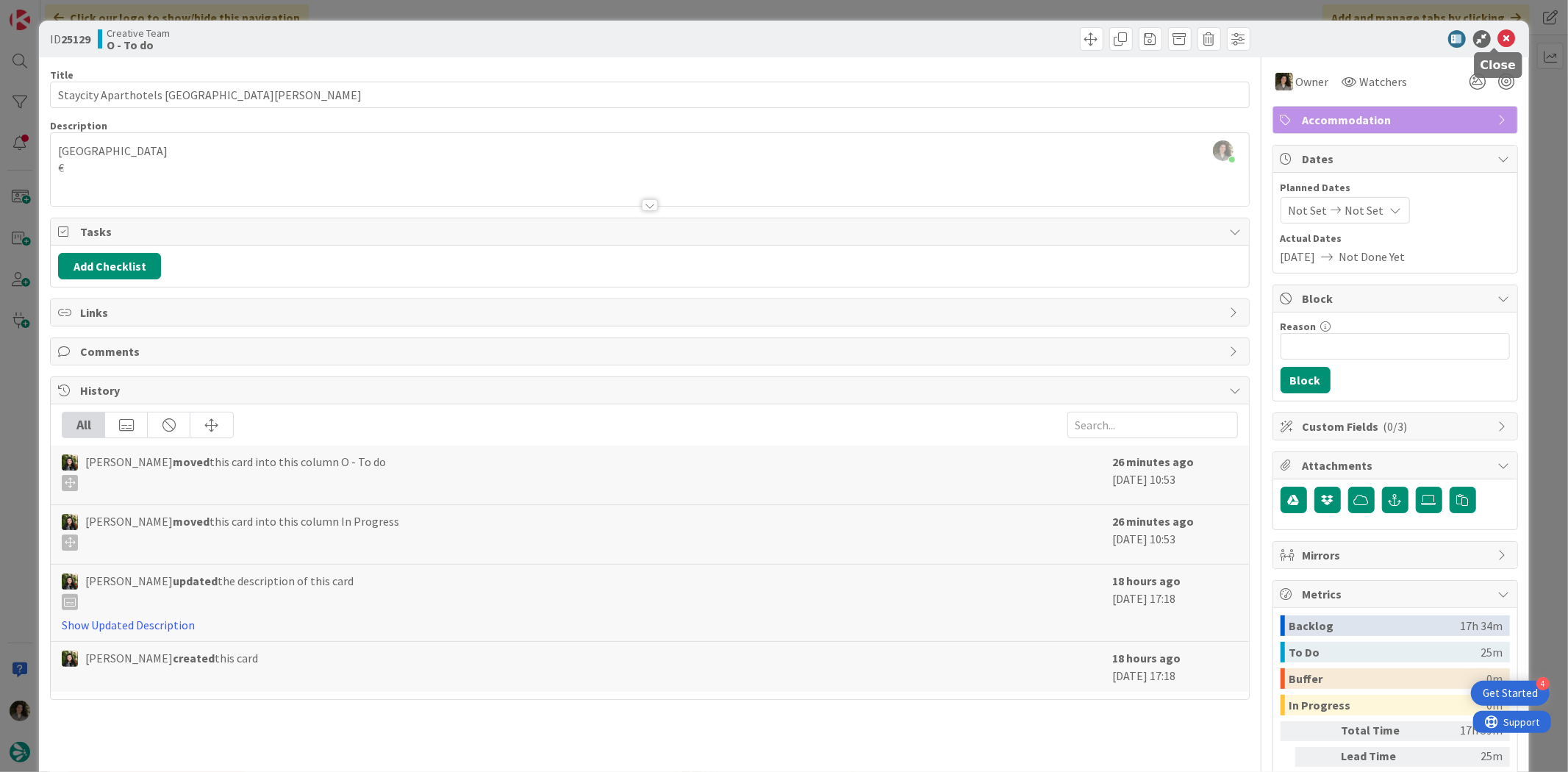
click at [1498, 32] on icon at bounding box center [1506, 38] width 17 height 17
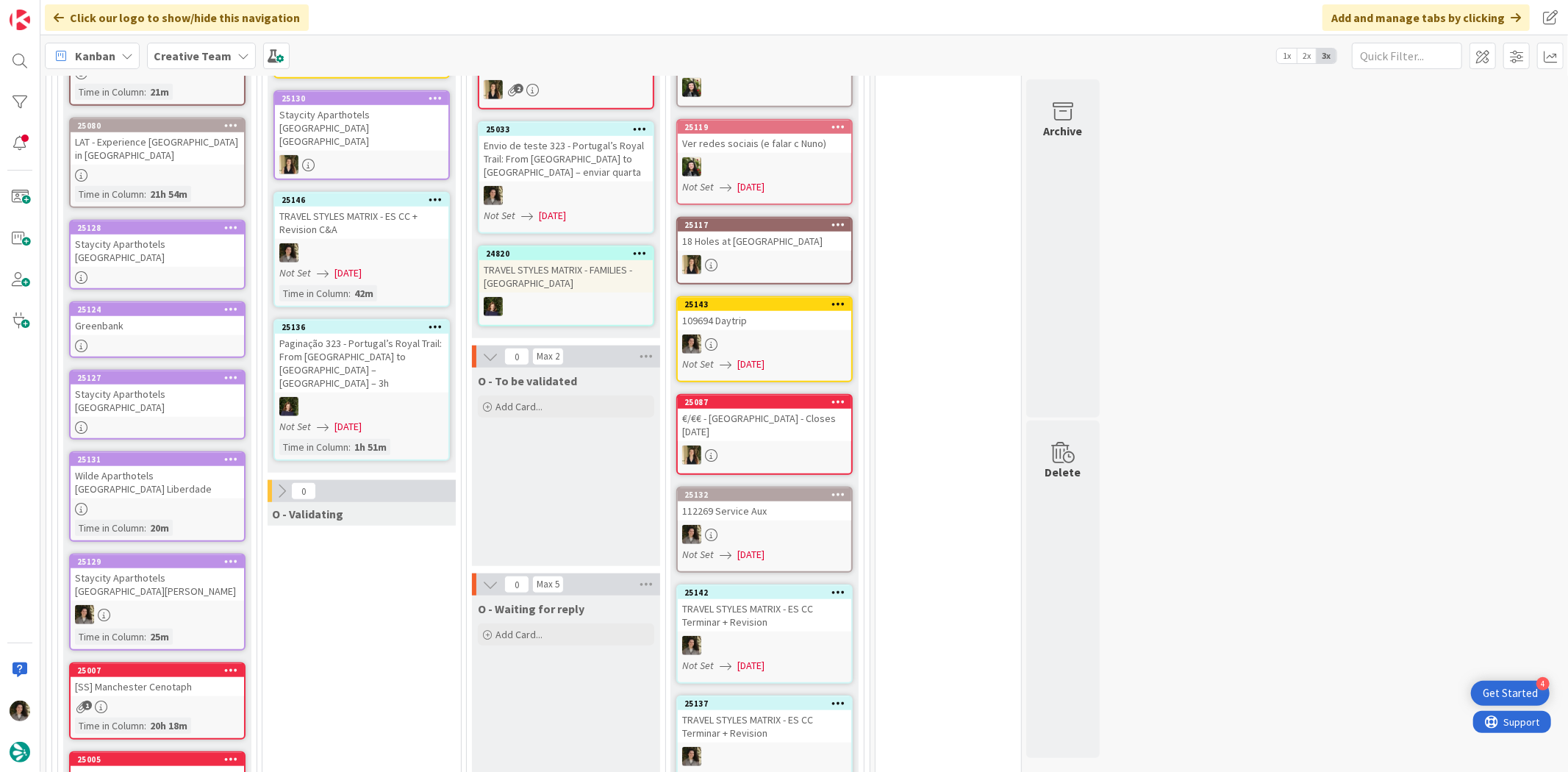
scroll to position [913, 0]
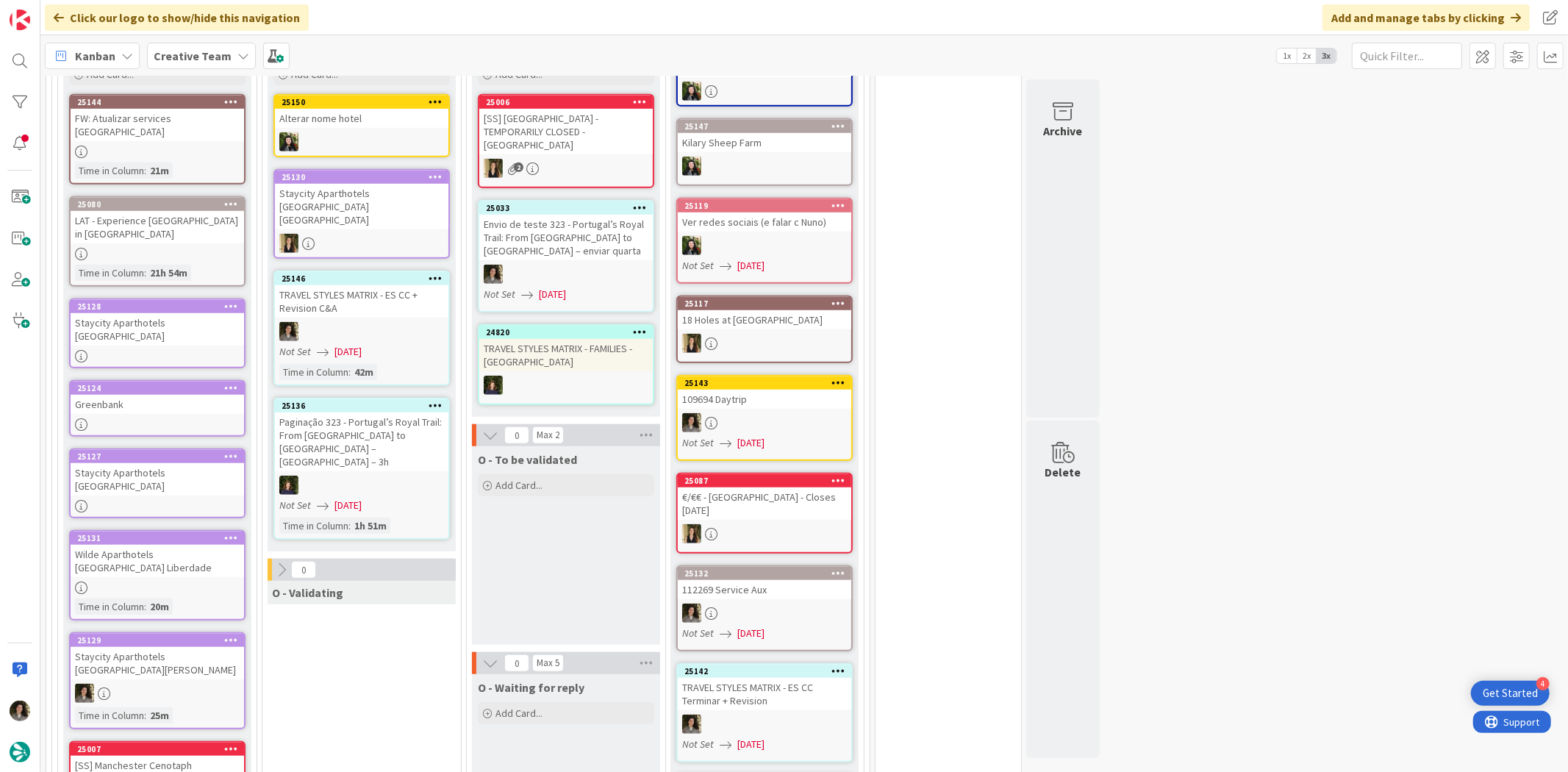
click at [170, 381] on div "25124 Greenbank" at bounding box center [157, 409] width 176 height 57
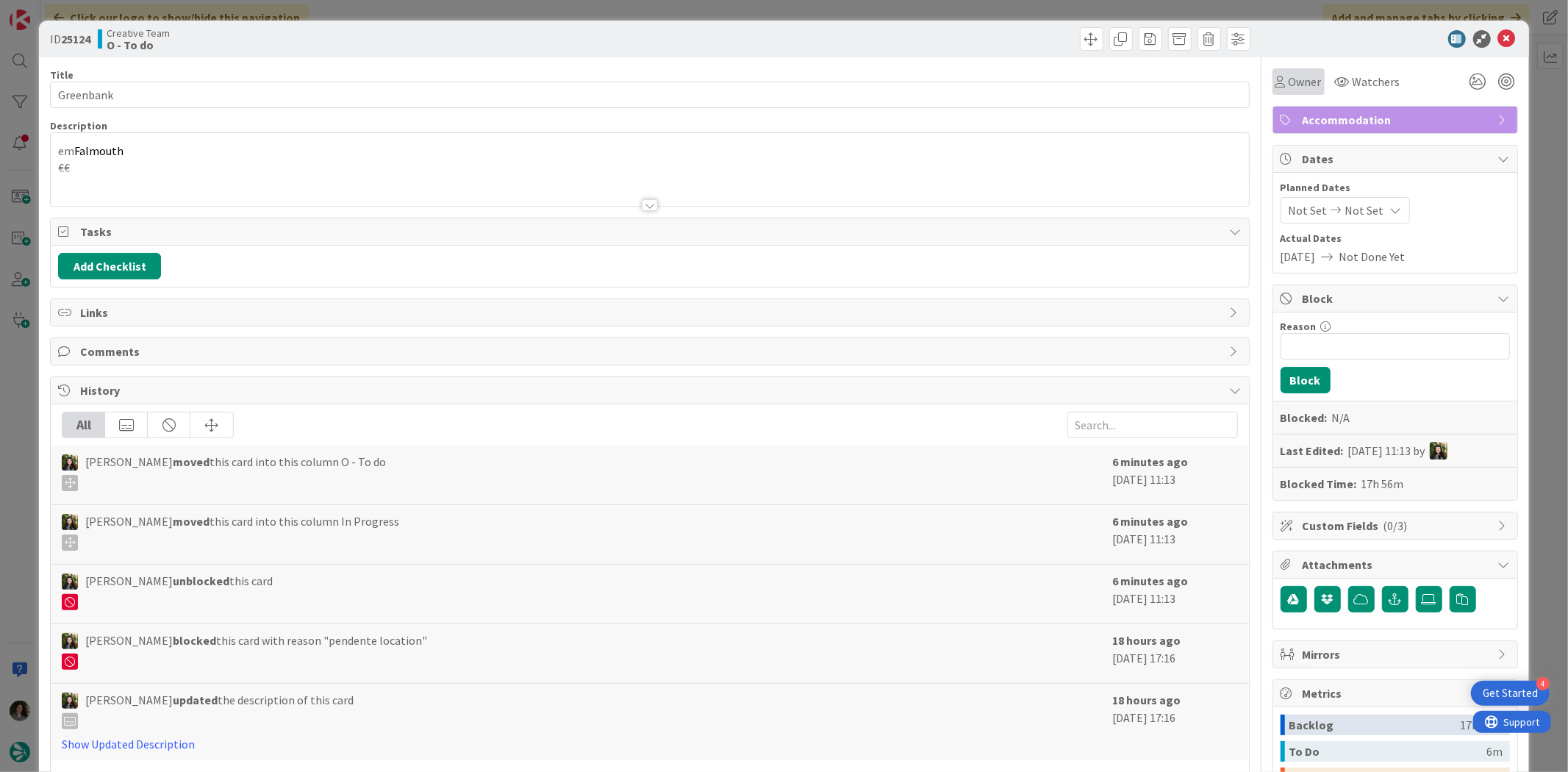
click at [1288, 79] on span "Owner" at bounding box center [1305, 81] width 33 height 17
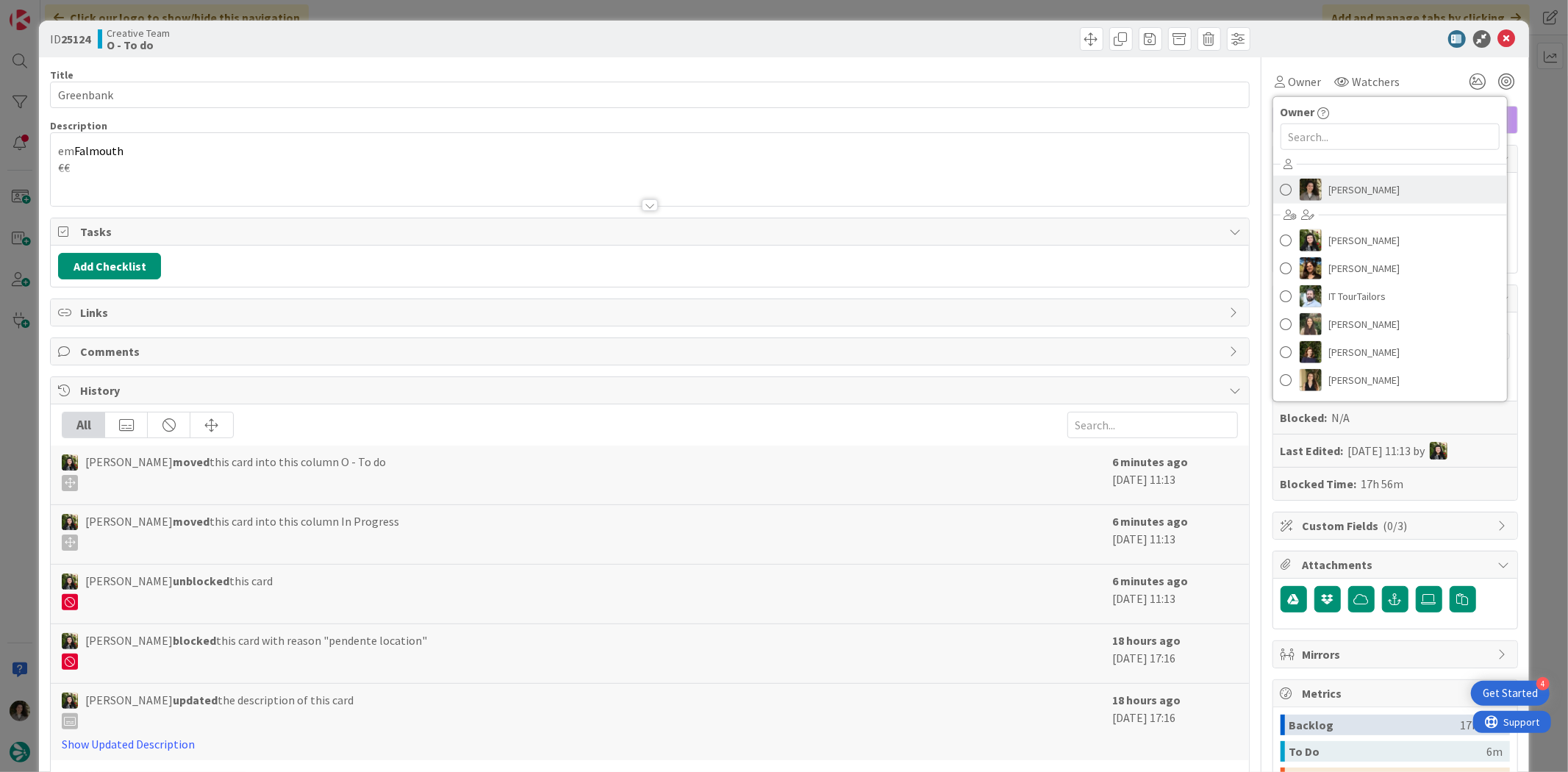
click at [1345, 178] on span "[PERSON_NAME]" at bounding box center [1364, 189] width 71 height 22
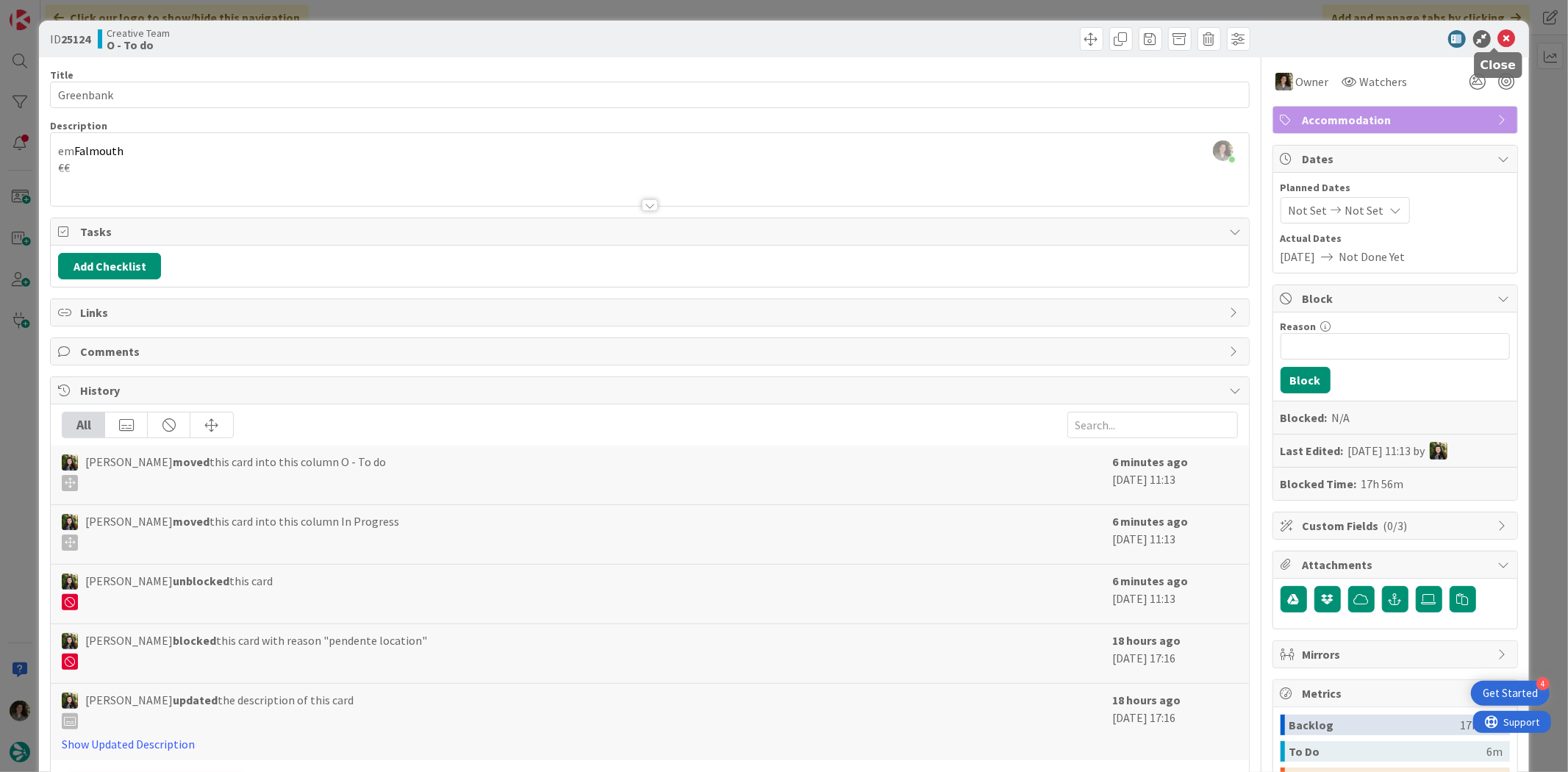
click at [1498, 31] on icon at bounding box center [1506, 38] width 17 height 17
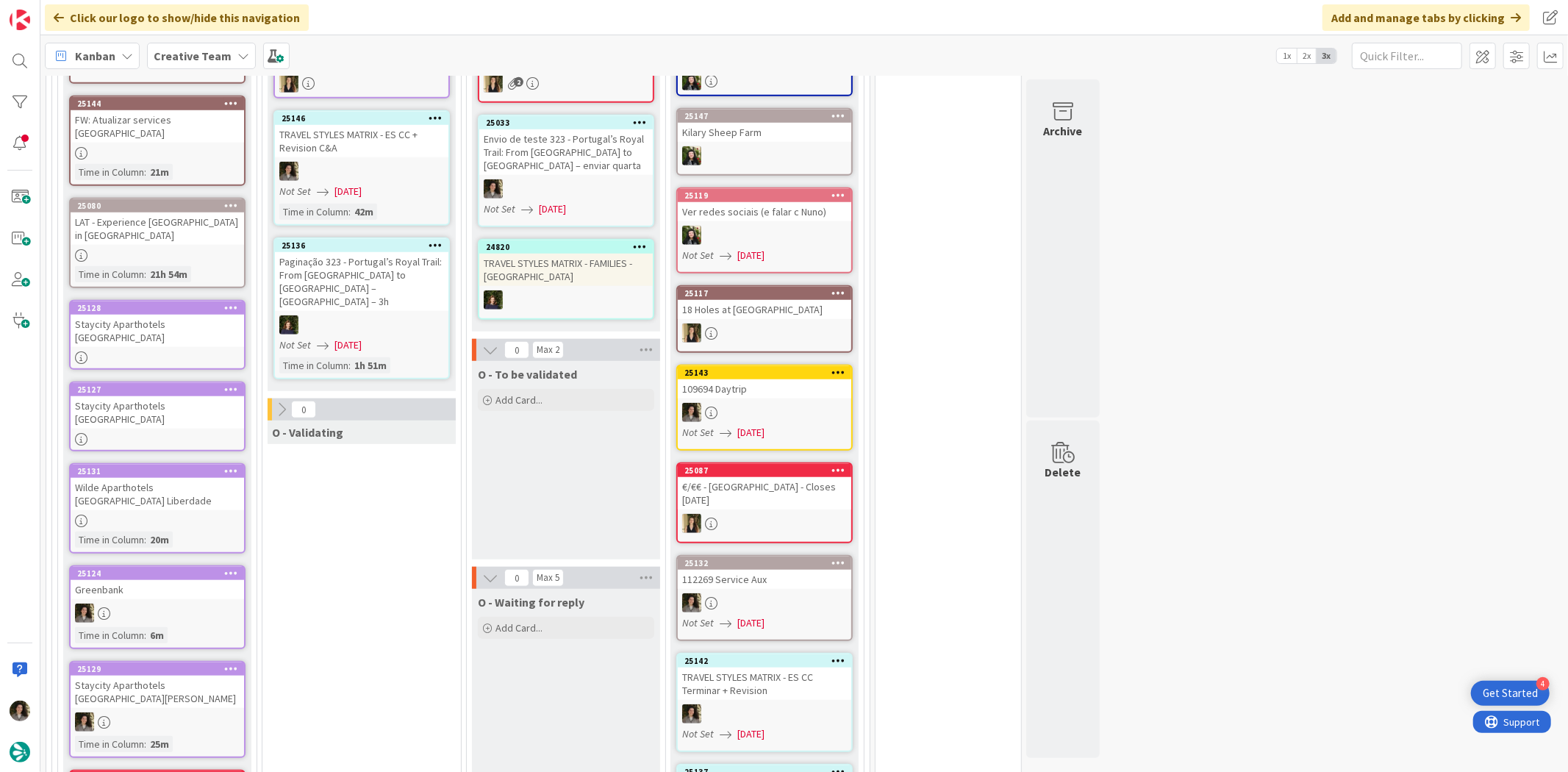
scroll to position [753, 0]
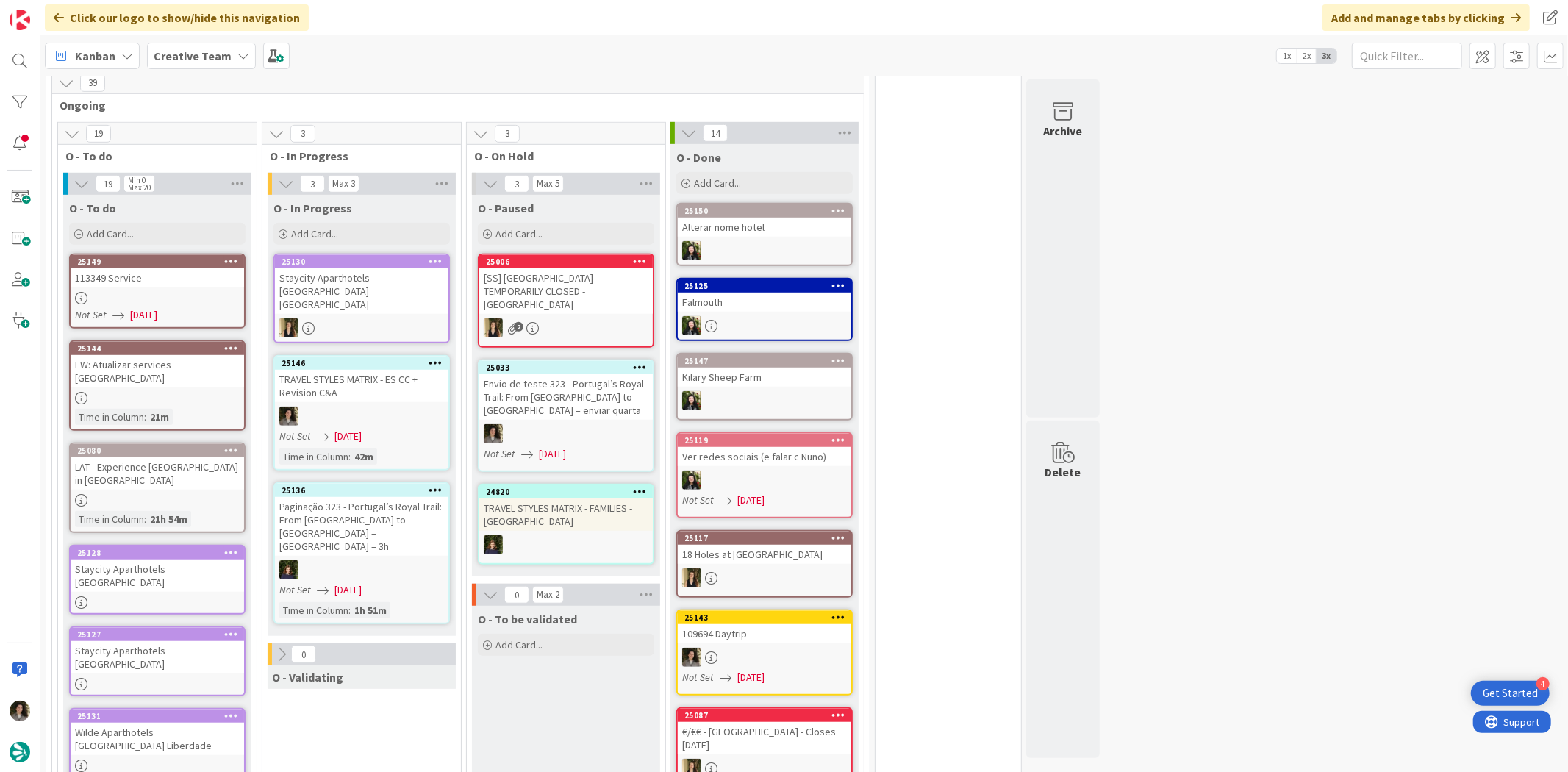
click at [140, 253] on div "25149 113349 Service Not Set [DATE]" at bounding box center [157, 291] width 176 height 75
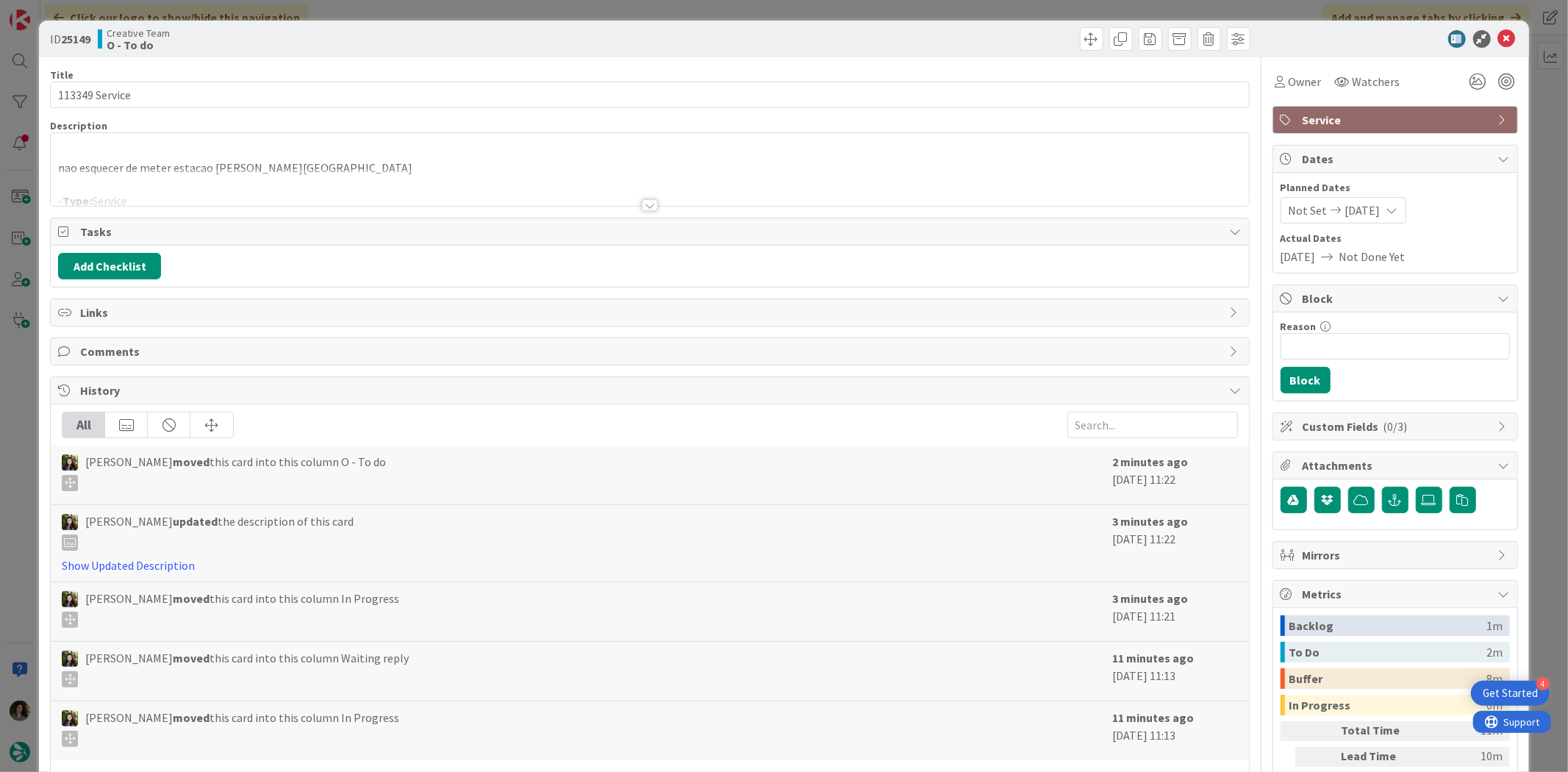
click at [601, 186] on div at bounding box center [649, 187] width 1198 height 38
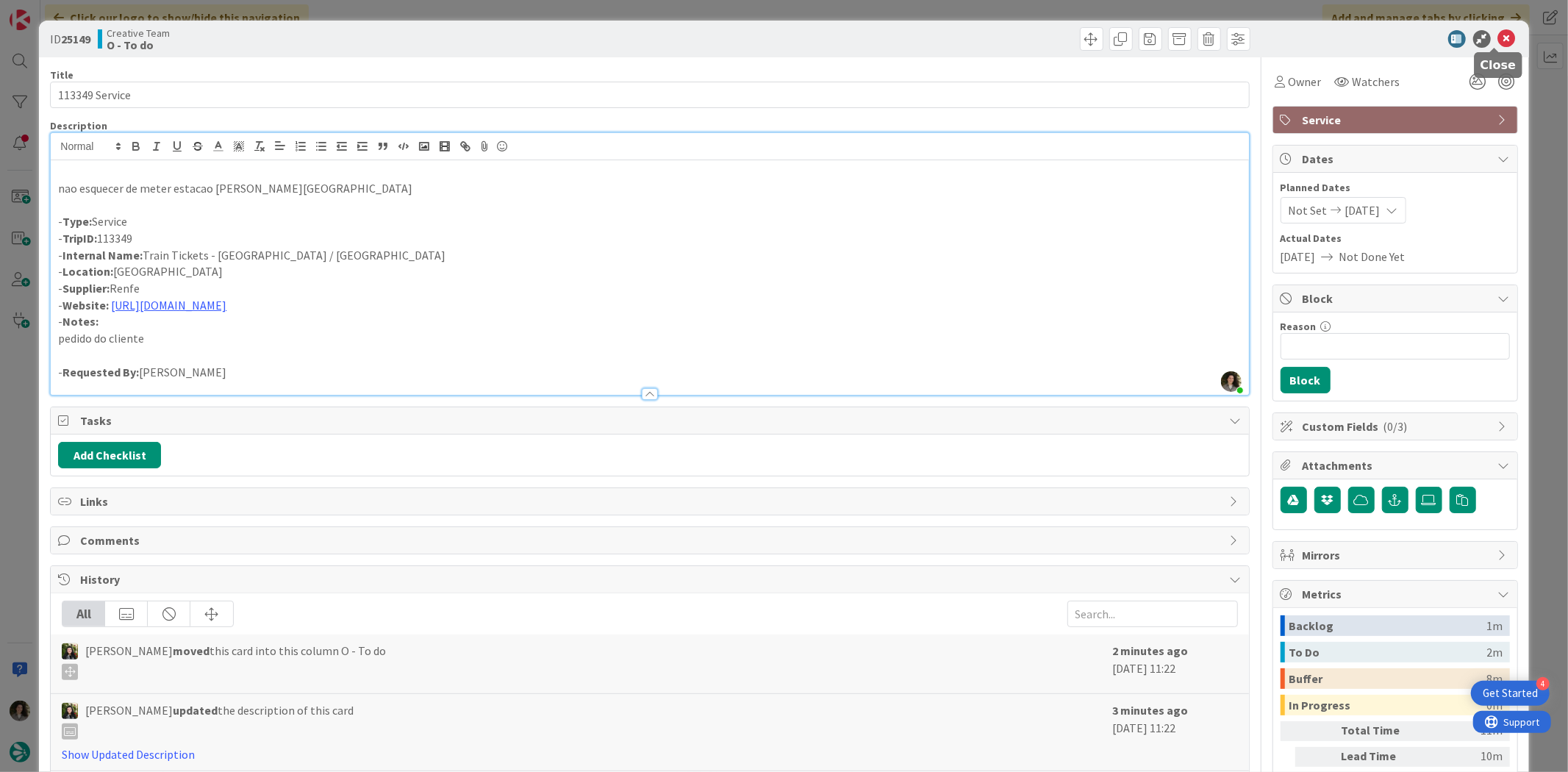
click at [1498, 30] on icon at bounding box center [1506, 38] width 17 height 17
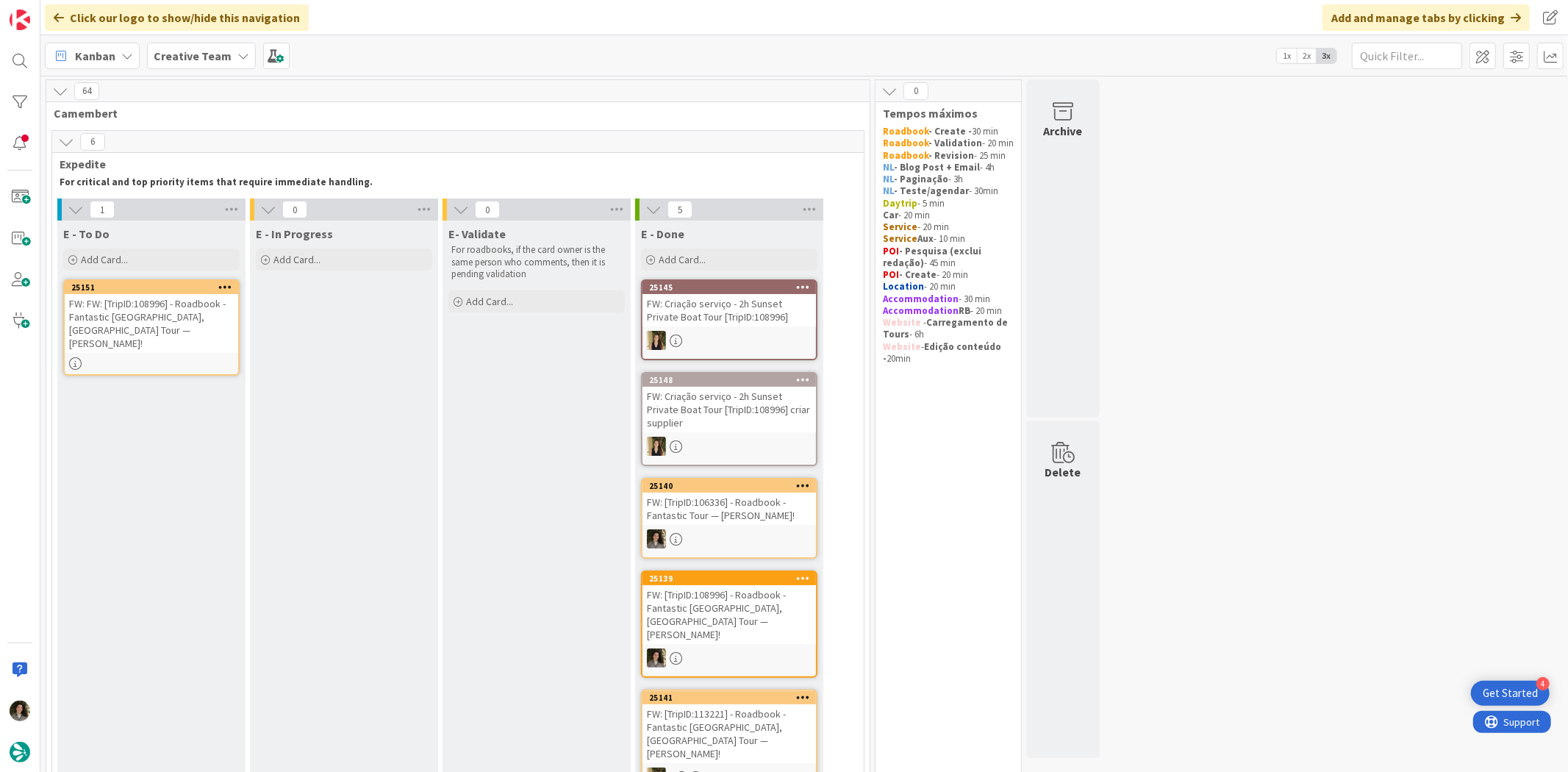
click at [204, 326] on div "FW: FW: [TripID:108996] - Roadbook - Fantastic [GEOGRAPHIC_DATA], [GEOGRAPHIC_D…" at bounding box center [152, 324] width 174 height 59
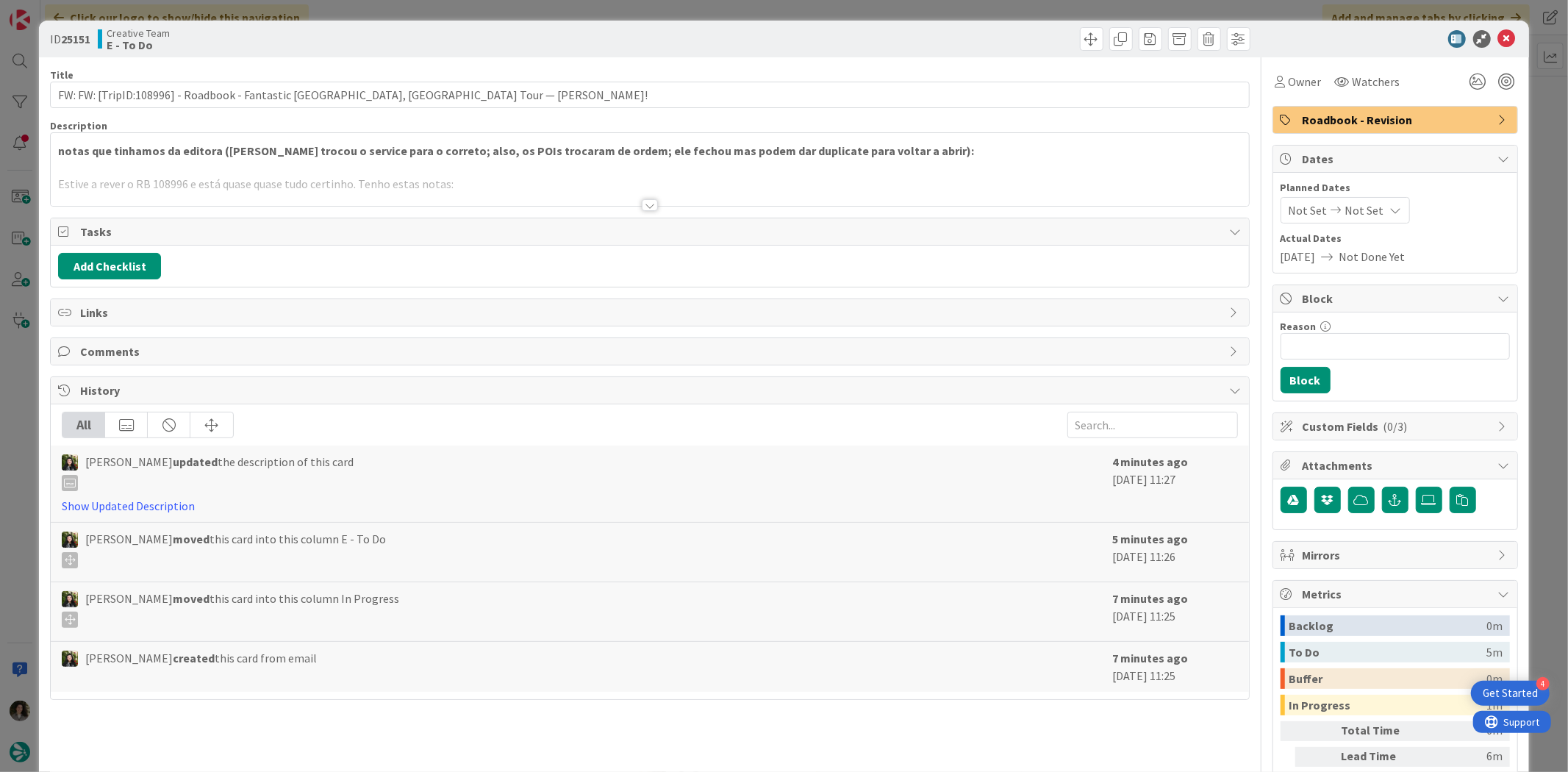
click at [647, 201] on div at bounding box center [650, 205] width 16 height 12
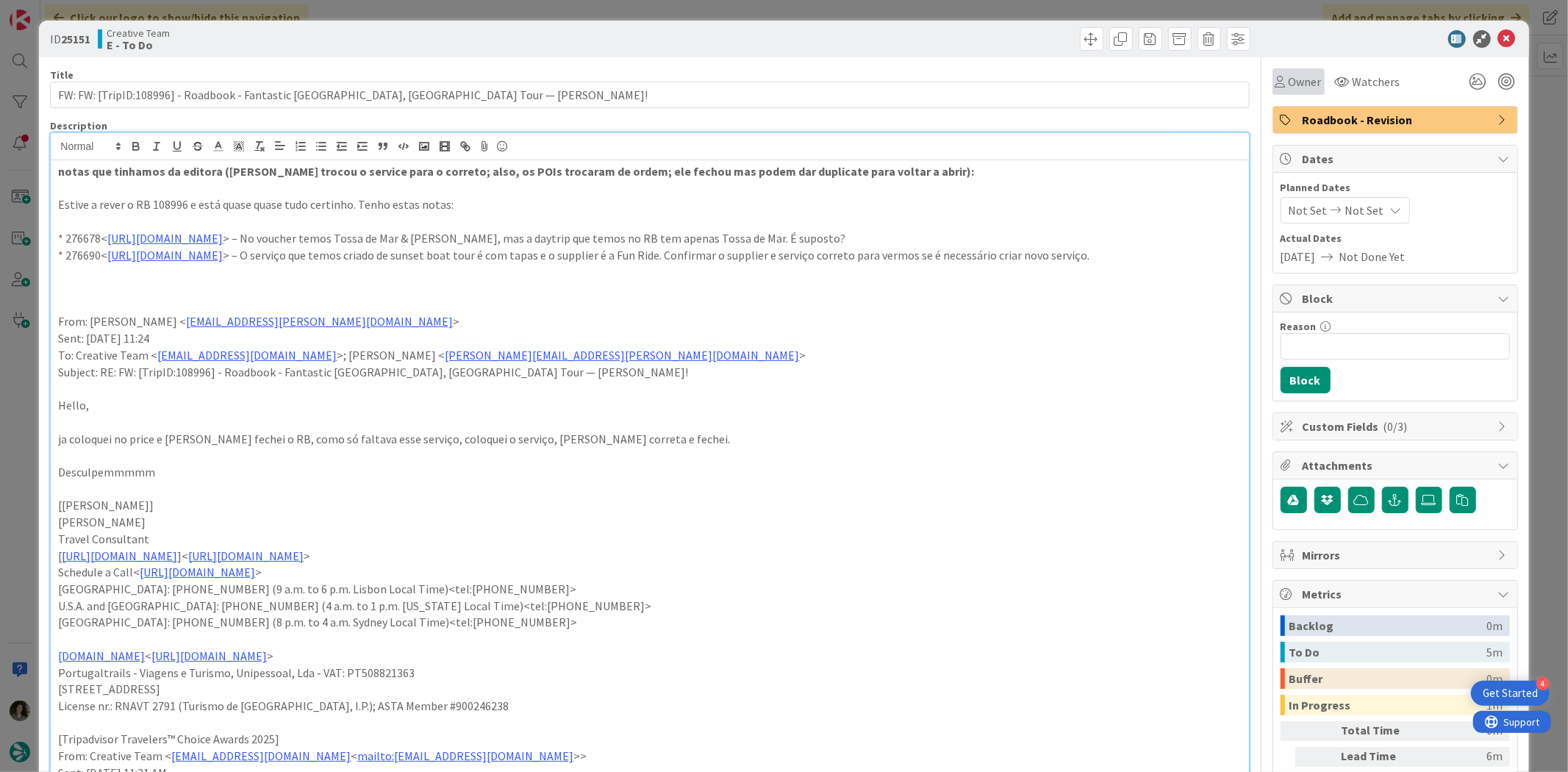
click at [1289, 84] on span "Owner" at bounding box center [1305, 81] width 33 height 17
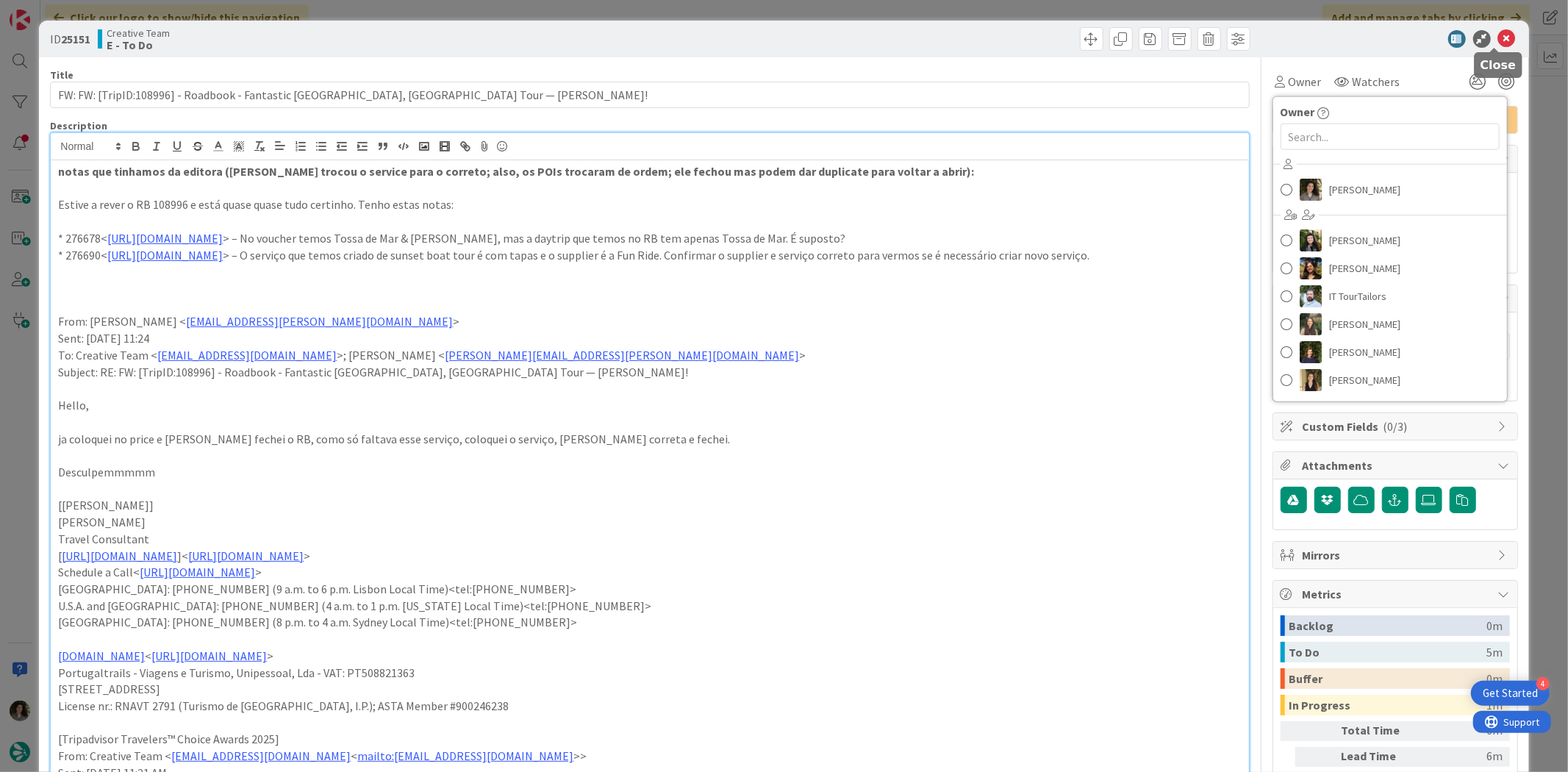
click at [1498, 37] on icon at bounding box center [1506, 38] width 17 height 17
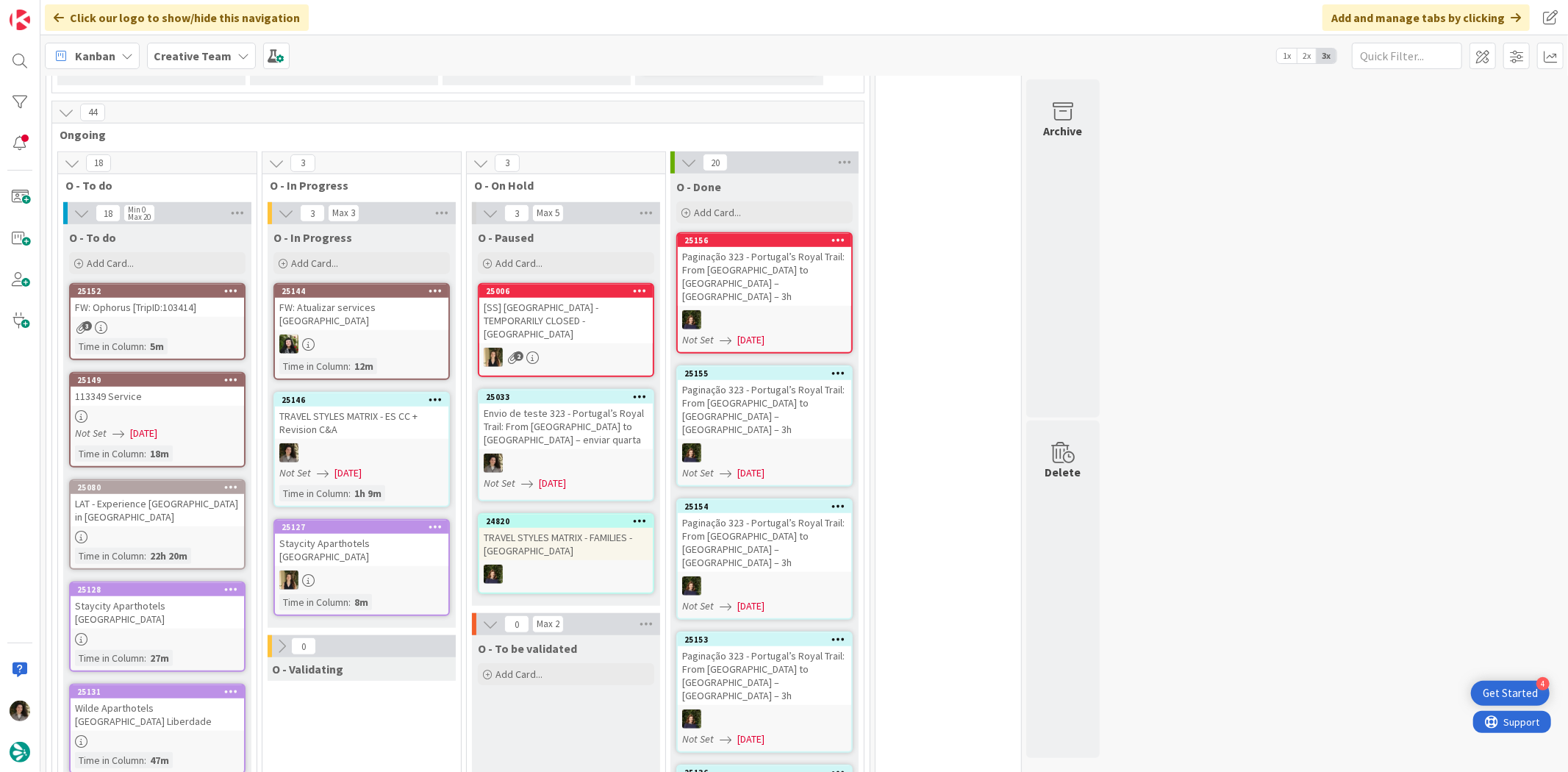
scroll to position [817, 0]
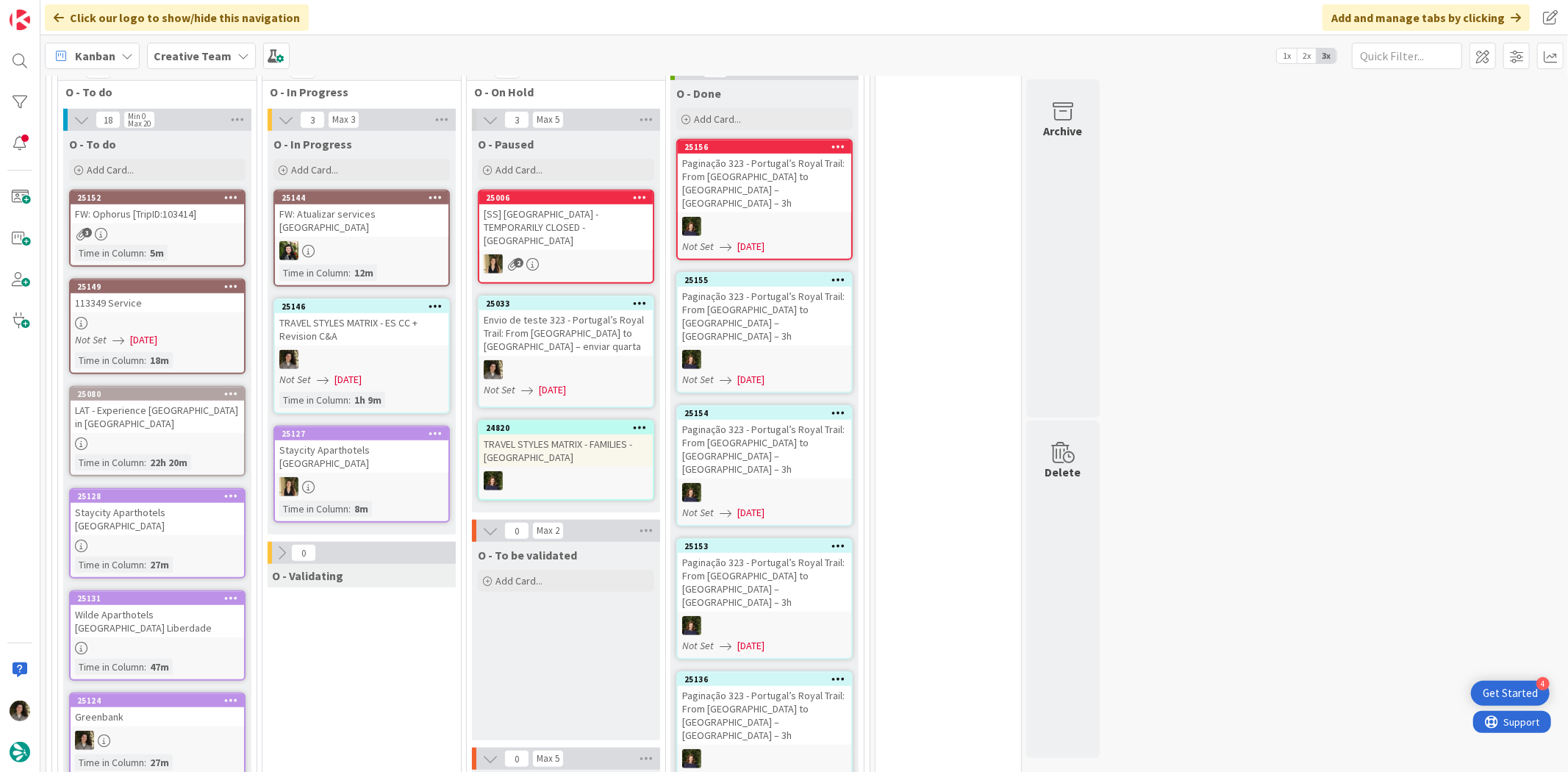
click at [391, 350] on div at bounding box center [362, 359] width 174 height 19
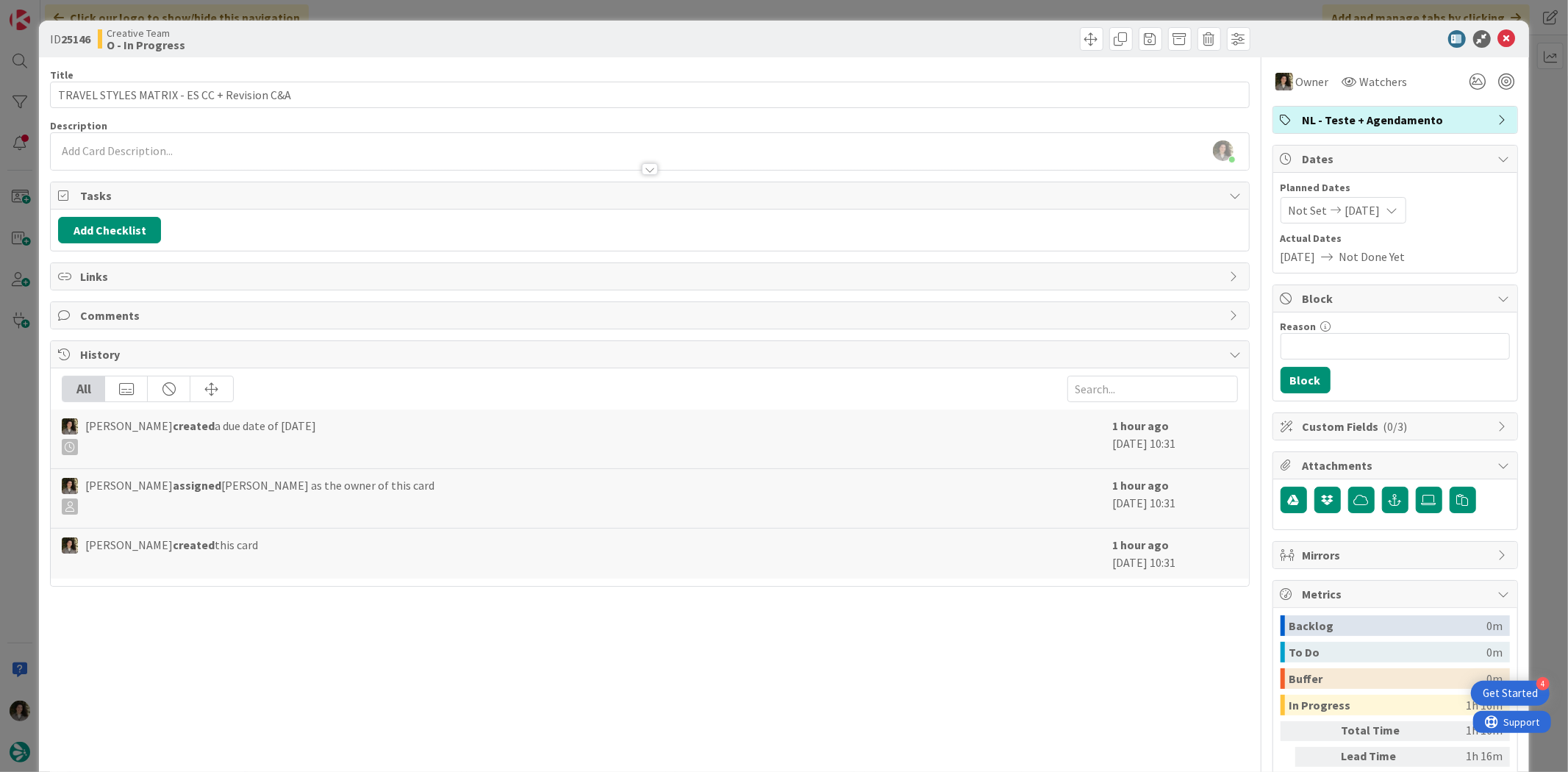
click at [950, 30] on div at bounding box center [952, 39] width 596 height 24
click at [1488, 27] on div "ID 25146 Creative Team O - In Progress" at bounding box center [784, 39] width 1489 height 37
click at [1489, 27] on div "ID 25146 Creative Team O - In Progress" at bounding box center [784, 39] width 1489 height 37
drag, startPoint x: 1486, startPoint y: 37, endPoint x: 1452, endPoint y: 37, distance: 34.0
click at [1498, 38] on icon at bounding box center [1506, 38] width 17 height 17
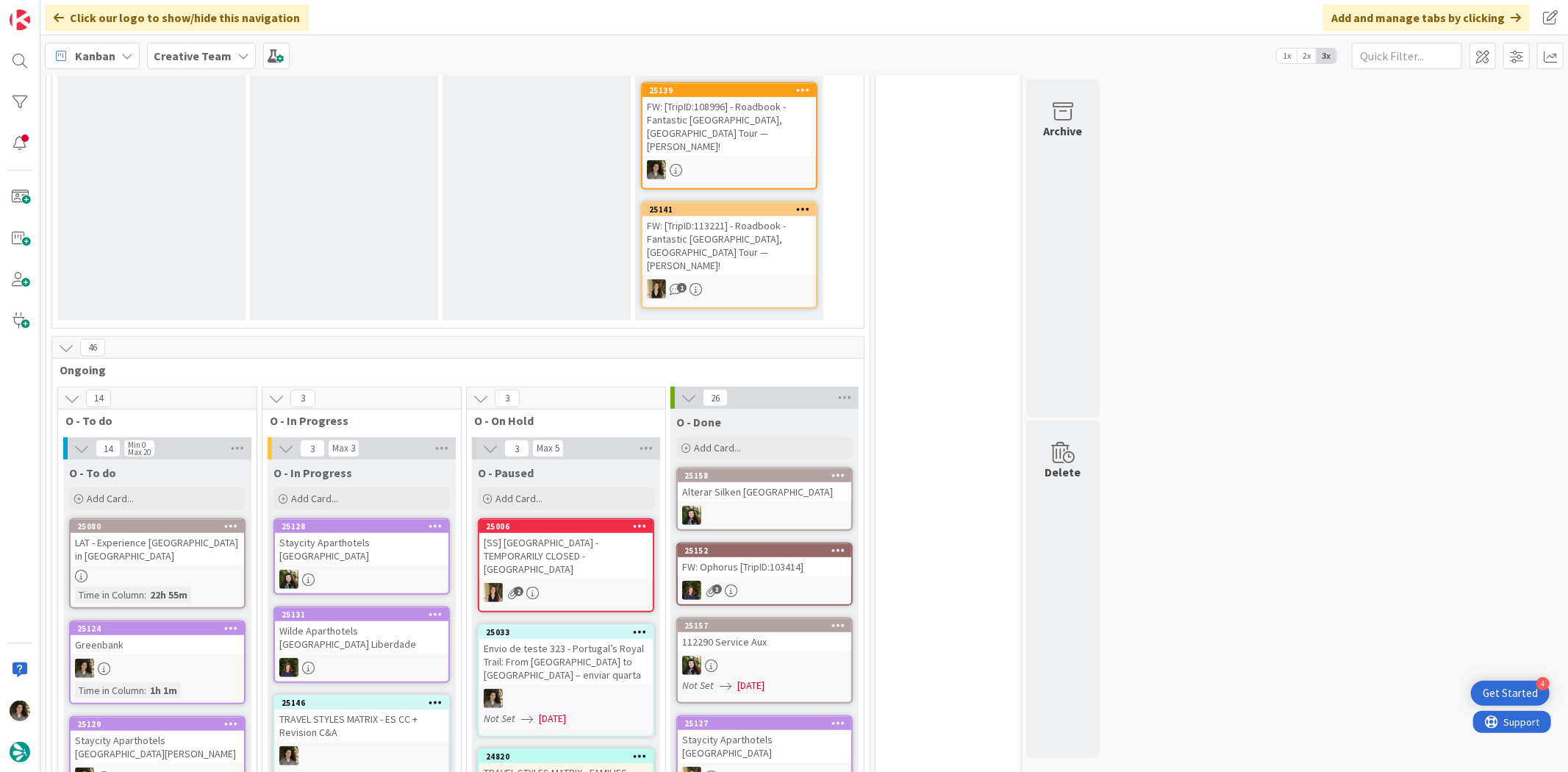
scroll to position [817, 0]
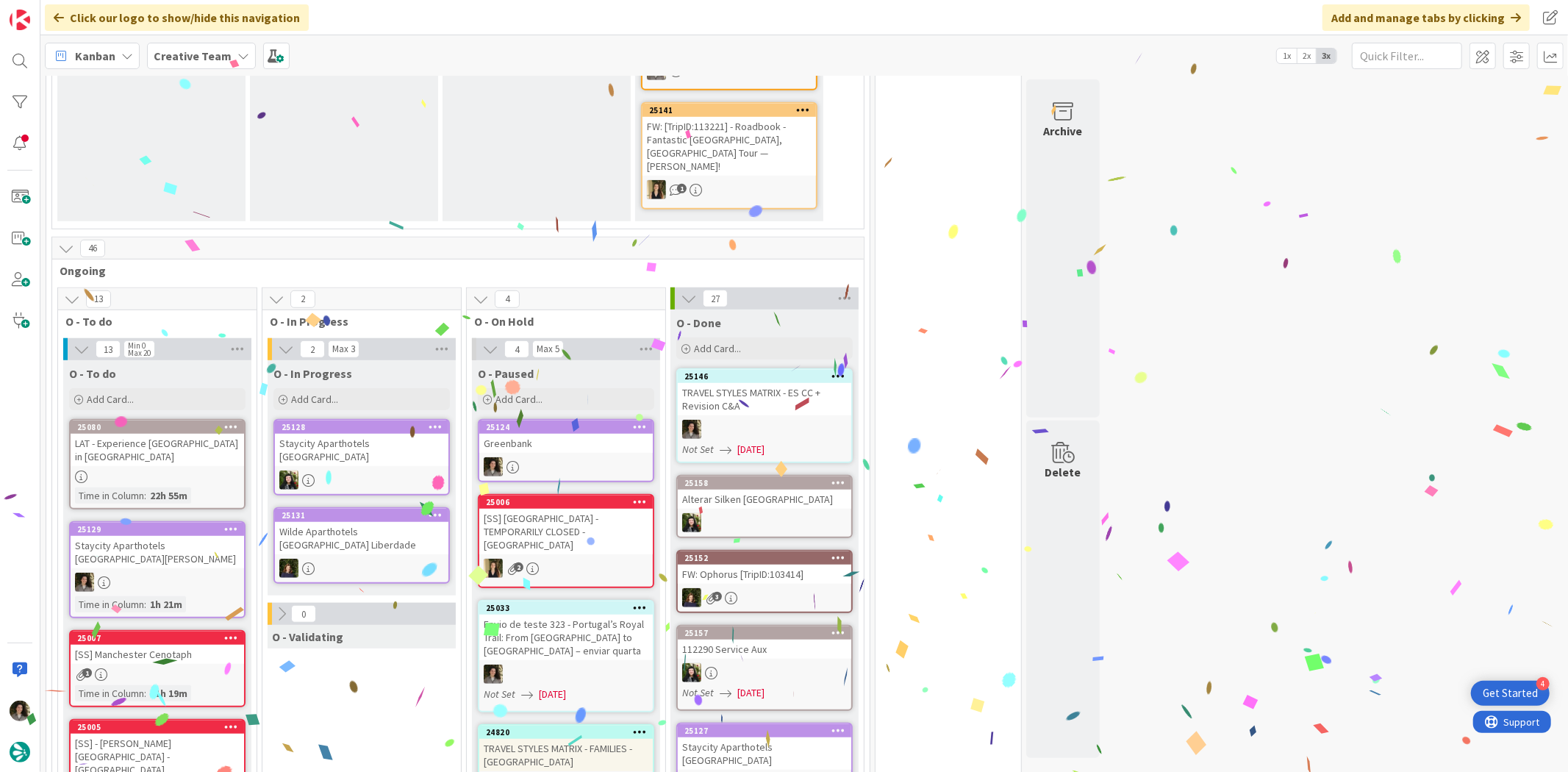
click at [752, 383] on div "TRAVEL STYLES MATRIX - ES CC + Revision C&A" at bounding box center [764, 399] width 174 height 32
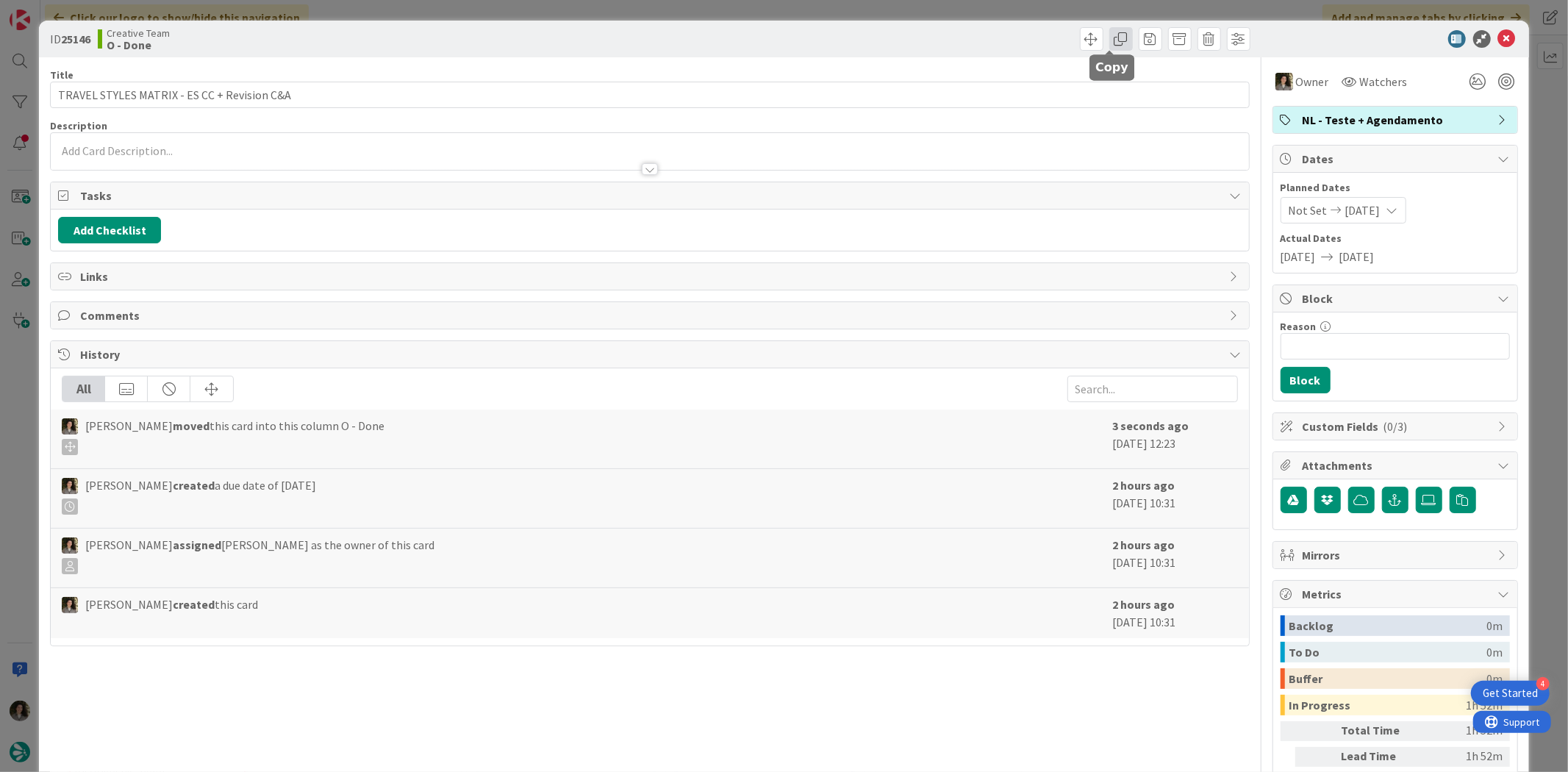
click at [1109, 46] on span at bounding box center [1121, 39] width 24 height 24
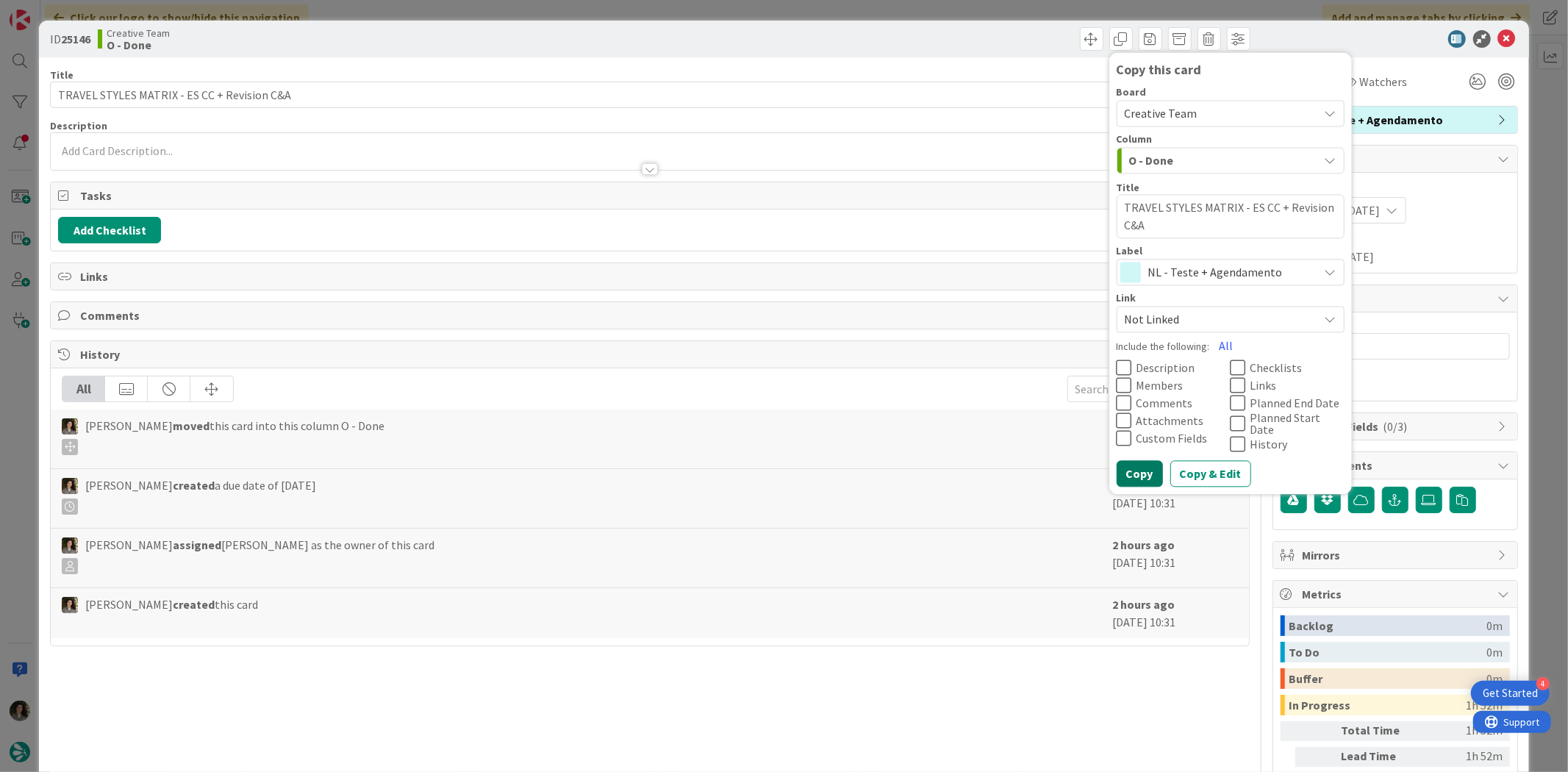
click at [1137, 469] on button "Copy" at bounding box center [1139, 474] width 47 height 27
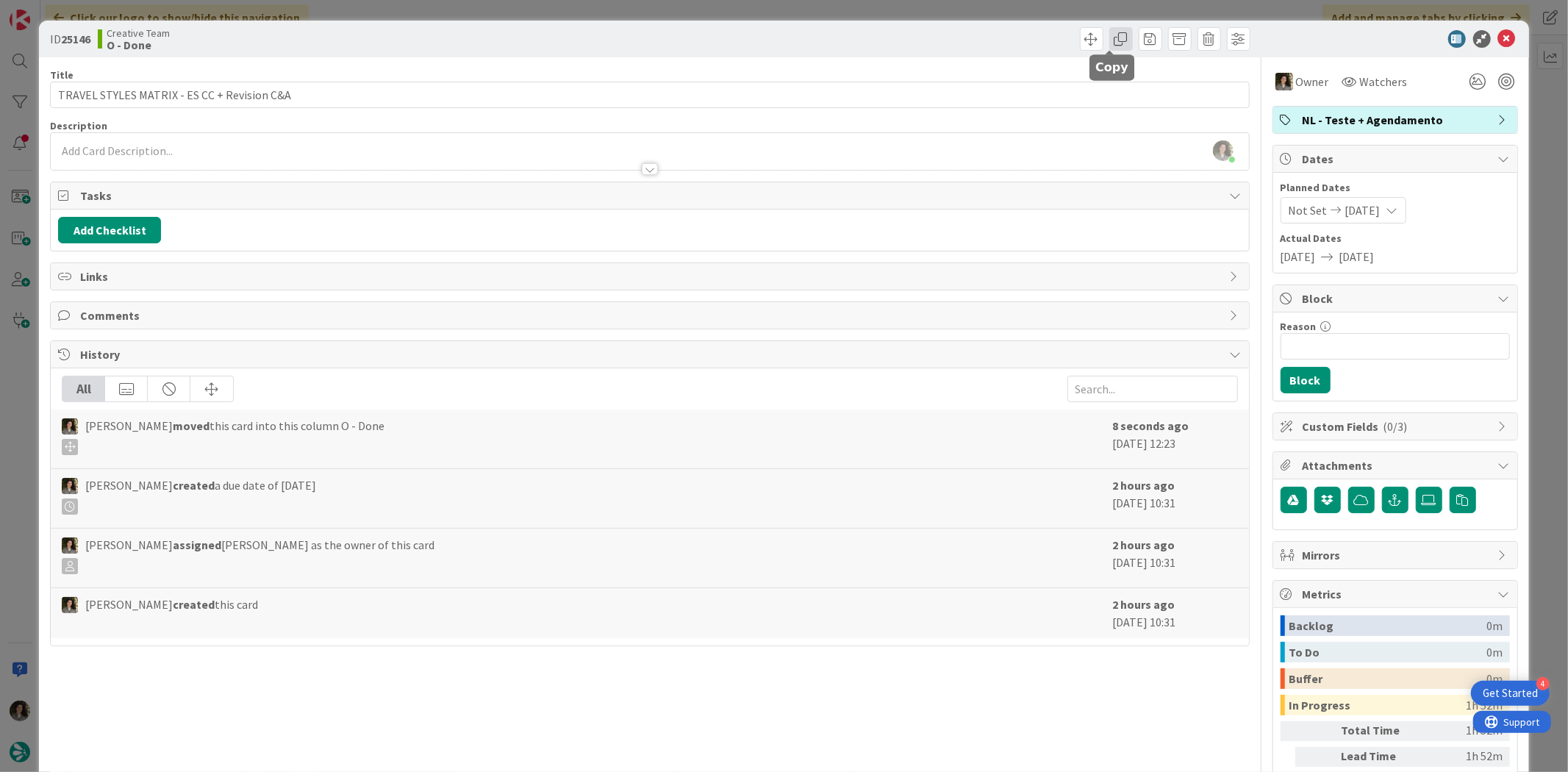
click at [1115, 45] on span at bounding box center [1121, 39] width 24 height 24
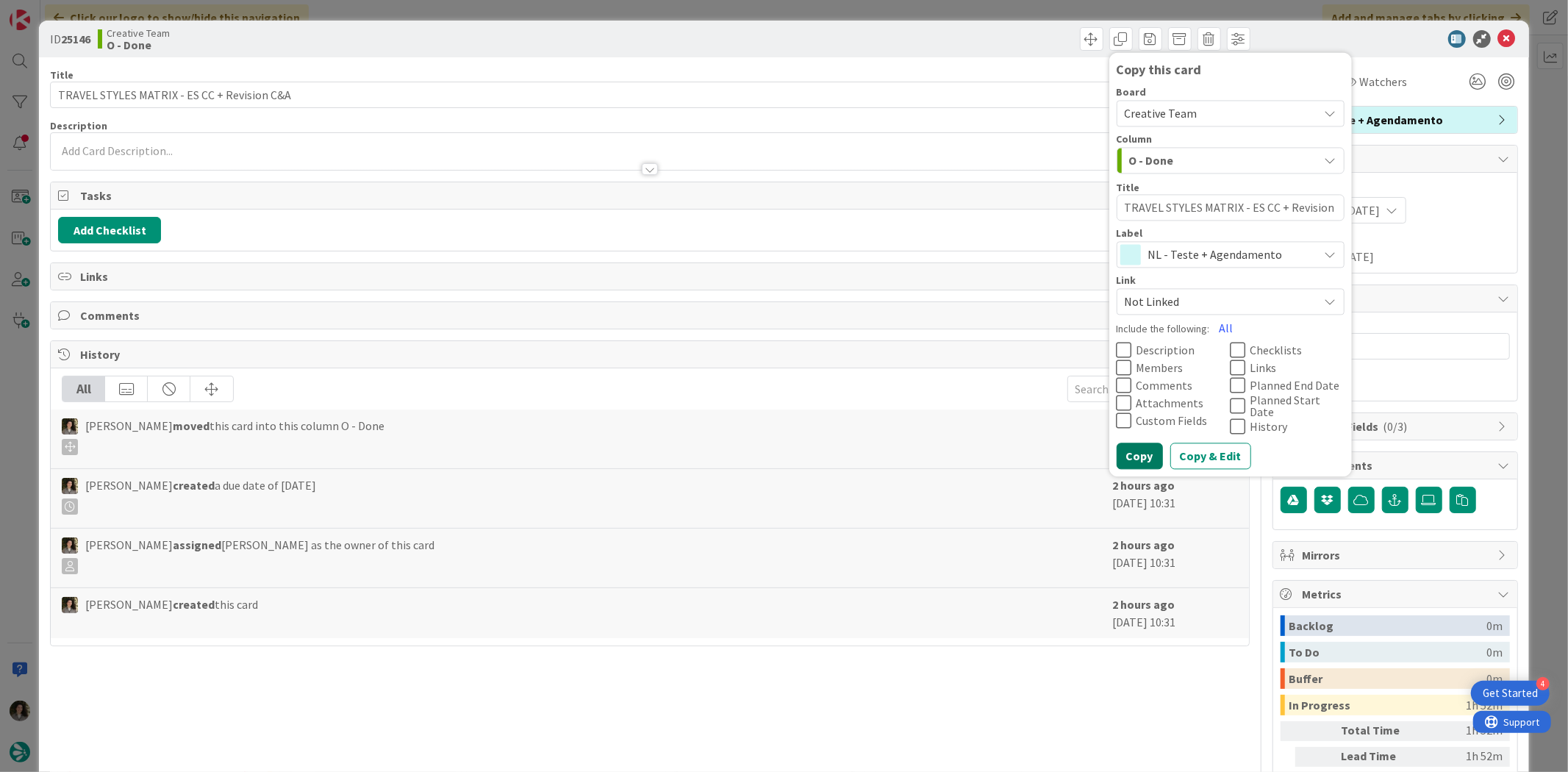
click at [1135, 451] on button "Copy" at bounding box center [1139, 456] width 47 height 27
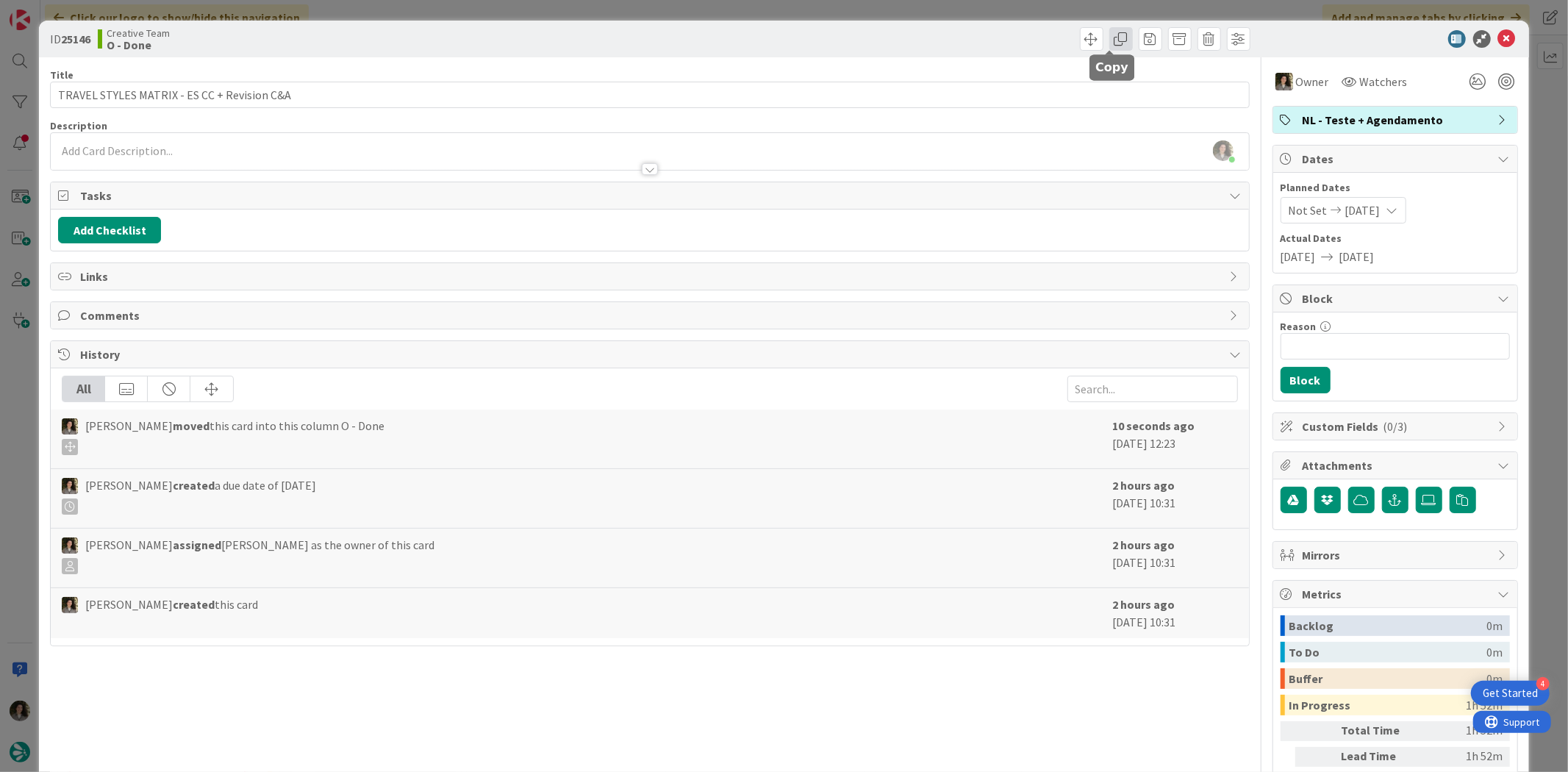
click at [1109, 41] on span at bounding box center [1121, 39] width 24 height 24
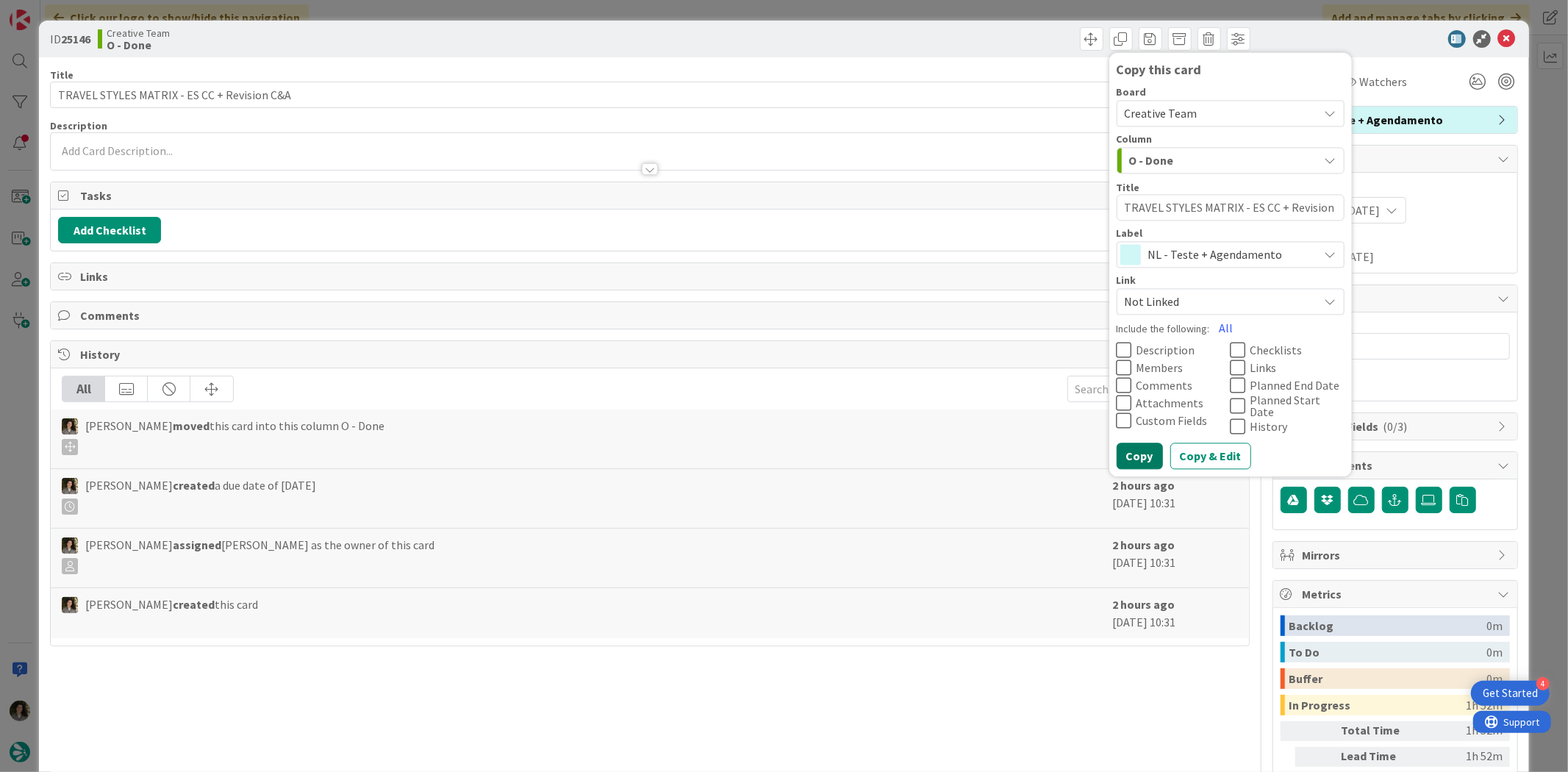
click at [1136, 453] on button "Copy" at bounding box center [1139, 456] width 47 height 27
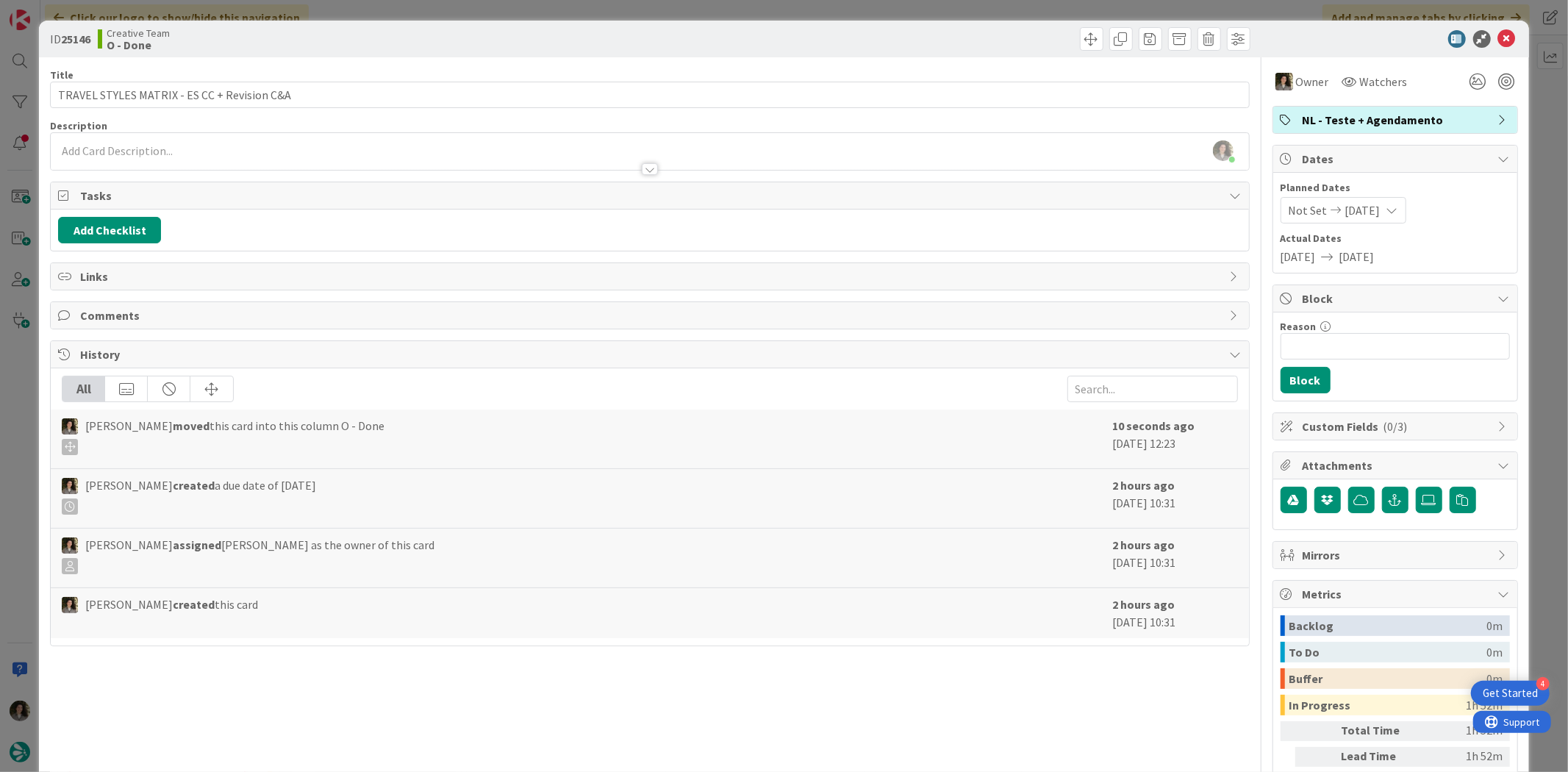
type textarea "x"
click at [1497, 27] on div "ID 25146 Creative Team O - Done Copy this card Board Creative Team Column O - D…" at bounding box center [784, 39] width 1489 height 37
click at [1498, 39] on icon at bounding box center [1506, 38] width 17 height 17
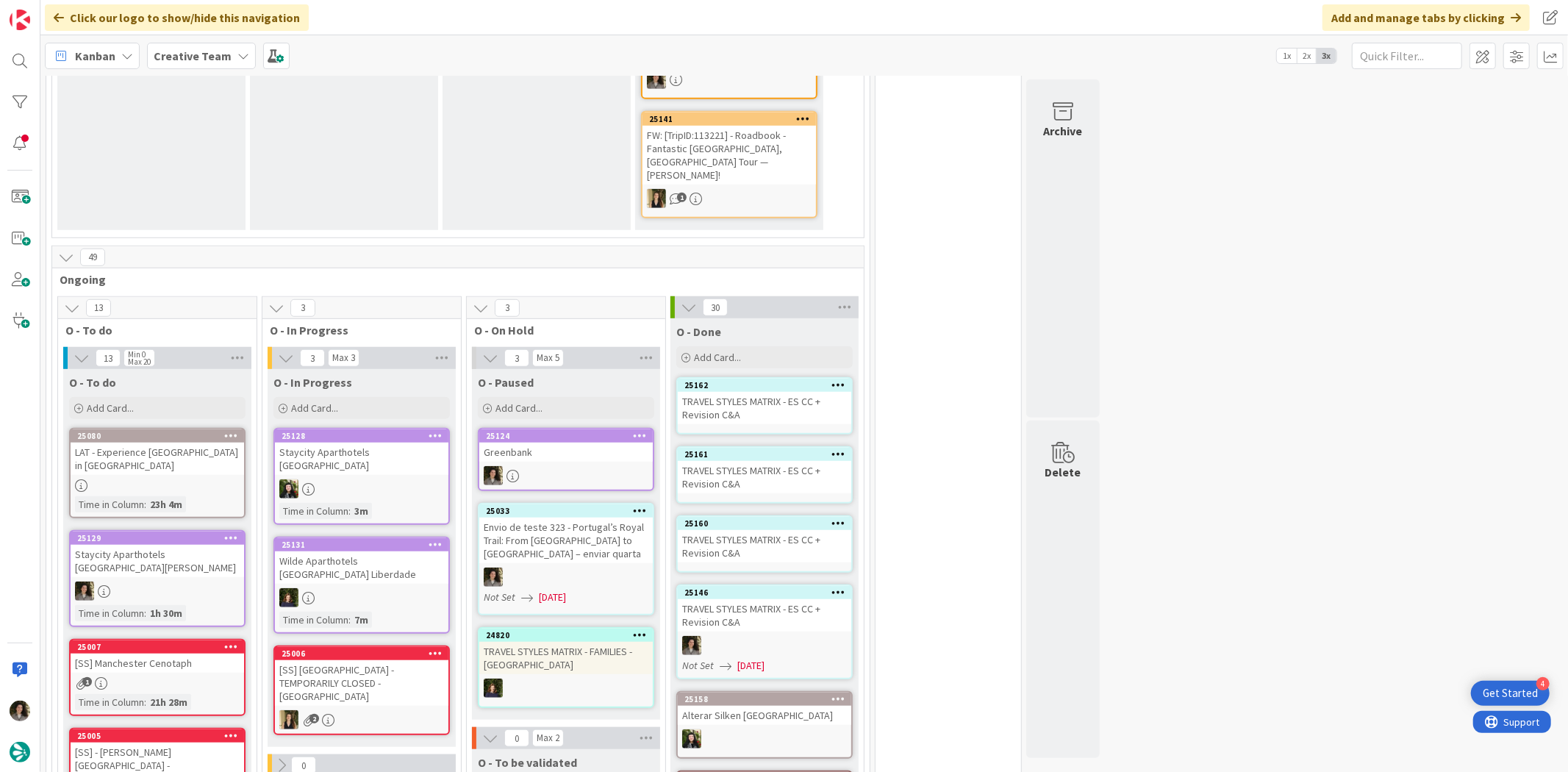
click at [755, 531] on div "TRAVEL STYLES MATRIX - ES CC + Revision C&A" at bounding box center [764, 546] width 174 height 32
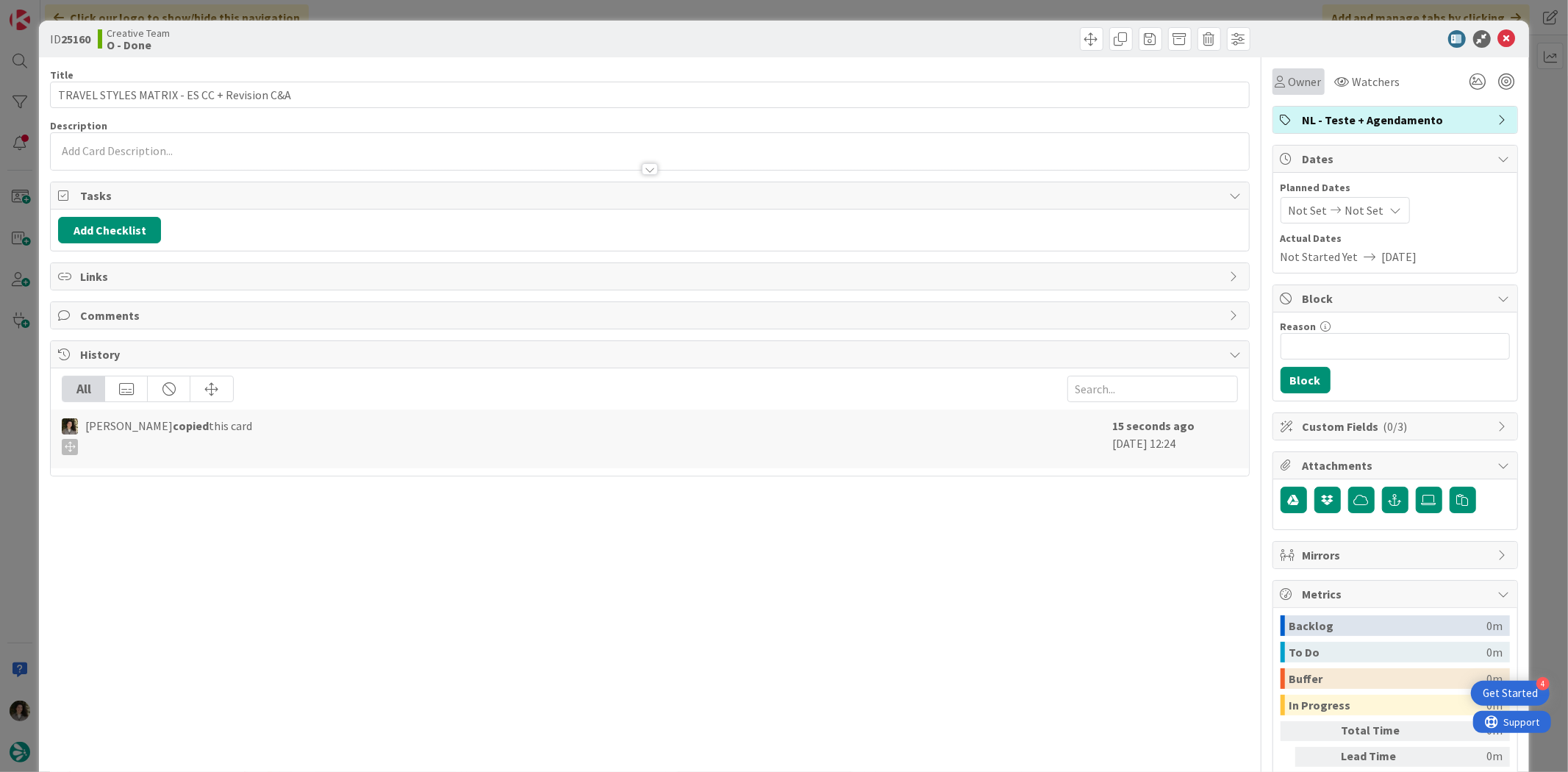
click at [1309, 88] on div "Owner" at bounding box center [1298, 81] width 52 height 27
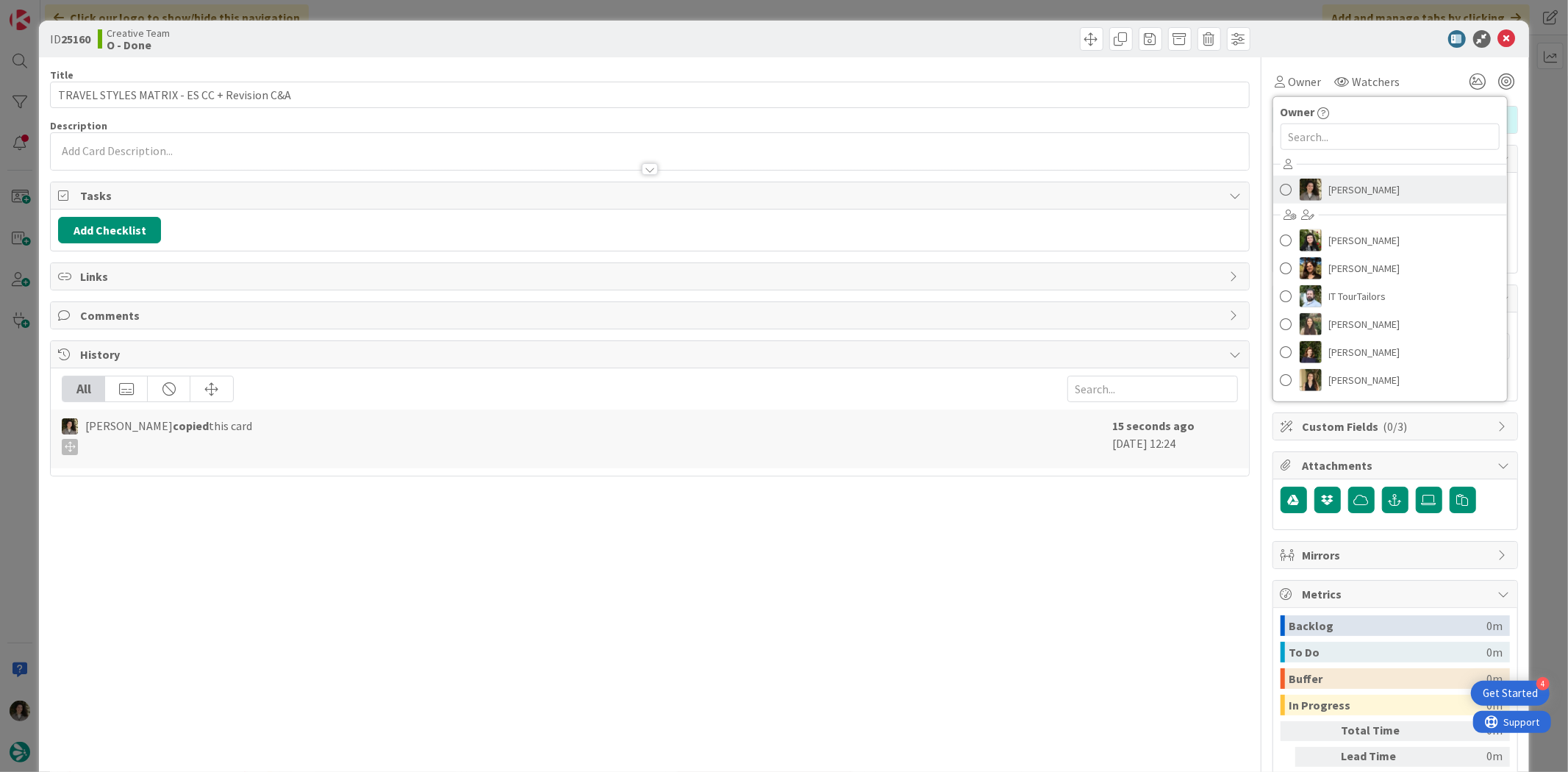
click at [1376, 198] on span "[PERSON_NAME]" at bounding box center [1364, 189] width 71 height 22
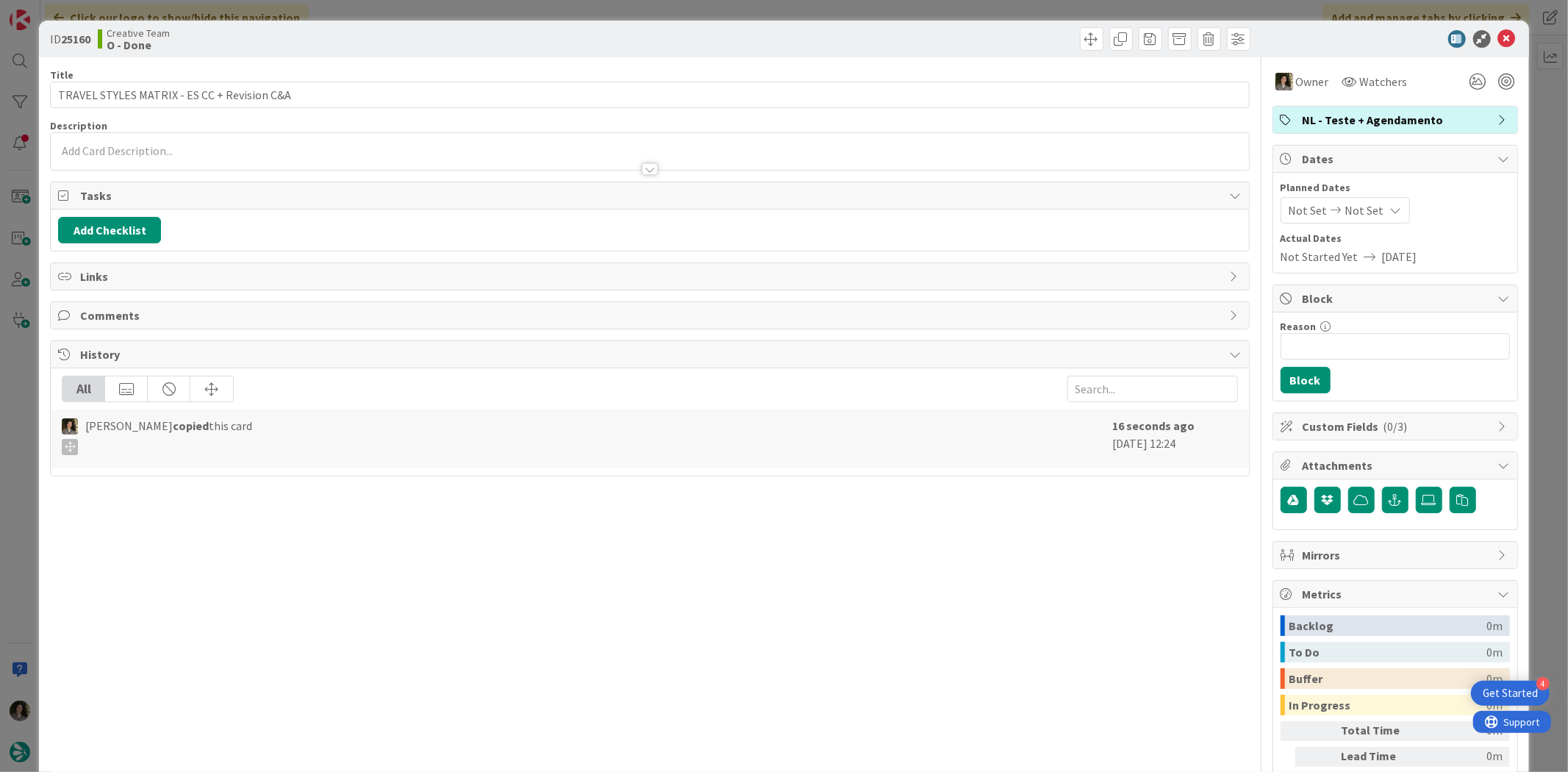
click at [1374, 200] on div "Not Set Not Set" at bounding box center [1344, 209] width 129 height 27
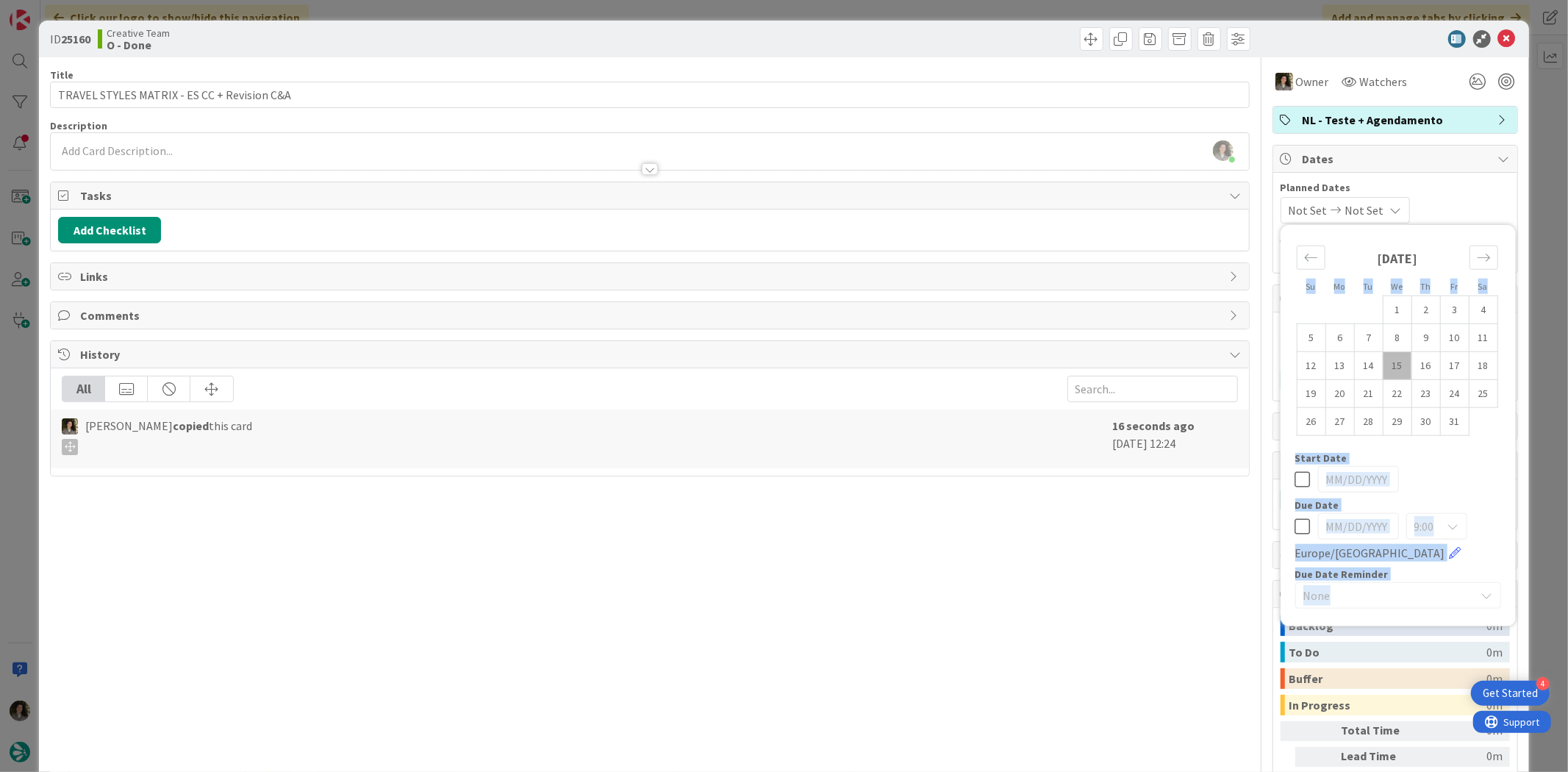
click at [1296, 527] on icon at bounding box center [1302, 526] width 16 height 17
type input "[DATE]"
click at [1014, 540] on div "Title 43 / 128 TRAVEL STYLES MATRIX - ES CC + Revision C&A Description [PERSON_…" at bounding box center [649, 458] width 1199 height 801
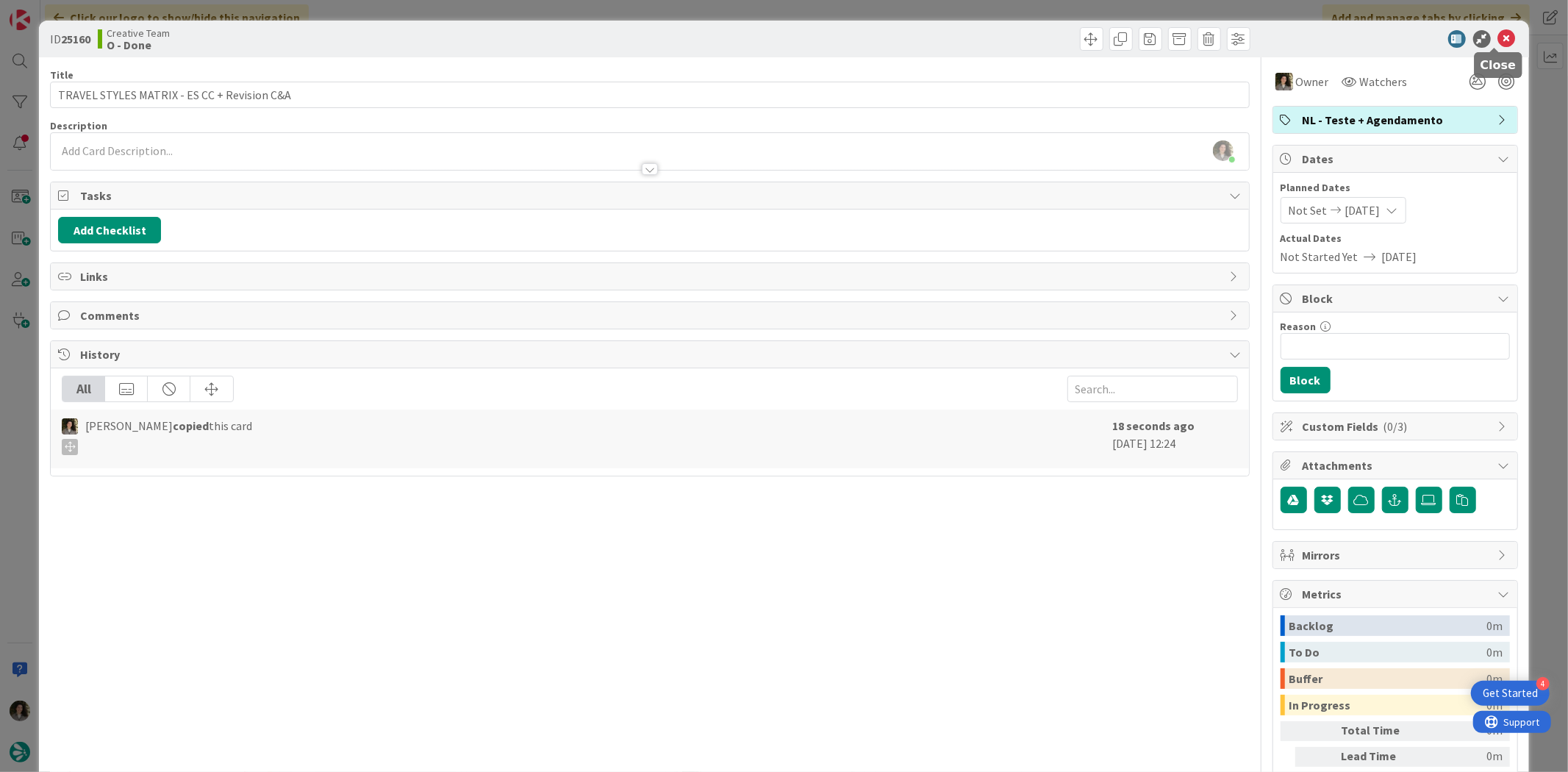
click at [1498, 33] on icon at bounding box center [1506, 38] width 17 height 17
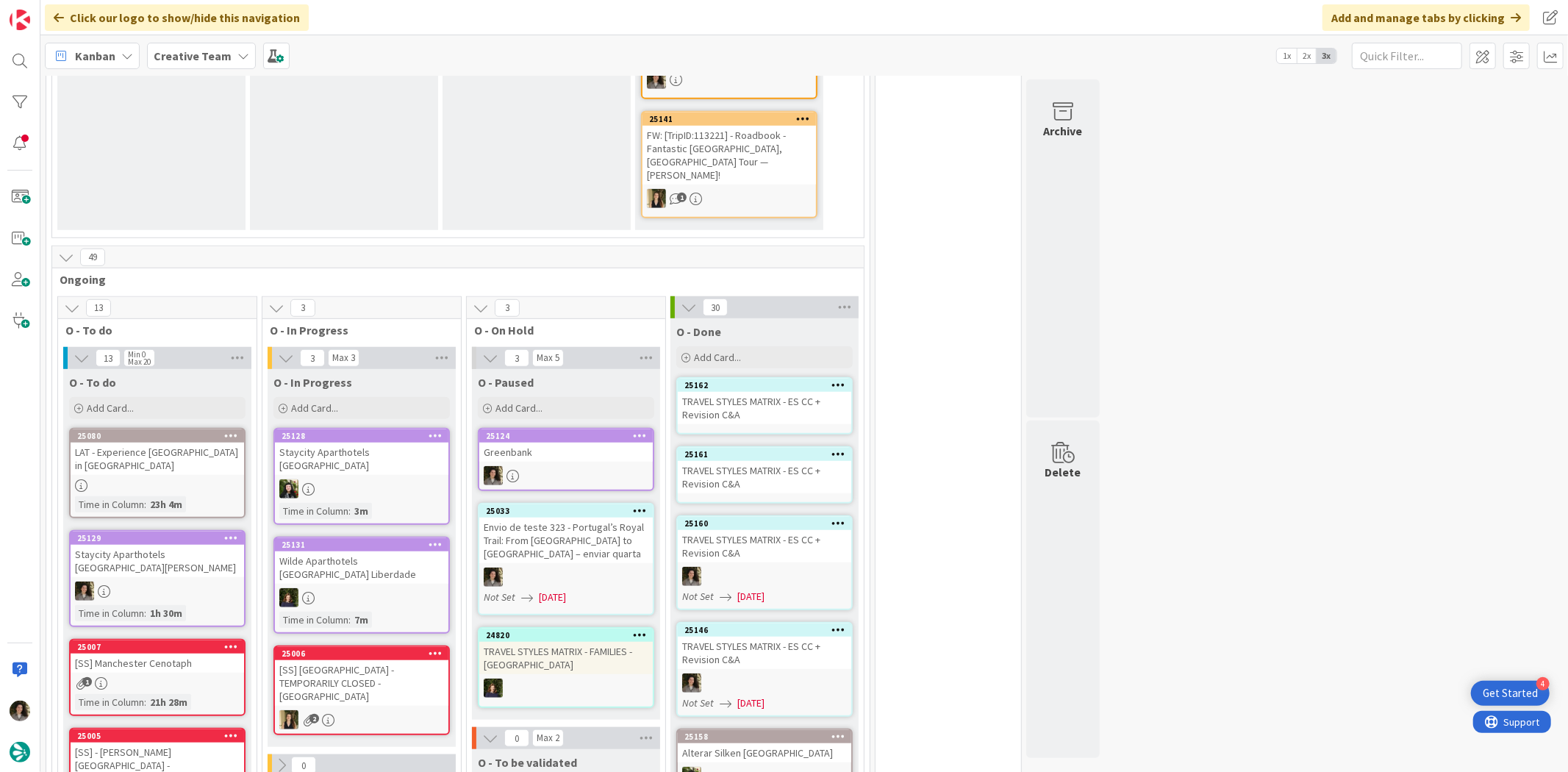
click at [792, 461] on div "TRAVEL STYLES MATRIX - ES CC + Revision C&A" at bounding box center [764, 477] width 174 height 32
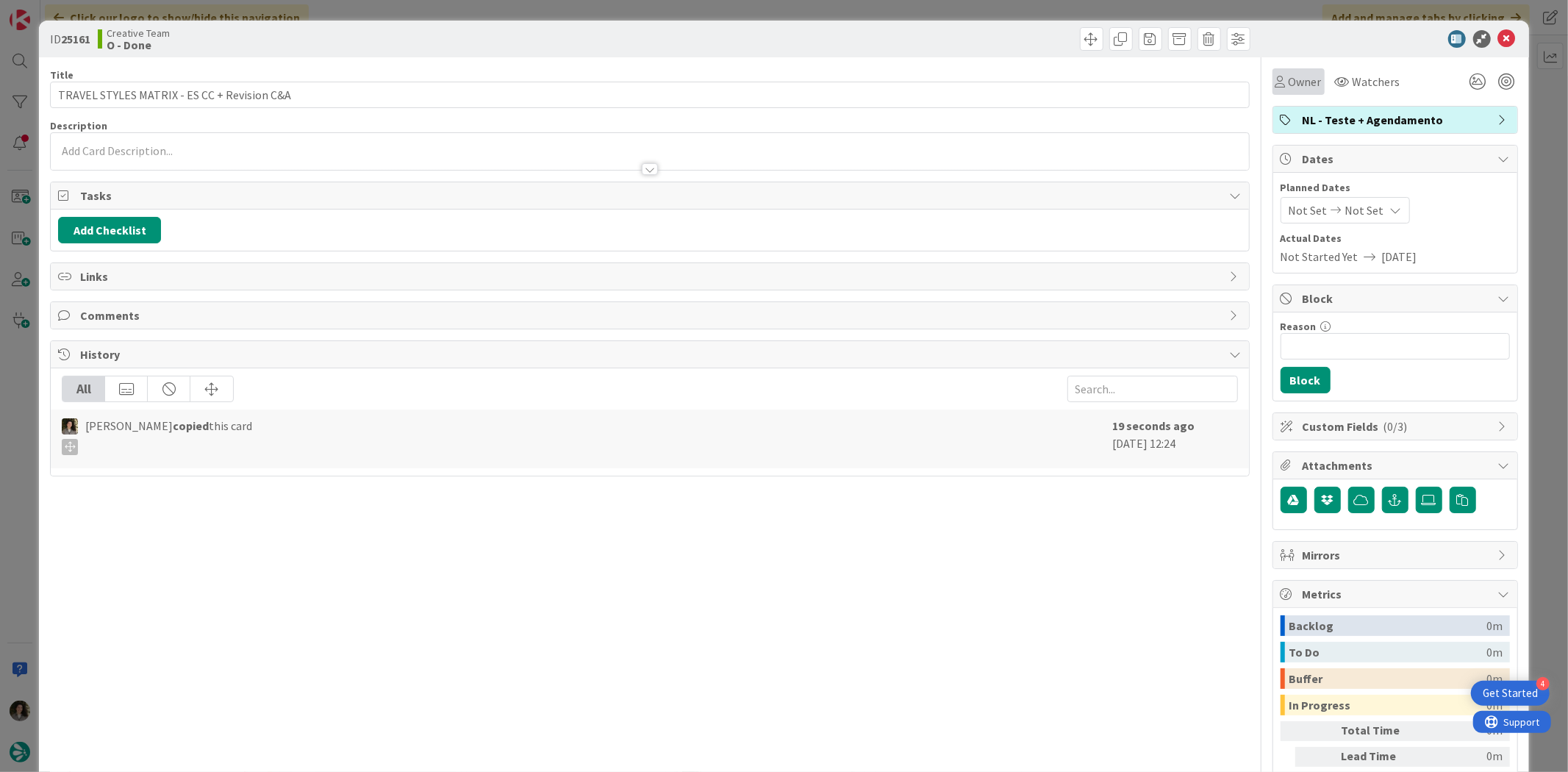
click at [1311, 78] on div "Owner" at bounding box center [1298, 81] width 52 height 27
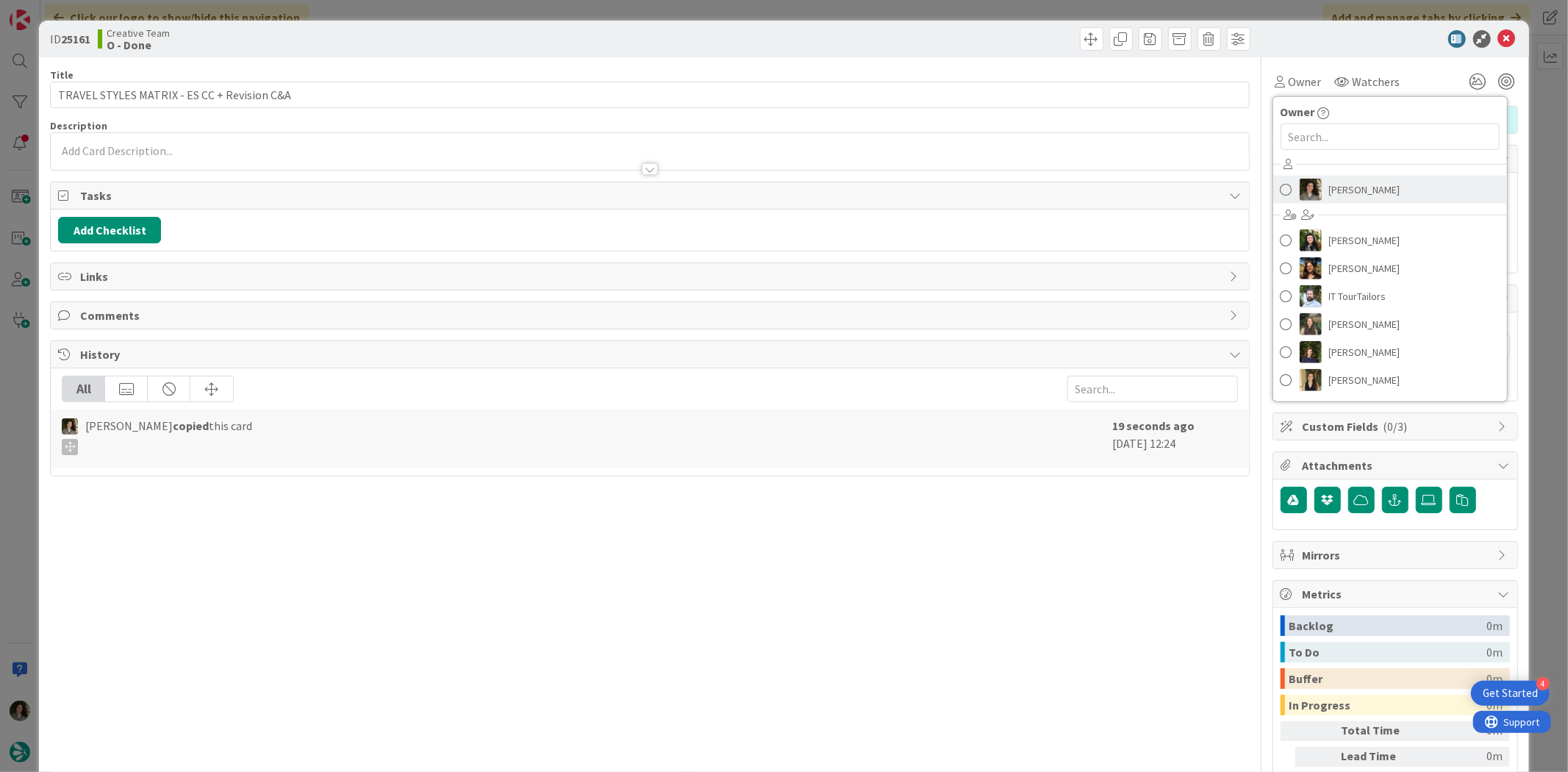
click at [1334, 186] on span "[PERSON_NAME]" at bounding box center [1364, 189] width 71 height 22
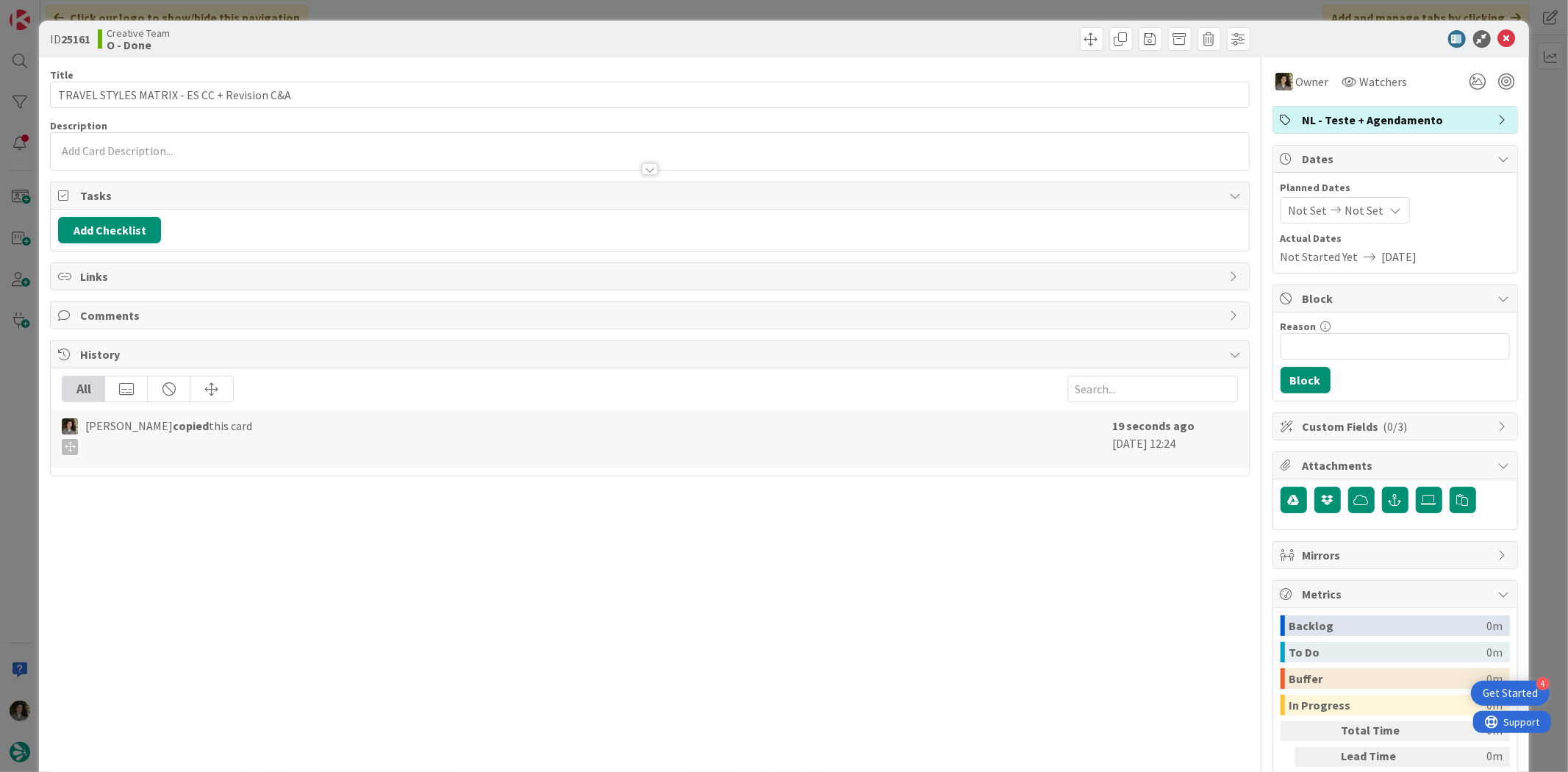
click at [1349, 216] on span "Not Set" at bounding box center [1364, 209] width 39 height 17
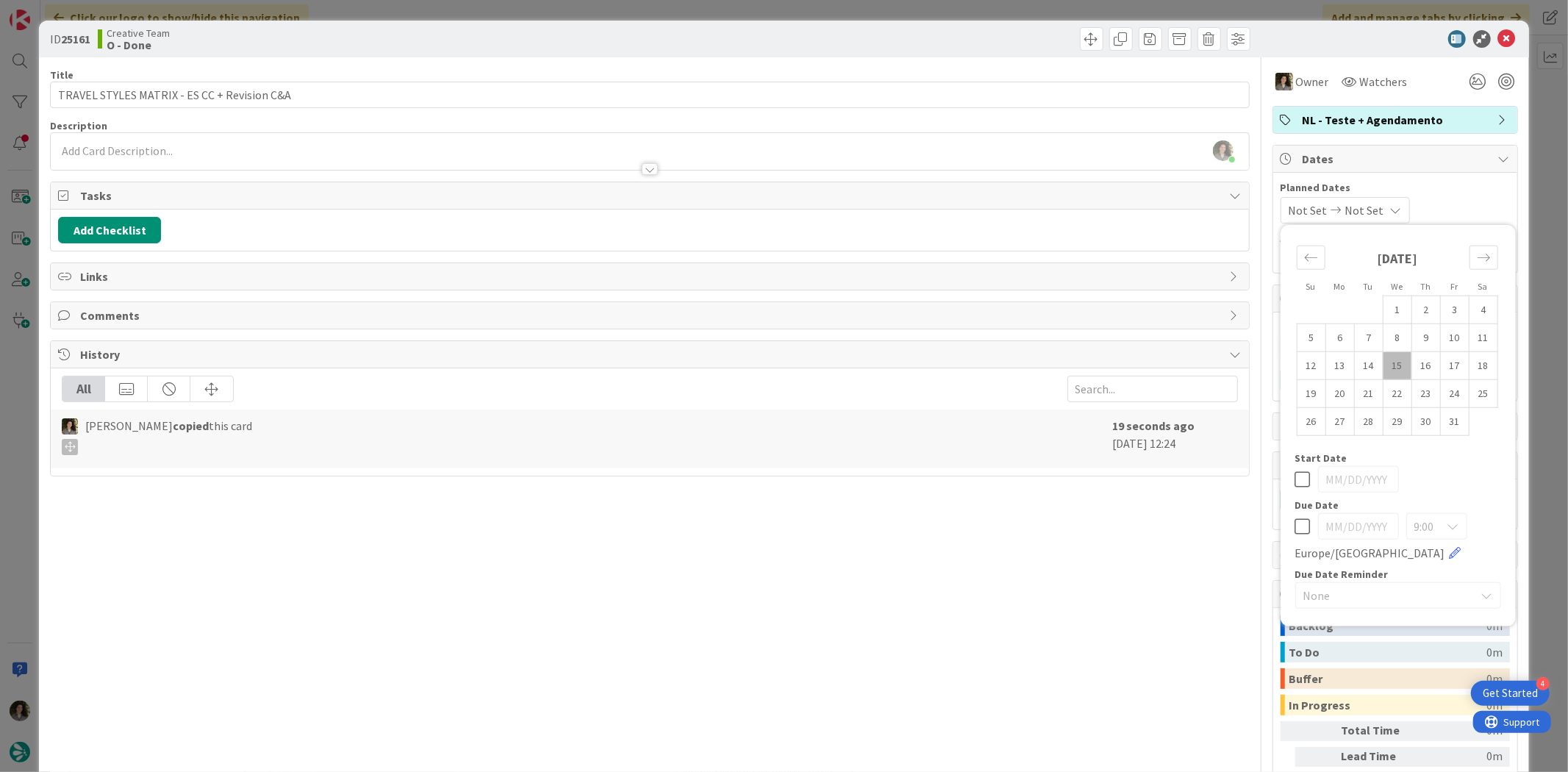
click at [1295, 524] on icon at bounding box center [1302, 526] width 16 height 17
type input "[DATE]"
click at [1498, 31] on icon at bounding box center [1506, 38] width 17 height 17
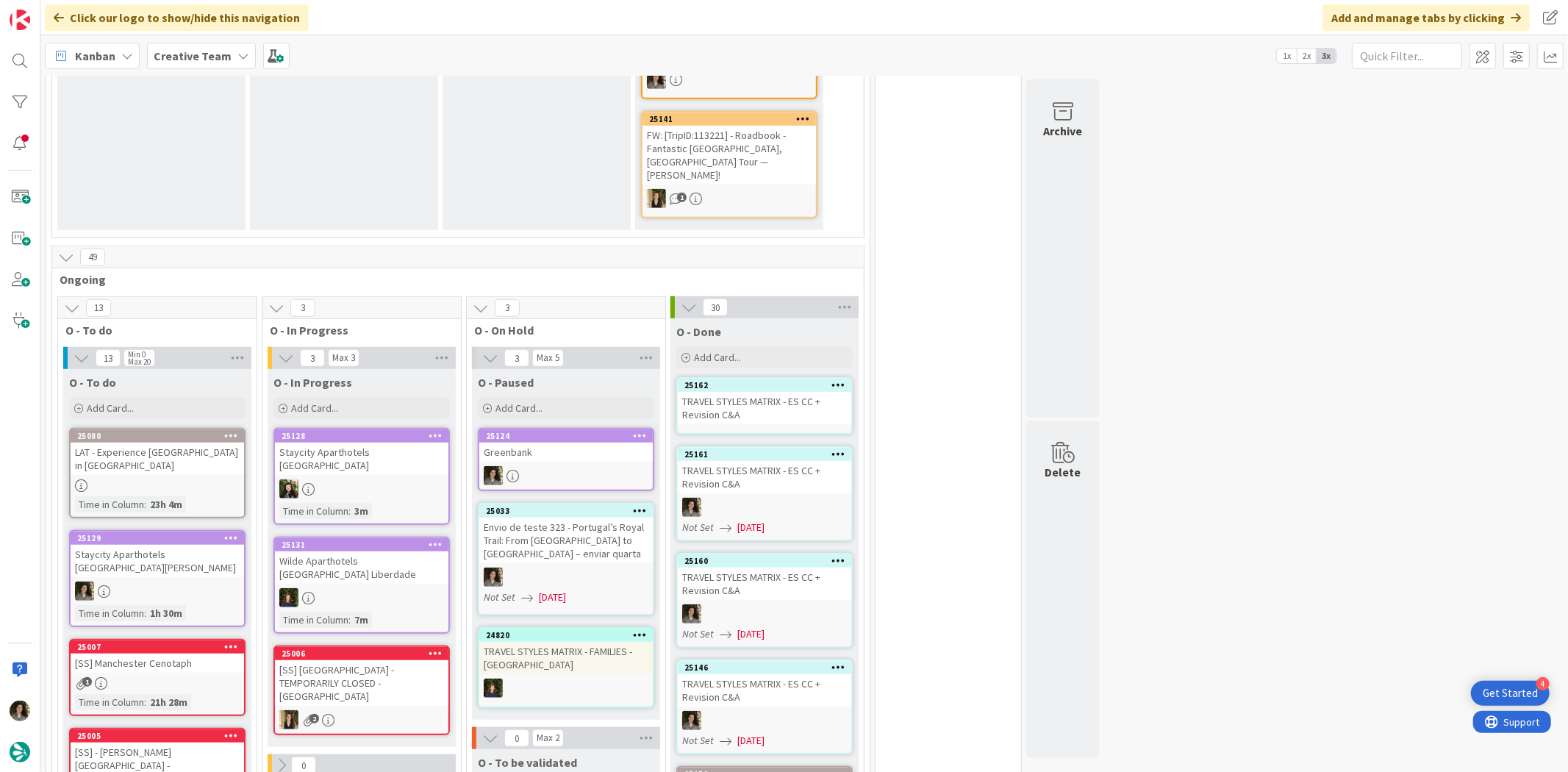
click at [772, 391] on div "TRAVEL STYLES MATRIX - ES CC + Revision C&A" at bounding box center [764, 407] width 174 height 32
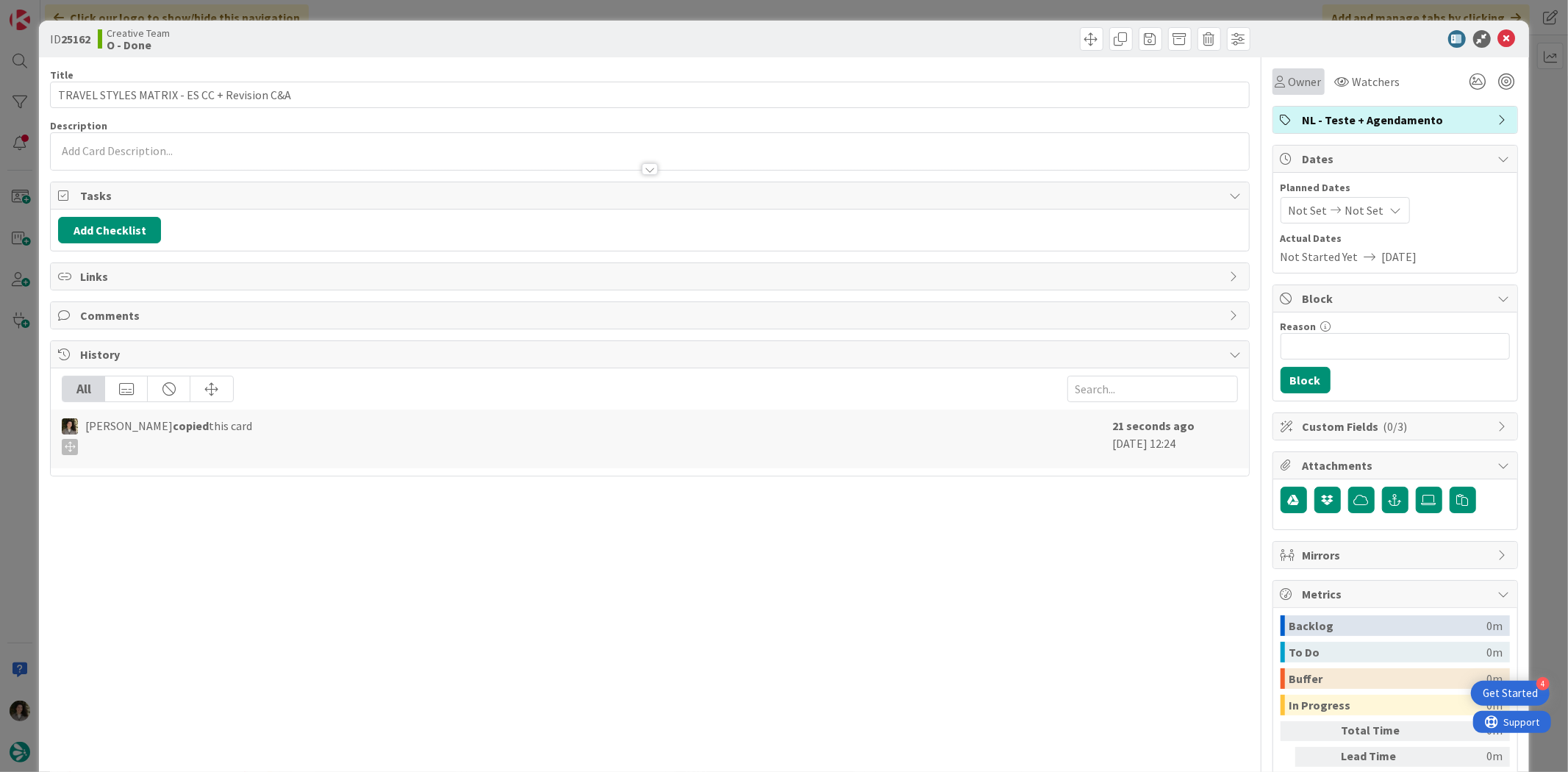
click at [1290, 76] on span "Owner" at bounding box center [1305, 81] width 33 height 17
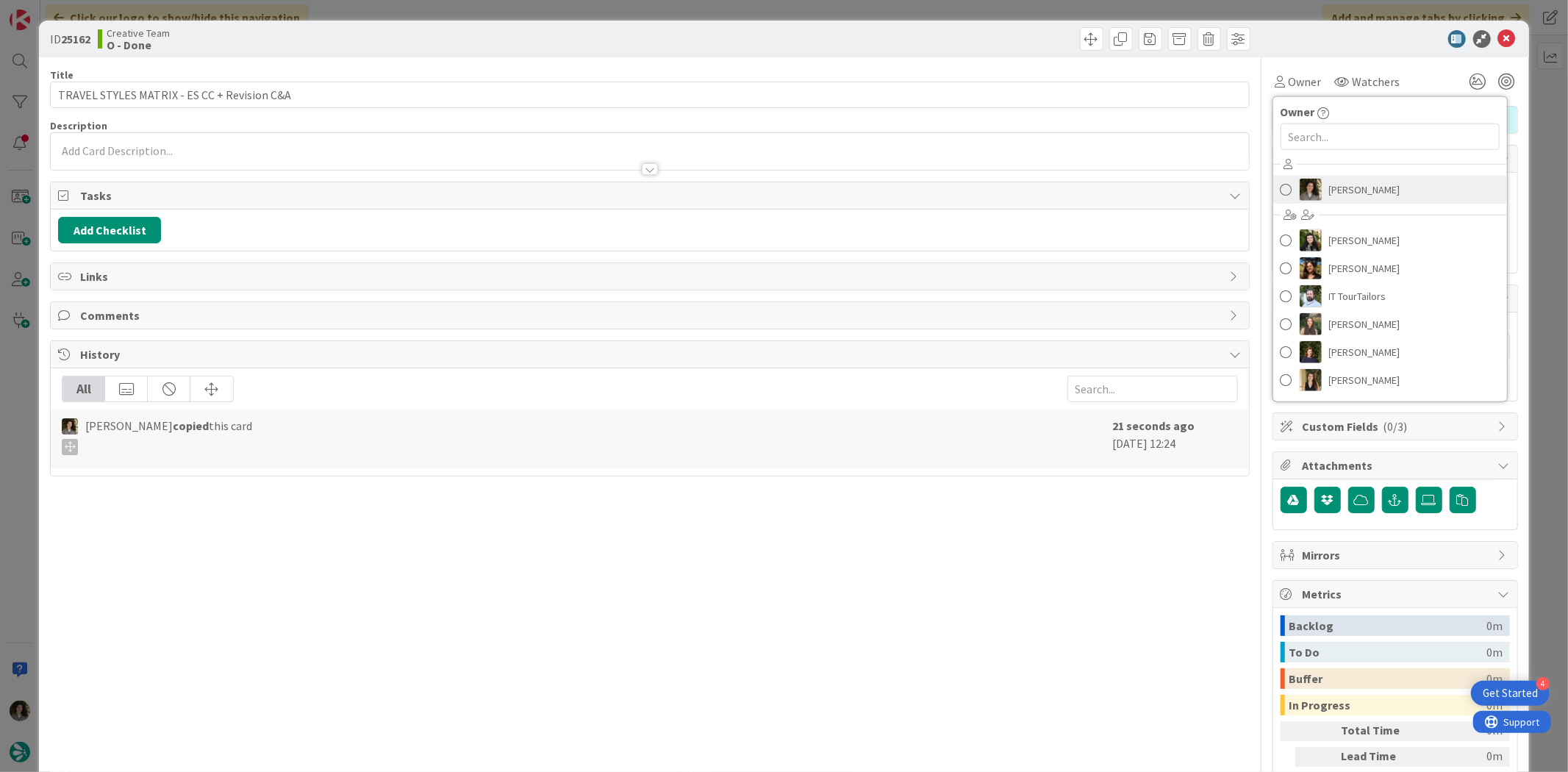
click at [1349, 197] on span "[PERSON_NAME]" at bounding box center [1364, 189] width 71 height 22
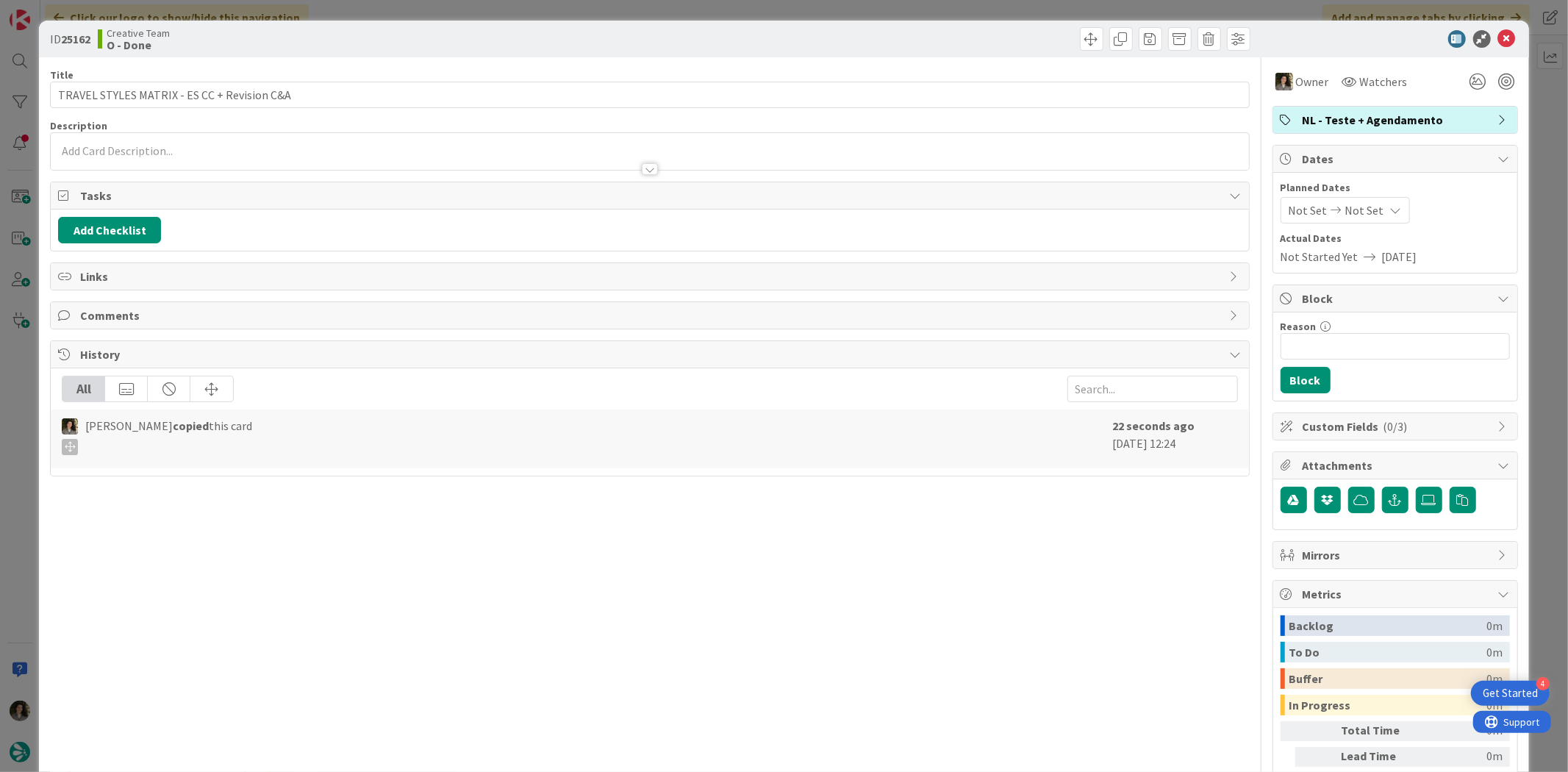
click at [1390, 206] on icon at bounding box center [1395, 209] width 12 height 12
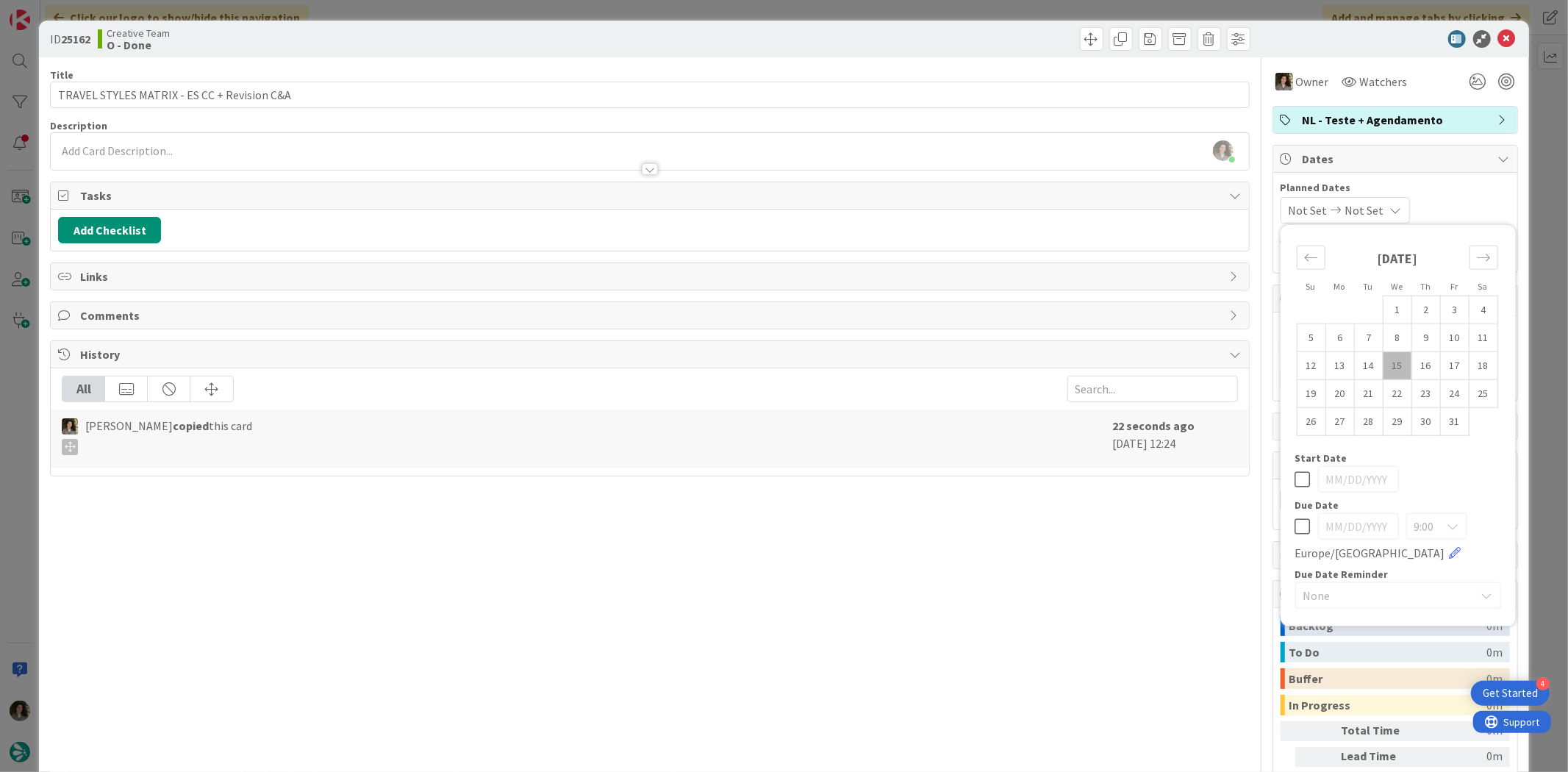
click at [1295, 528] on icon at bounding box center [1302, 526] width 16 height 17
type input "[DATE]"
drag, startPoint x: 1133, startPoint y: 537, endPoint x: 1167, endPoint y: 450, distance: 93.4
click at [1132, 537] on div "Title 43 / 128 TRAVEL STYLES MATRIX - ES CC + Revision C&A Description [PERSON_…" at bounding box center [649, 458] width 1199 height 801
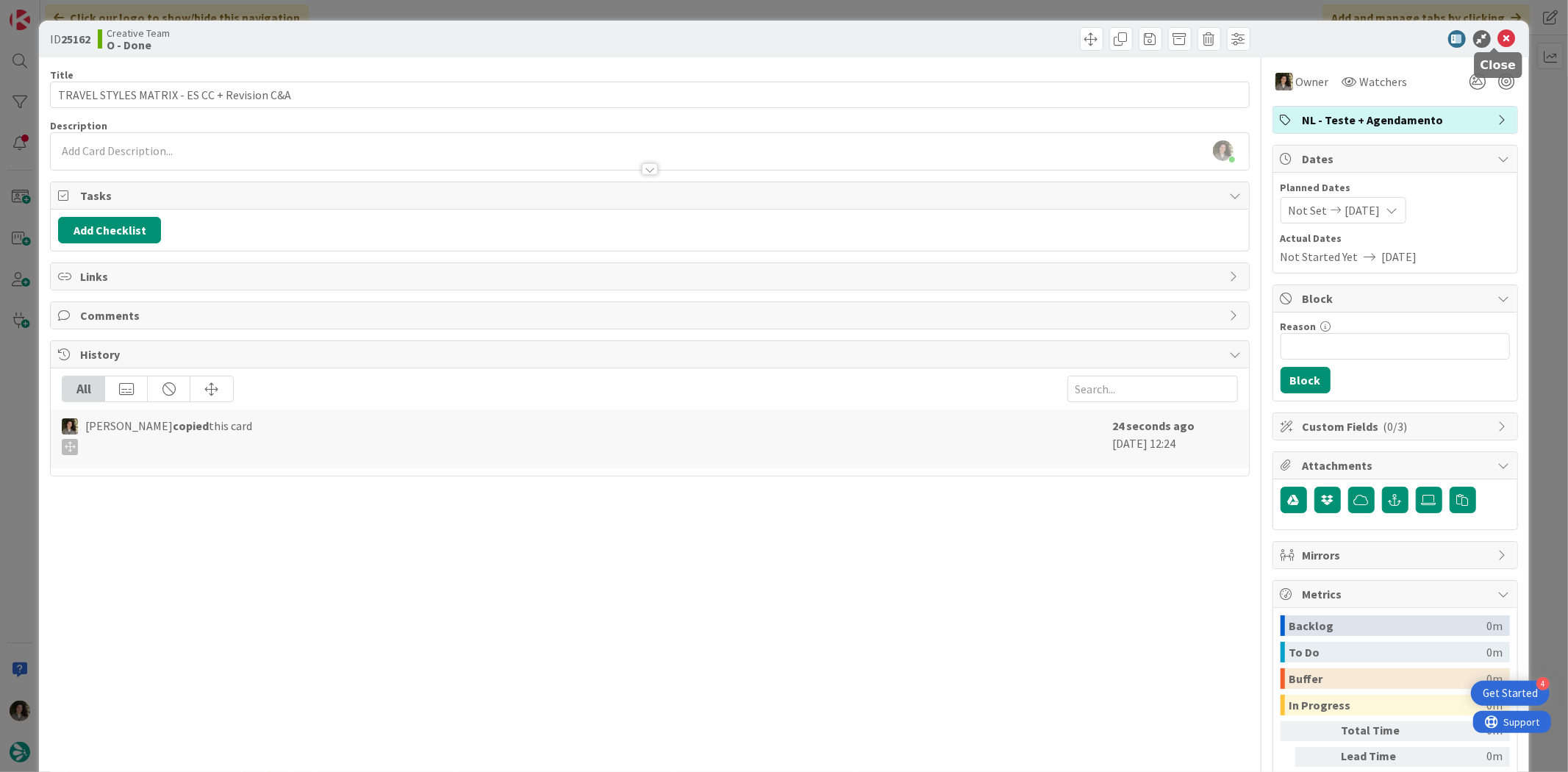
click at [1498, 33] on icon at bounding box center [1506, 38] width 17 height 17
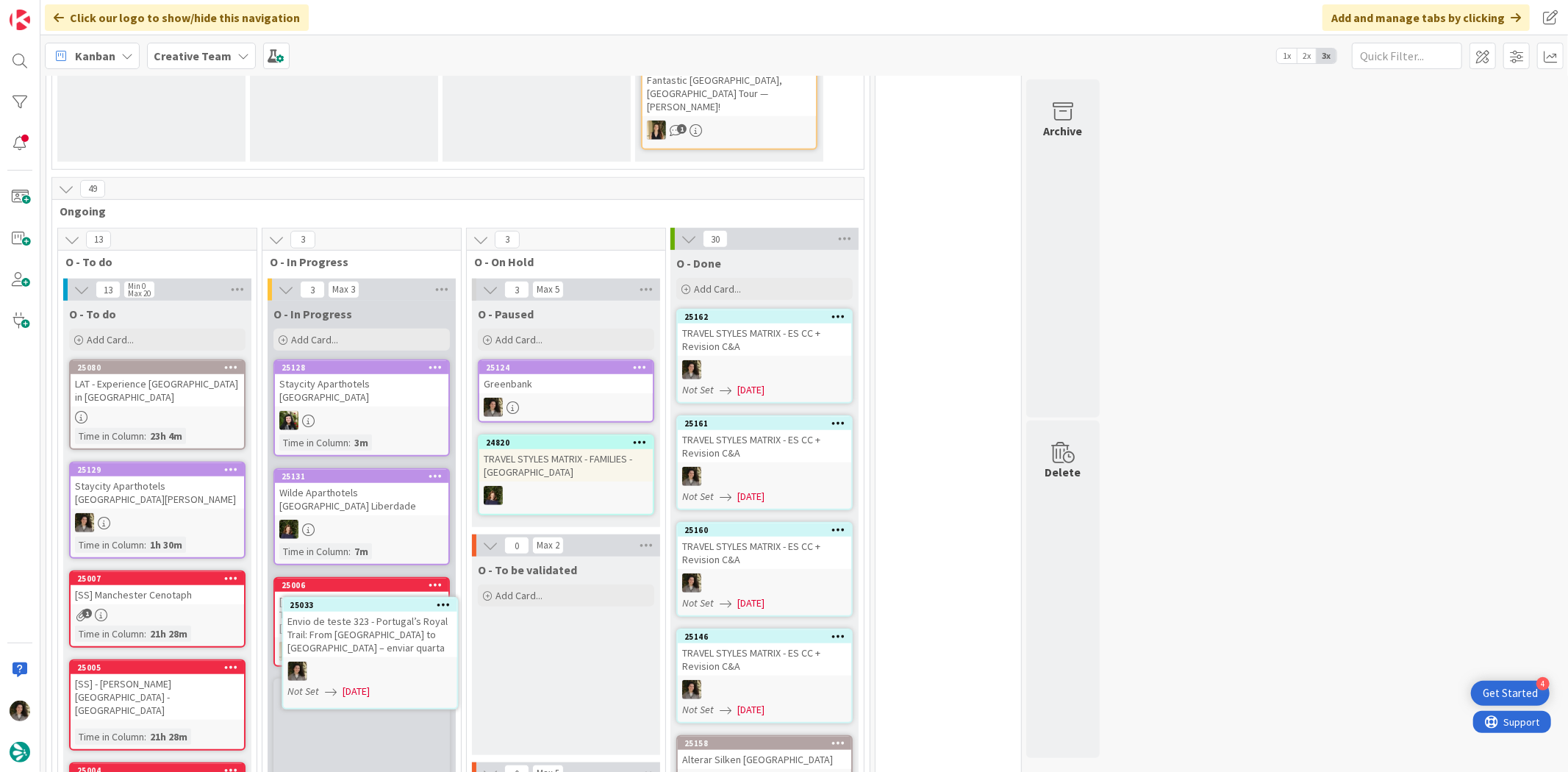
scroll to position [931, 0]
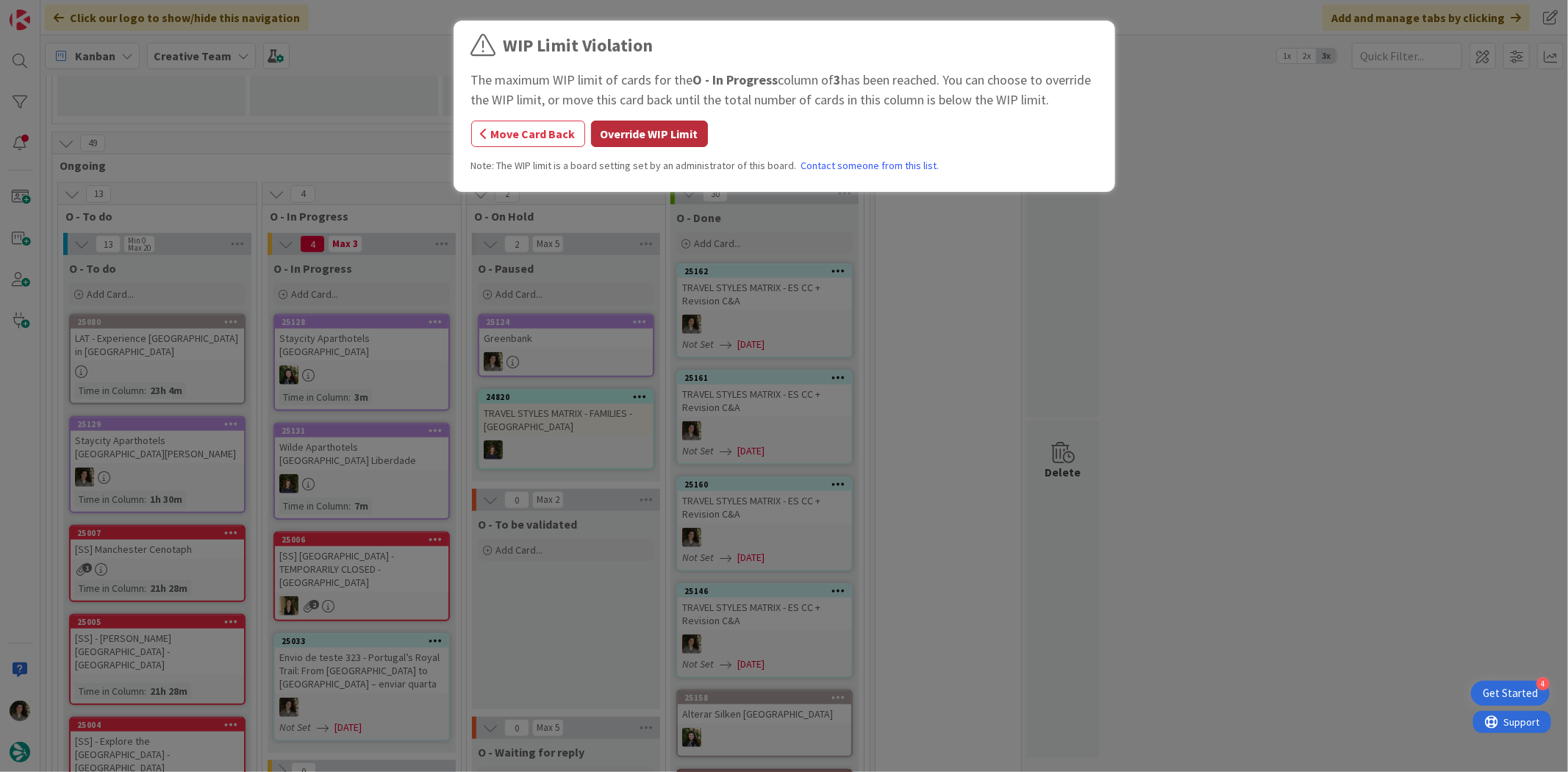
click at [643, 138] on button "Override WIP Limit" at bounding box center [649, 134] width 117 height 27
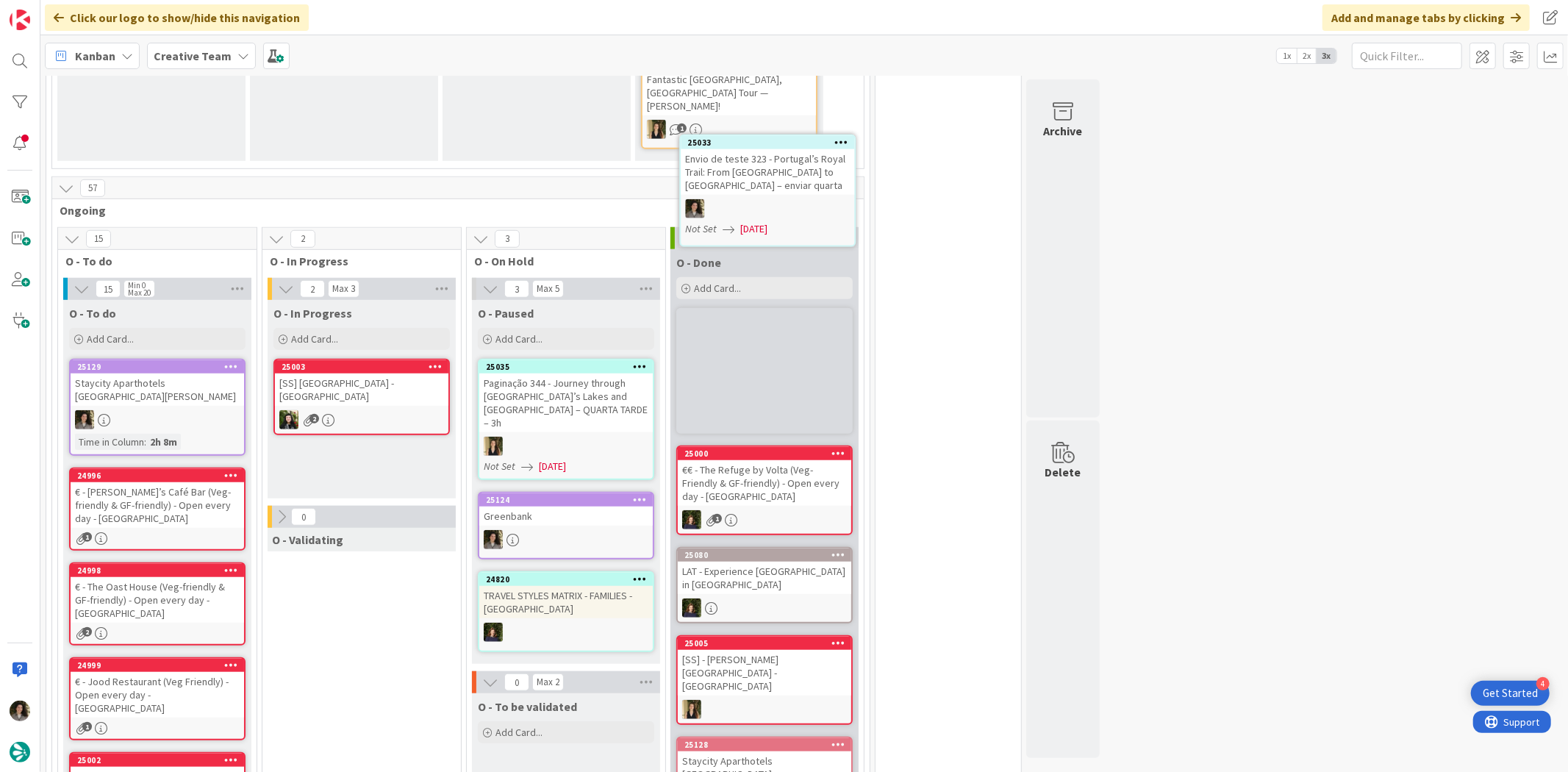
scroll to position [842, 0]
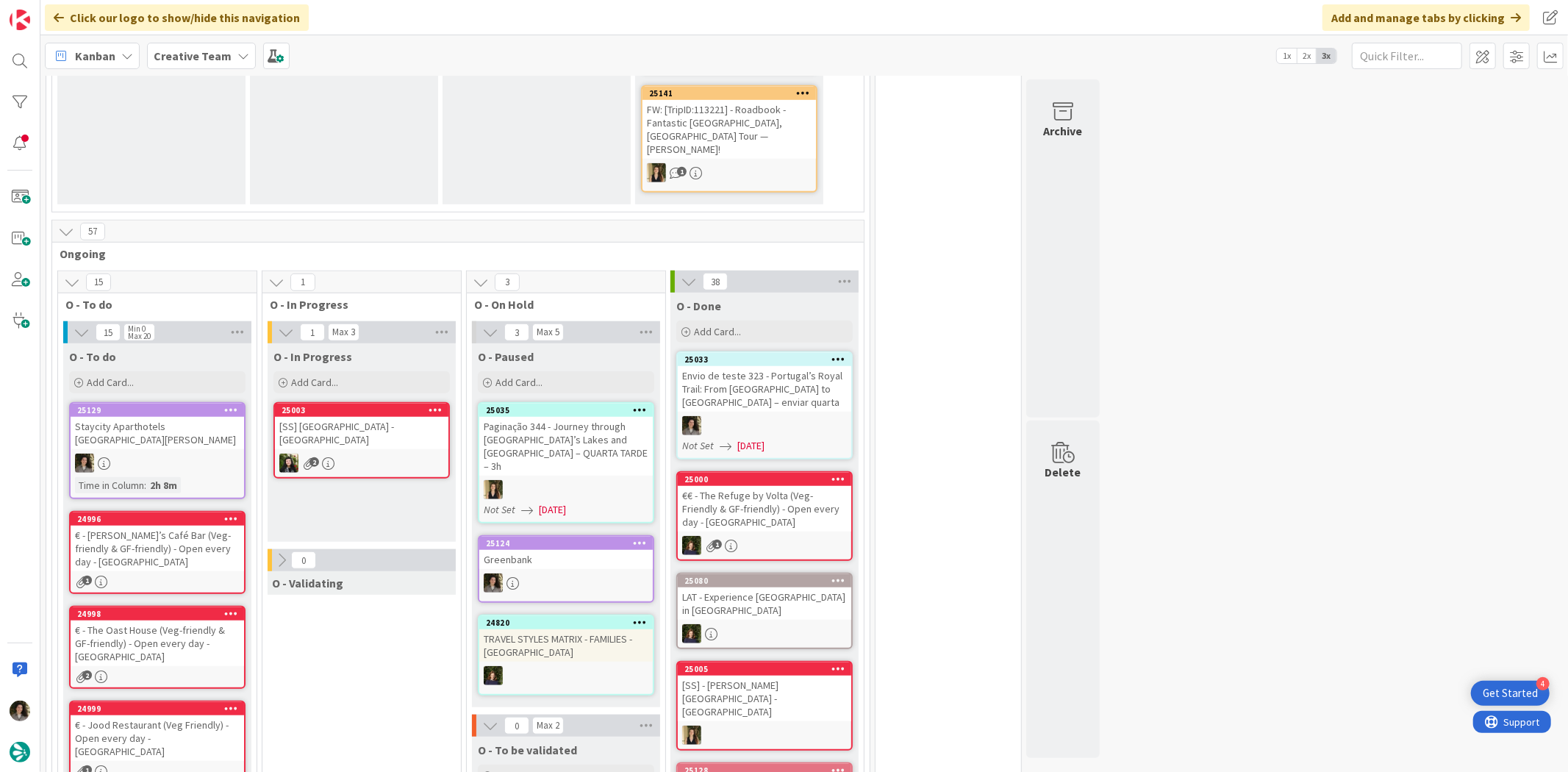
click at [823, 366] on div "Envio de teste 323 - Portugal’s Royal Trail: From [GEOGRAPHIC_DATA] to [GEOGRAP…" at bounding box center [764, 389] width 174 height 46
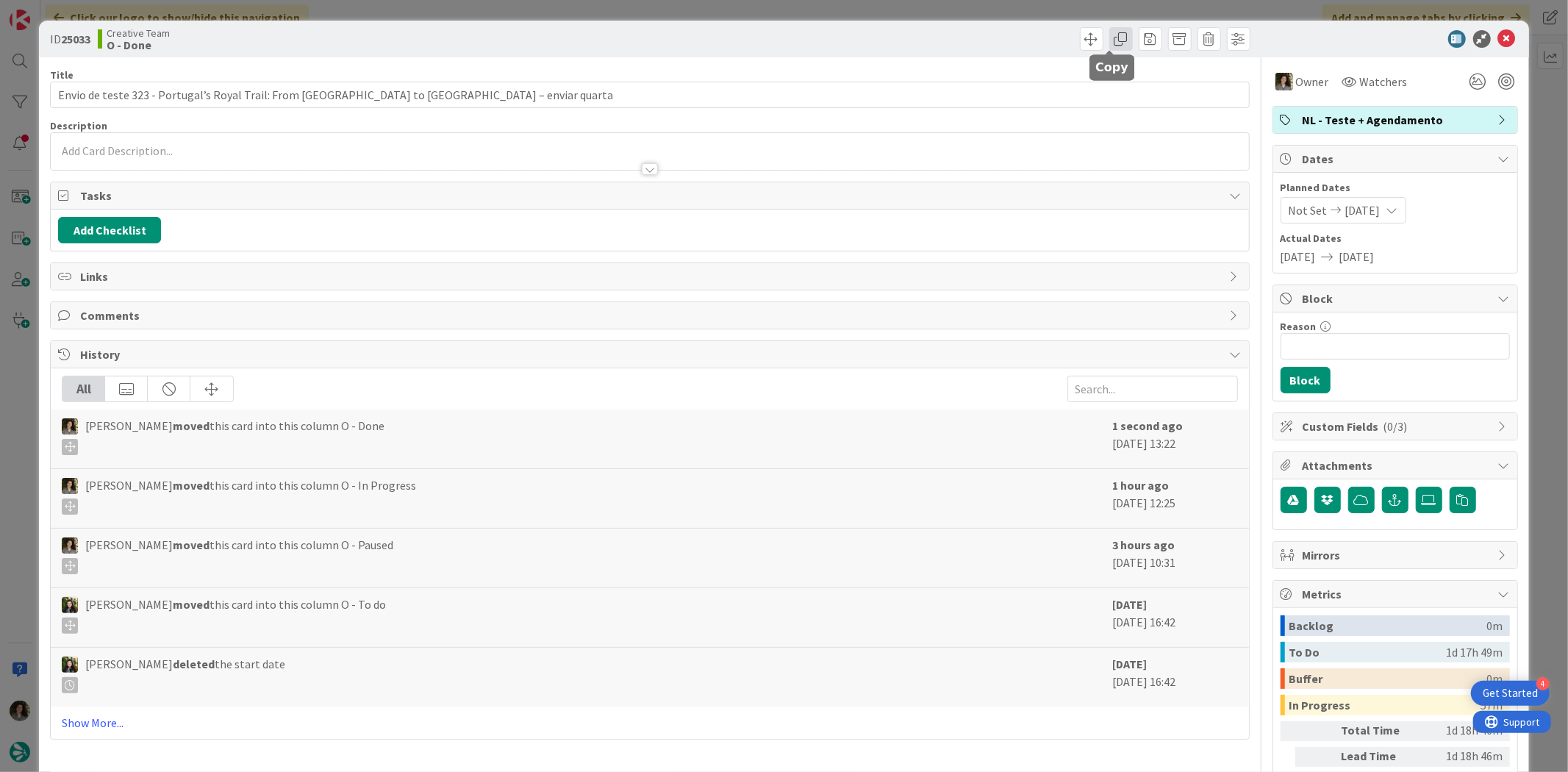
click at [1109, 36] on span at bounding box center [1121, 39] width 24 height 24
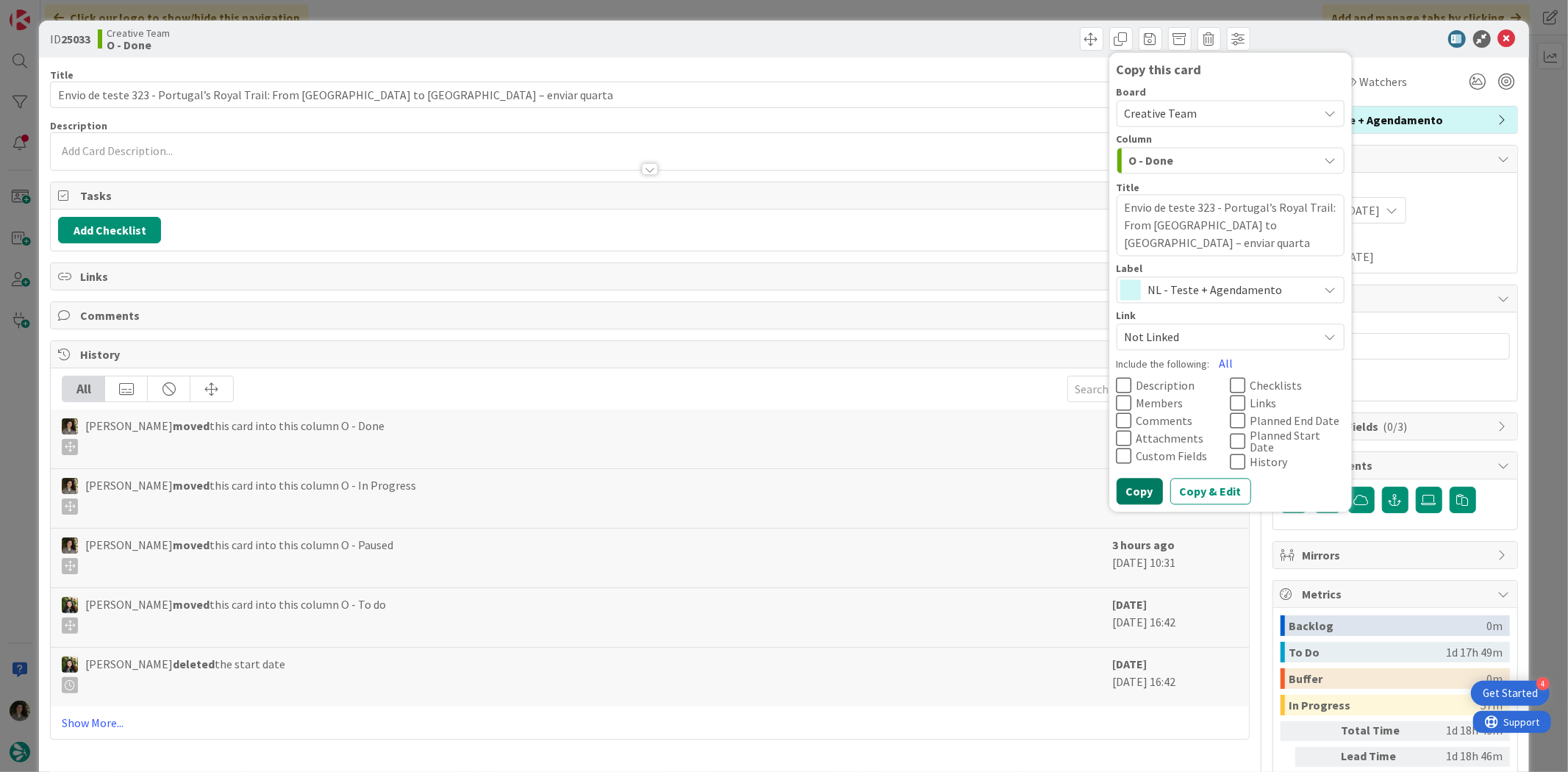
click at [1132, 488] on button "Copy" at bounding box center [1139, 491] width 47 height 27
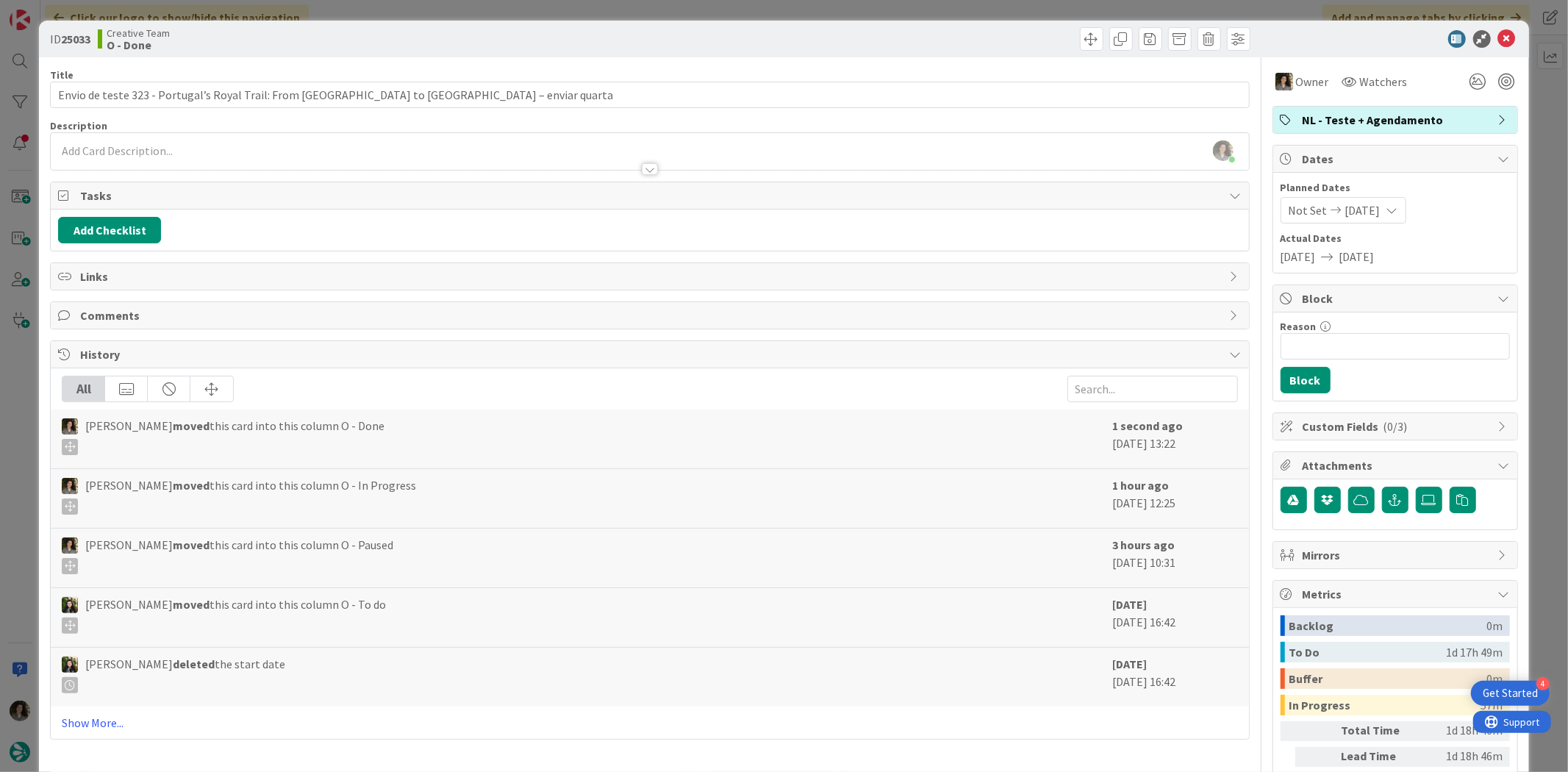
type textarea "x"
click at [1498, 34] on icon at bounding box center [1506, 38] width 17 height 17
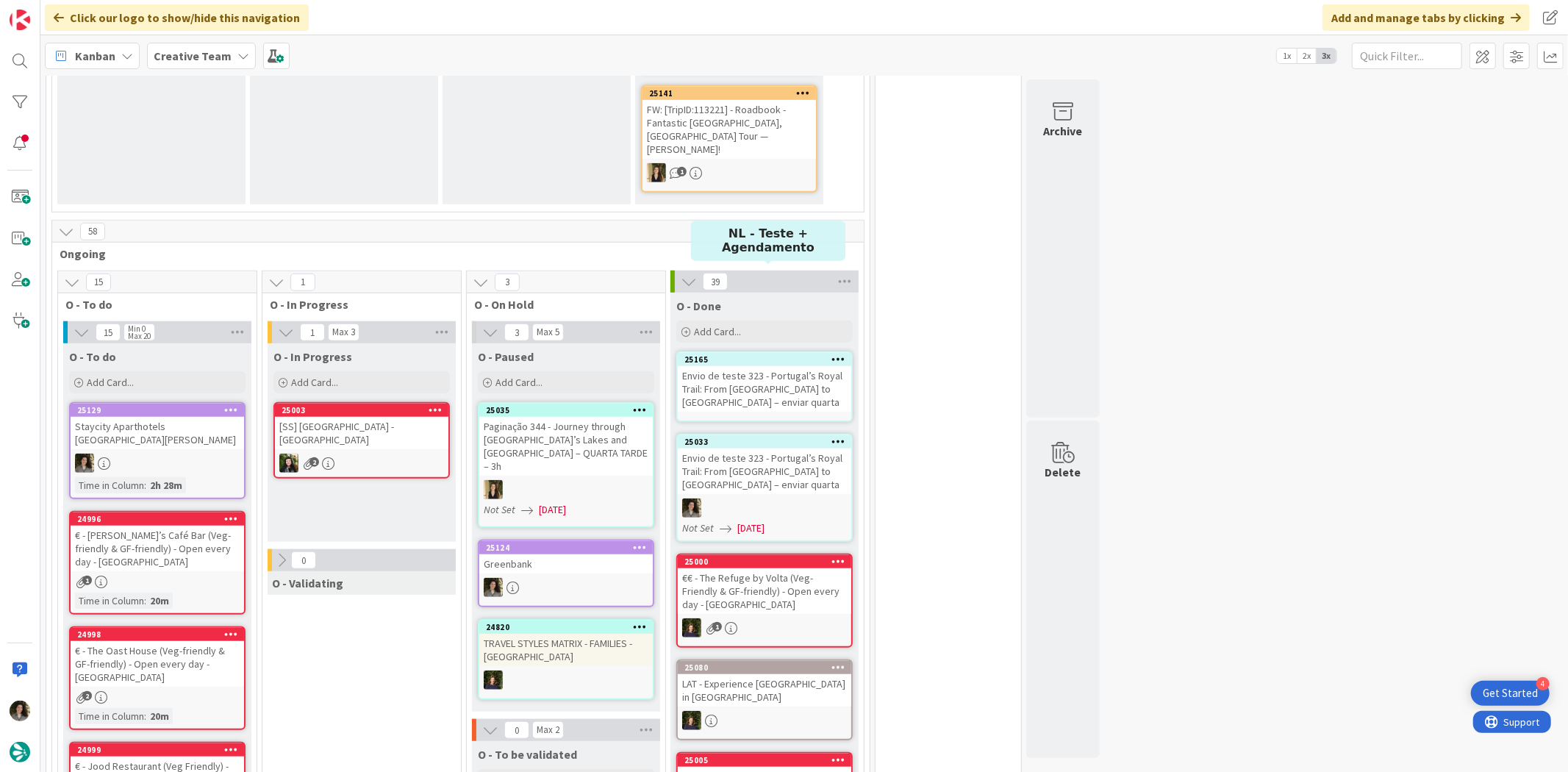
click at [779, 366] on div "Envio de teste 323 - Portugal’s Royal Trail: From [GEOGRAPHIC_DATA] to [GEOGRAP…" at bounding box center [764, 389] width 174 height 46
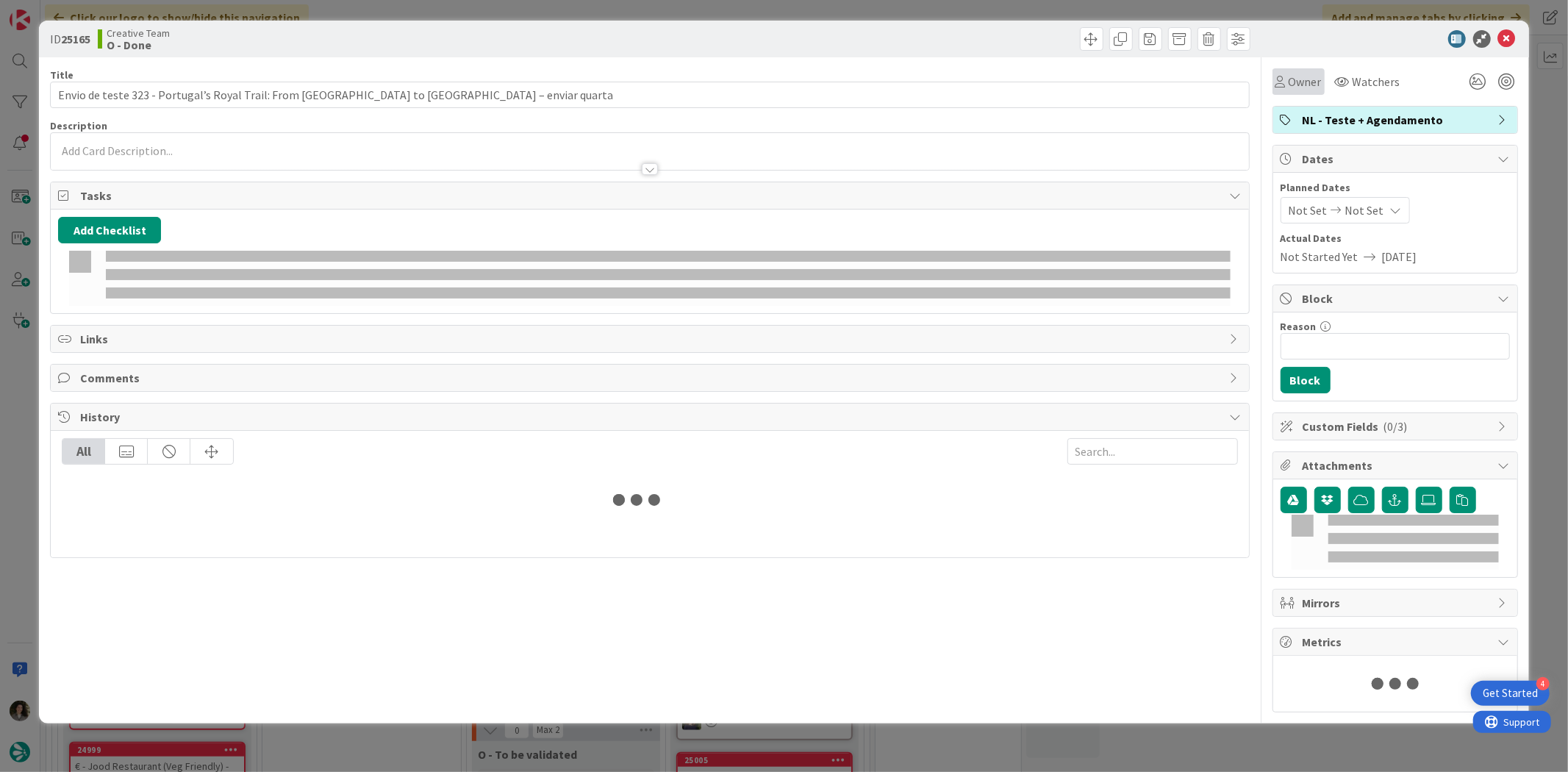
click at [1298, 77] on span "Owner" at bounding box center [1305, 81] width 33 height 17
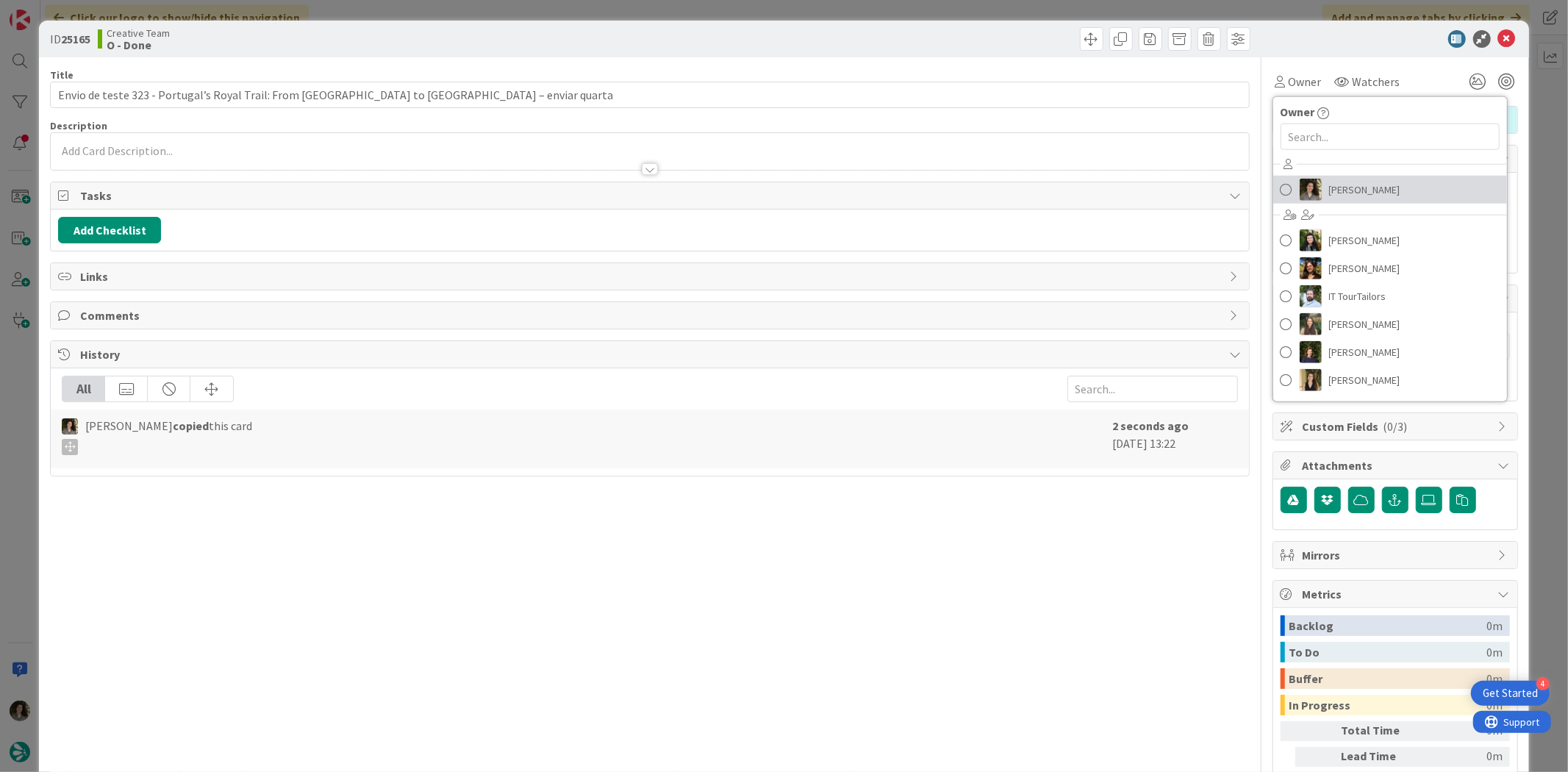
drag, startPoint x: 1371, startPoint y: 188, endPoint x: 1389, endPoint y: 164, distance: 30.0
click at [1371, 188] on span "[PERSON_NAME]" at bounding box center [1364, 189] width 71 height 22
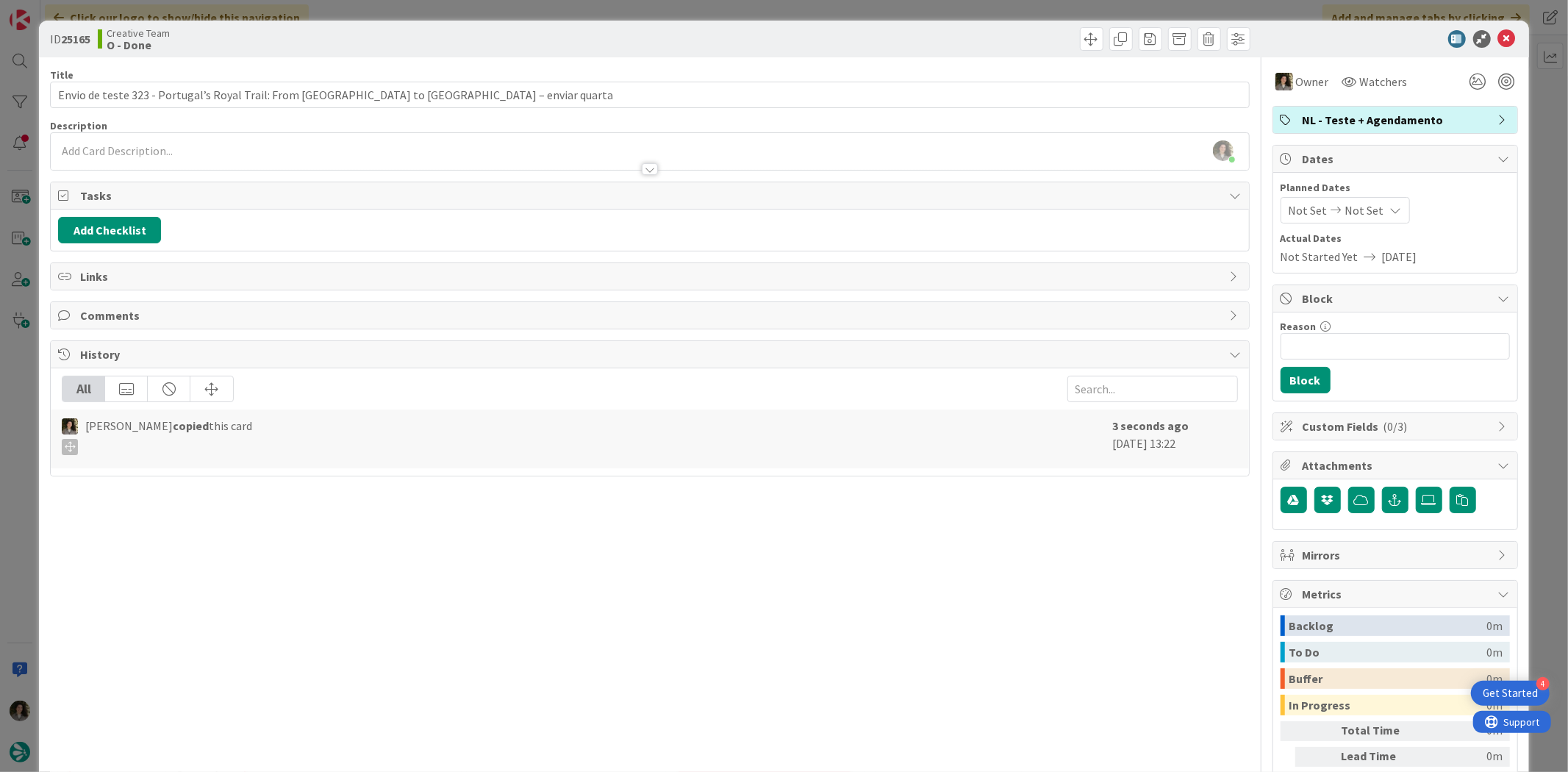
click at [1364, 204] on span "Not Set" at bounding box center [1364, 209] width 39 height 17
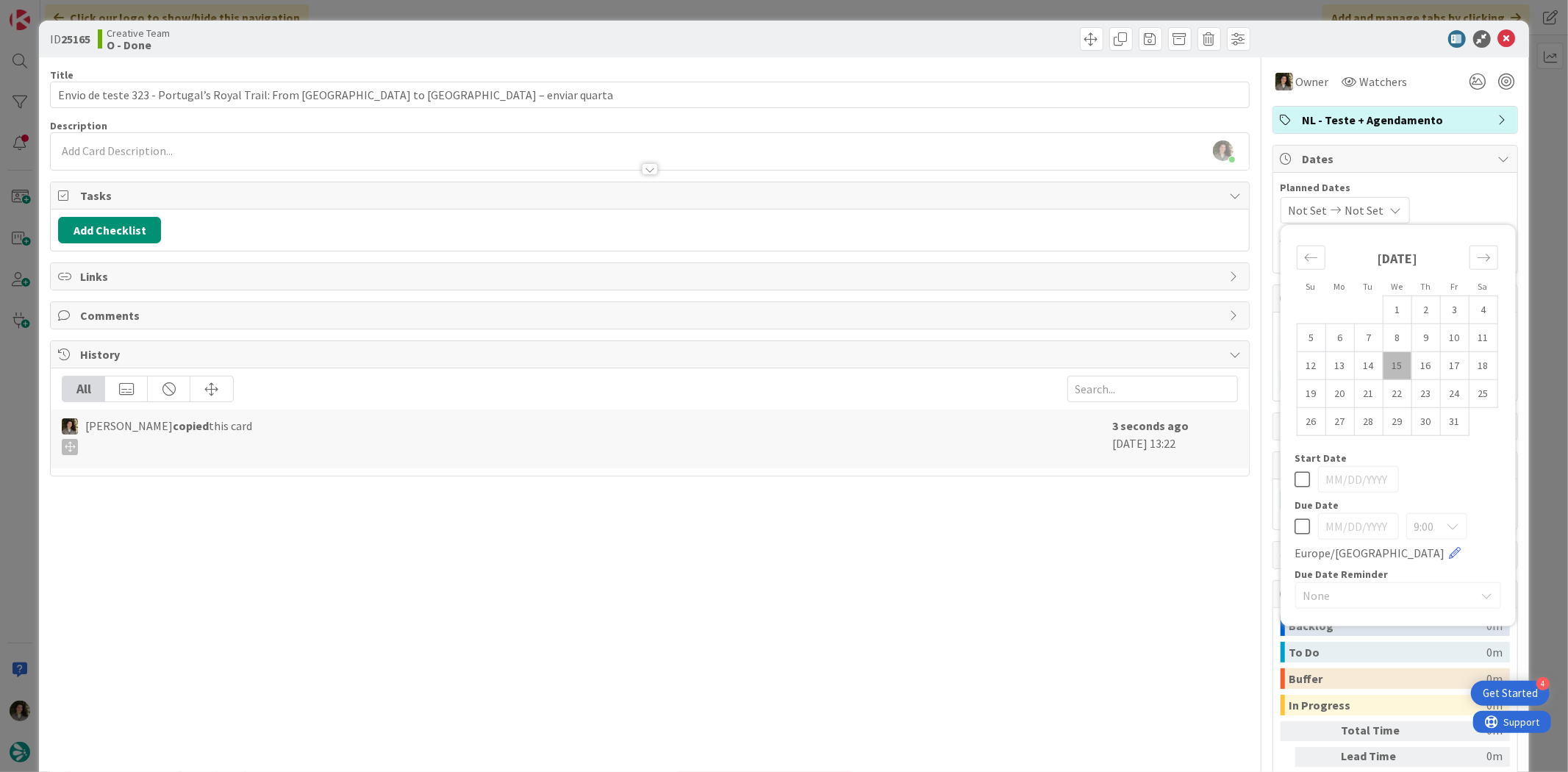
click at [1387, 370] on td "15" at bounding box center [1396, 365] width 28 height 28
type input "[DATE]"
click at [1295, 483] on icon at bounding box center [1302, 478] width 16 height 17
click at [1299, 520] on div "9:00 [GEOGRAPHIC_DATA]/[GEOGRAPHIC_DATA]" at bounding box center [1397, 537] width 206 height 48
click at [1295, 520] on icon at bounding box center [1302, 526] width 16 height 17
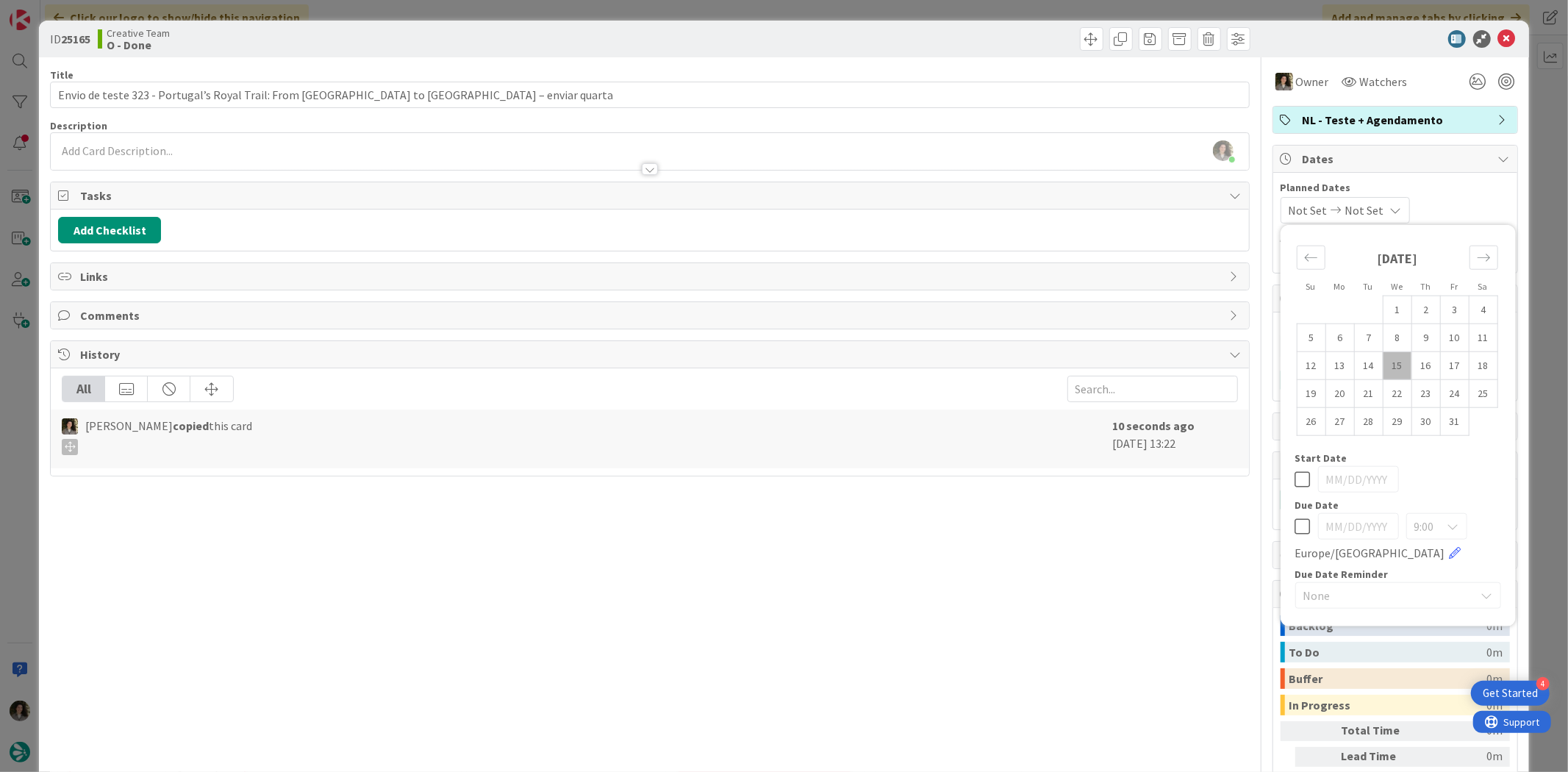
type input "[DATE]"
click at [1503, 41] on icon at bounding box center [1506, 38] width 17 height 17
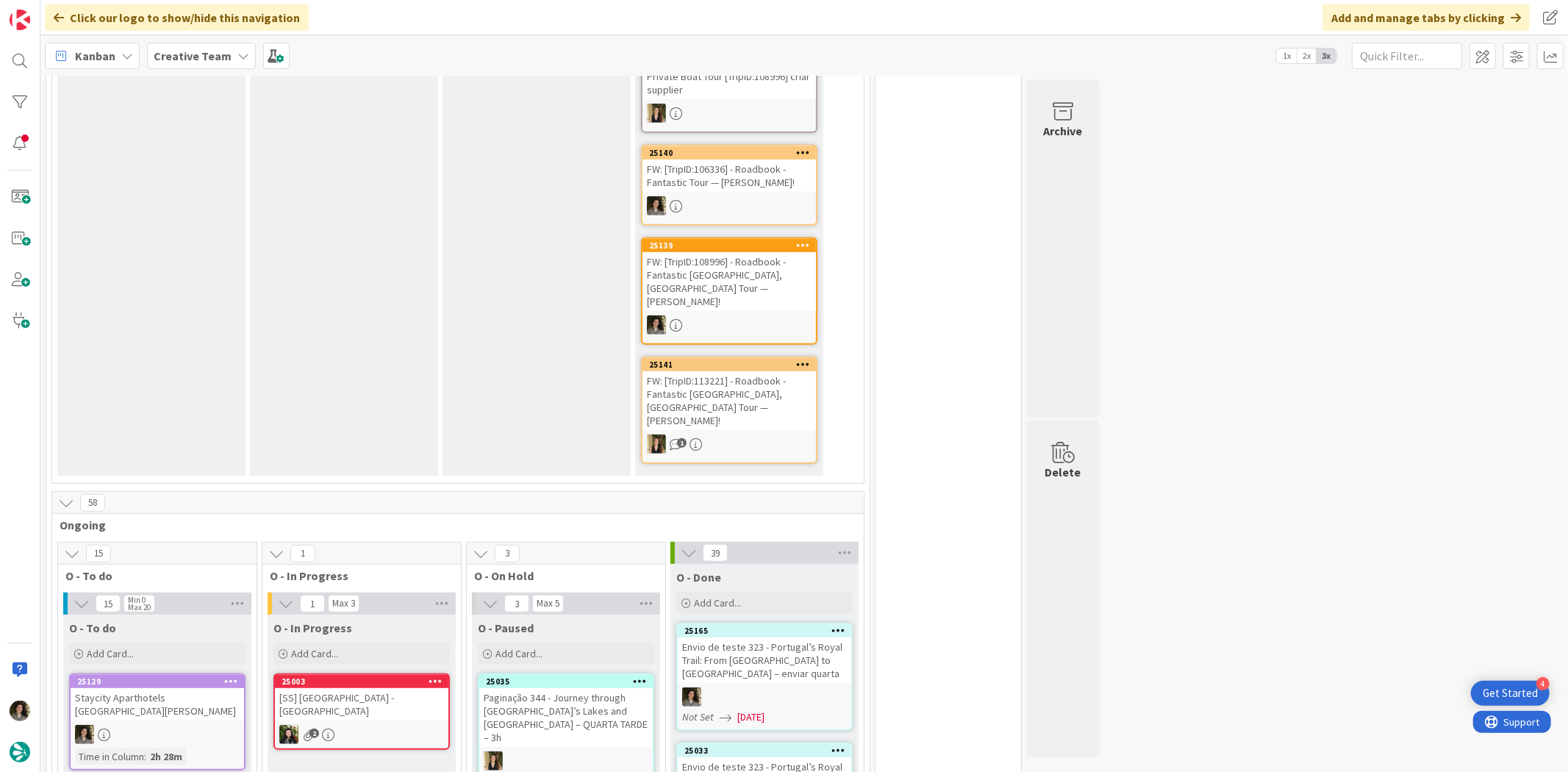
scroll to position [981, 0]
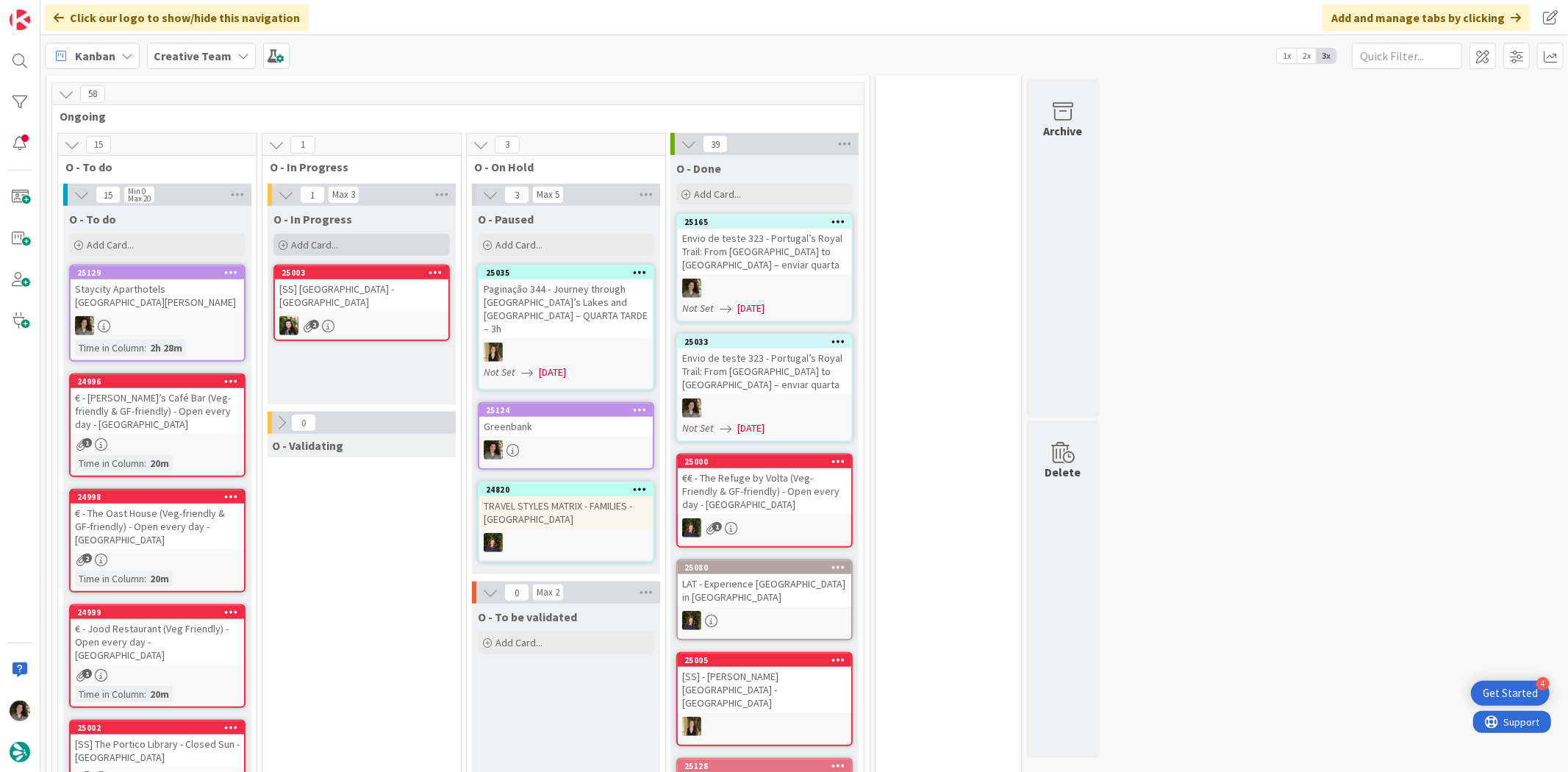
click at [358, 234] on div "Add Card..." at bounding box center [361, 245] width 176 height 22
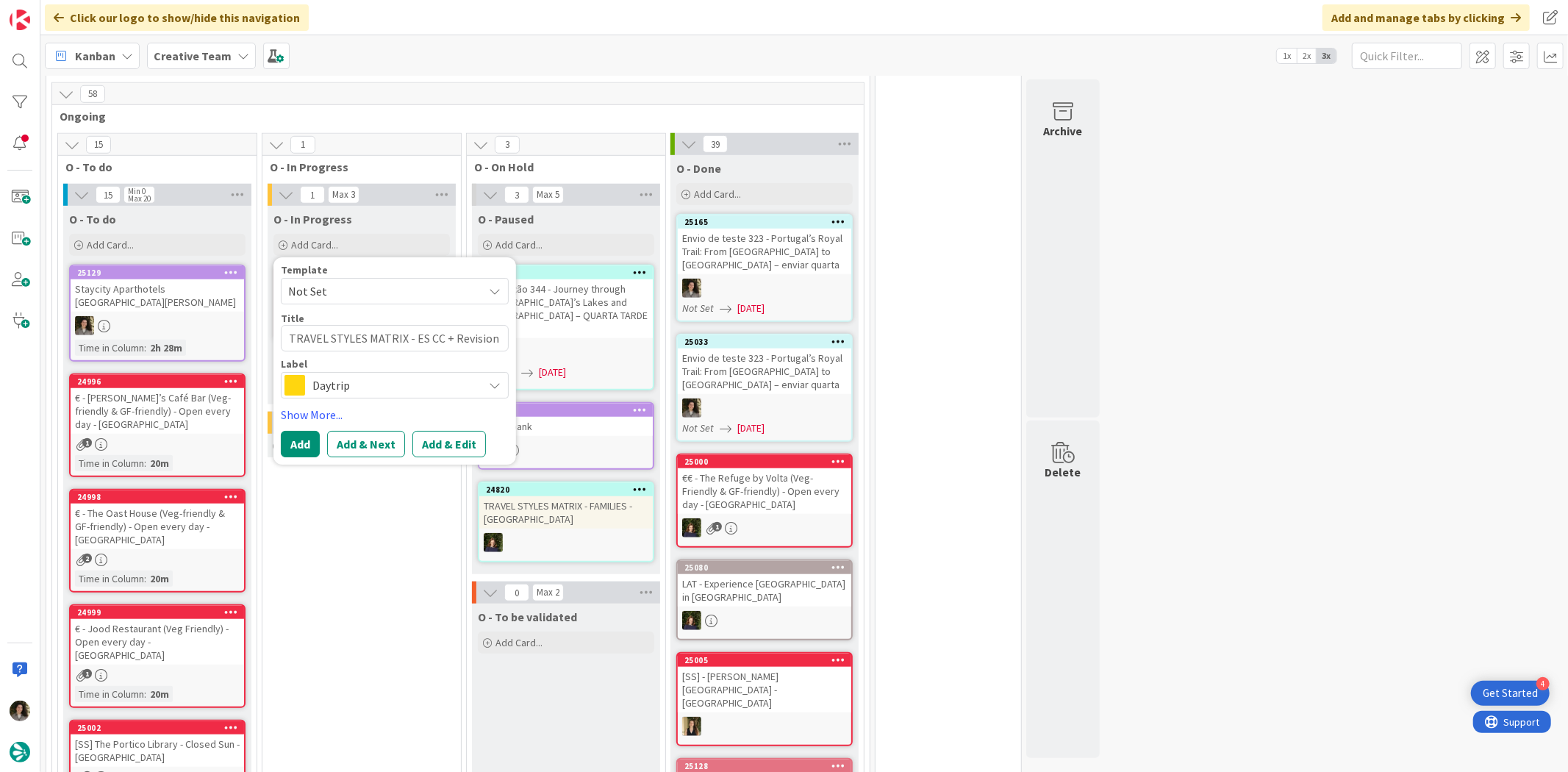
click at [368, 373] on div "Daytrip" at bounding box center [394, 386] width 228 height 27
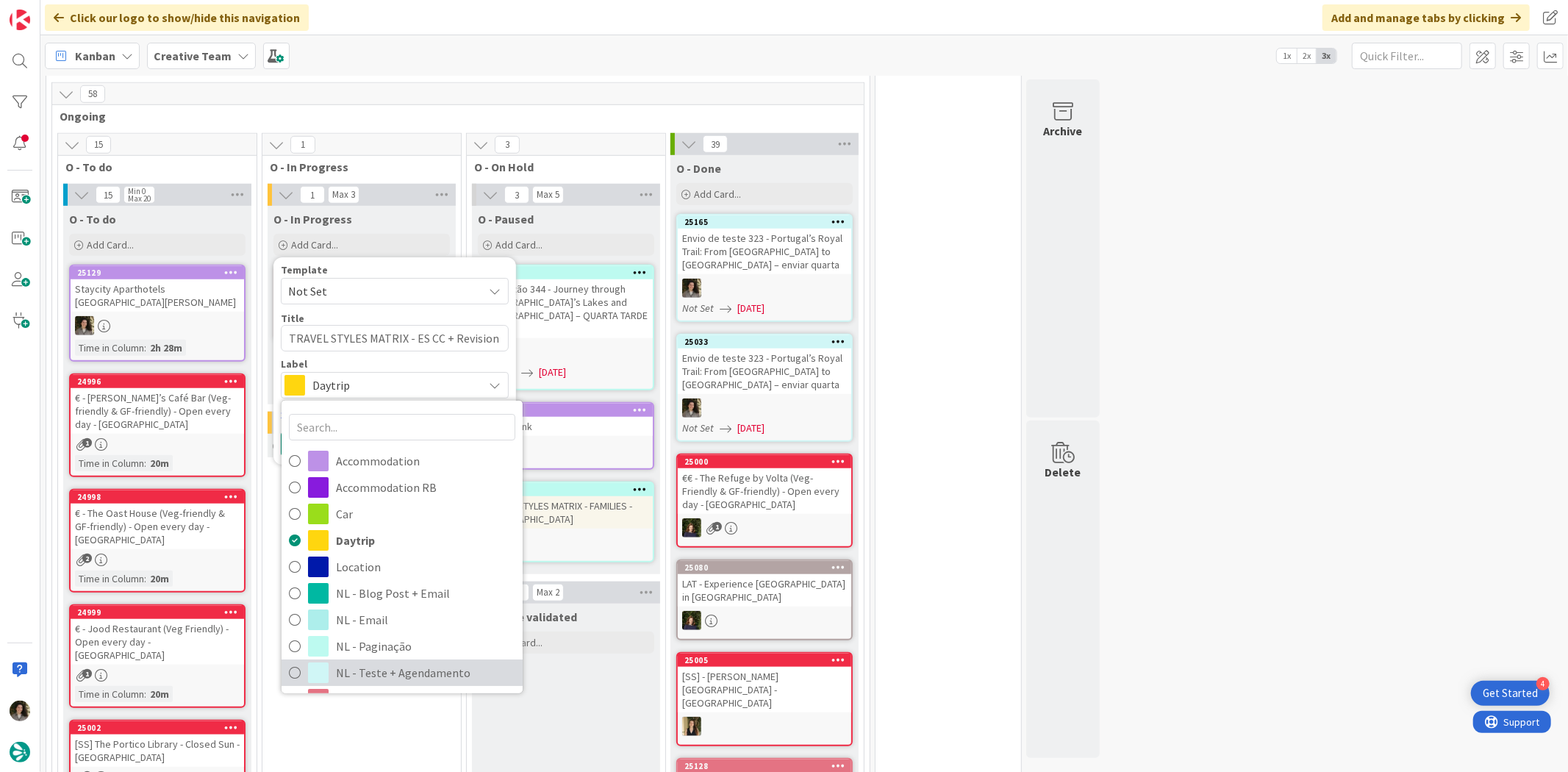
click at [400, 661] on span "NL - Teste + Agendamento" at bounding box center [425, 672] width 179 height 22
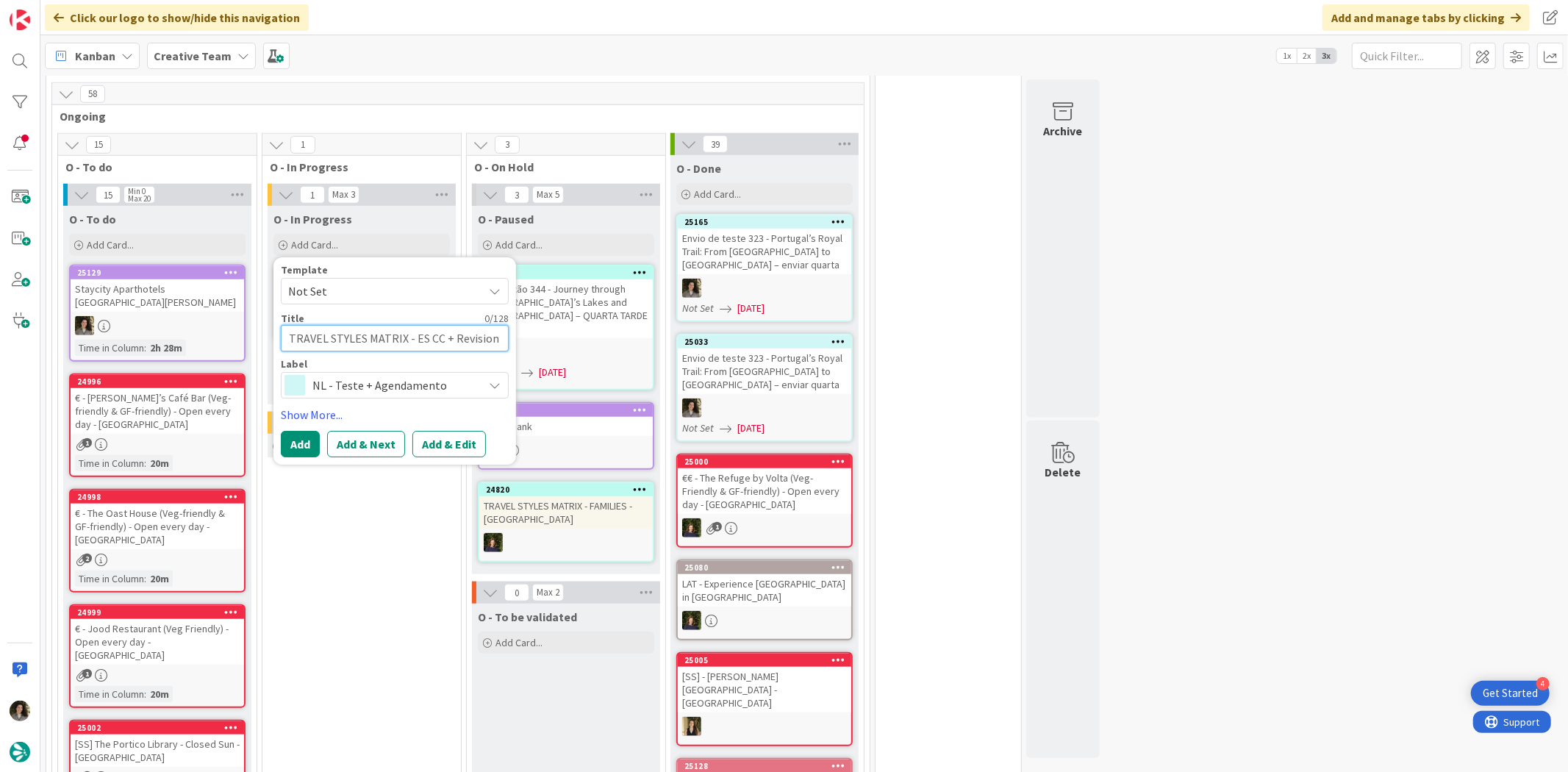
click at [332, 325] on textarea "TRAVEL STYLES MATRIX - ES CC + Revision C&A" at bounding box center [394, 338] width 228 height 27
type textarea "T"
type textarea "x"
type textarea "Tr"
type textarea "x"
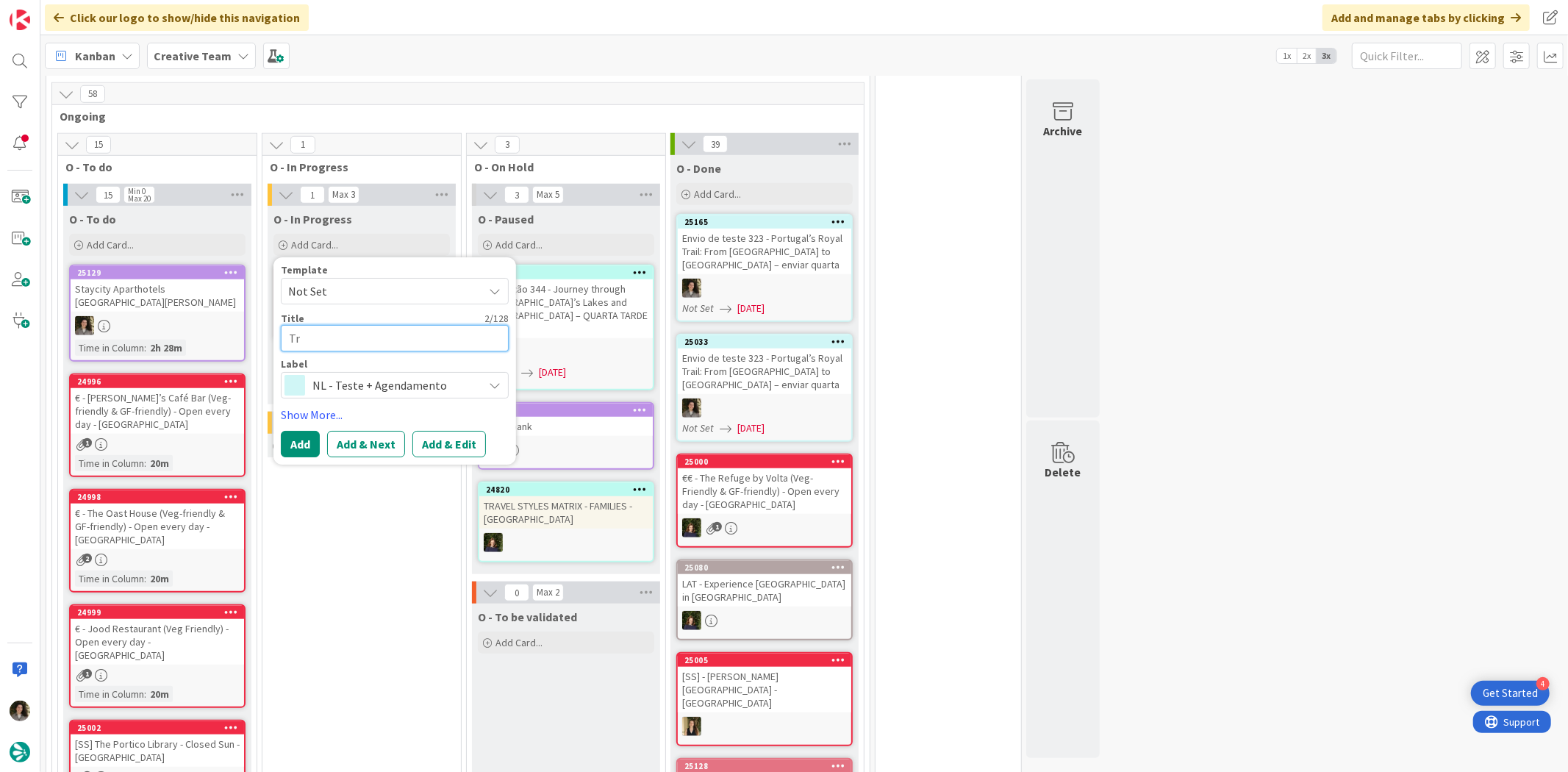
type textarea "T"
type textarea "x"
type textarea "TR"
type textarea "x"
type textarea "TRA"
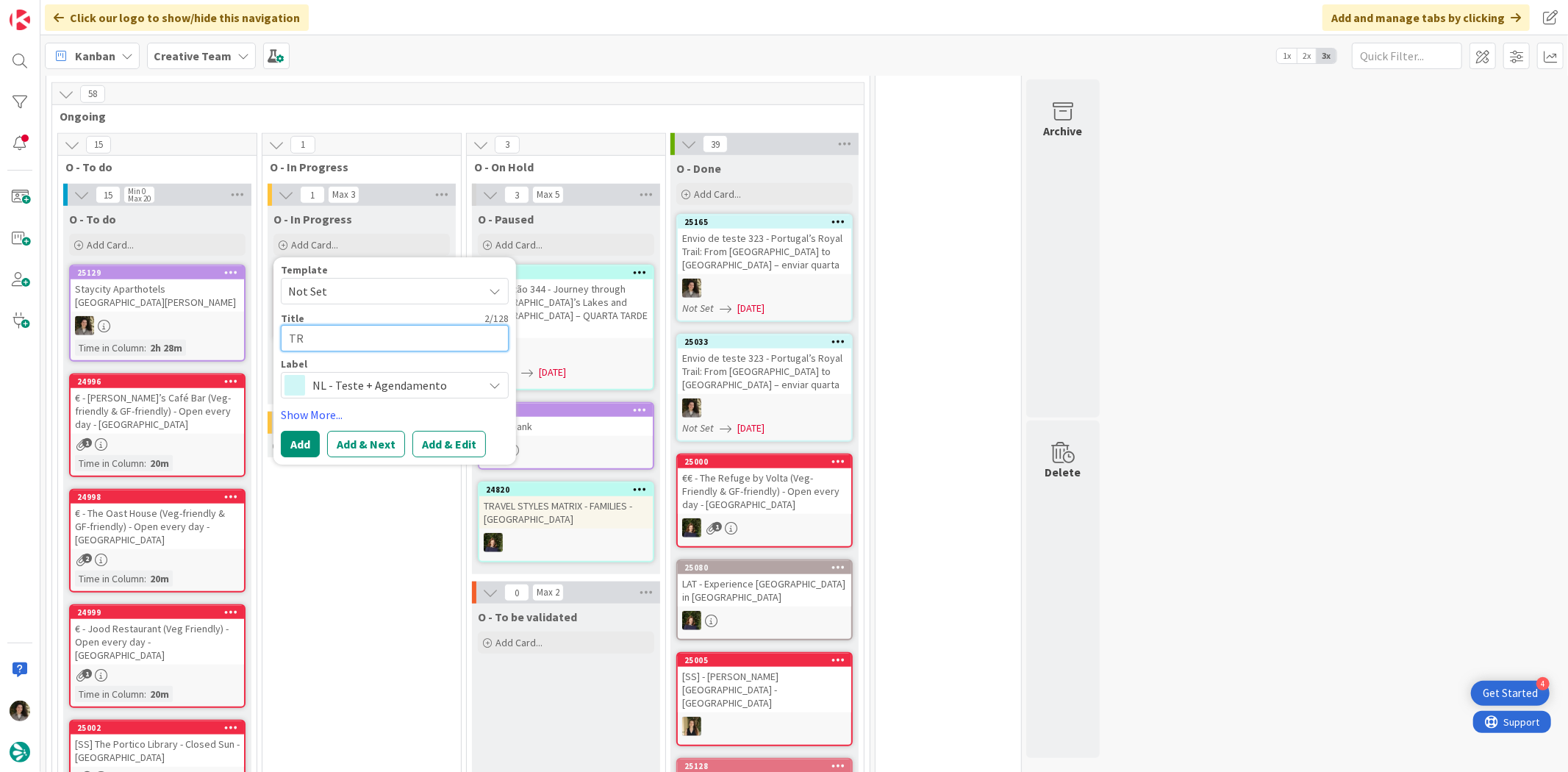
type textarea "x"
type textarea "TRAV"
type textarea "x"
type textarea "TRAVE"
type textarea "x"
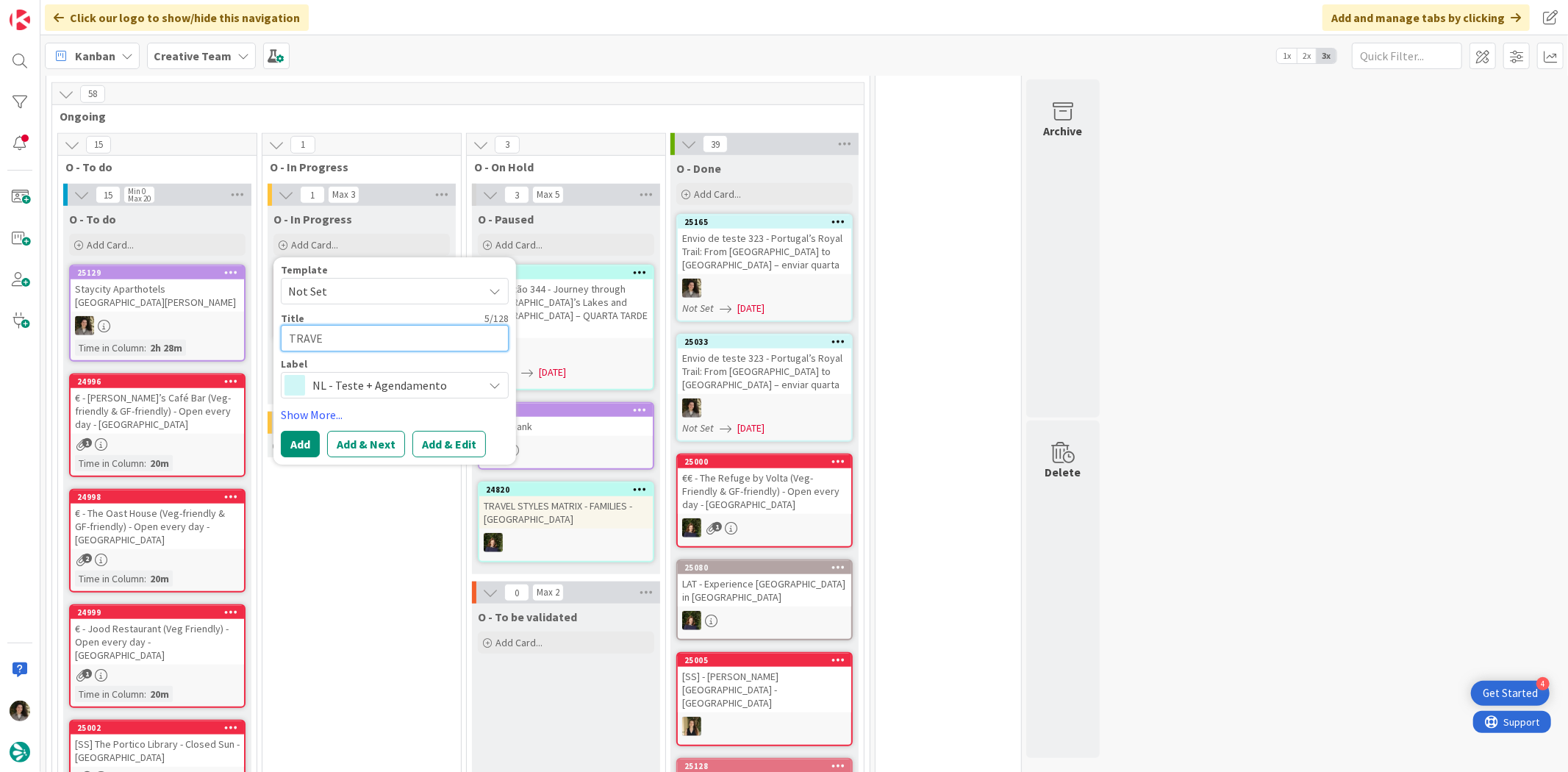
type textarea "TRAVEL"
type textarea "x"
type textarea "TRAVEL"
type textarea "x"
type textarea "TRAVEL s"
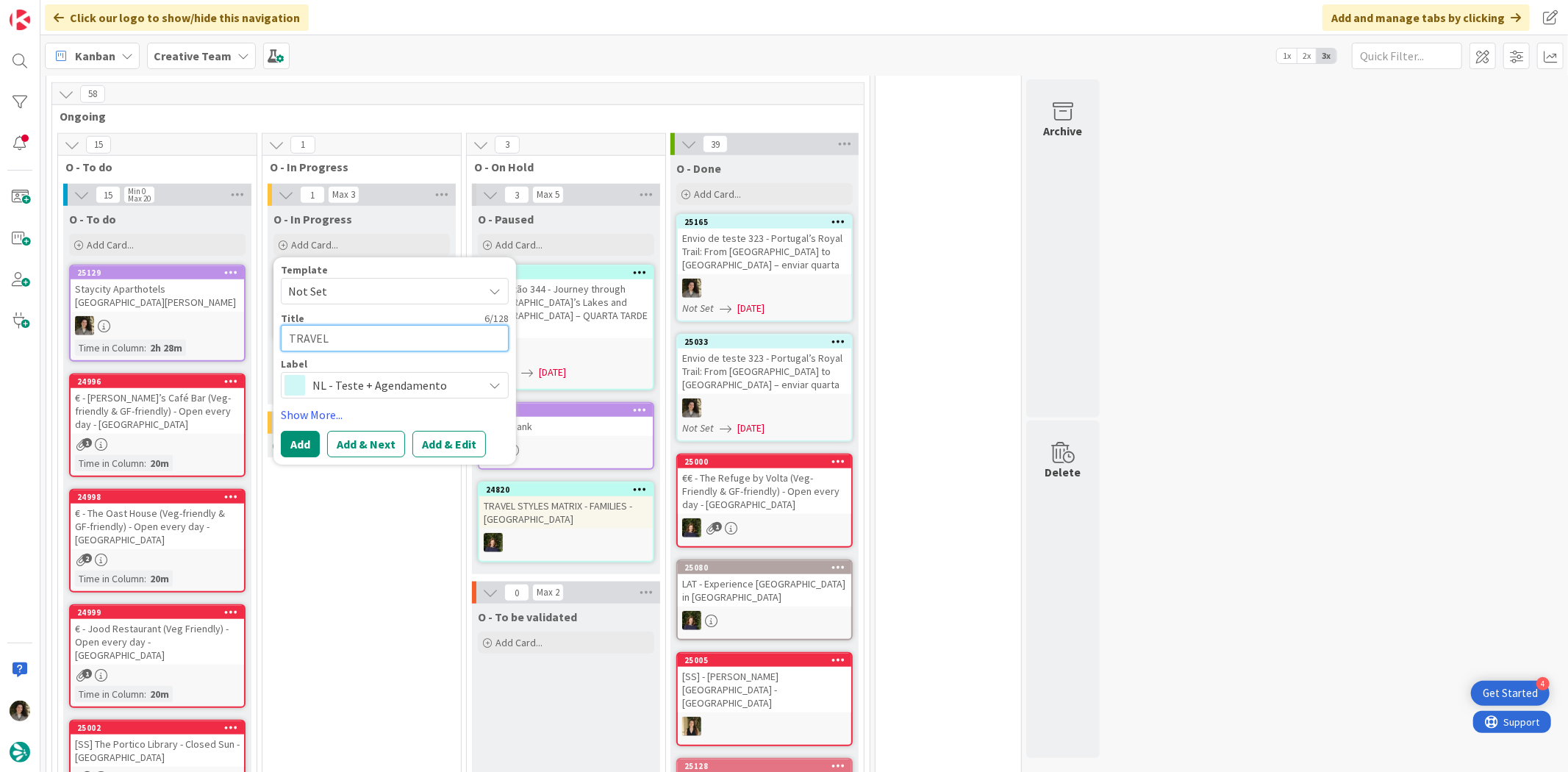
type textarea "x"
type textarea "TRAVEL sT"
type textarea "x"
type textarea "TRAVEL sTY"
type textarea "x"
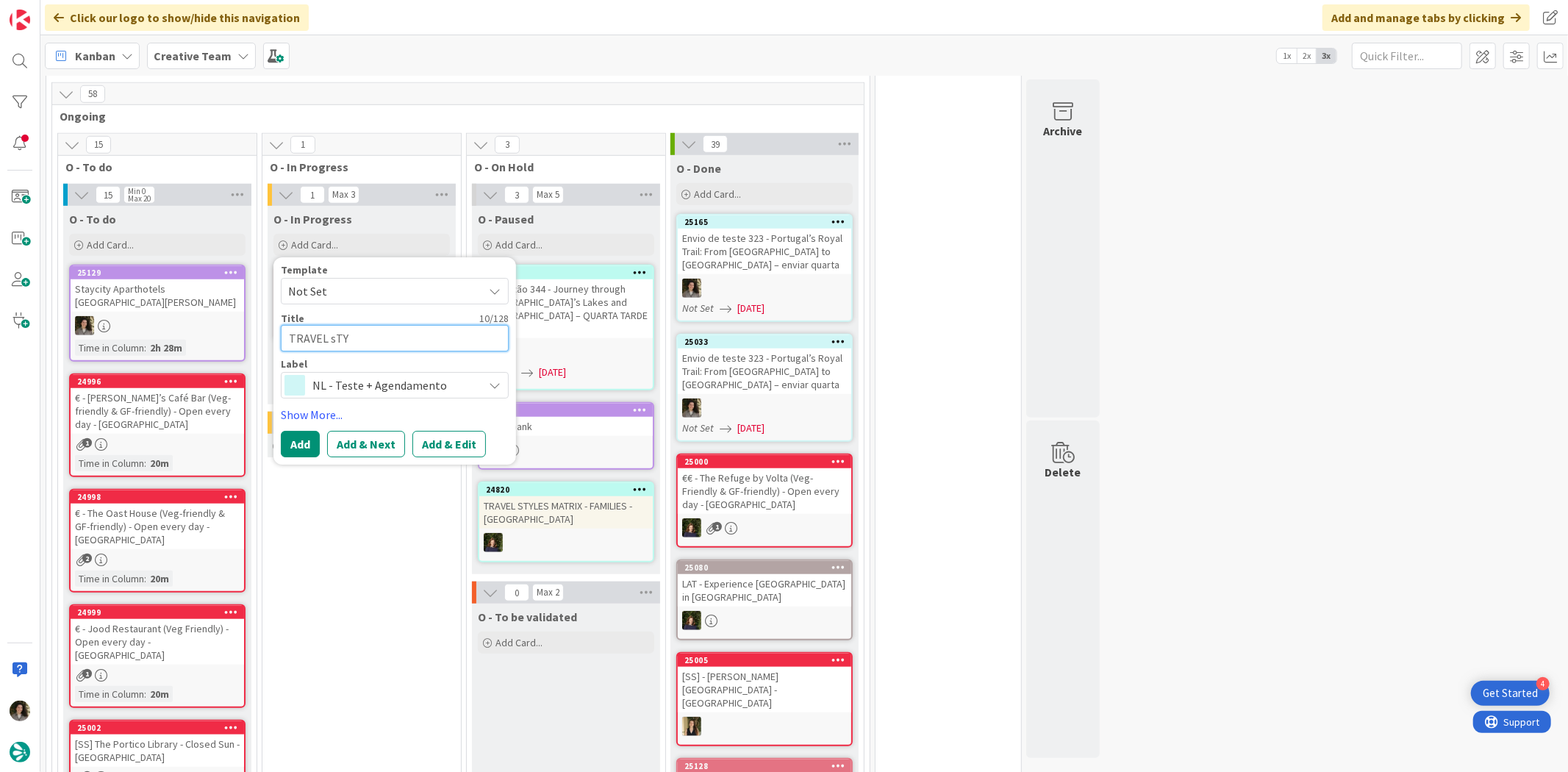
type textarea "TRAVEL sT"
type textarea "x"
type textarea "TRAVEL s"
type textarea "x"
type textarea "TRAVEL"
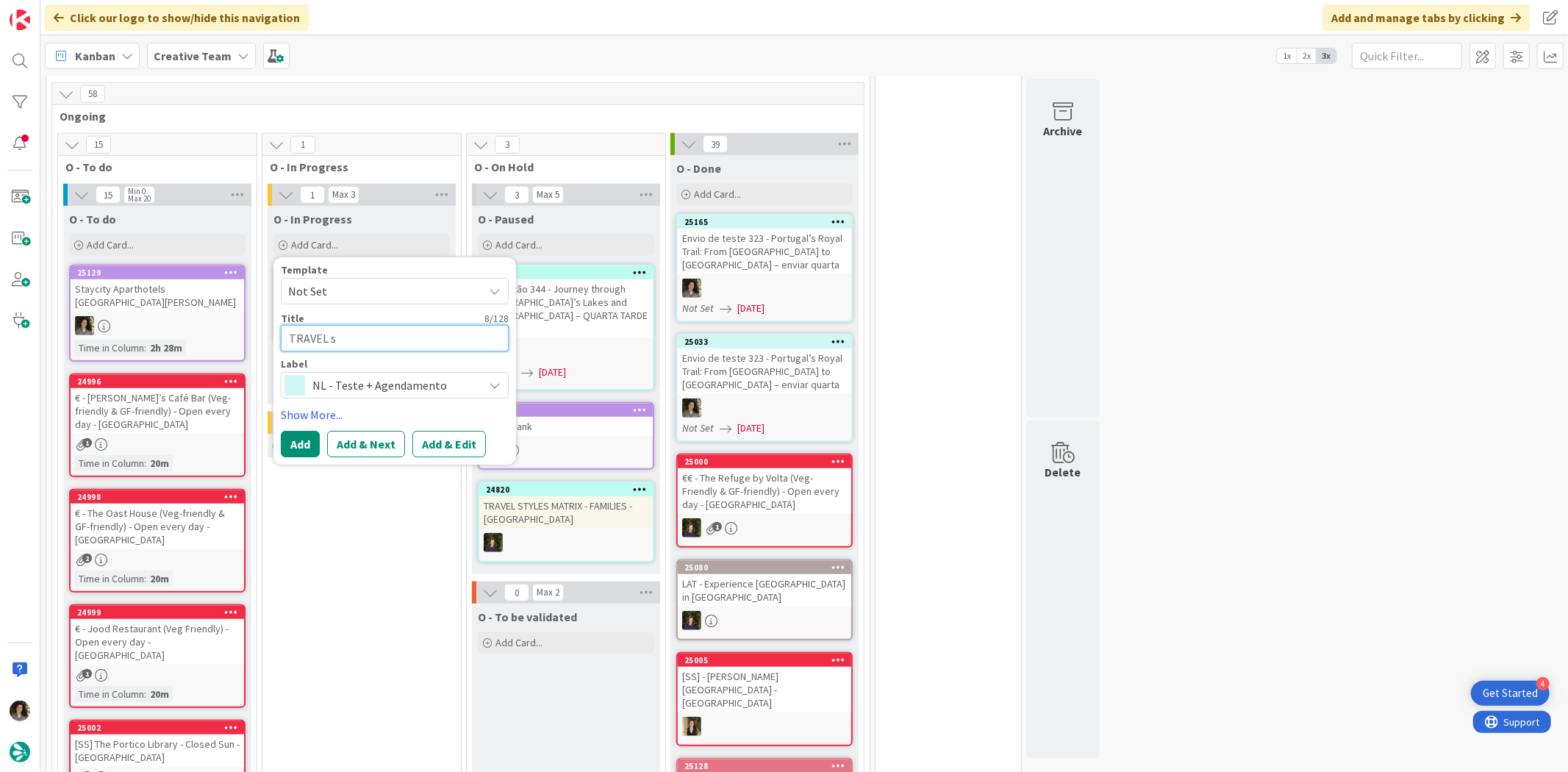
type textarea "x"
type textarea "TRAVEL"
type textarea "x"
type textarea "TRAVELS"
type textarea "x"
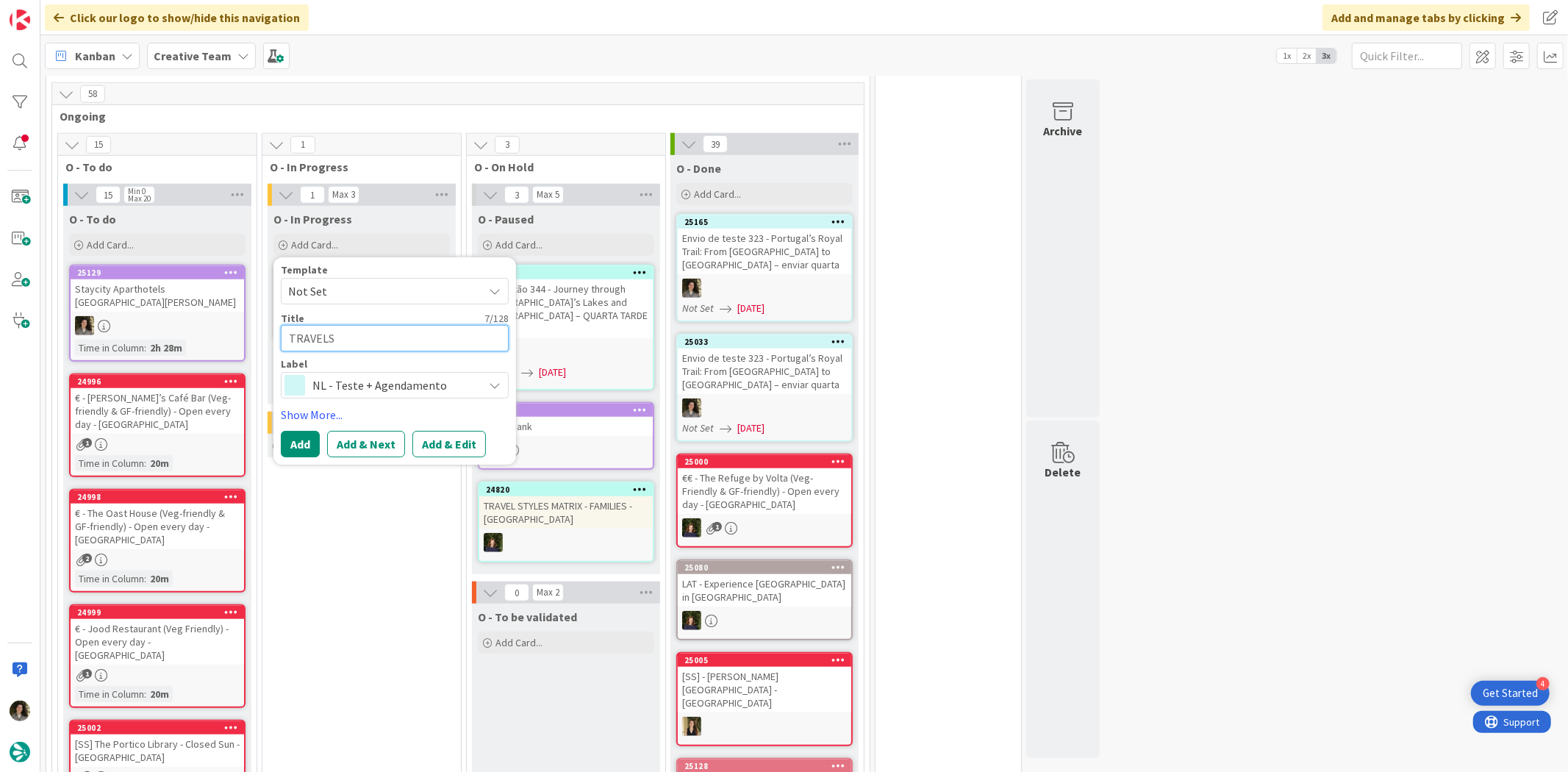
type textarea "TRAVEL"
type textarea "x"
type textarea "TRAVEL"
type textarea "x"
type textarea "TRAVEL S"
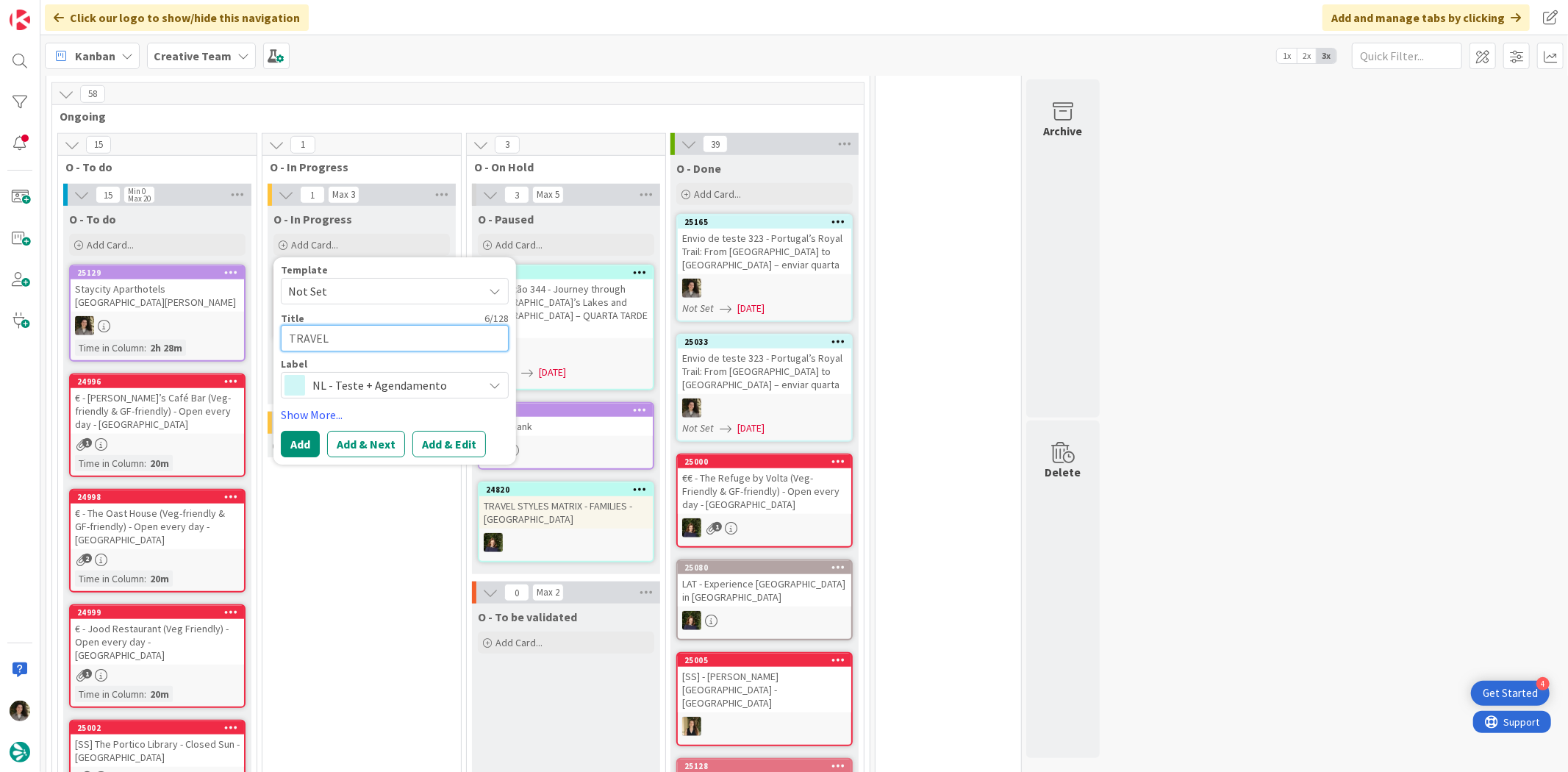
type textarea "x"
type textarea "TRAVEL ST"
type textarea "x"
type textarea "TRAVEL STL"
type textarea "x"
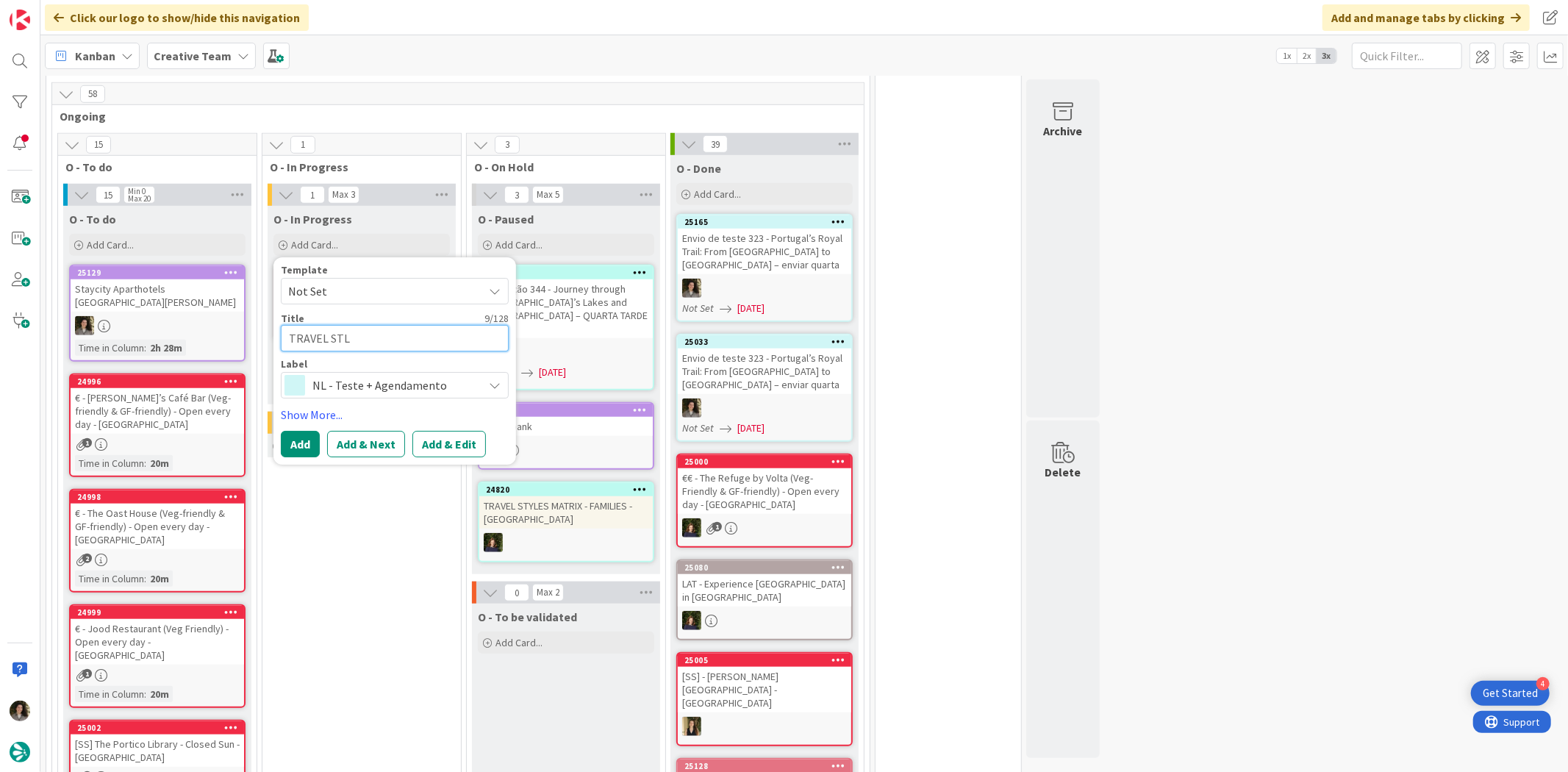
type textarea "TRAVEL STLE"
type textarea "x"
type textarea "TRAVEL STLES"
type textarea "x"
type textarea "TRAVEL STLE"
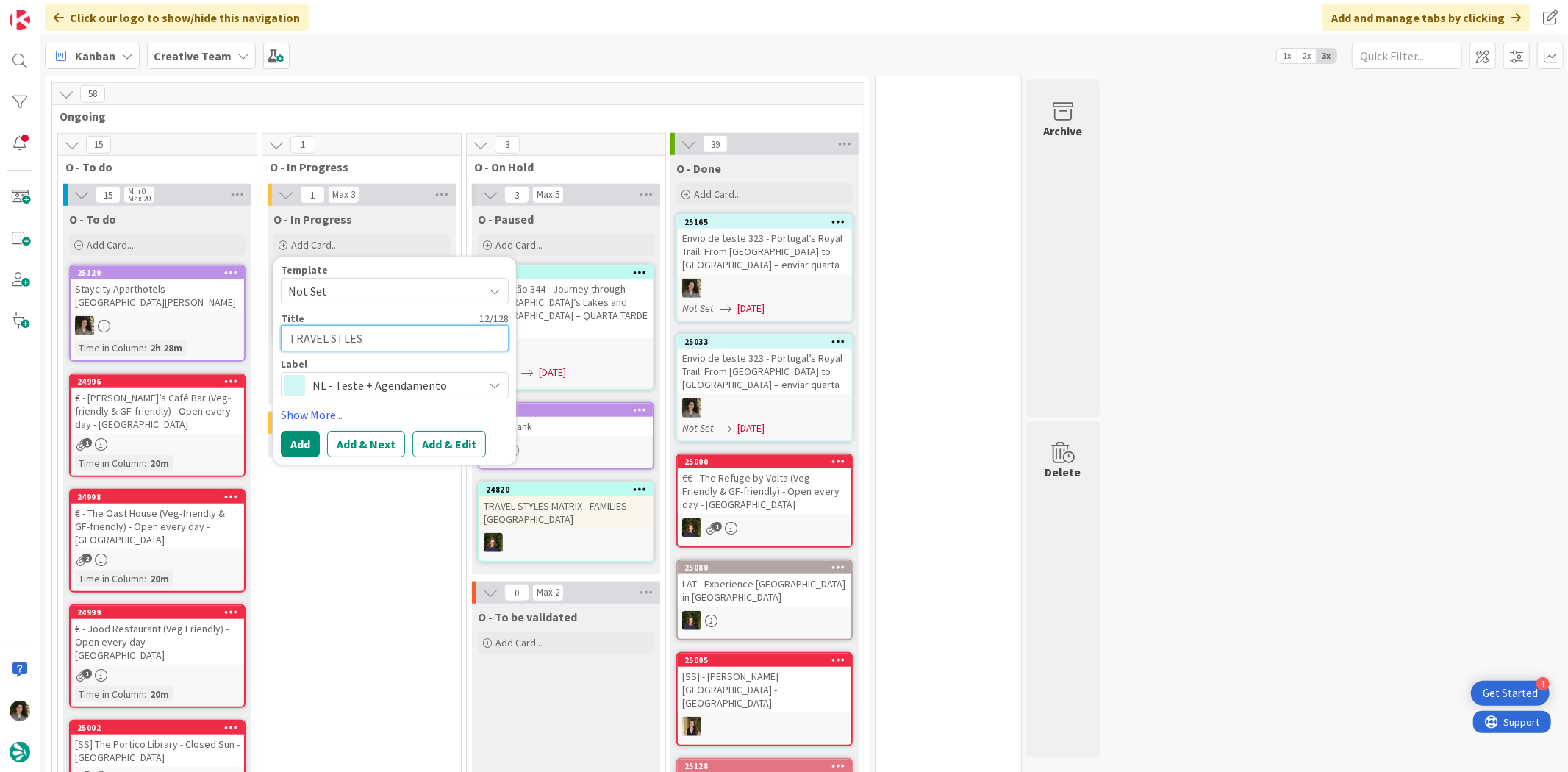
type textarea "x"
type textarea "TRAVEL STL"
type textarea "x"
type textarea "TRAVEL ST"
type textarea "x"
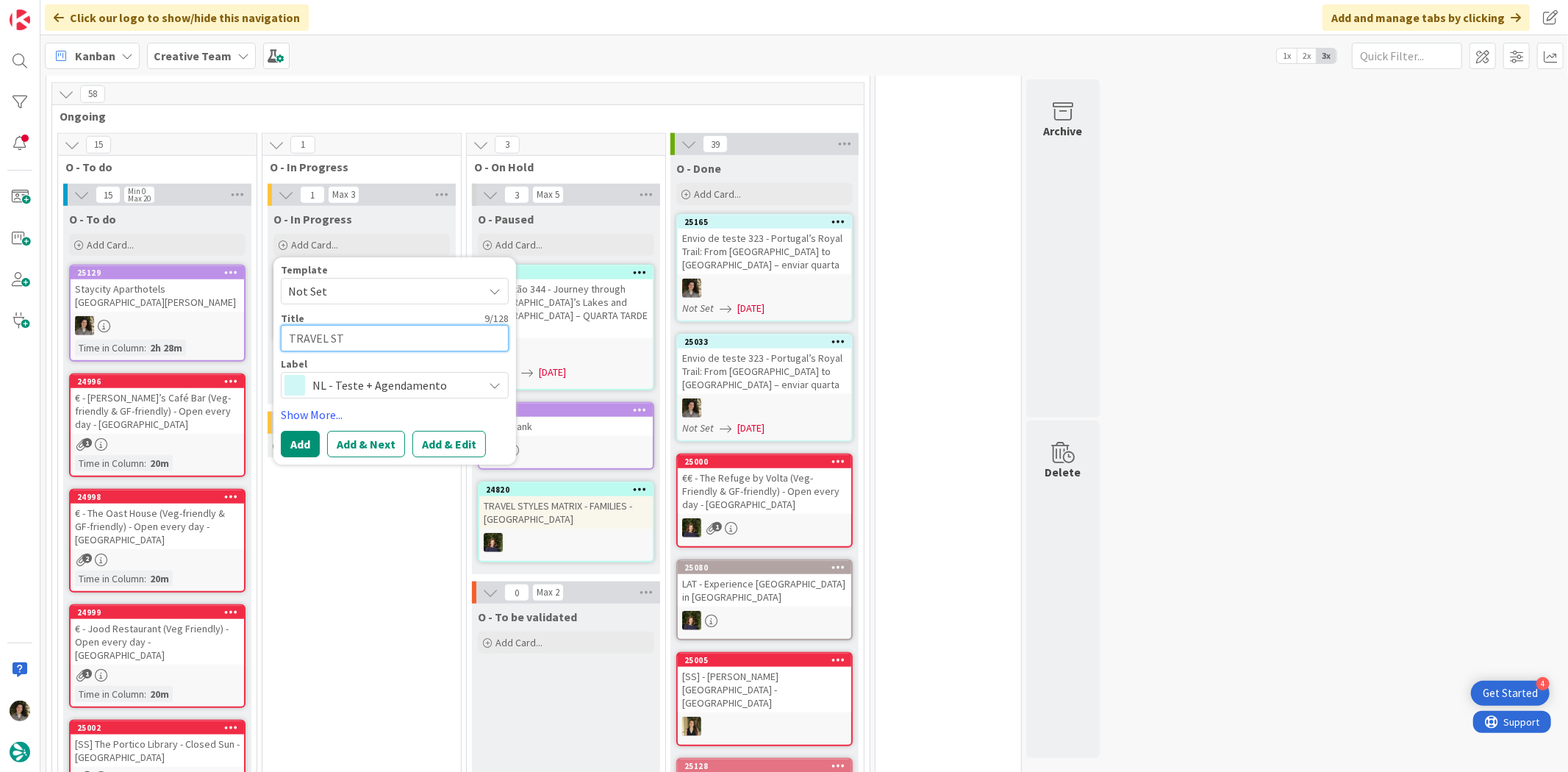
type textarea "TRAVEL STY"
type textarea "x"
type textarea "TRAVEL STYL"
type textarea "x"
type textarea "TRAVEL STYLE"
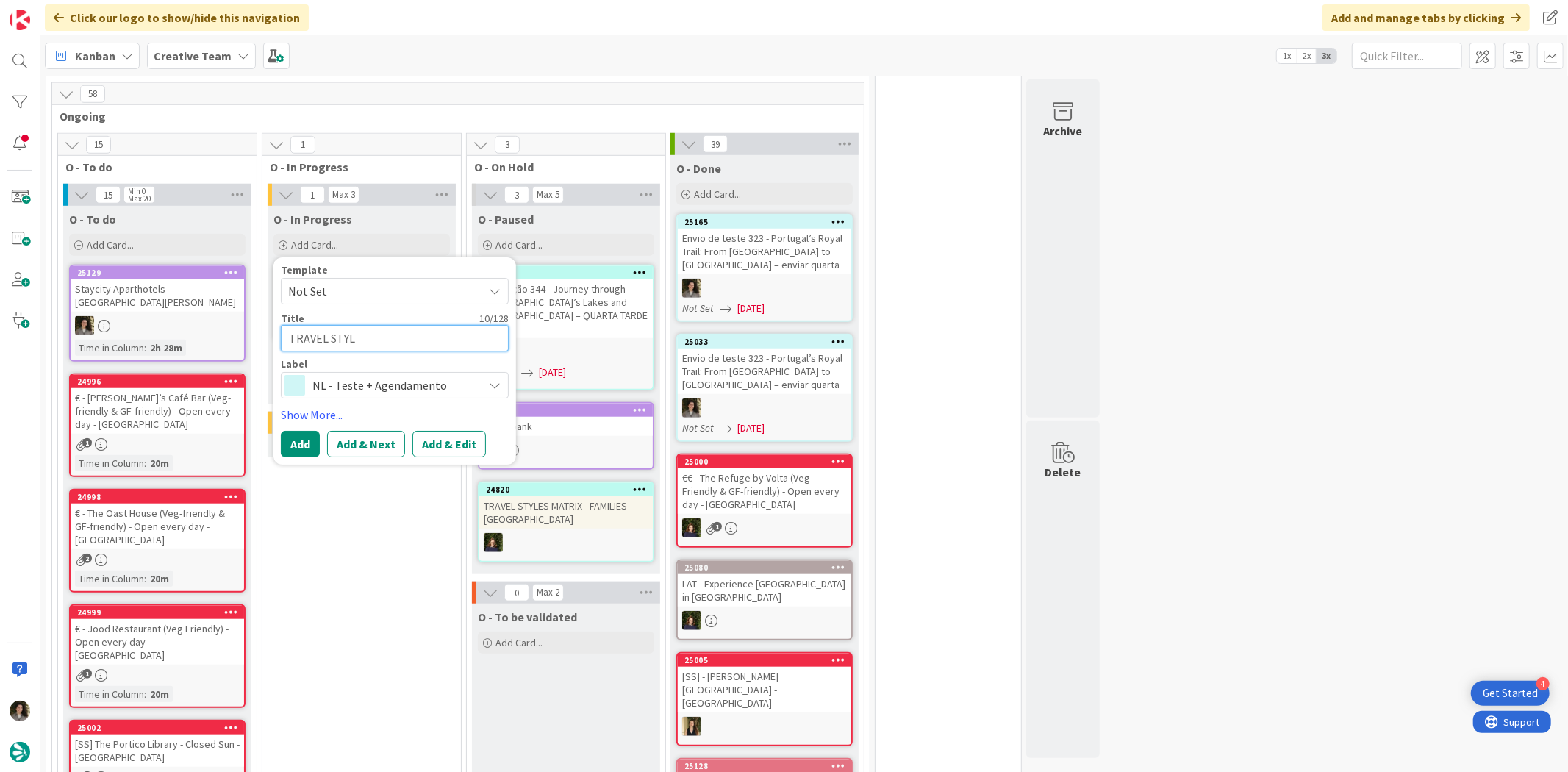
type textarea "x"
type textarea "TRAVEL STYLES"
type textarea "x"
type textarea "TRAVEL STYLES"
type textarea "x"
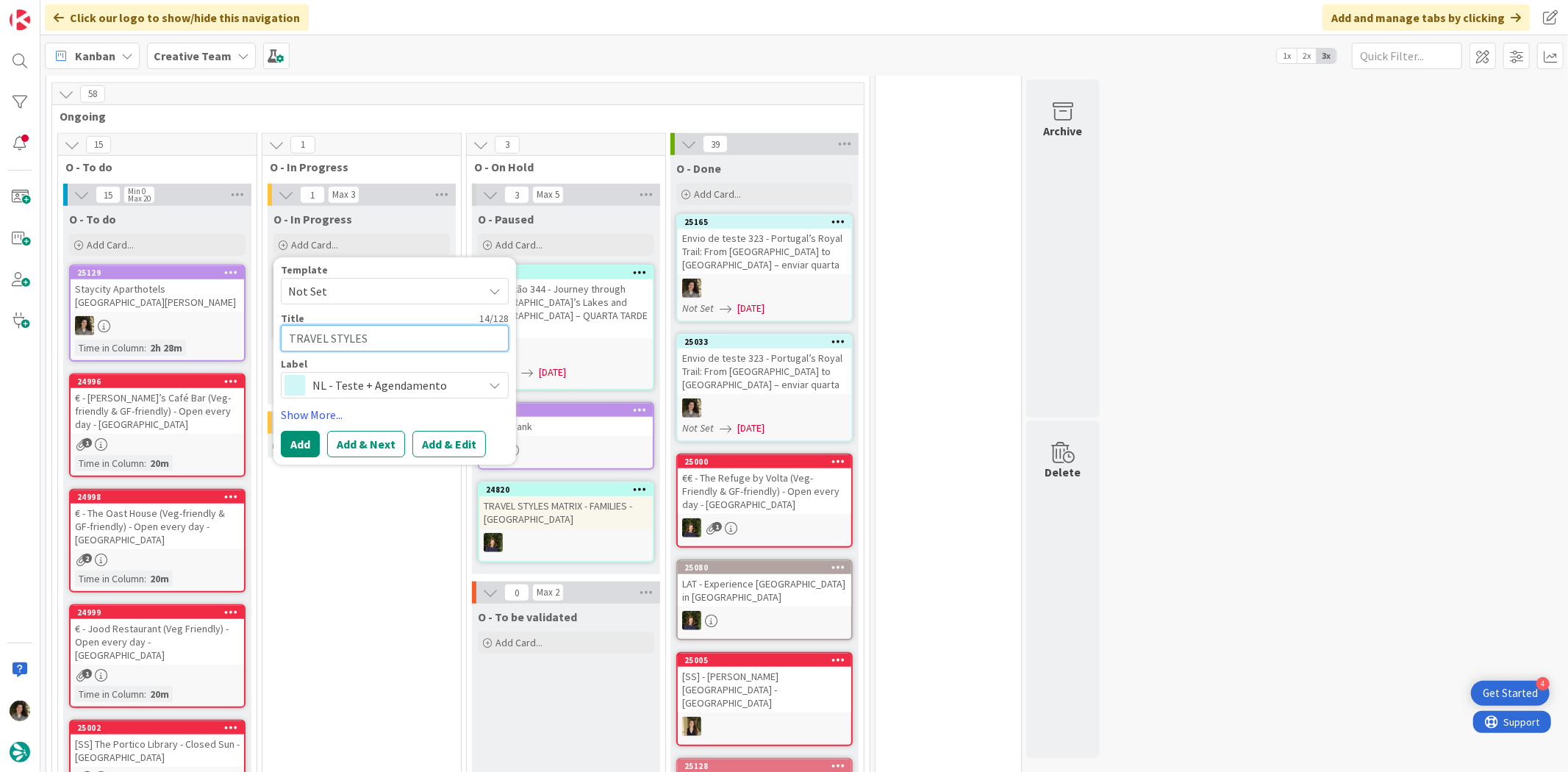
type textarea "TRAVEL STYLES M"
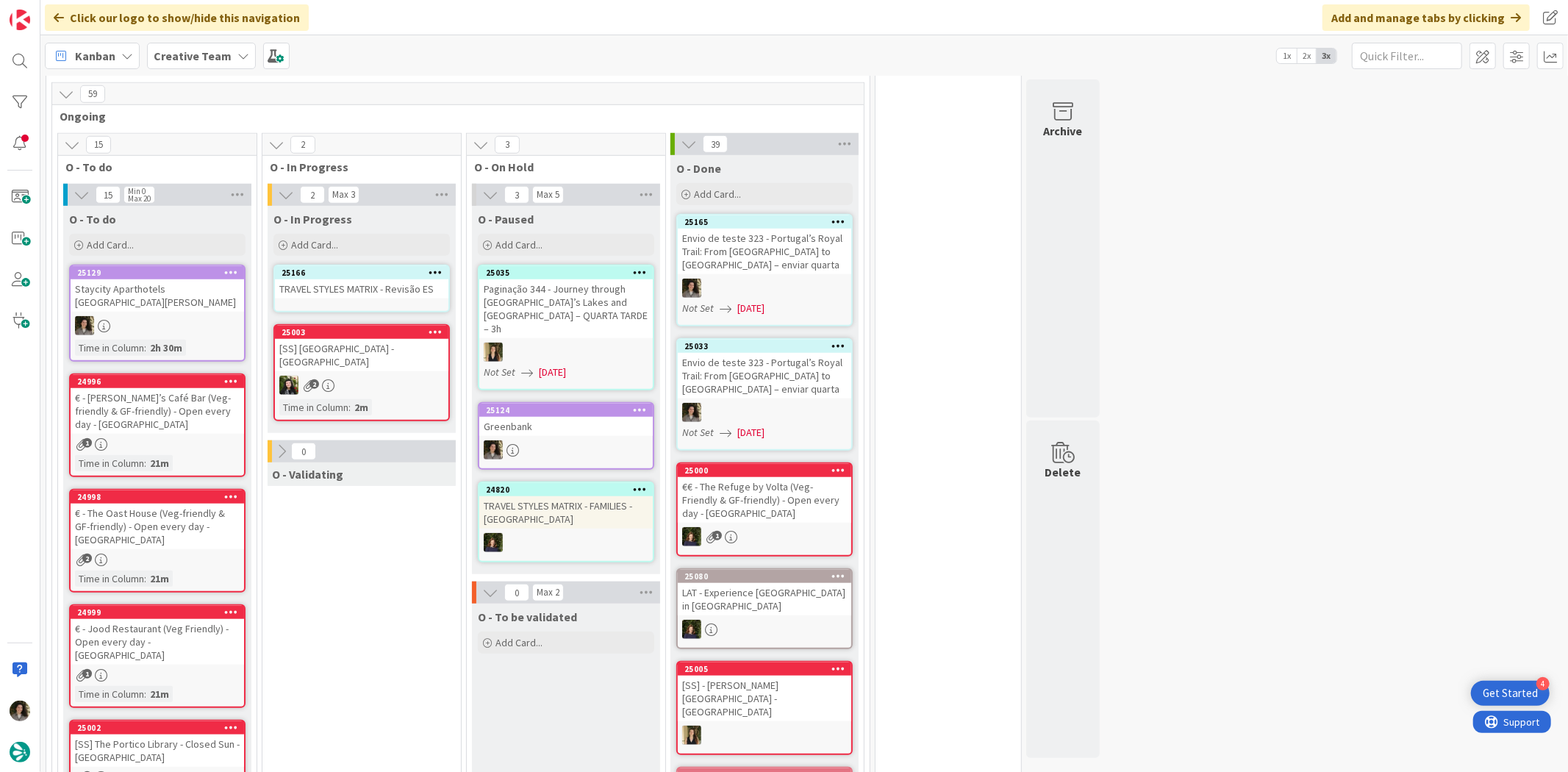
click at [339, 279] on div "TRAVEL STYLES MATRIX - Revisão ES" at bounding box center [362, 288] width 174 height 19
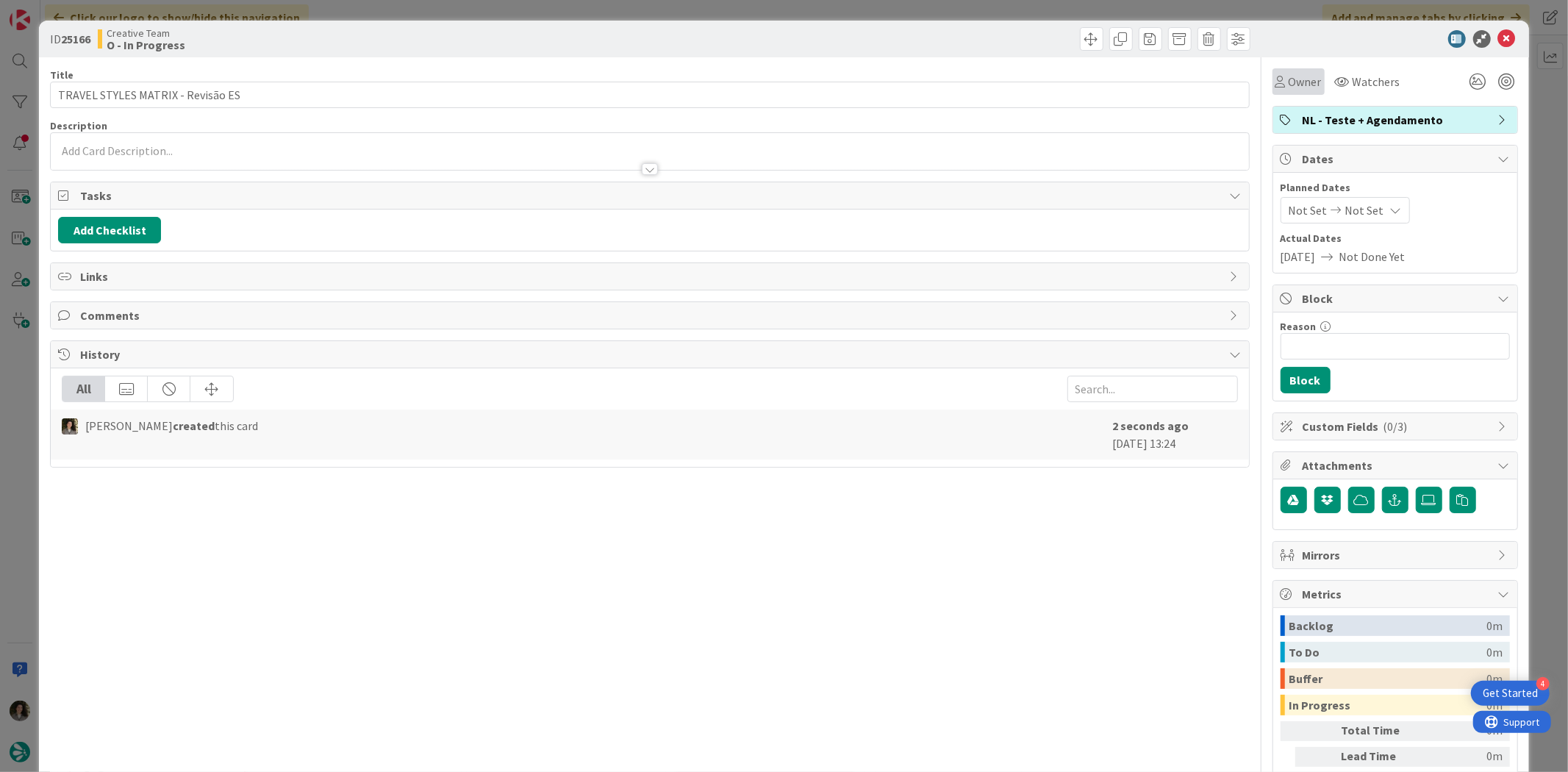
click at [1282, 71] on div "Owner" at bounding box center [1298, 81] width 52 height 27
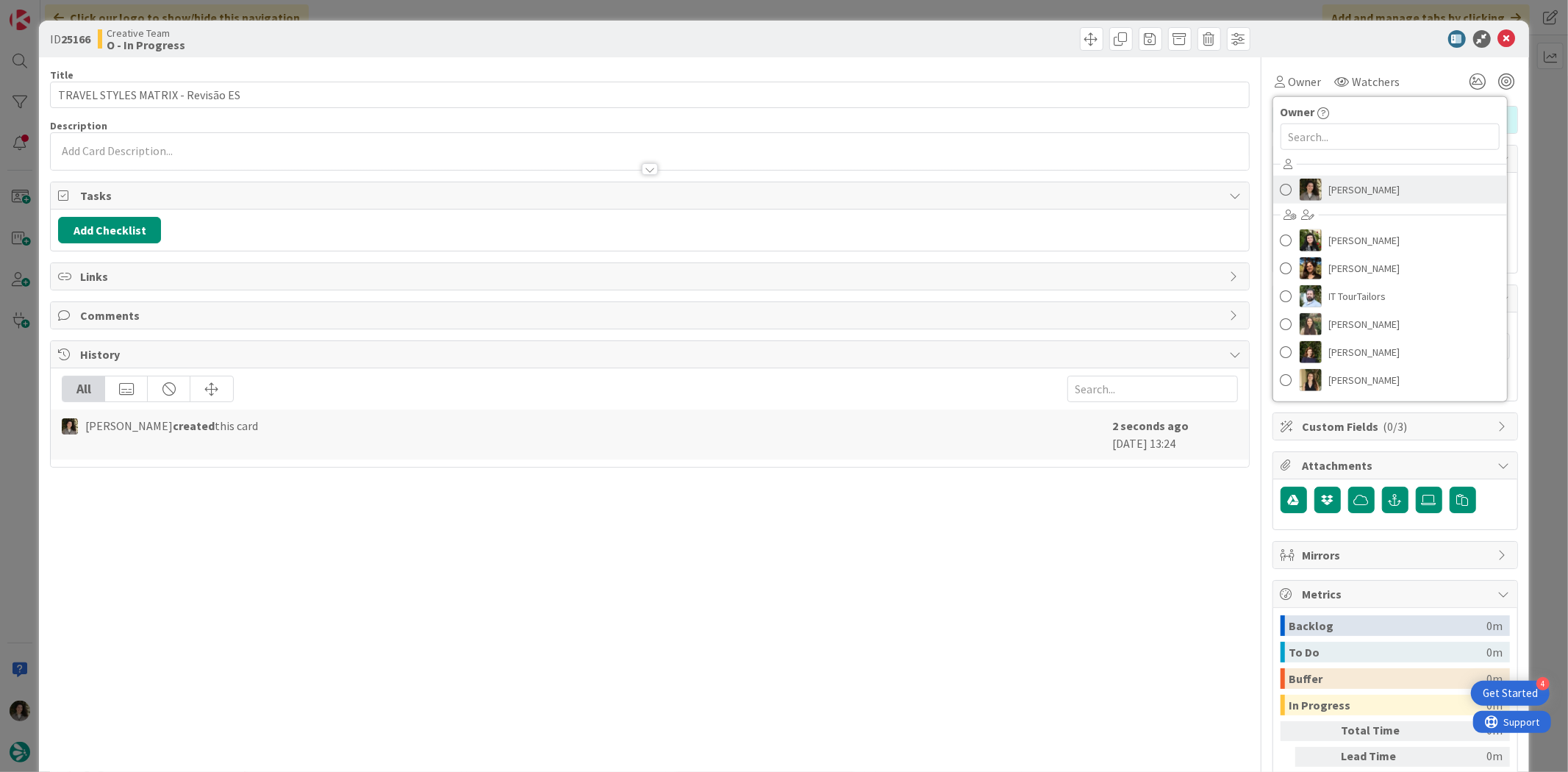
click at [1356, 176] on link "[PERSON_NAME]" at bounding box center [1390, 189] width 234 height 28
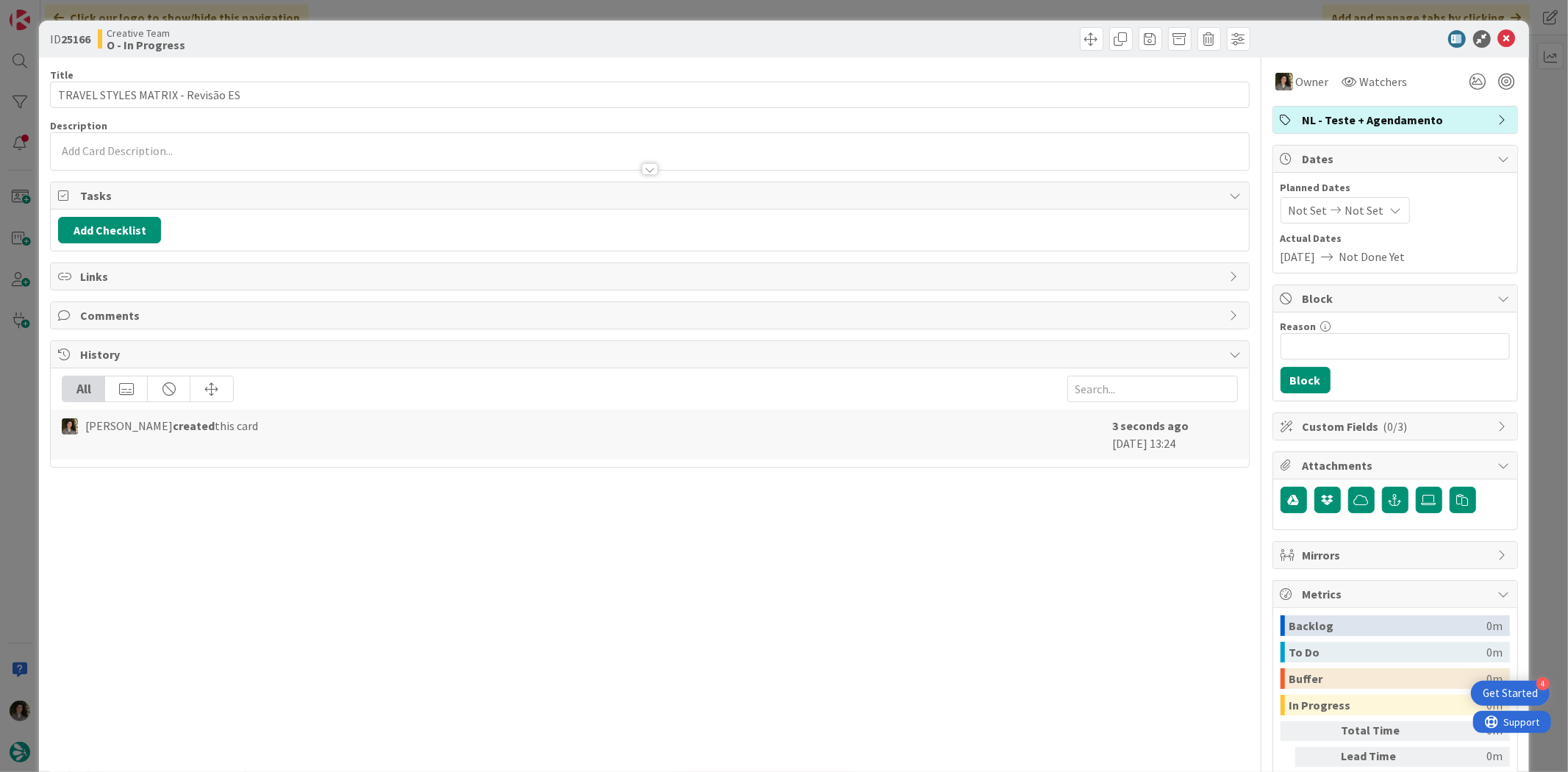
click at [1370, 200] on div "Not Set Not Set" at bounding box center [1344, 209] width 129 height 27
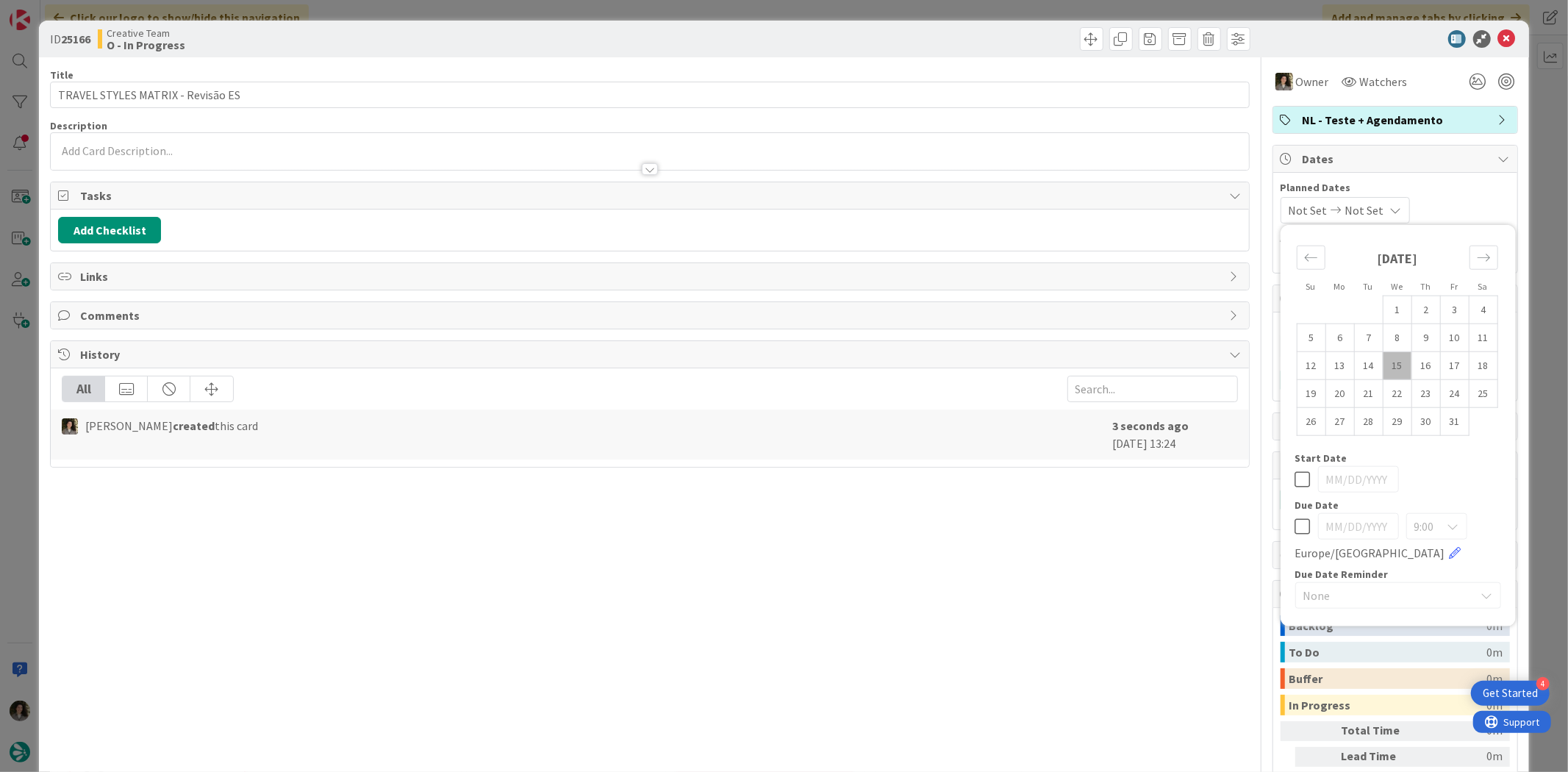
click at [1295, 518] on icon at bounding box center [1302, 526] width 16 height 17
click at [1008, 578] on div "Title 33 / 128 TRAVEL STYLES MATRIX - Revisão ES Description [PERSON_NAME] just…" at bounding box center [649, 458] width 1199 height 801
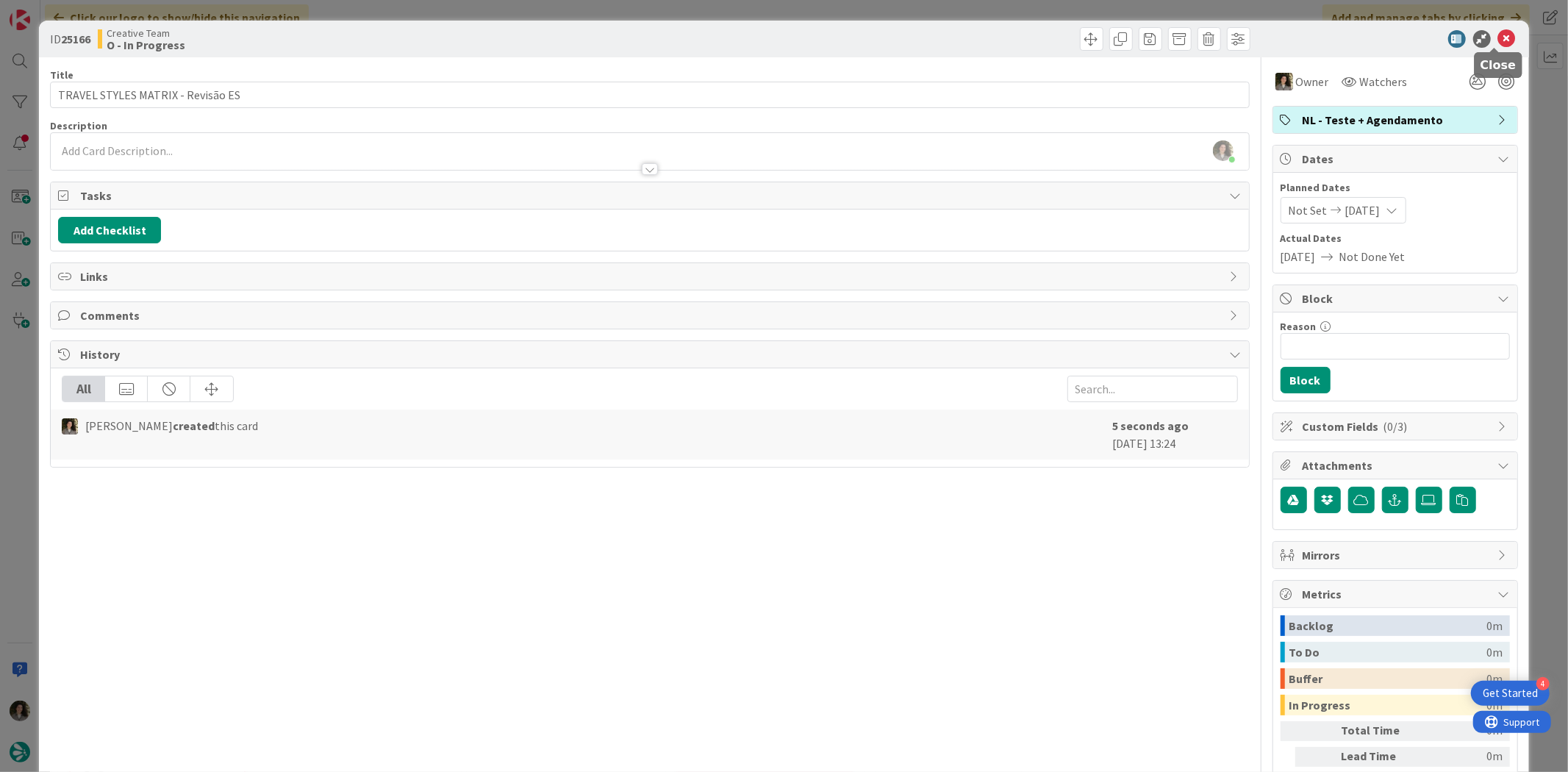
click at [1498, 36] on icon at bounding box center [1506, 38] width 17 height 17
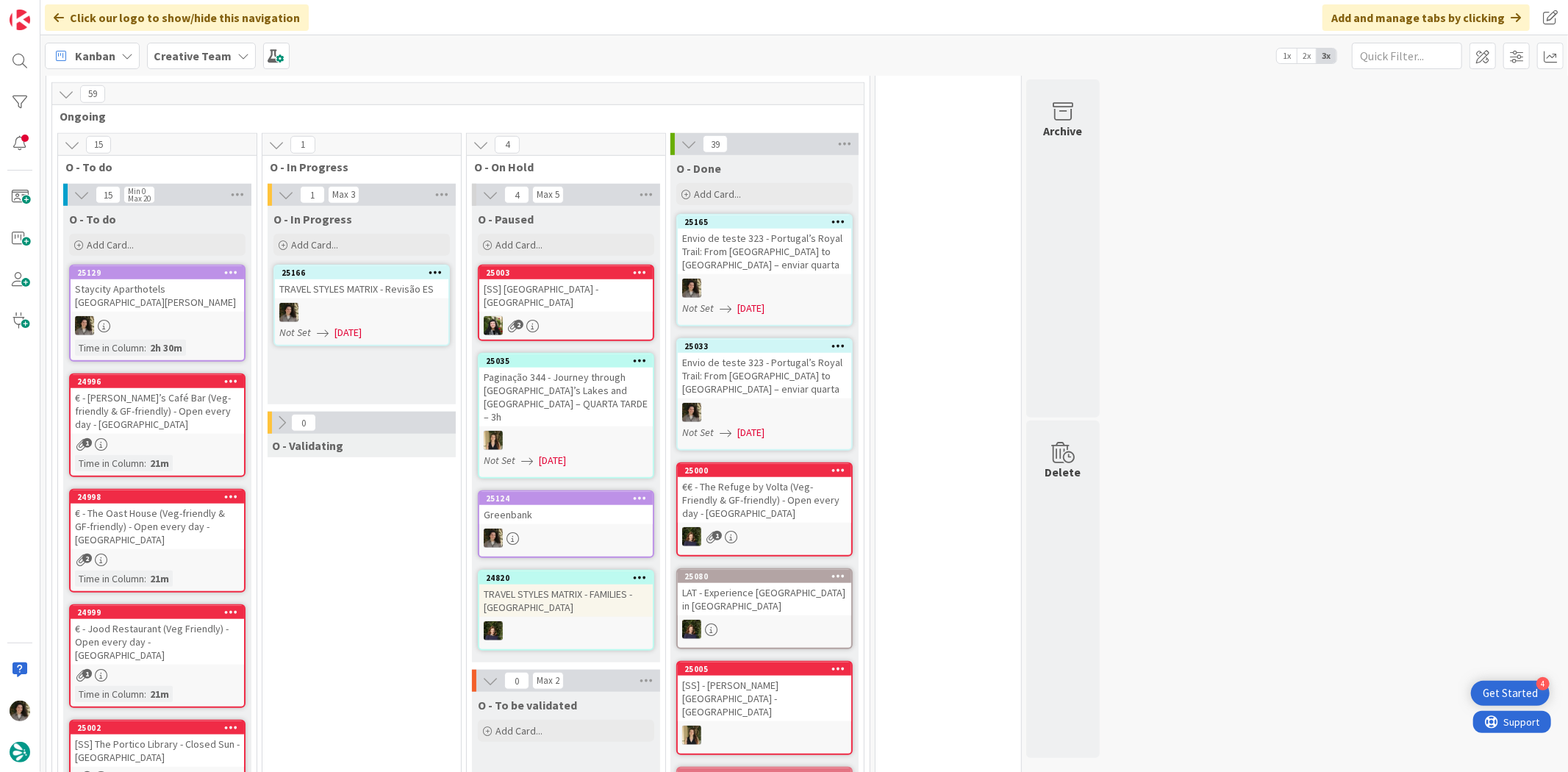
click at [353, 279] on div "TRAVEL STYLES MATRIX - Revisão ES" at bounding box center [362, 288] width 174 height 19
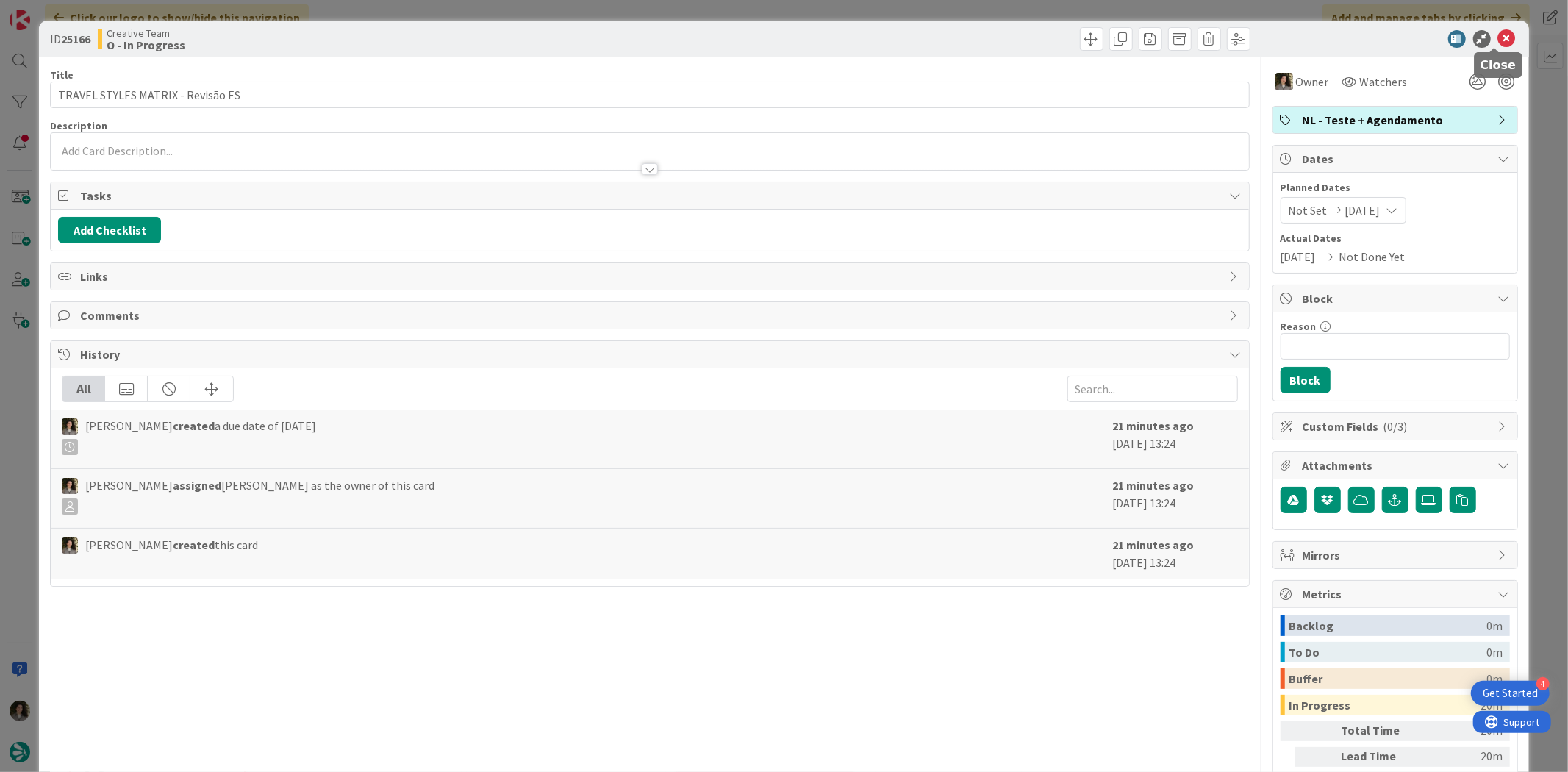
click at [1498, 44] on icon at bounding box center [1506, 38] width 17 height 17
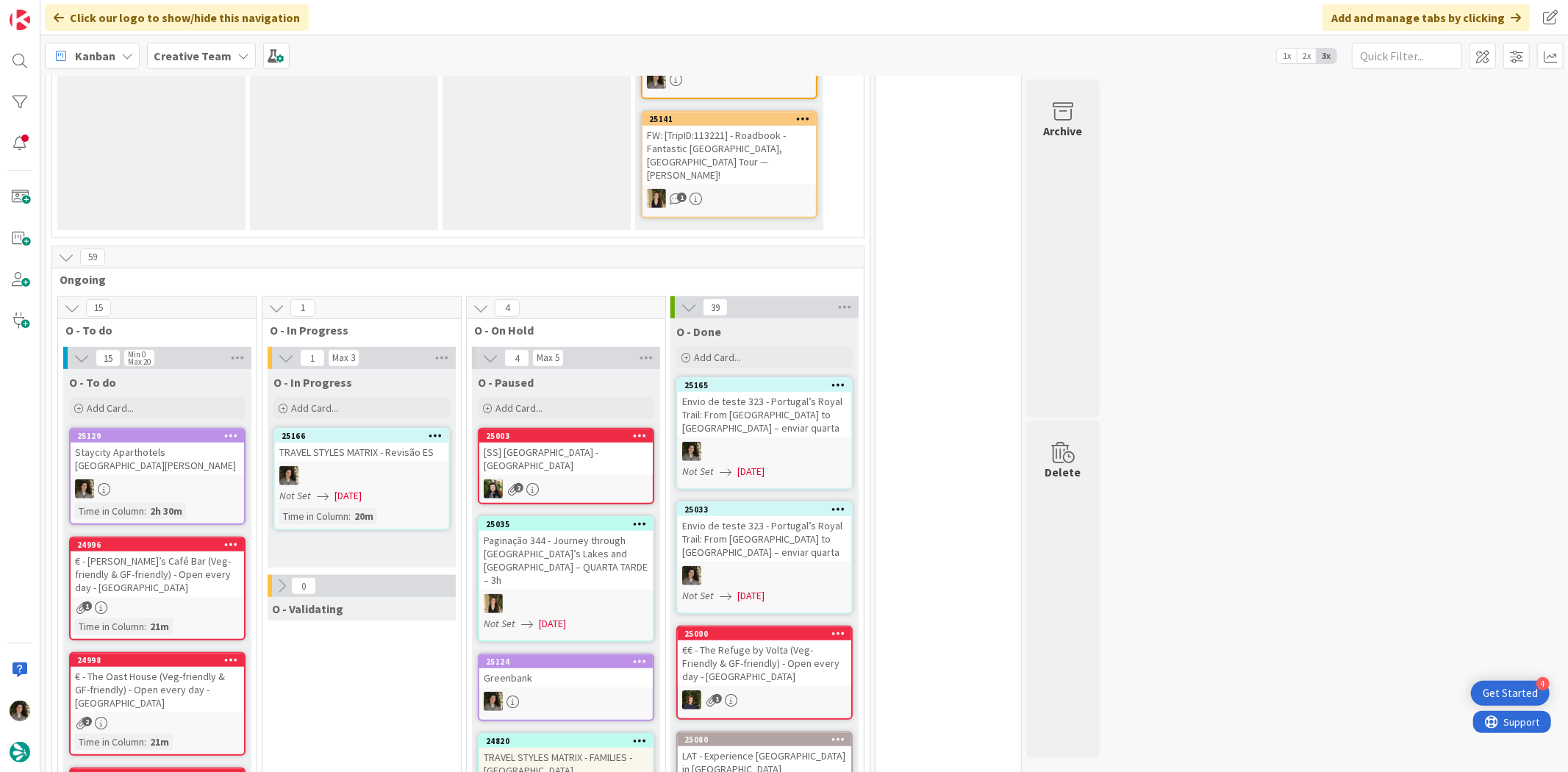
click at [770, 566] on div at bounding box center [764, 575] width 174 height 19
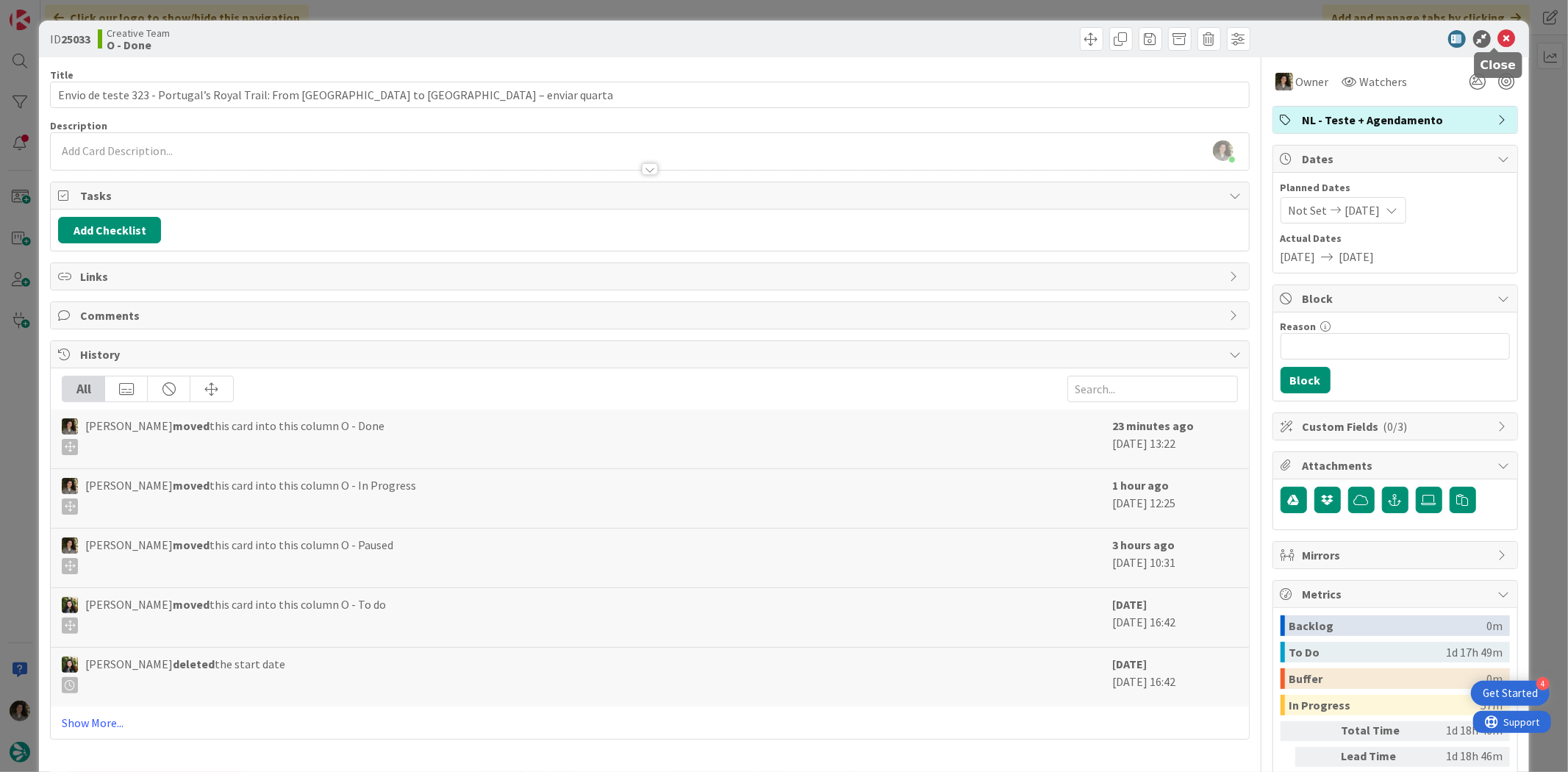
click at [1498, 35] on icon at bounding box center [1506, 38] width 17 height 17
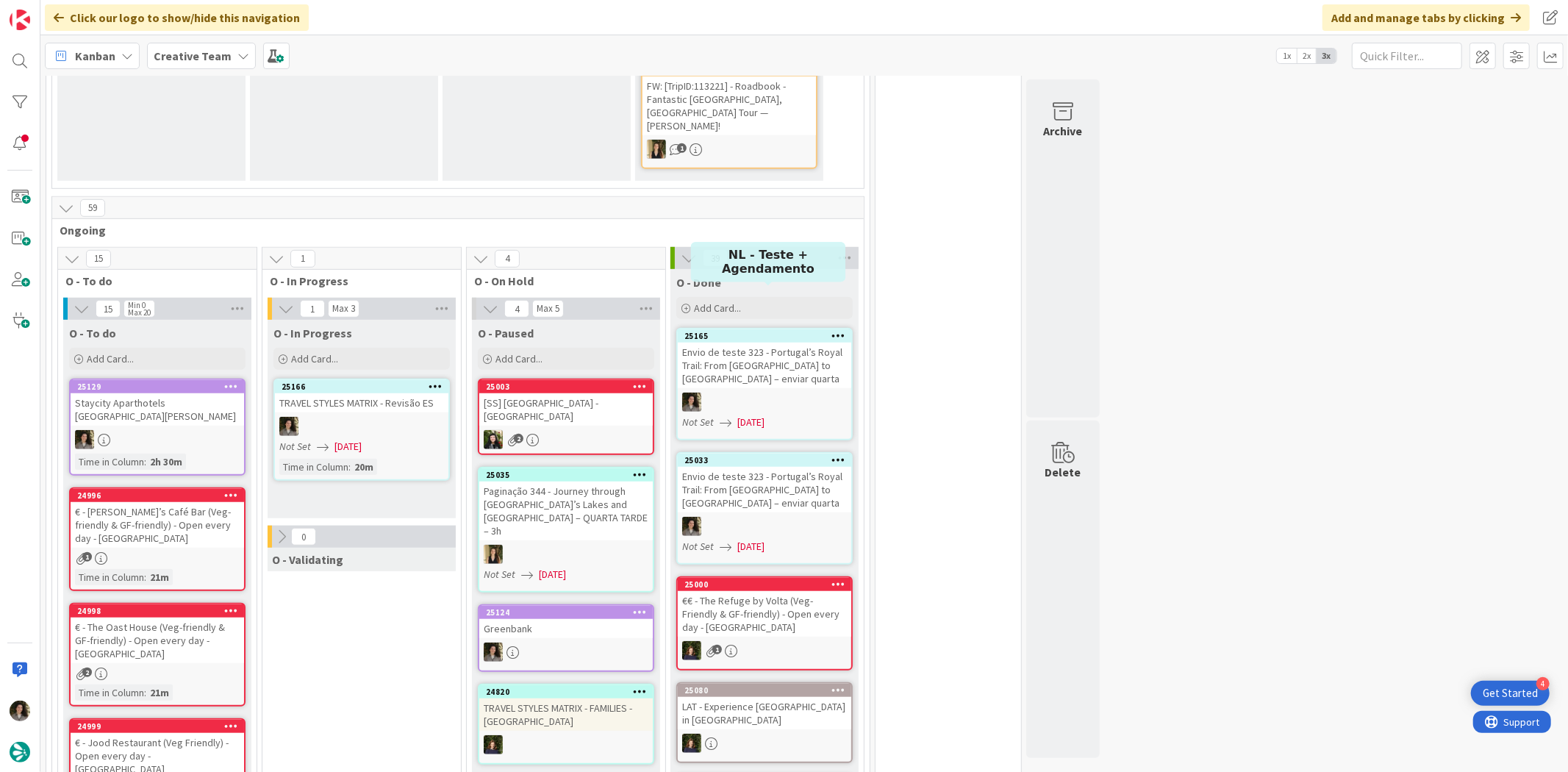
scroll to position [817, 0]
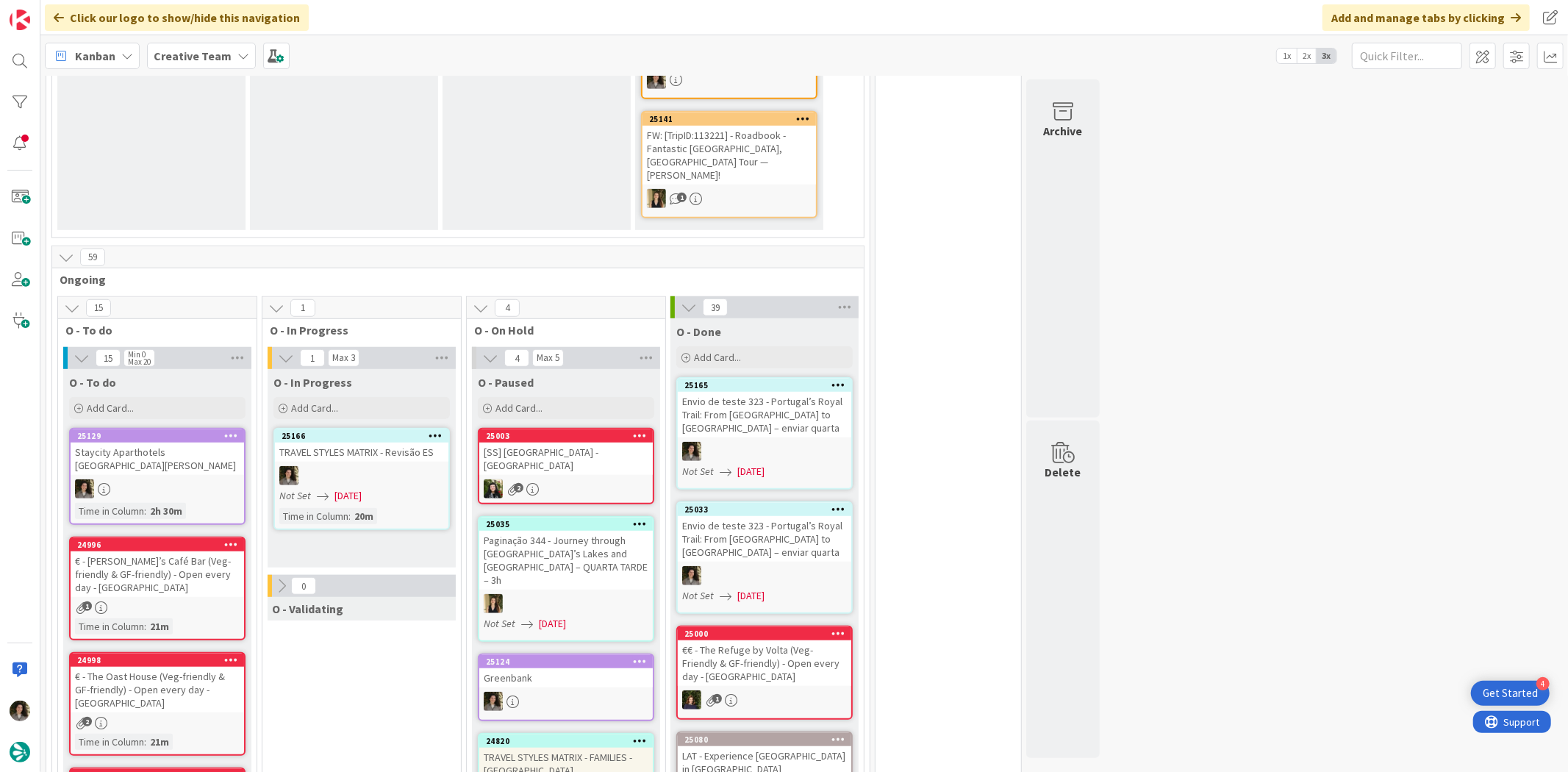
click at [398, 443] on div "TRAVEL STYLES MATRIX - Revisão ES" at bounding box center [362, 452] width 174 height 19
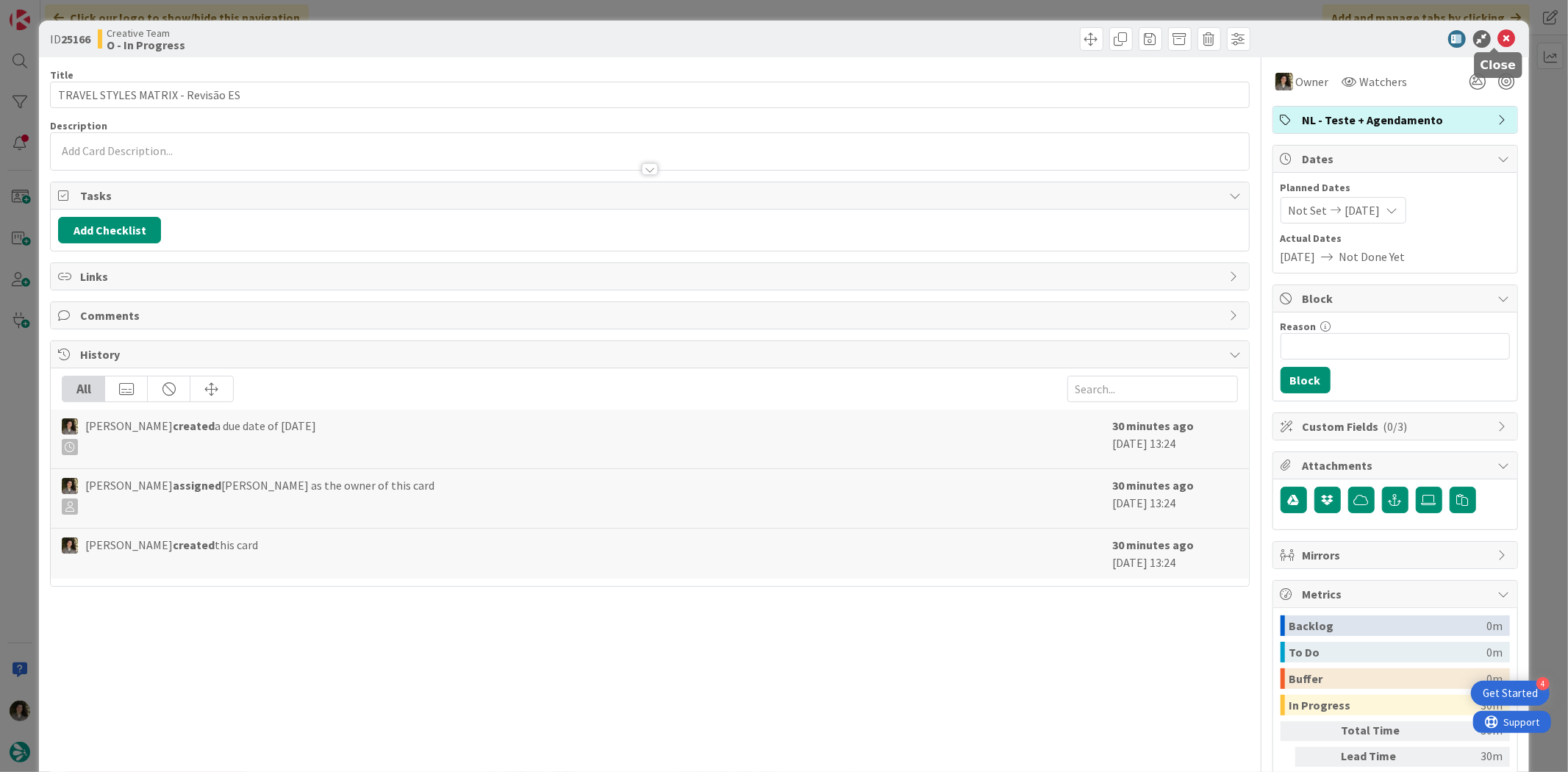
click at [1498, 39] on icon at bounding box center [1506, 38] width 17 height 17
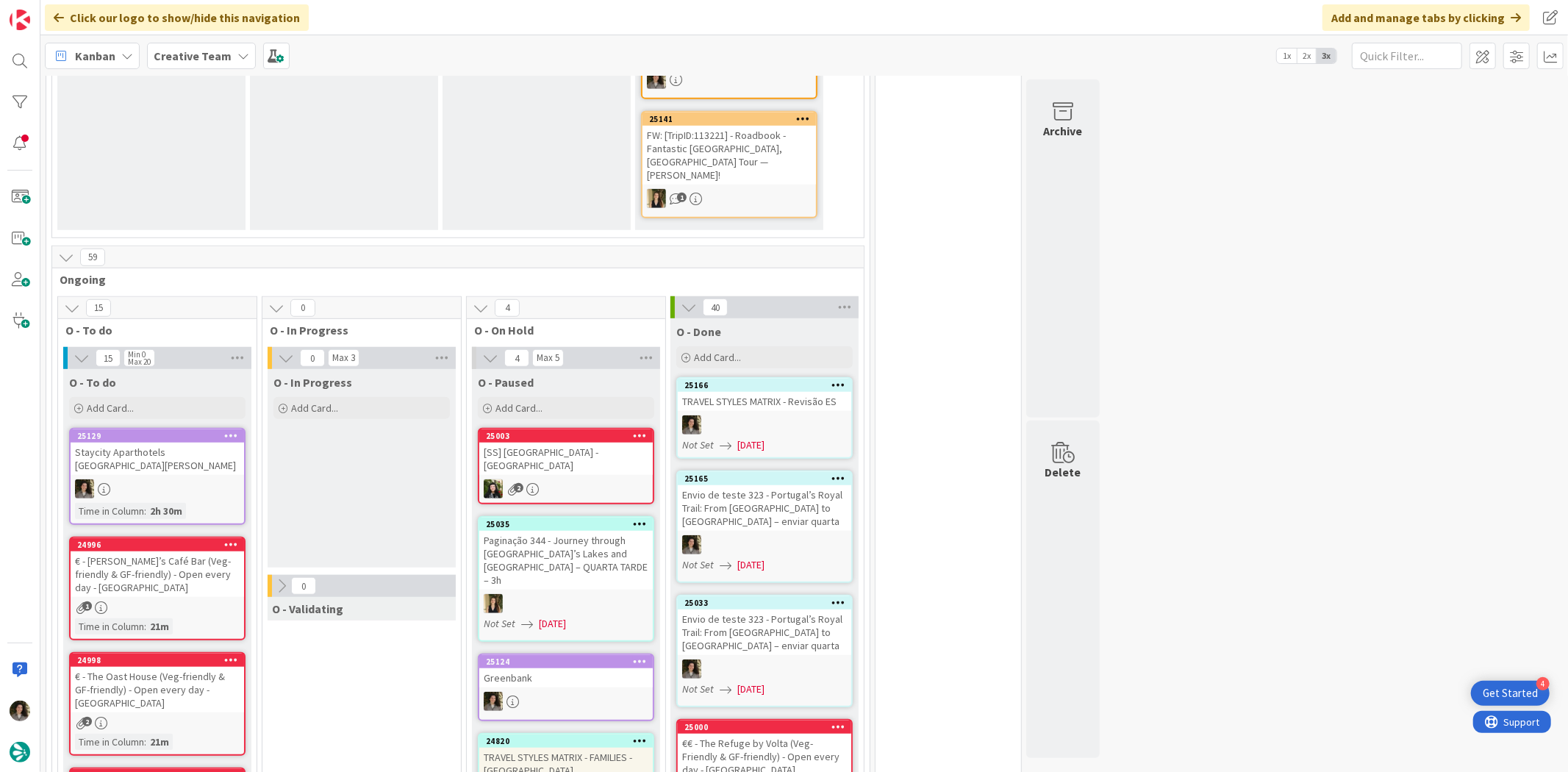
click at [803, 415] on div at bounding box center [764, 424] width 174 height 19
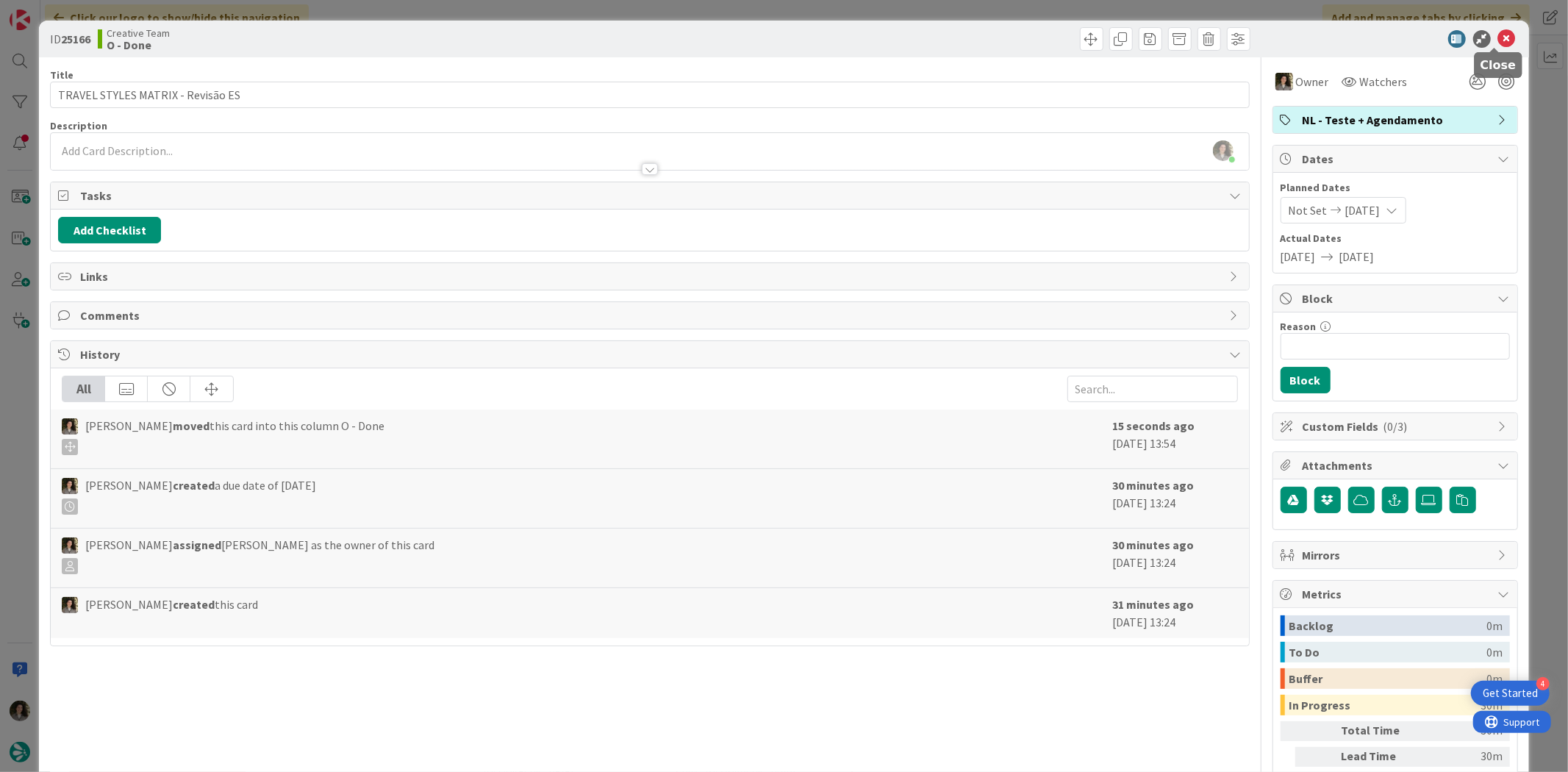
click at [1498, 34] on icon at bounding box center [1506, 38] width 17 height 17
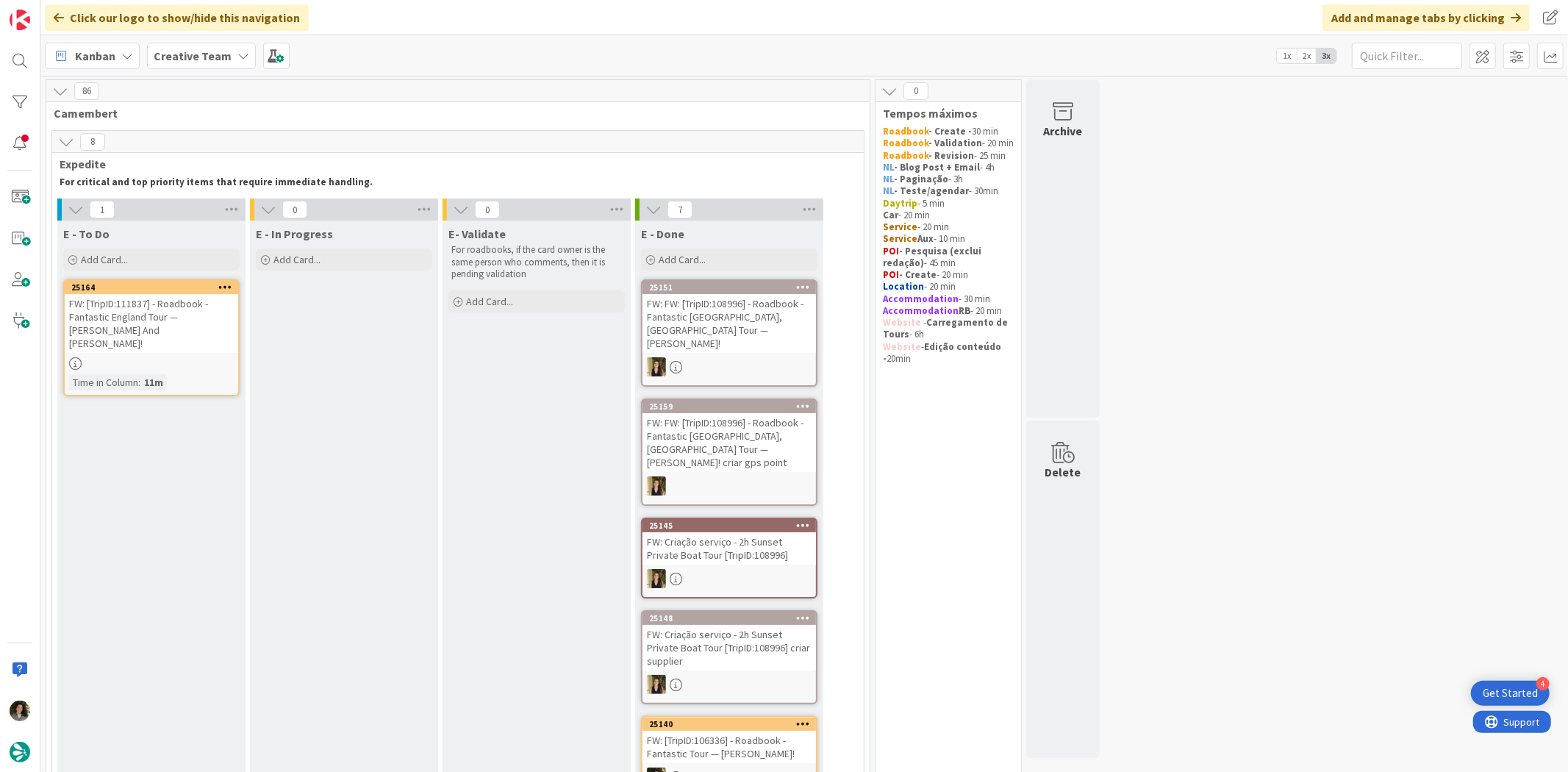
click at [118, 326] on div "FW: [TripID:111837] - Roadbook - Fantastic England Tour — [PERSON_NAME] And [PE…" at bounding box center [152, 324] width 174 height 59
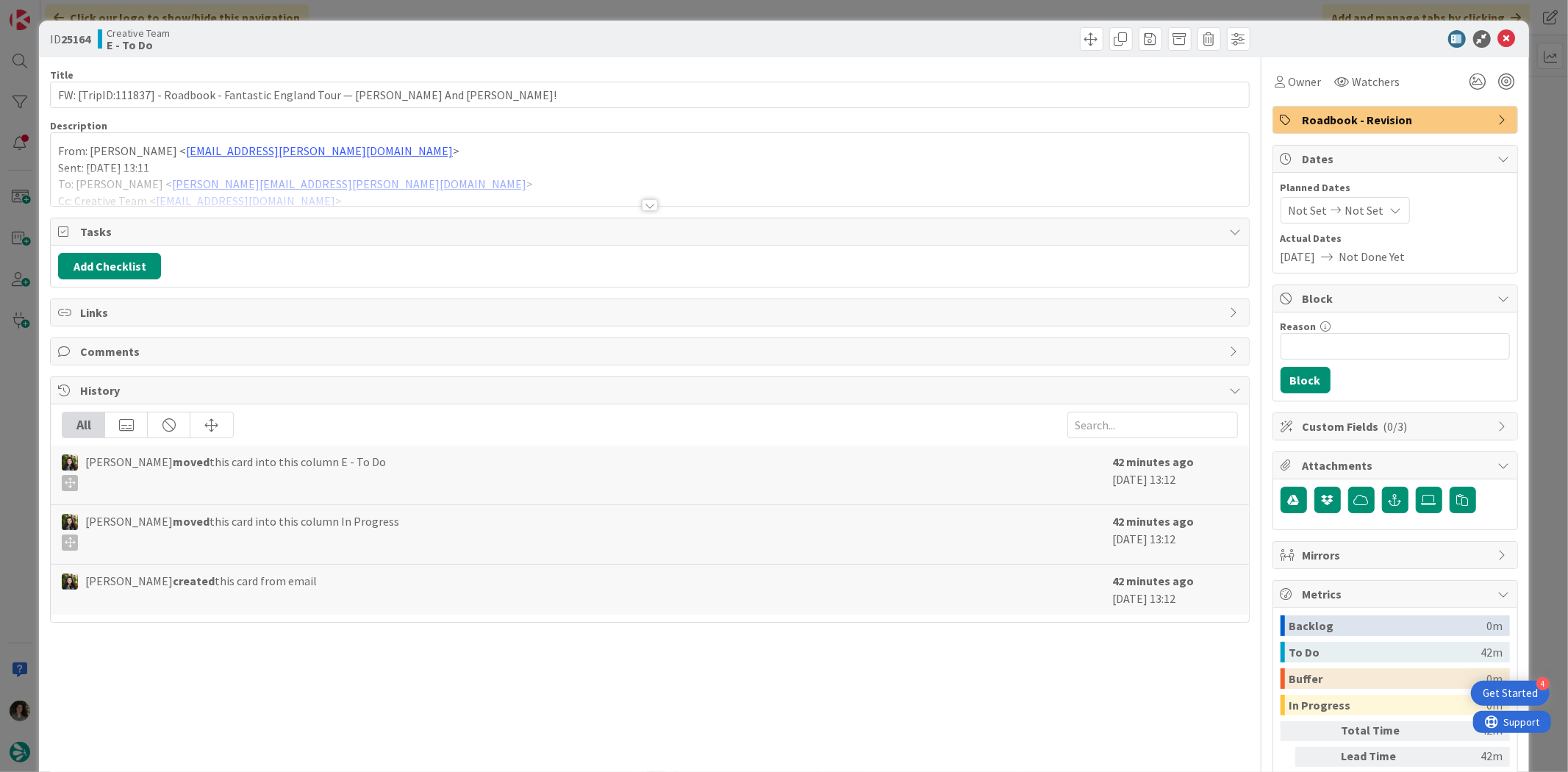
click at [642, 199] on div at bounding box center [650, 205] width 16 height 12
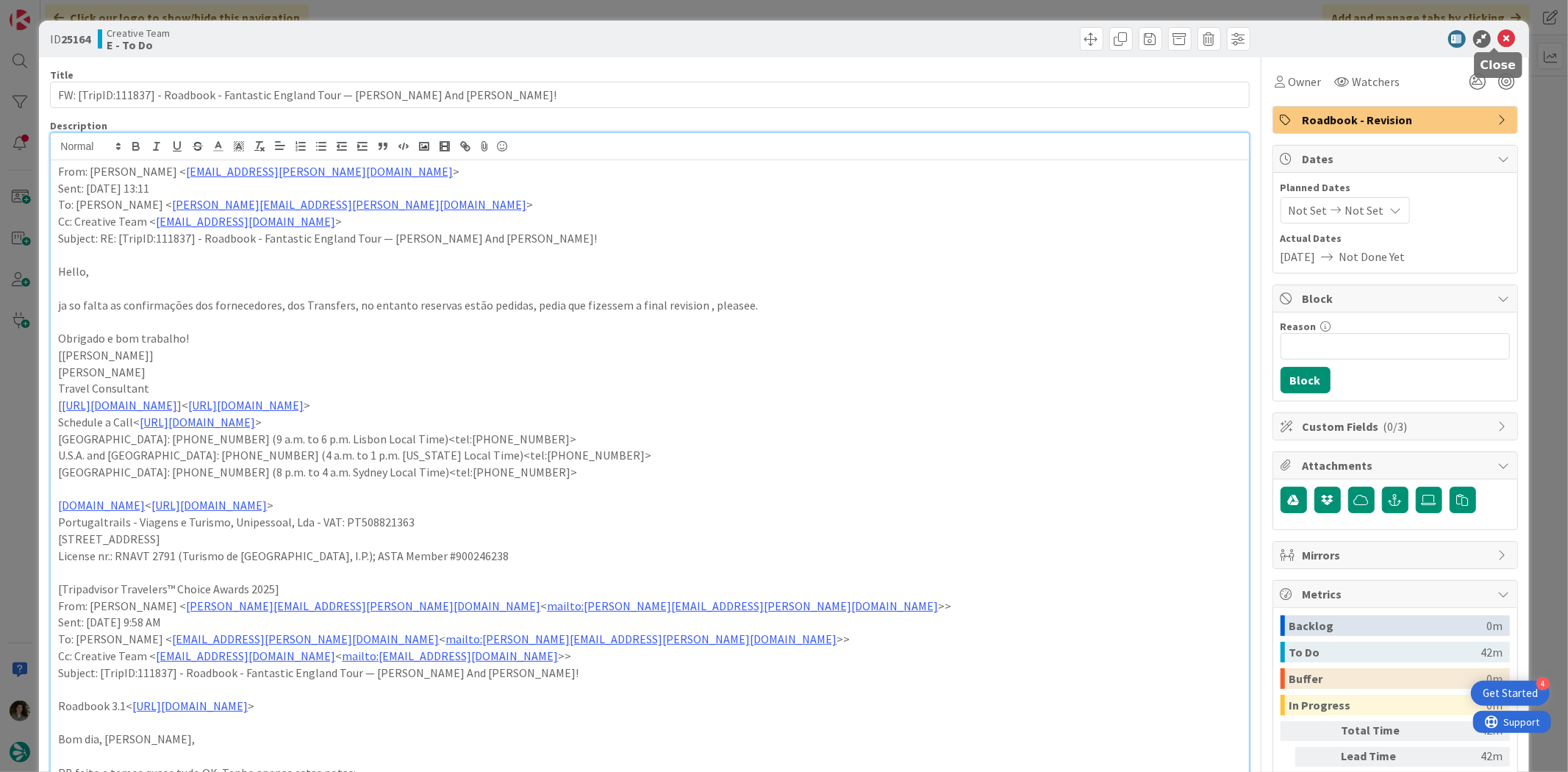
click at [1498, 34] on icon at bounding box center [1506, 38] width 17 height 17
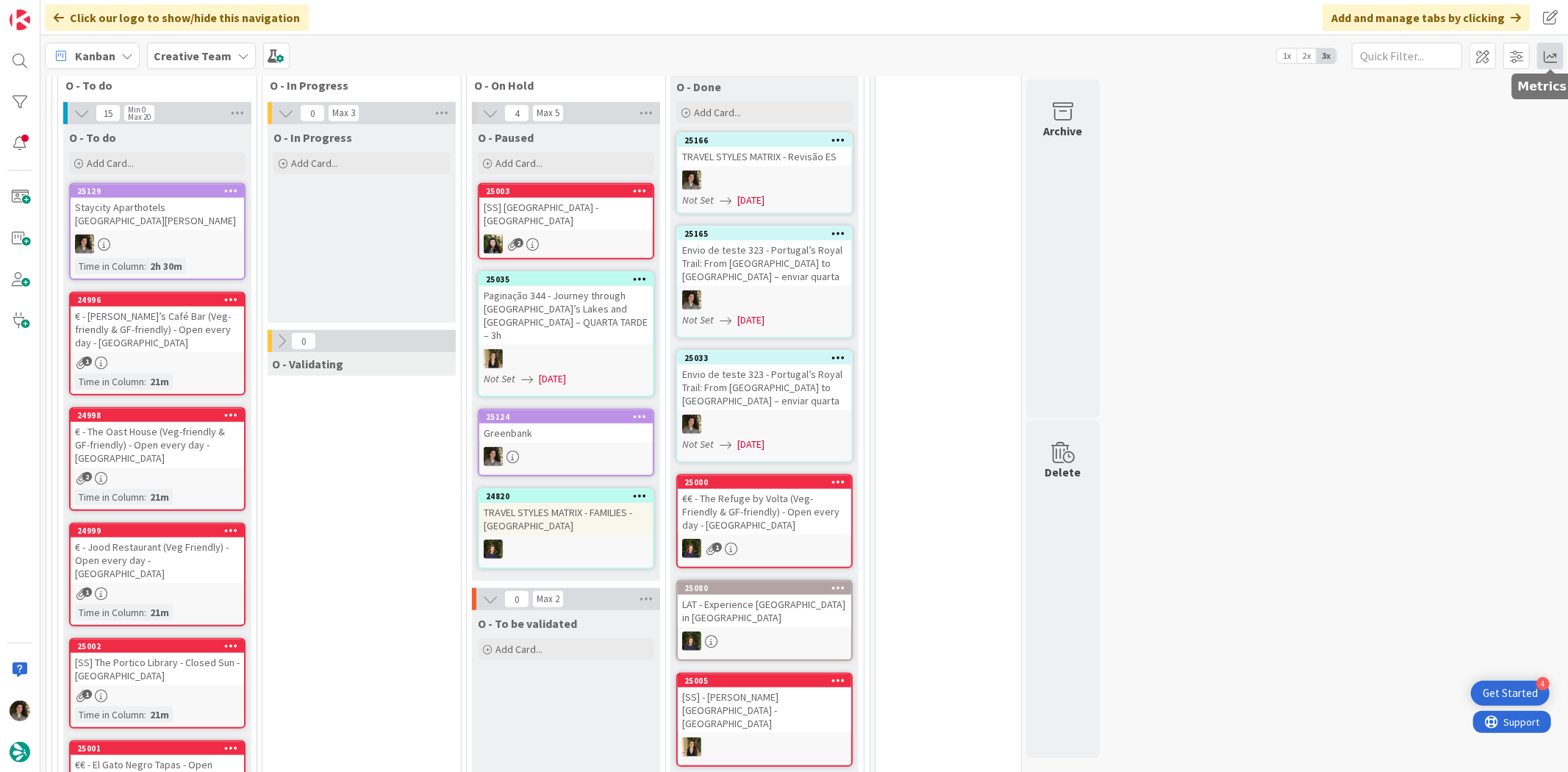
click at [1547, 59] on span at bounding box center [1550, 56] width 27 height 27
click at [1435, 158] on div "Allocation" at bounding box center [1423, 165] width 99 height 16
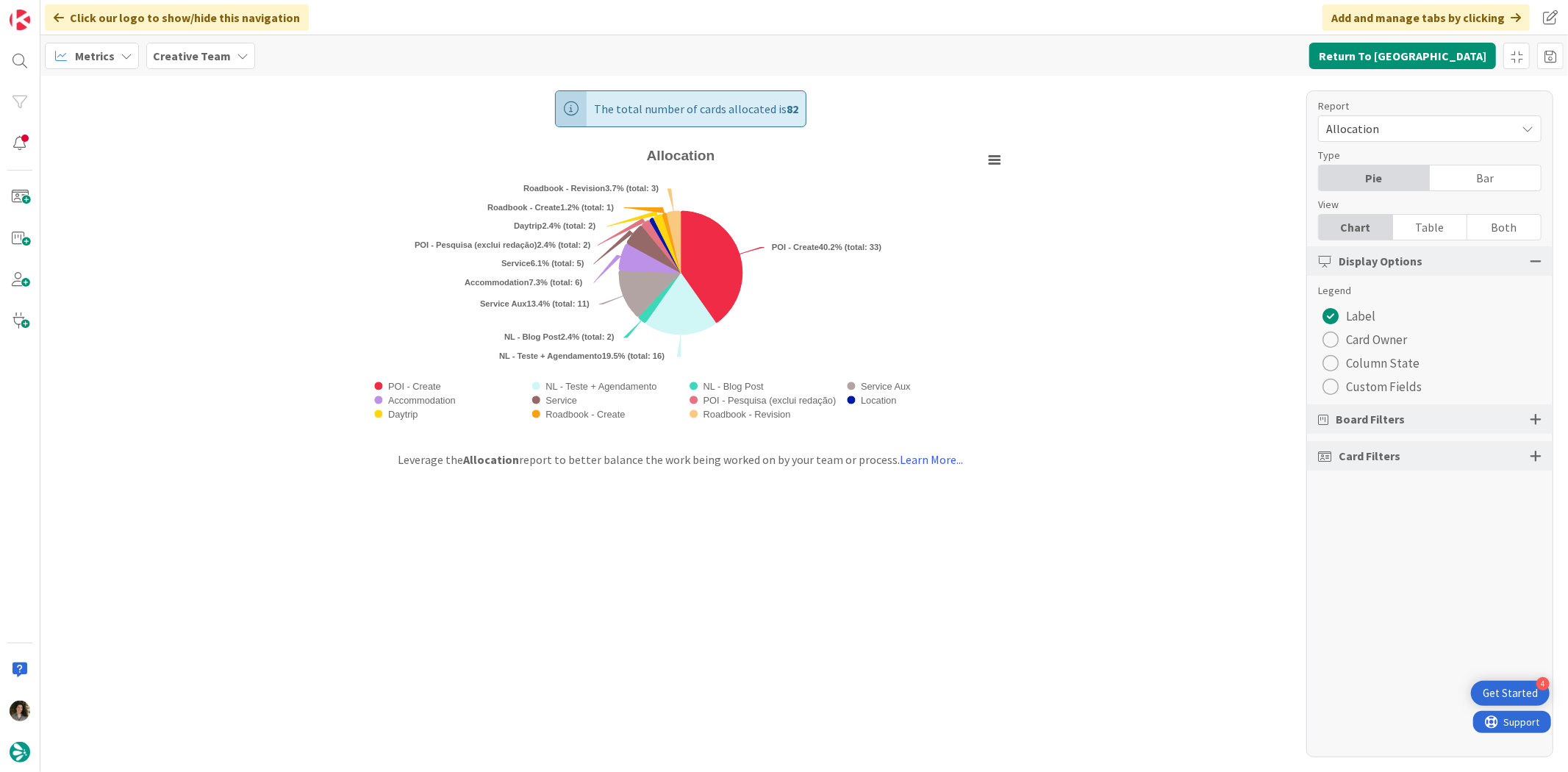
click at [1435, 219] on div "Table" at bounding box center [1429, 227] width 74 height 25
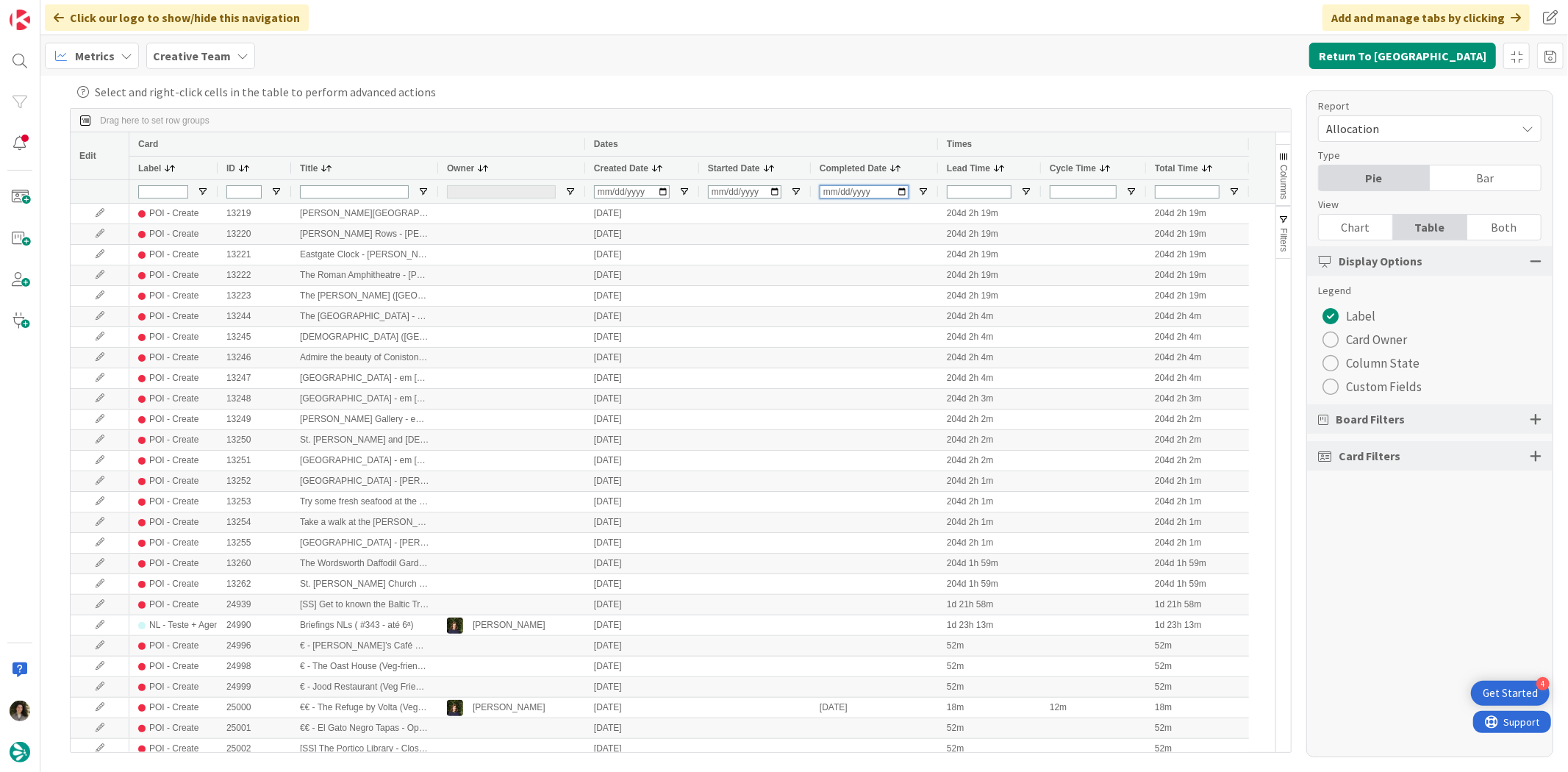
click at [827, 188] on input "Completed Date Filter Input" at bounding box center [863, 192] width 89 height 13
click at [827, 188] on input "Completed Date Filter Input" at bounding box center [863, 192] width 89 height 13
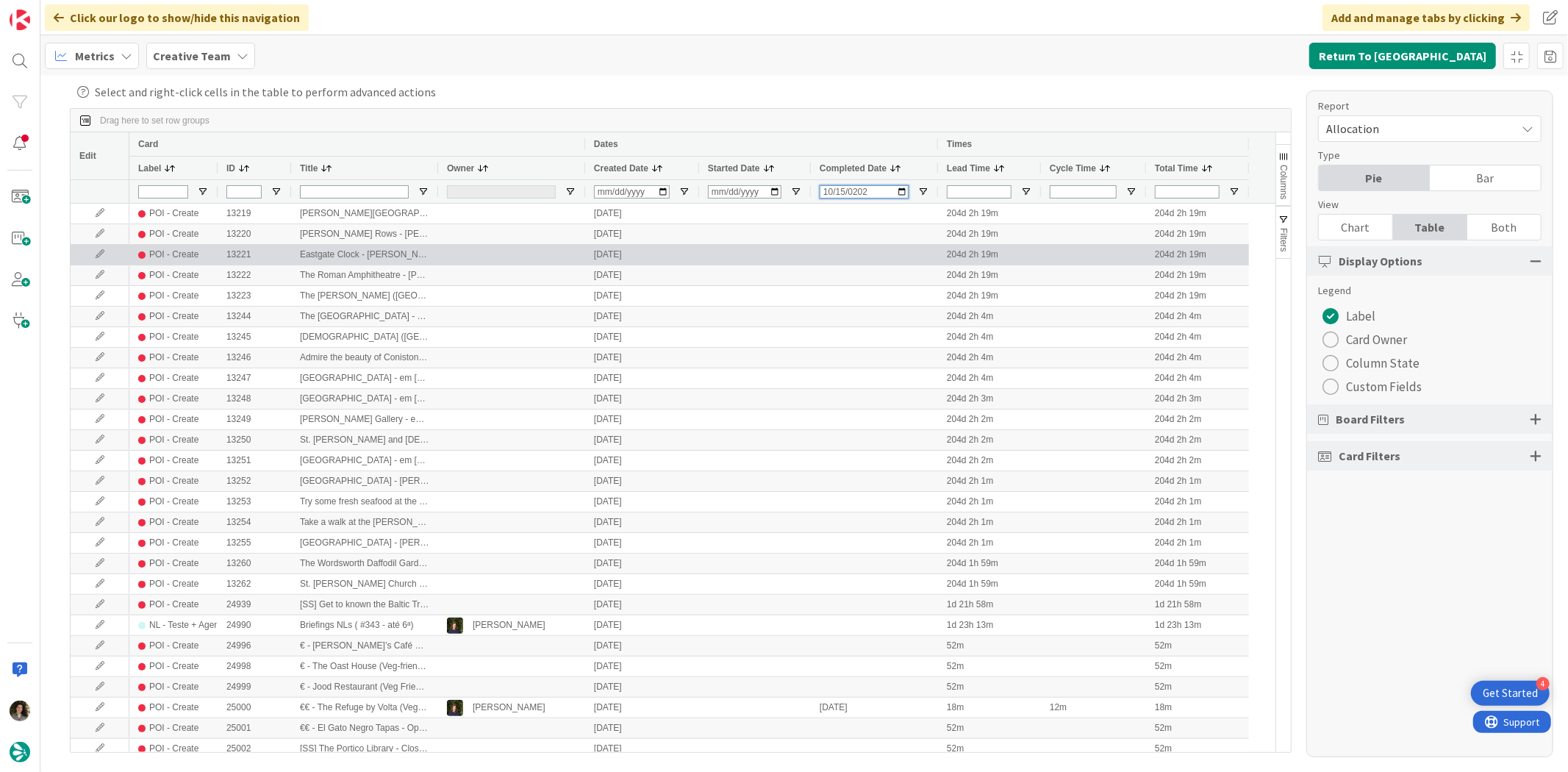
type input "2025-10-15"
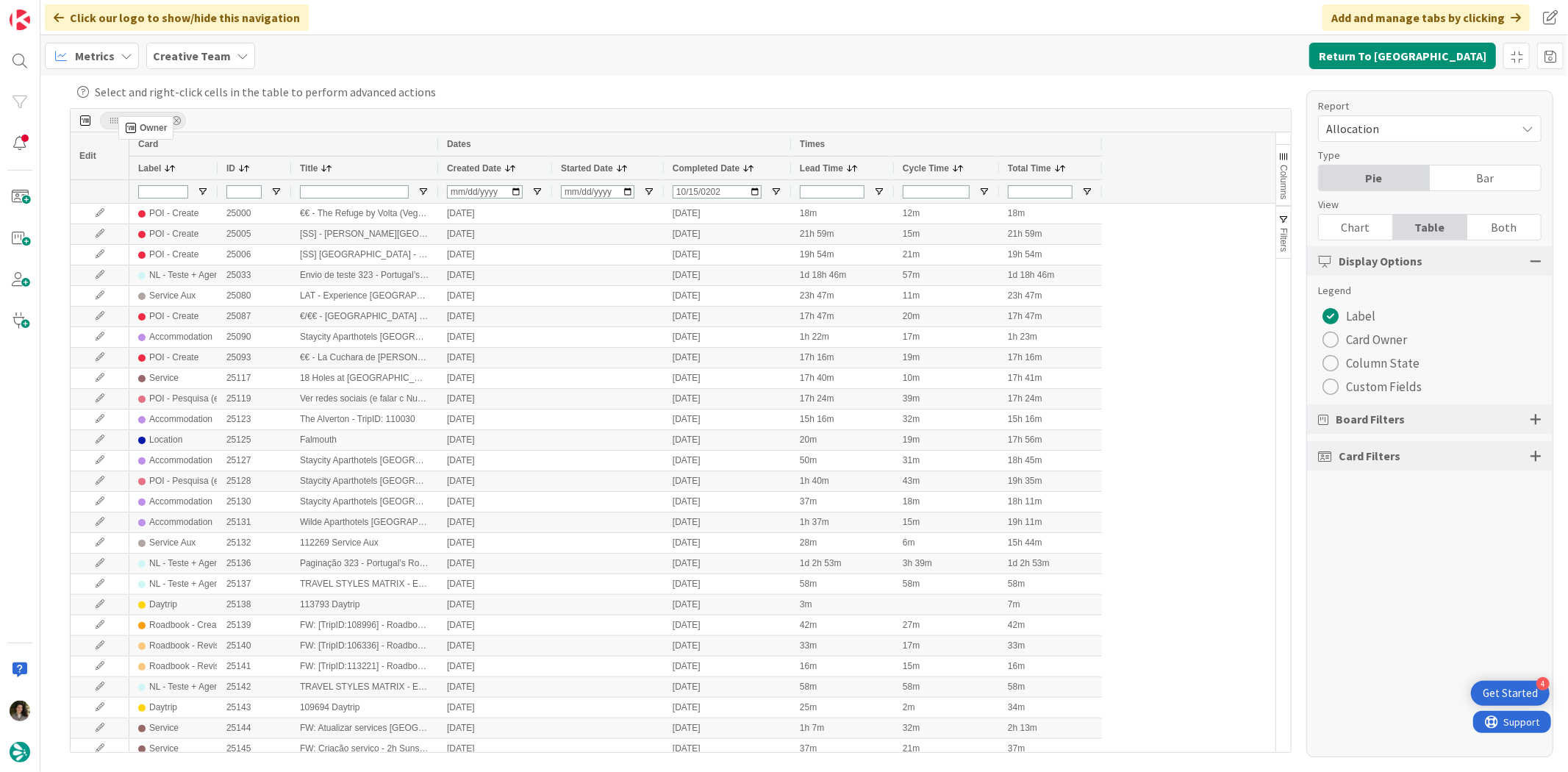
drag, startPoint x: 456, startPoint y: 166, endPoint x: 125, endPoint y: 122, distance: 333.9
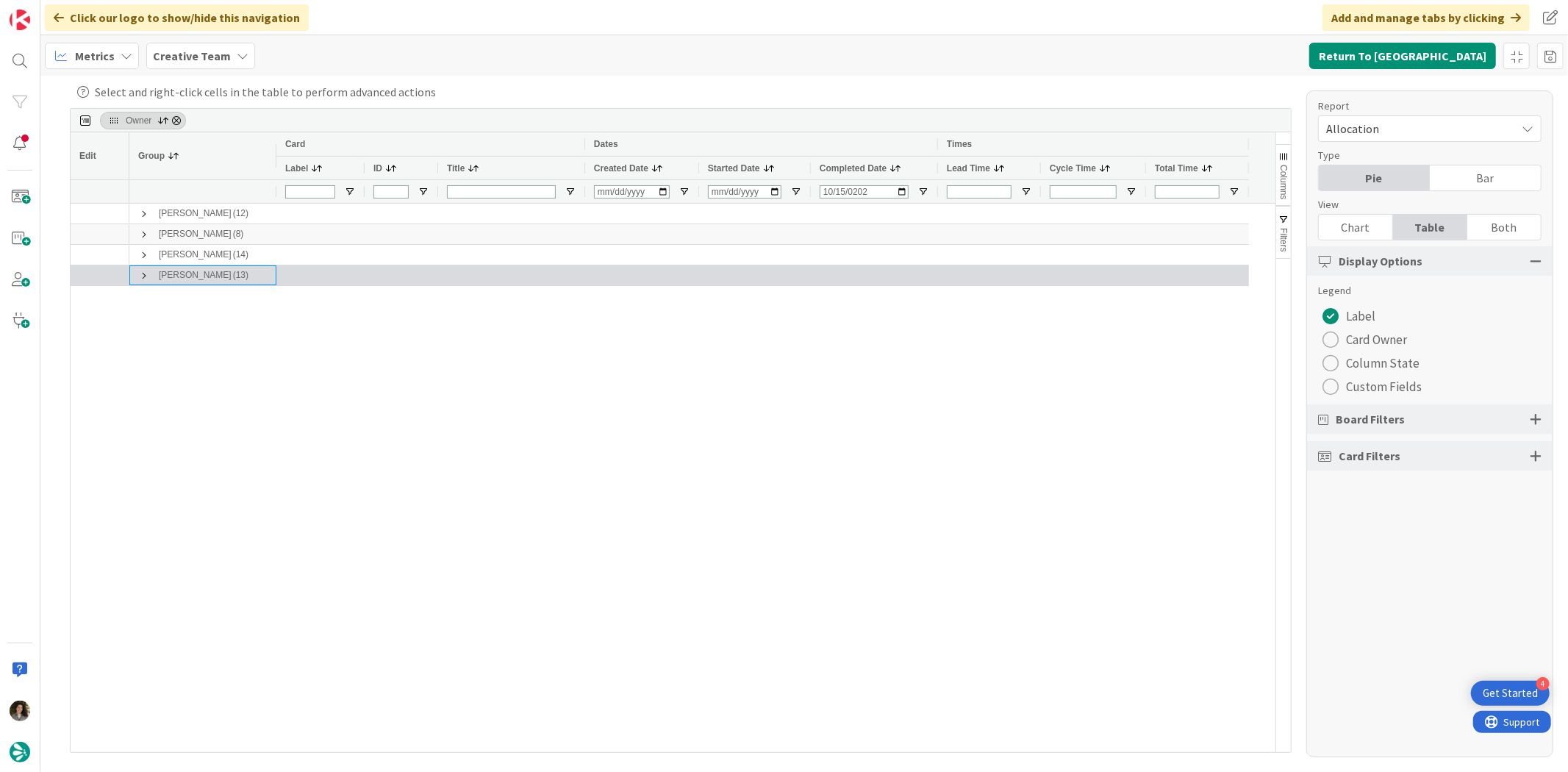
click at [148, 270] on span at bounding box center [144, 275] width 12 height 12
